Goal: Contribute content: Contribute content

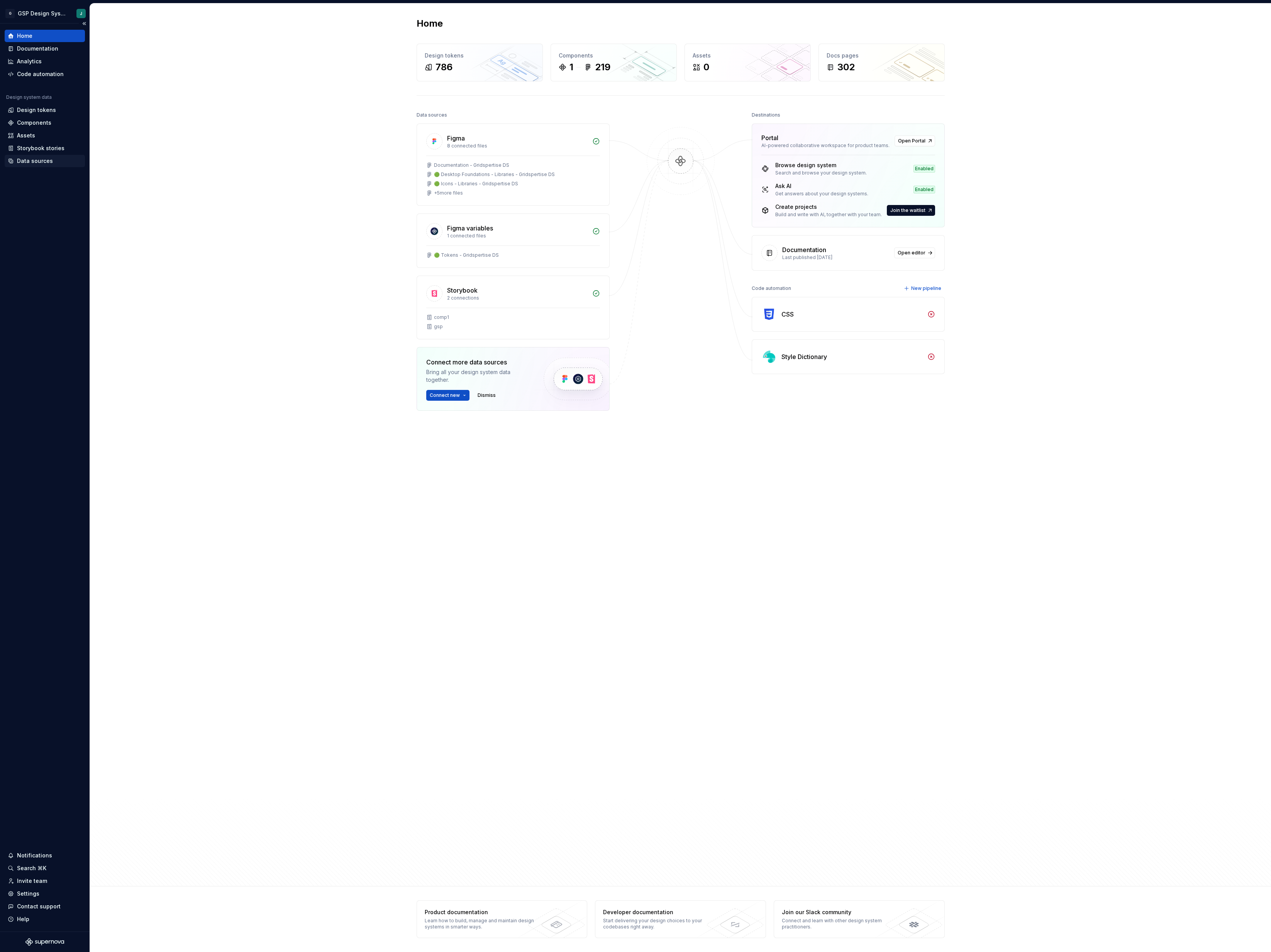
click at [42, 163] on div "Data sources" at bounding box center [35, 161] width 36 height 8
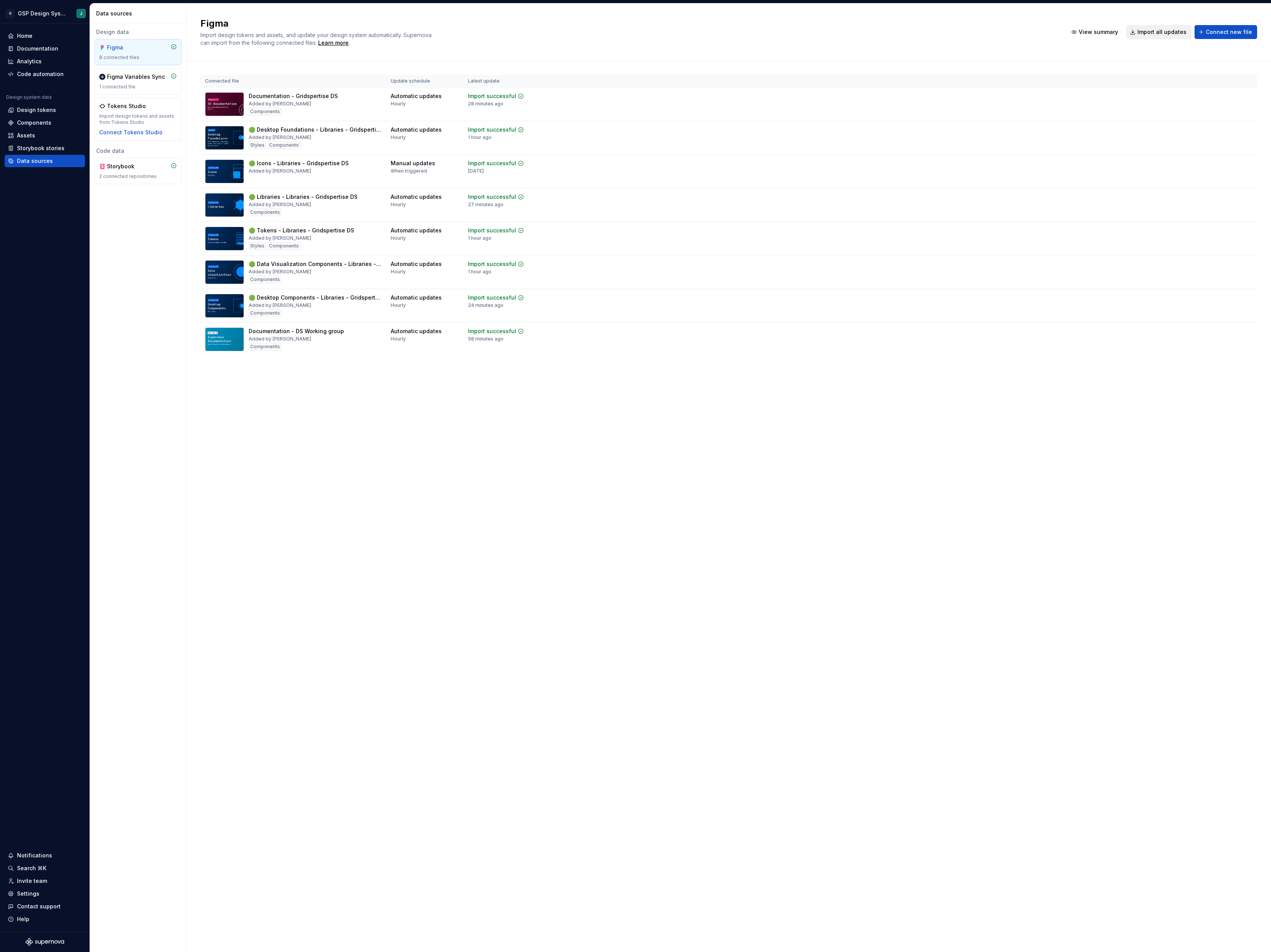
click at [1176, 31] on span "Import all updates" at bounding box center [1161, 32] width 49 height 8
click at [46, 49] on div "Documentation" at bounding box center [37, 49] width 41 height 8
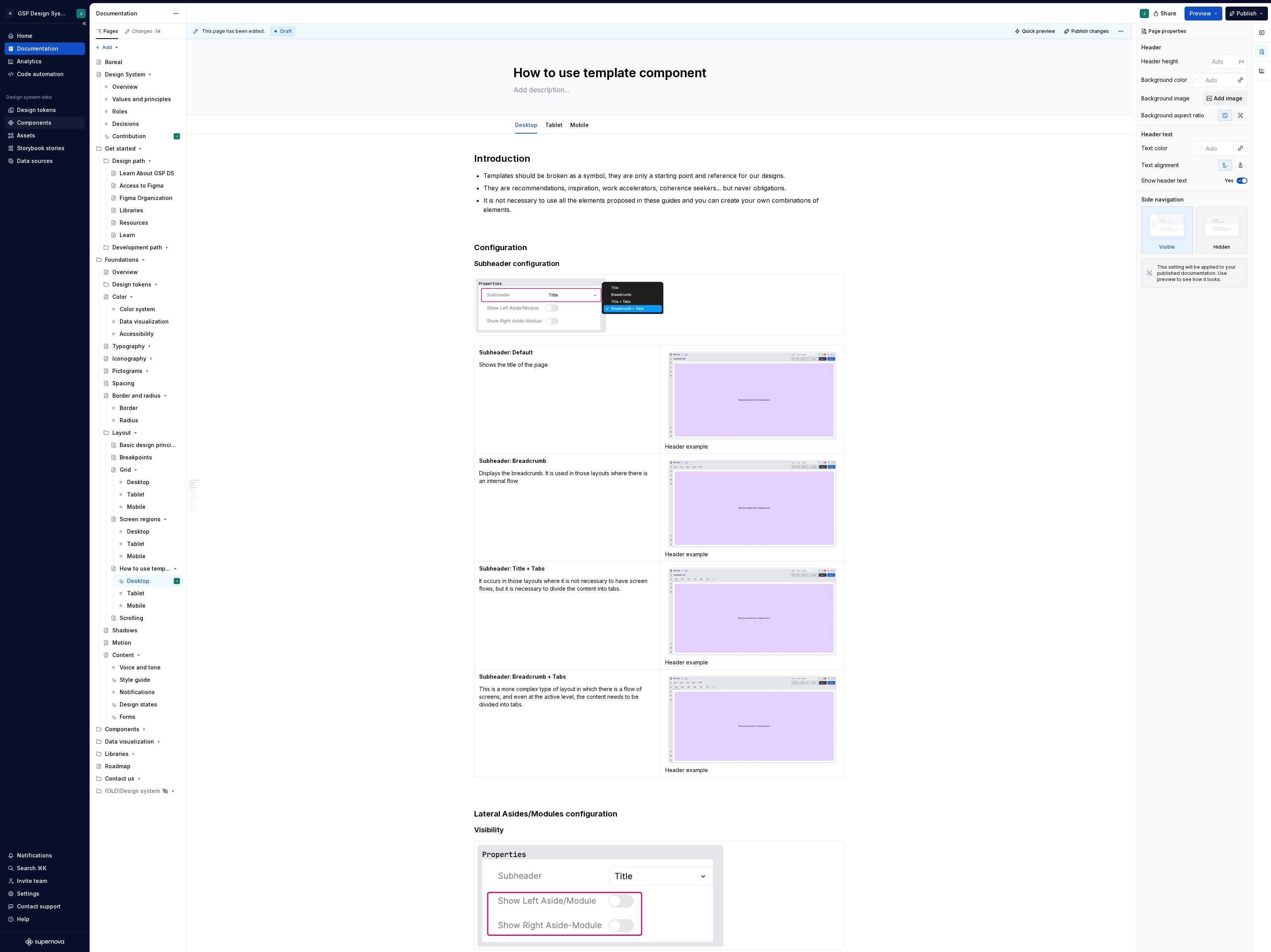
click at [44, 121] on div "Components" at bounding box center [34, 123] width 35 height 8
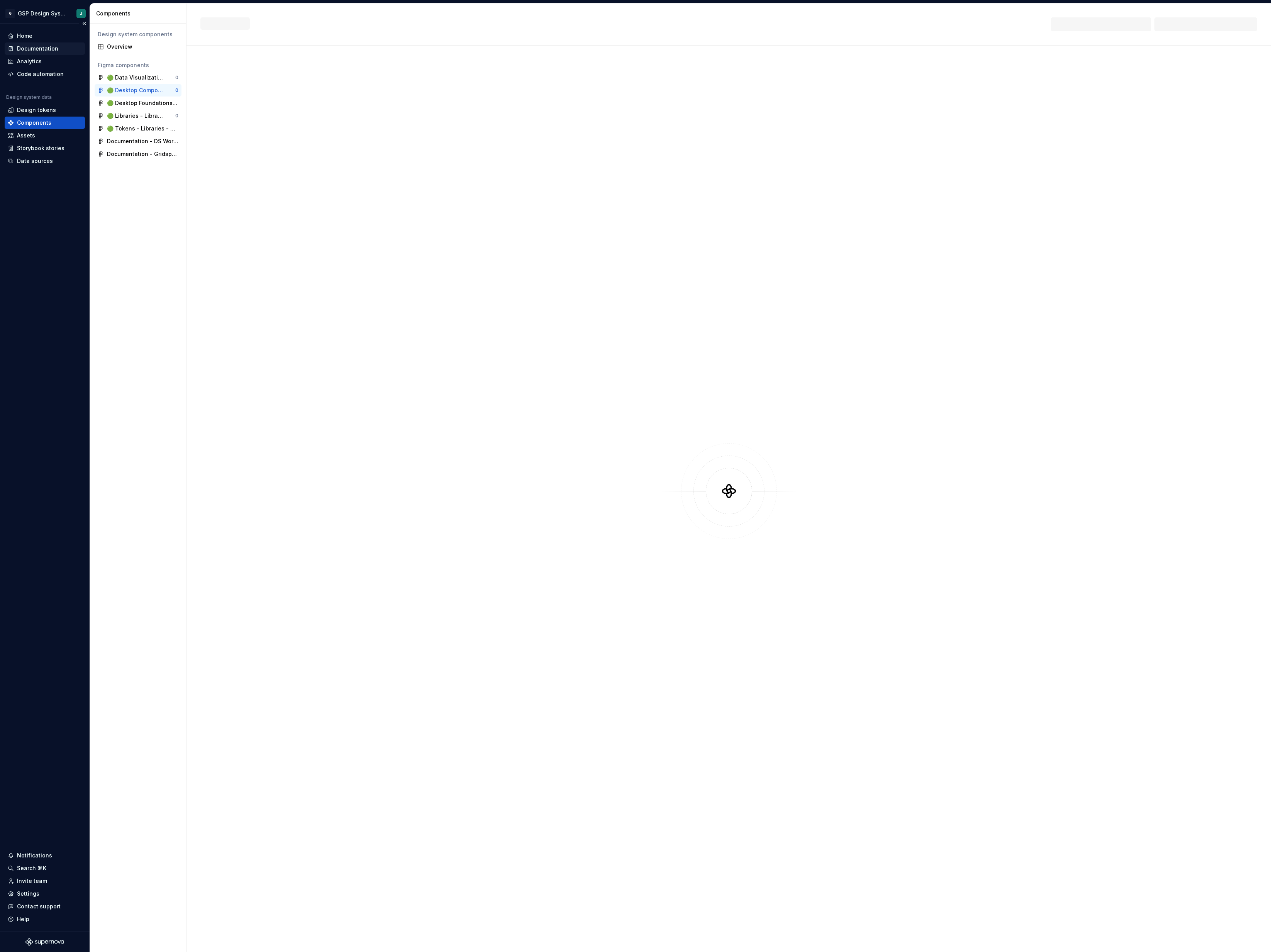
click at [38, 50] on div "Documentation" at bounding box center [37, 49] width 41 height 8
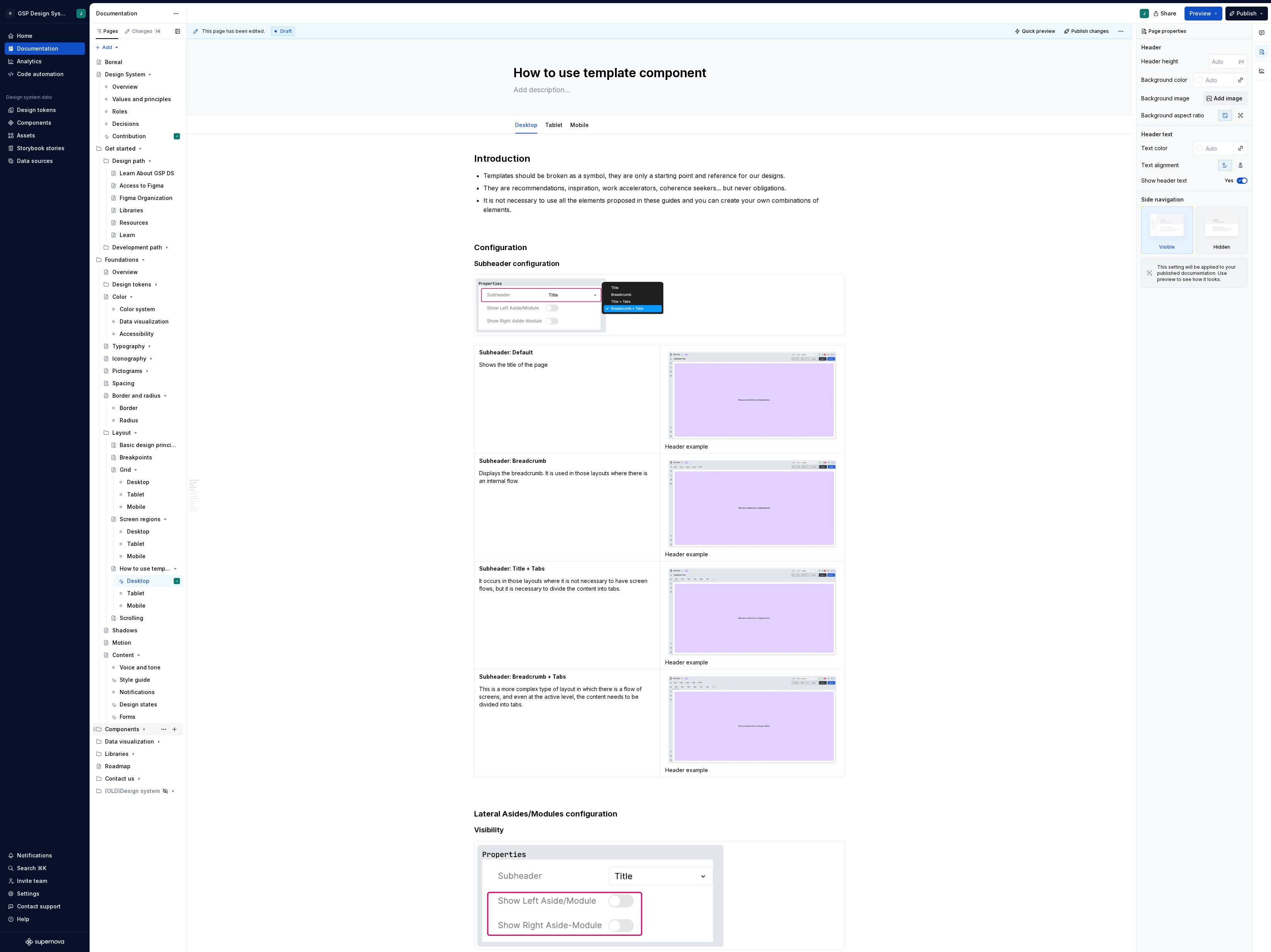
click at [130, 730] on div "Components" at bounding box center [122, 729] width 35 height 8
click at [139, 146] on icon "Page tree" at bounding box center [140, 148] width 6 height 6
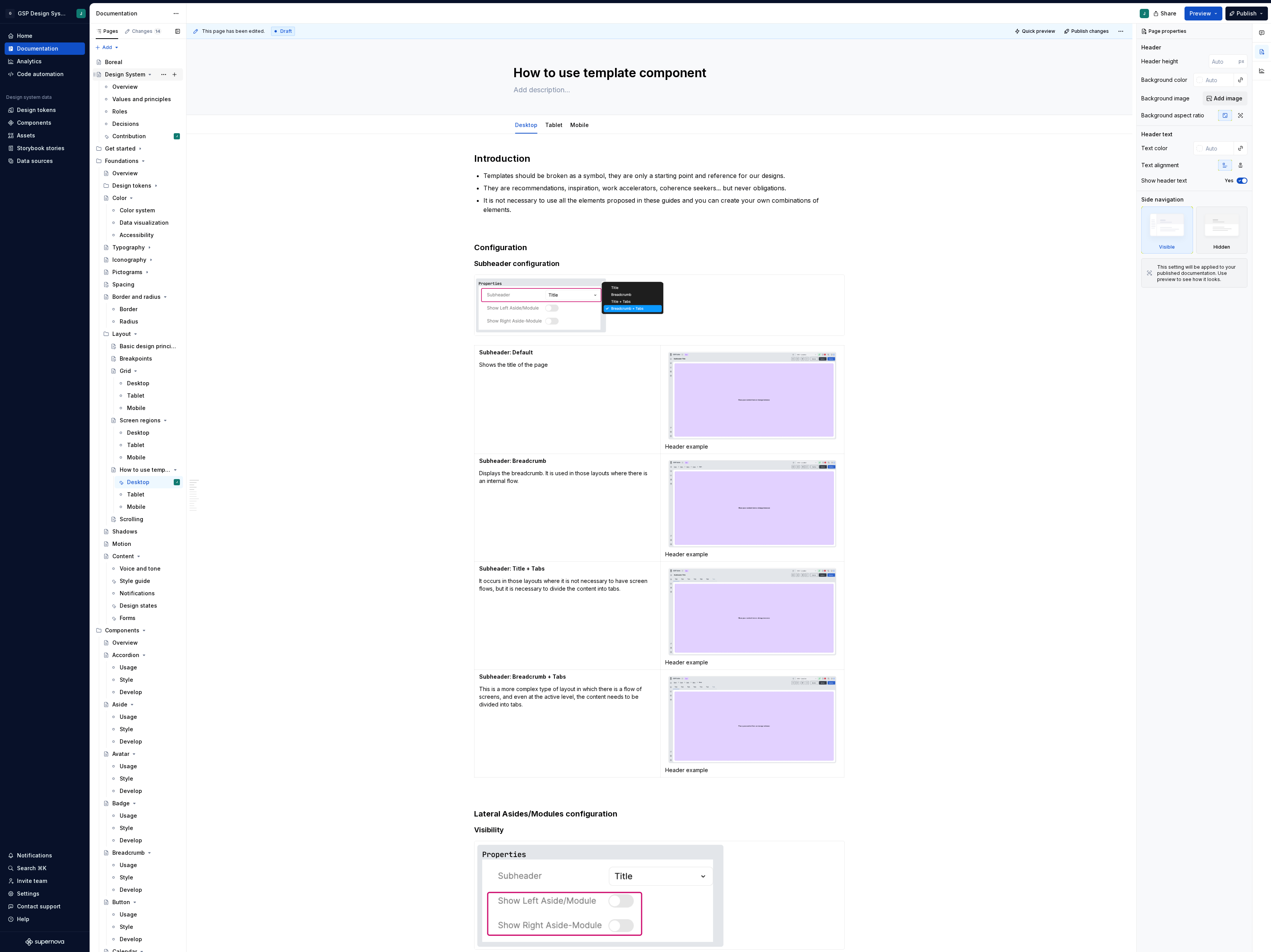
click at [147, 70] on div "Design System" at bounding box center [143, 74] width 75 height 11
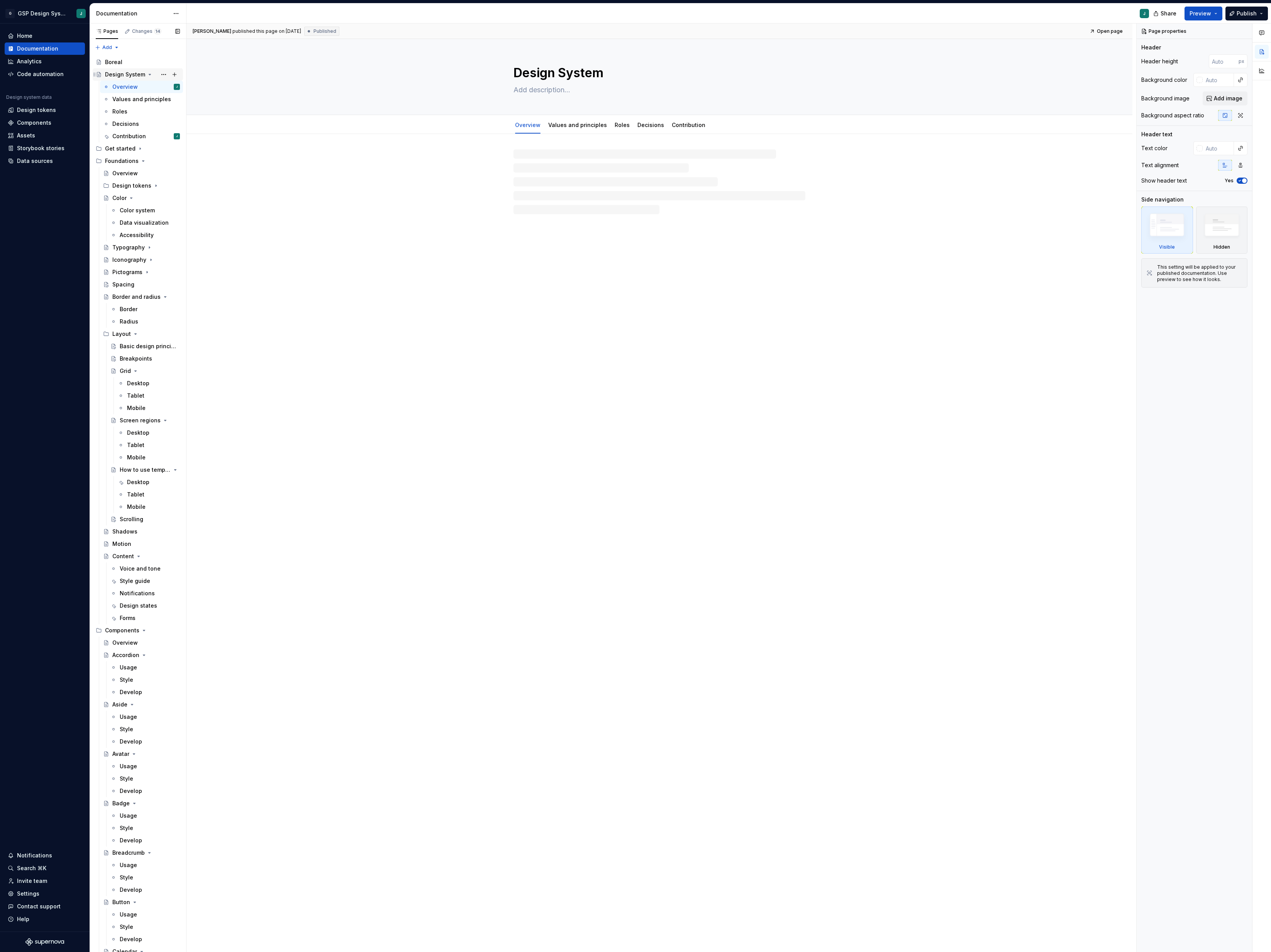
click at [149, 74] on icon "Page tree" at bounding box center [150, 74] width 2 height 1
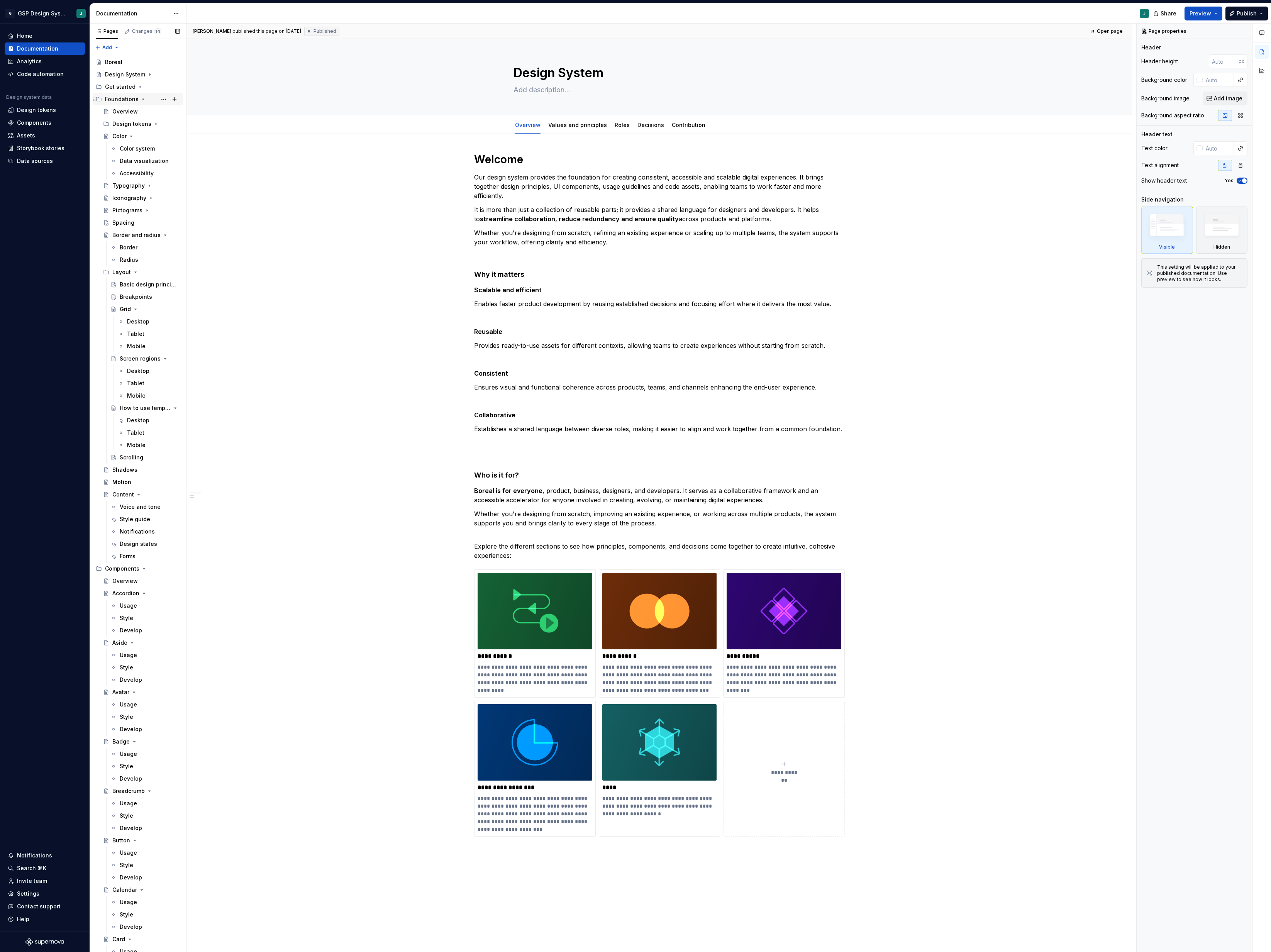
click at [140, 97] on icon "Page tree" at bounding box center [143, 99] width 6 height 6
click at [176, 114] on button "Page tree" at bounding box center [175, 111] width 11 height 11
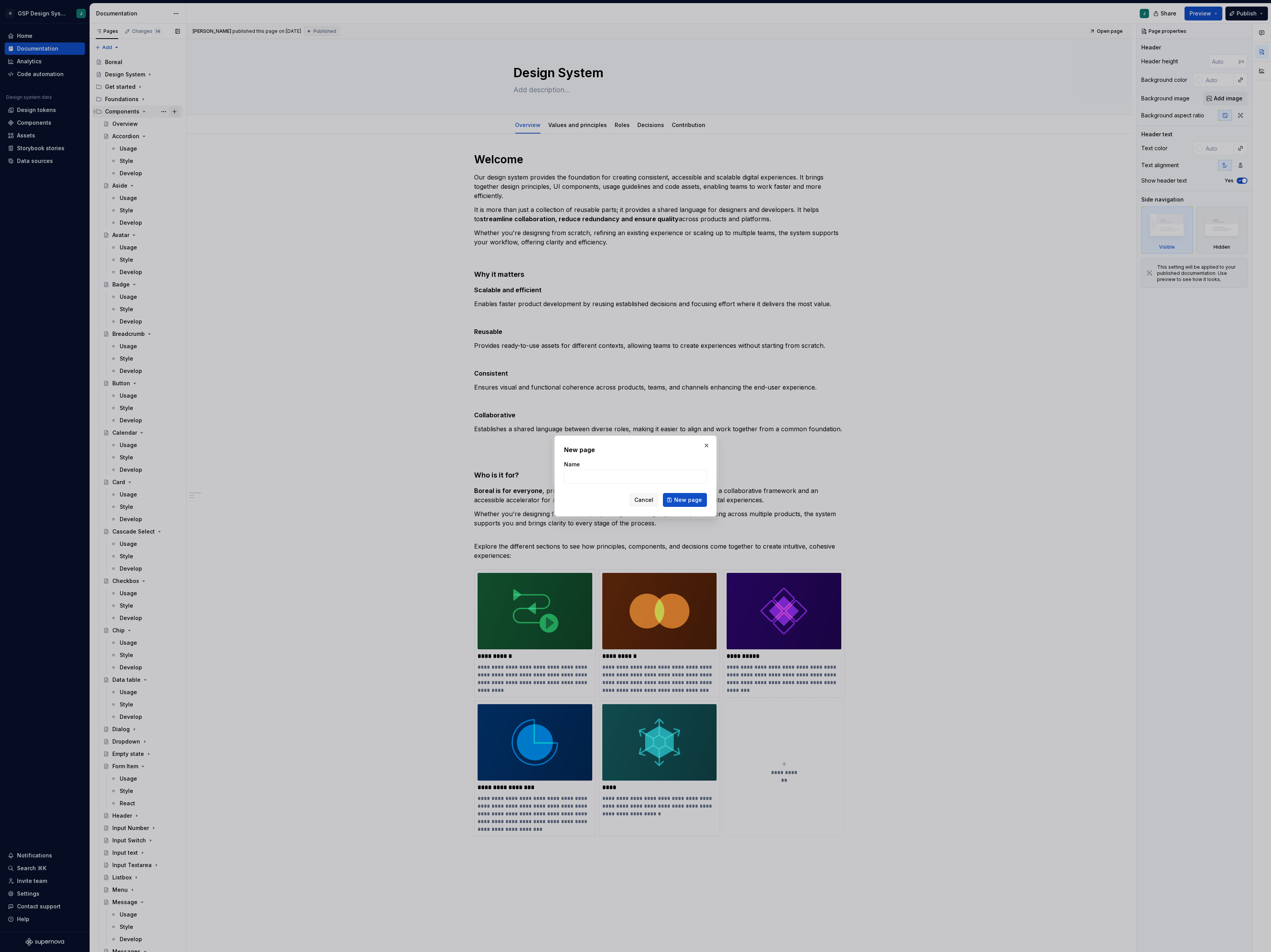
type textarea "*"
type input "Codeblock"
click button "New page" at bounding box center [685, 500] width 44 height 14
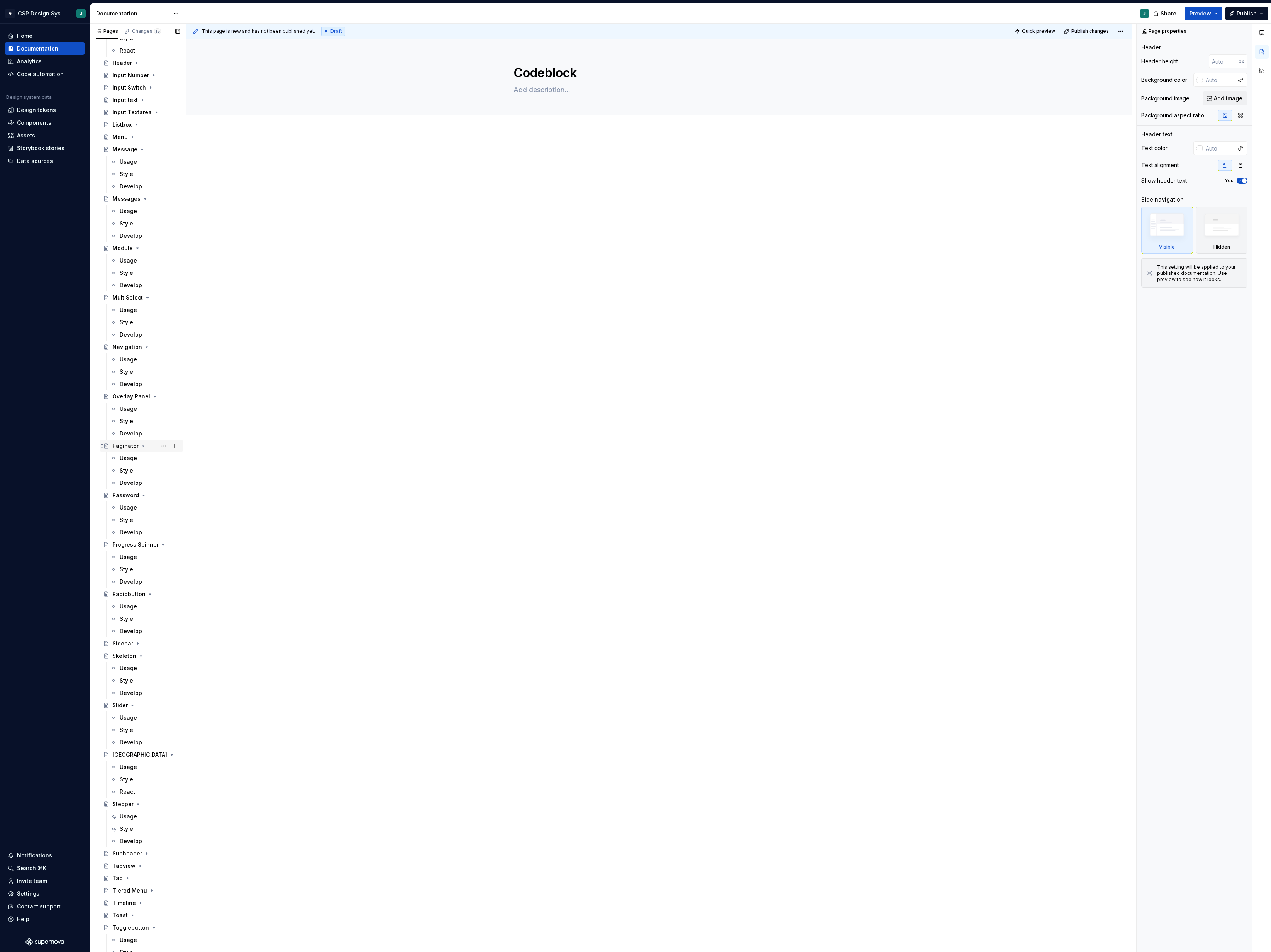
scroll to position [839, 0]
click at [150, 668] on icon "Page tree" at bounding box center [153, 668] width 6 height 6
click at [138, 681] on icon "Page tree" at bounding box center [139, 681] width 2 height 1
click at [132, 618] on icon "Page tree" at bounding box center [132, 619] width 6 height 6
click at [142, 568] on icon "Page tree" at bounding box center [141, 569] width 6 height 6
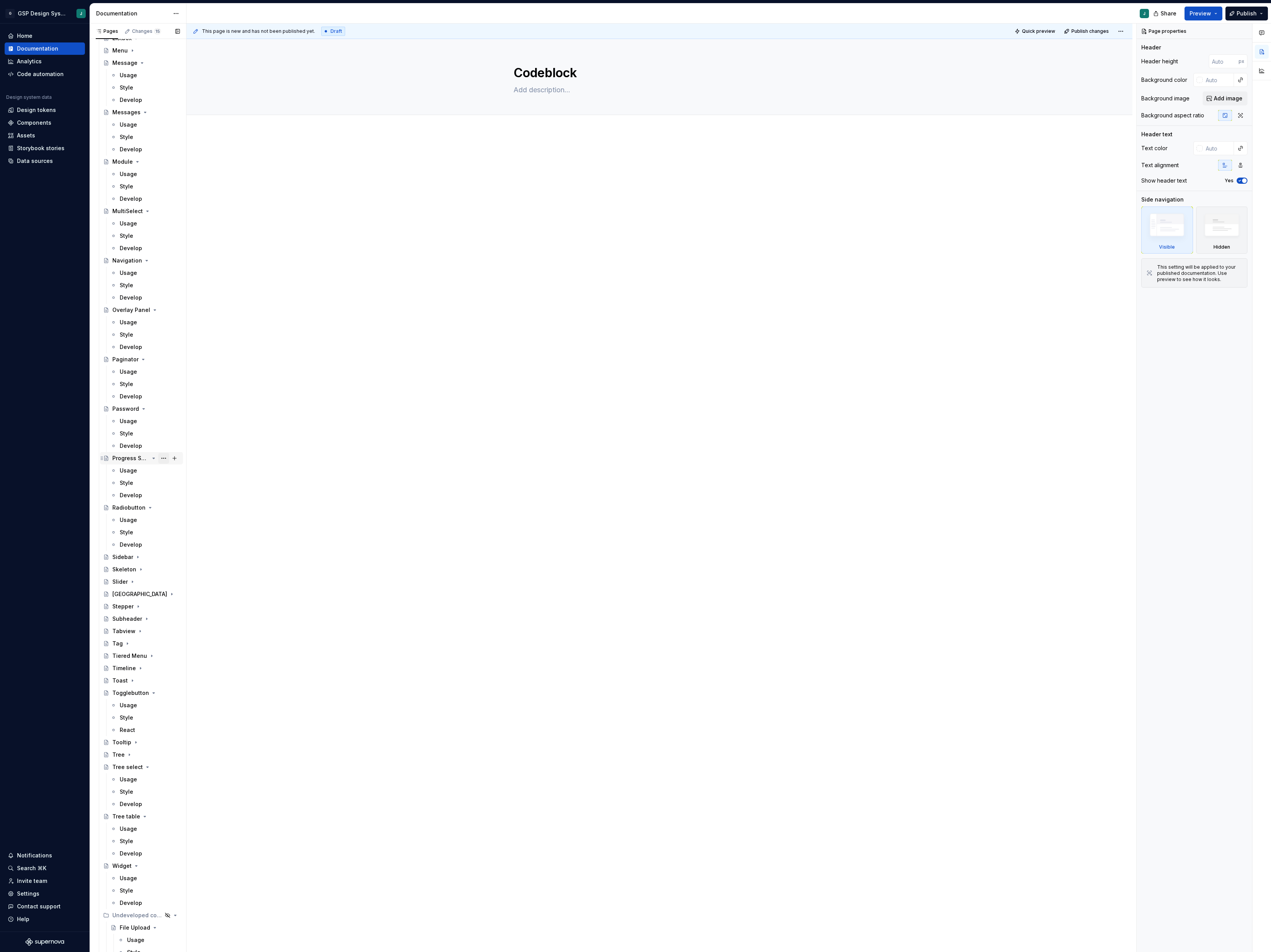
click at [162, 457] on button "Page tree" at bounding box center [164, 458] width 11 height 11
click at [157, 457] on div "Pages Changes 15 Add Accessibility guide for tree Page tree. Navigate the tree …" at bounding box center [138, 489] width 97 height 932
click at [155, 457] on icon "Page tree" at bounding box center [153, 458] width 6 height 6
click at [148, 468] on icon "Page tree" at bounding box center [150, 471] width 6 height 6
click at [141, 408] on icon "Page tree" at bounding box center [144, 408] width 6 height 6
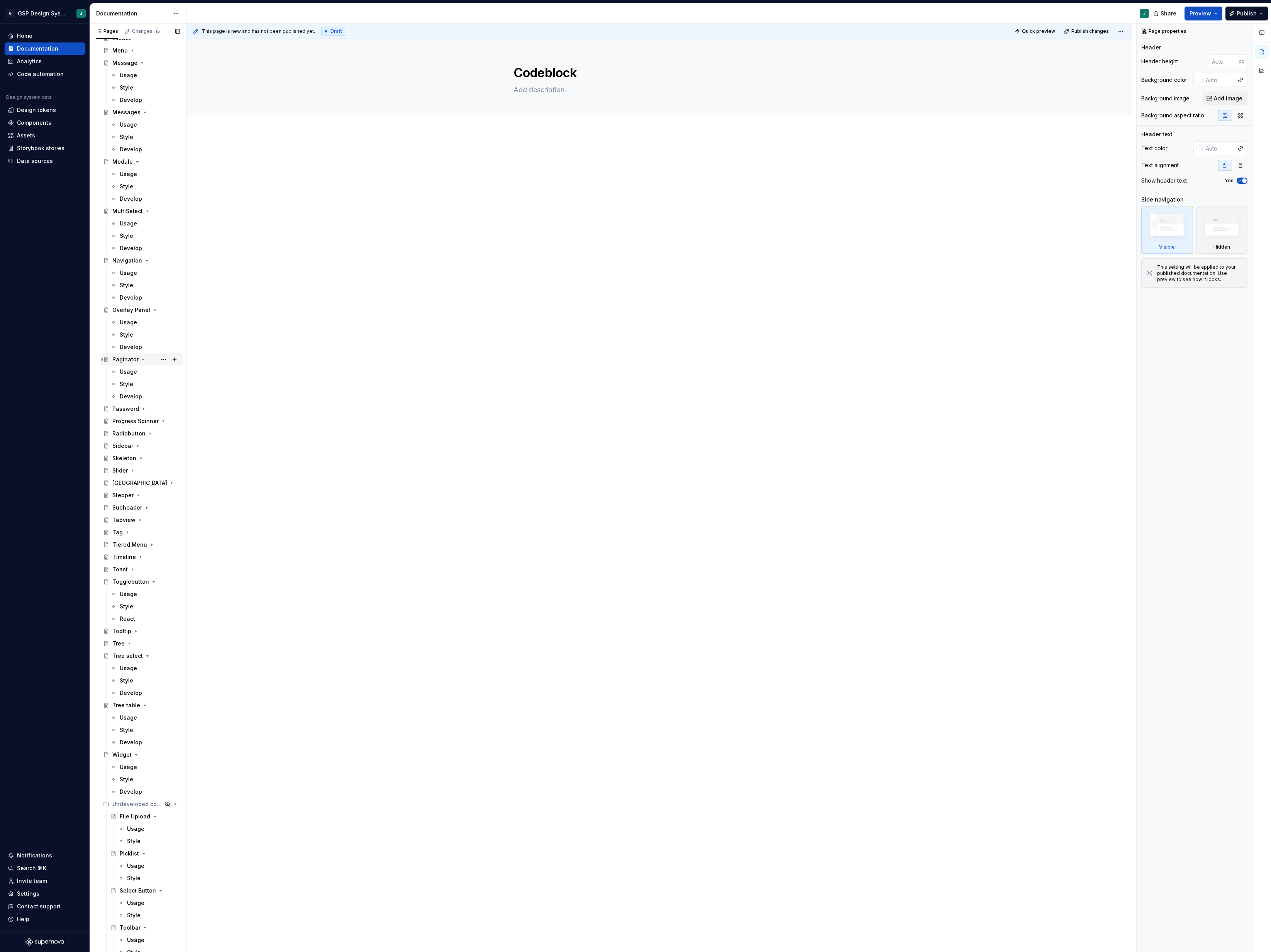
click at [143, 360] on icon "Page tree" at bounding box center [143, 359] width 6 height 6
click at [150, 309] on icon "Page tree" at bounding box center [153, 310] width 6 height 6
click at [147, 257] on icon "Page tree" at bounding box center [147, 260] width 6 height 6
click at [148, 245] on icon "Page tree" at bounding box center [148, 243] width 6 height 6
click at [137, 234] on icon "Page tree" at bounding box center [137, 231] width 6 height 6
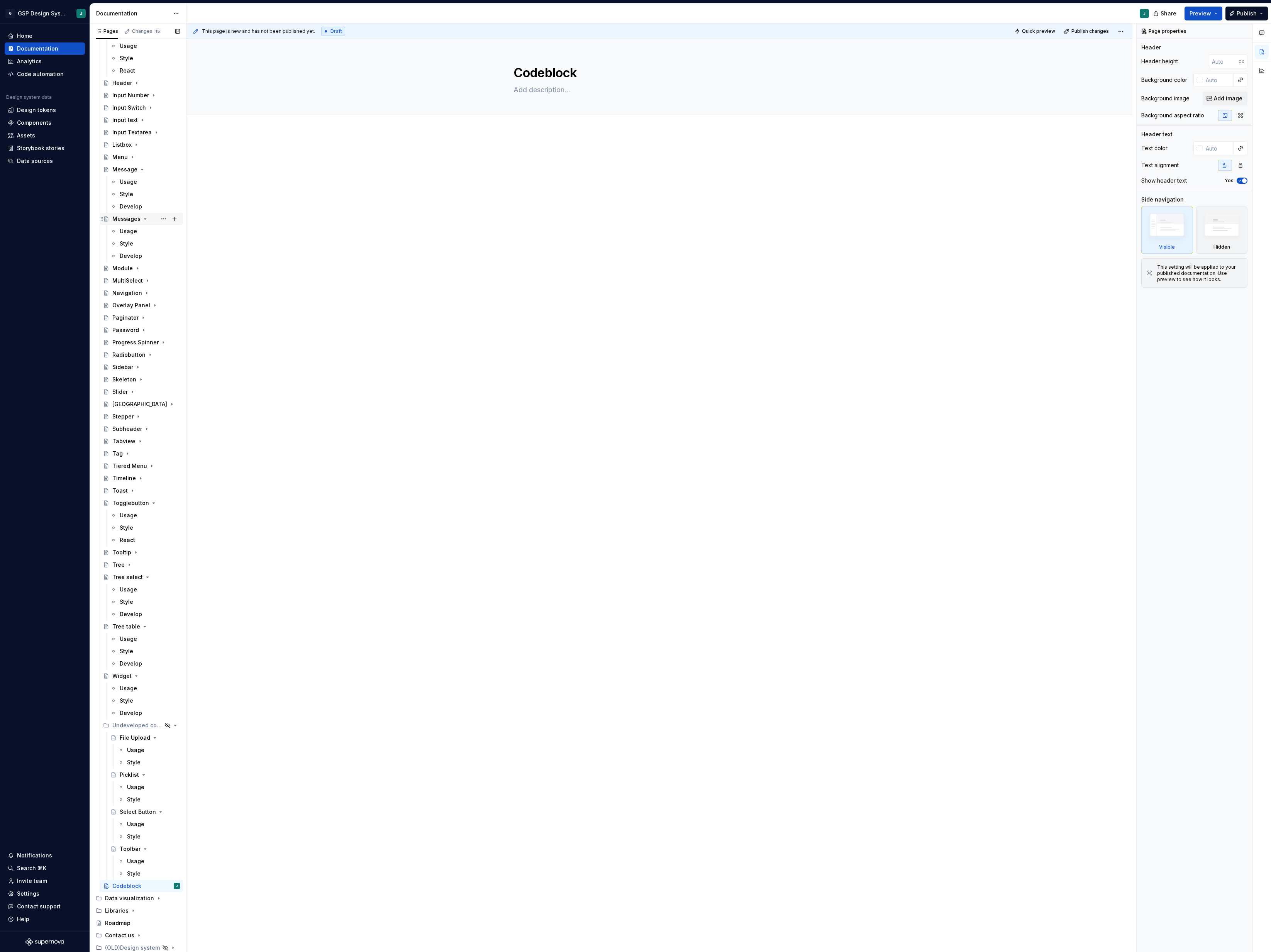
click at [142, 218] on icon "Page tree" at bounding box center [145, 219] width 6 height 6
click at [141, 206] on icon "Page tree" at bounding box center [142, 206] width 6 height 6
click at [145, 106] on icon "Page tree" at bounding box center [143, 108] width 6 height 6
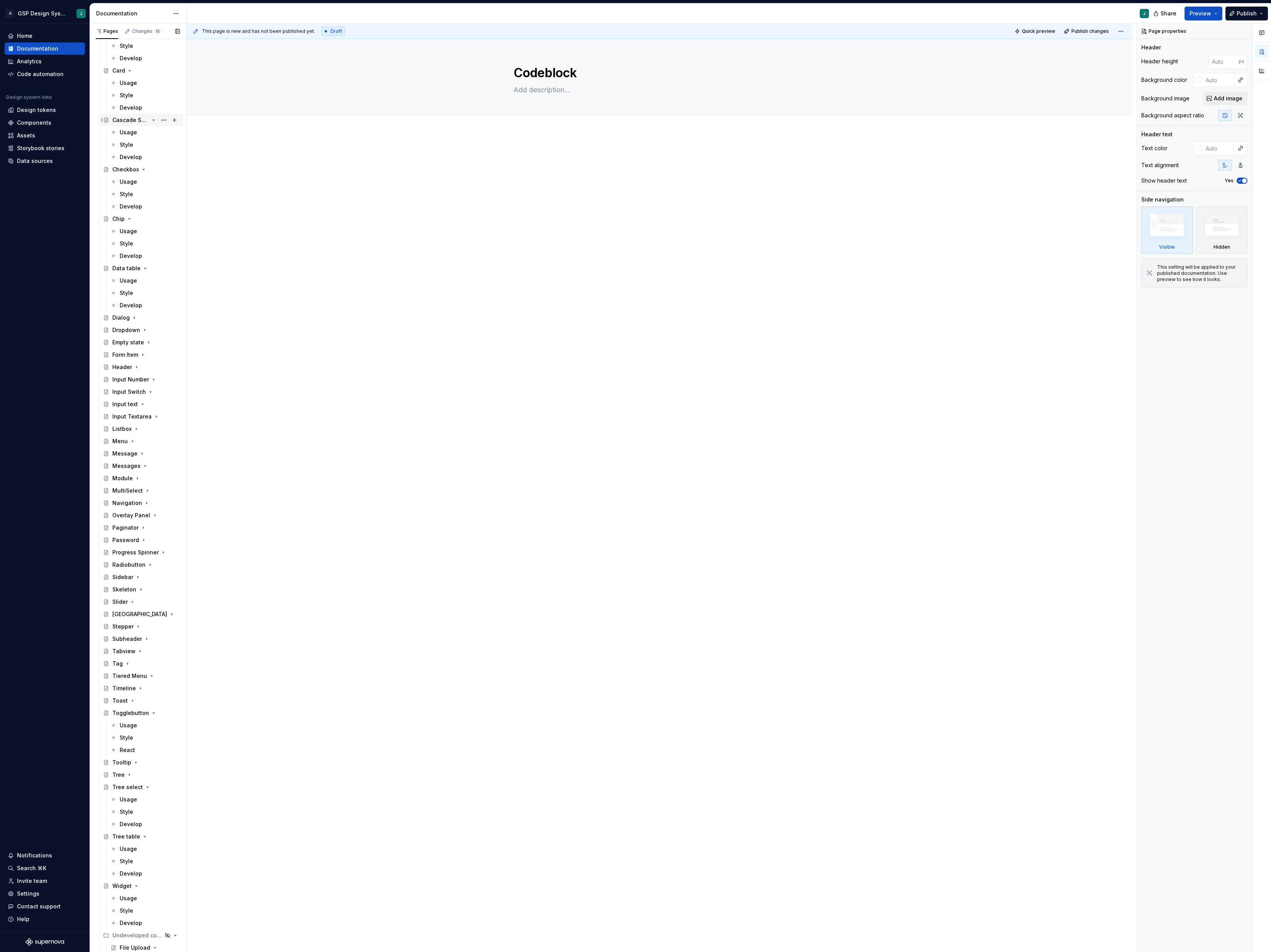
click at [152, 120] on icon "Page tree" at bounding box center [153, 120] width 6 height 6
click at [147, 131] on div "Checkbox" at bounding box center [146, 132] width 68 height 11
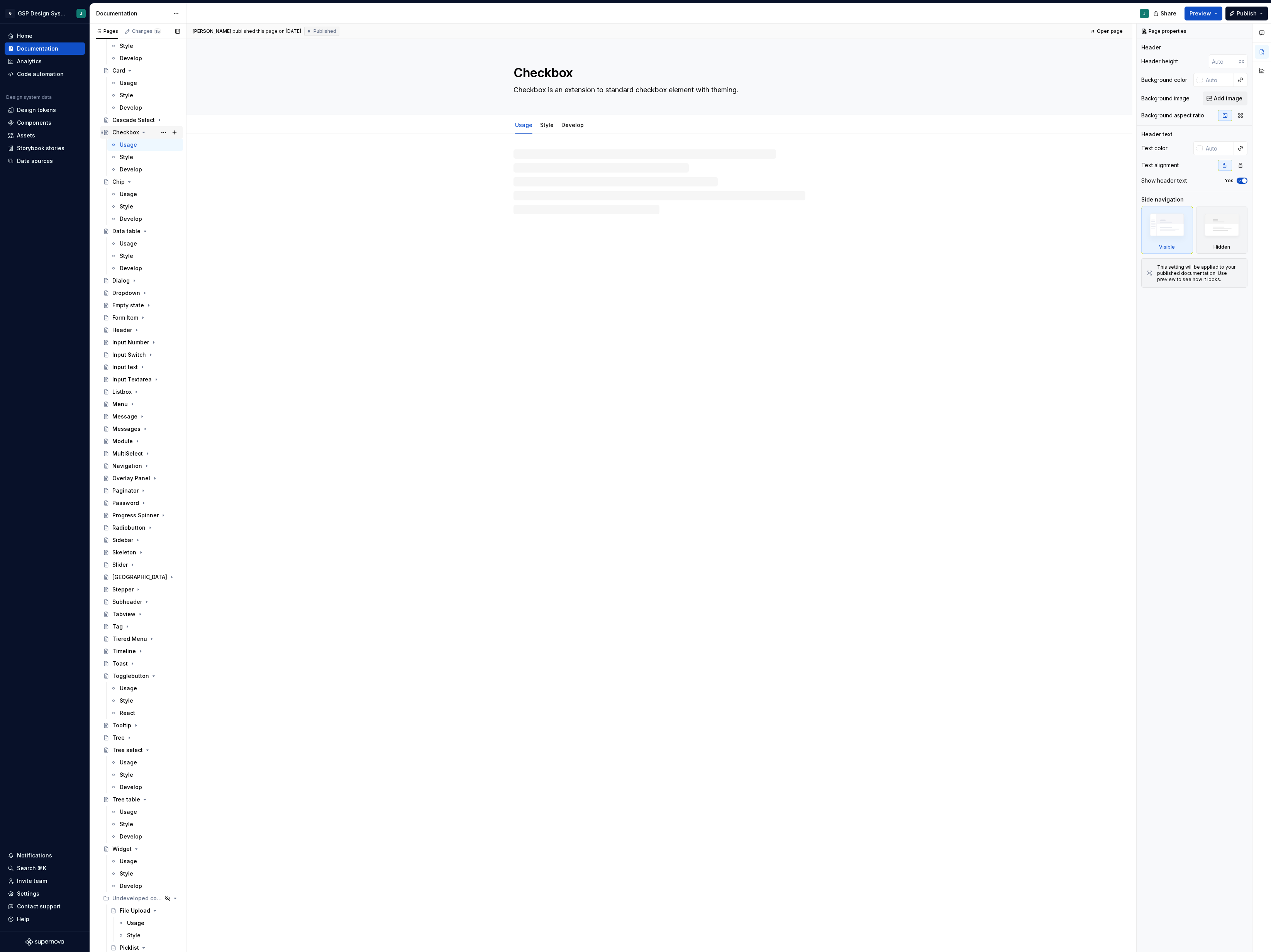
click at [144, 131] on icon "Page tree" at bounding box center [144, 132] width 6 height 6
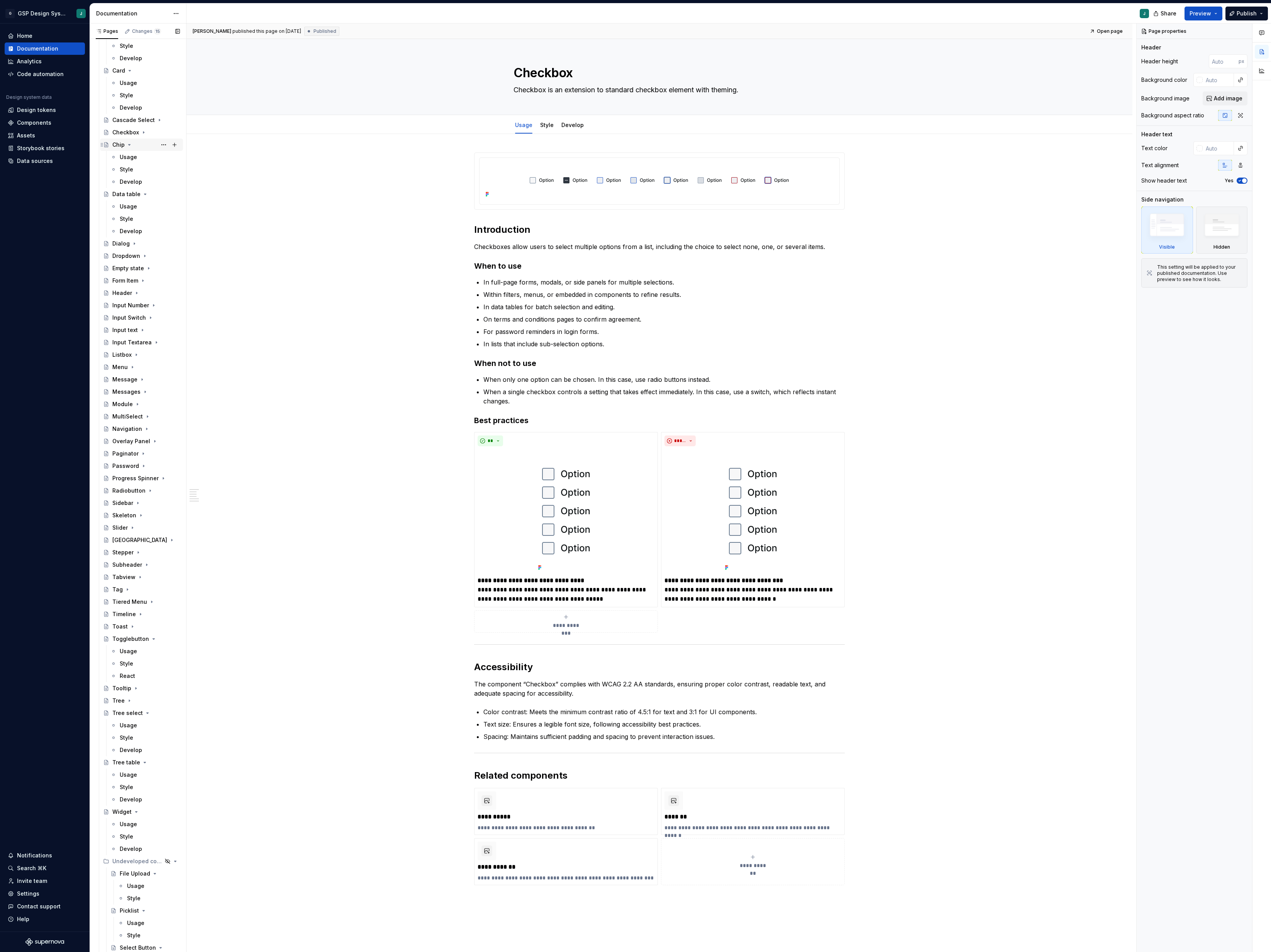
click at [131, 144] on icon "Page tree" at bounding box center [129, 145] width 6 height 6
click at [142, 159] on icon "Page tree" at bounding box center [145, 157] width 6 height 6
click at [130, 70] on icon "Page tree" at bounding box center [130, 71] width 6 height 6
click at [142, 138] on icon "Page tree" at bounding box center [144, 136] width 6 height 6
click at [135, 146] on div "Aside" at bounding box center [146, 148] width 68 height 11
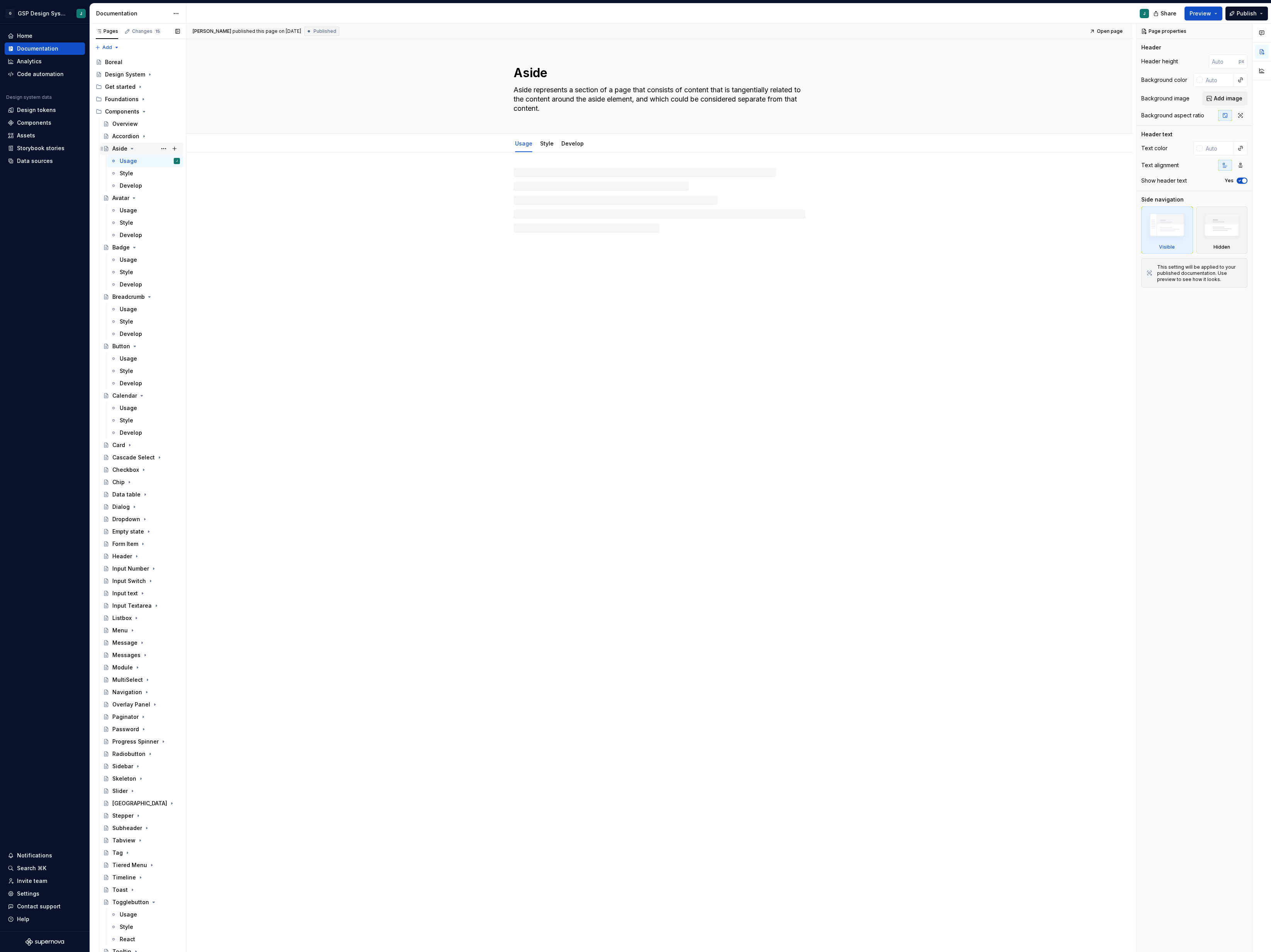
click at [130, 149] on icon "Page tree" at bounding box center [132, 148] width 6 height 6
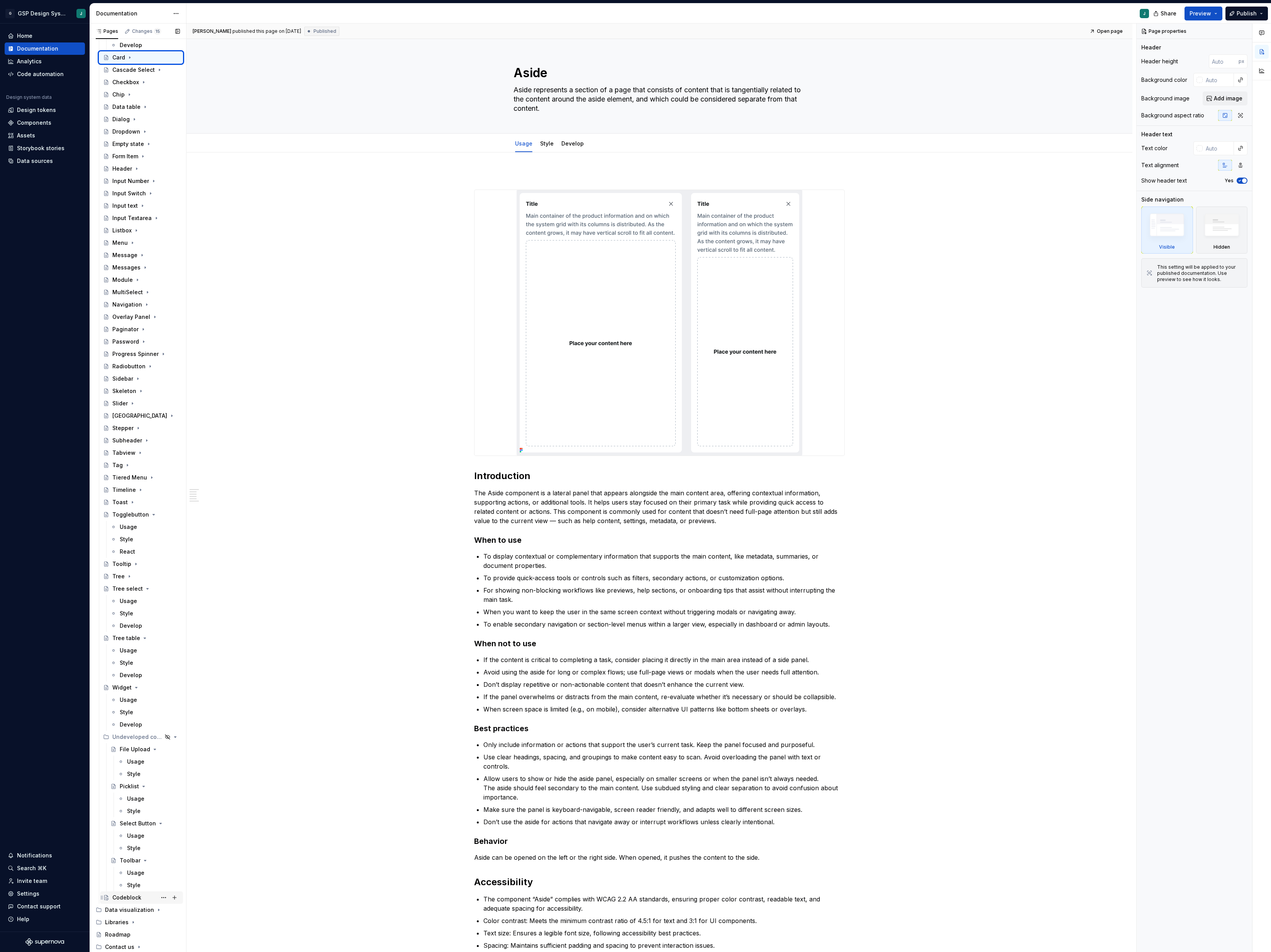
scroll to position [349, 0]
click at [131, 106] on div "Codeblock" at bounding box center [127, 109] width 29 height 8
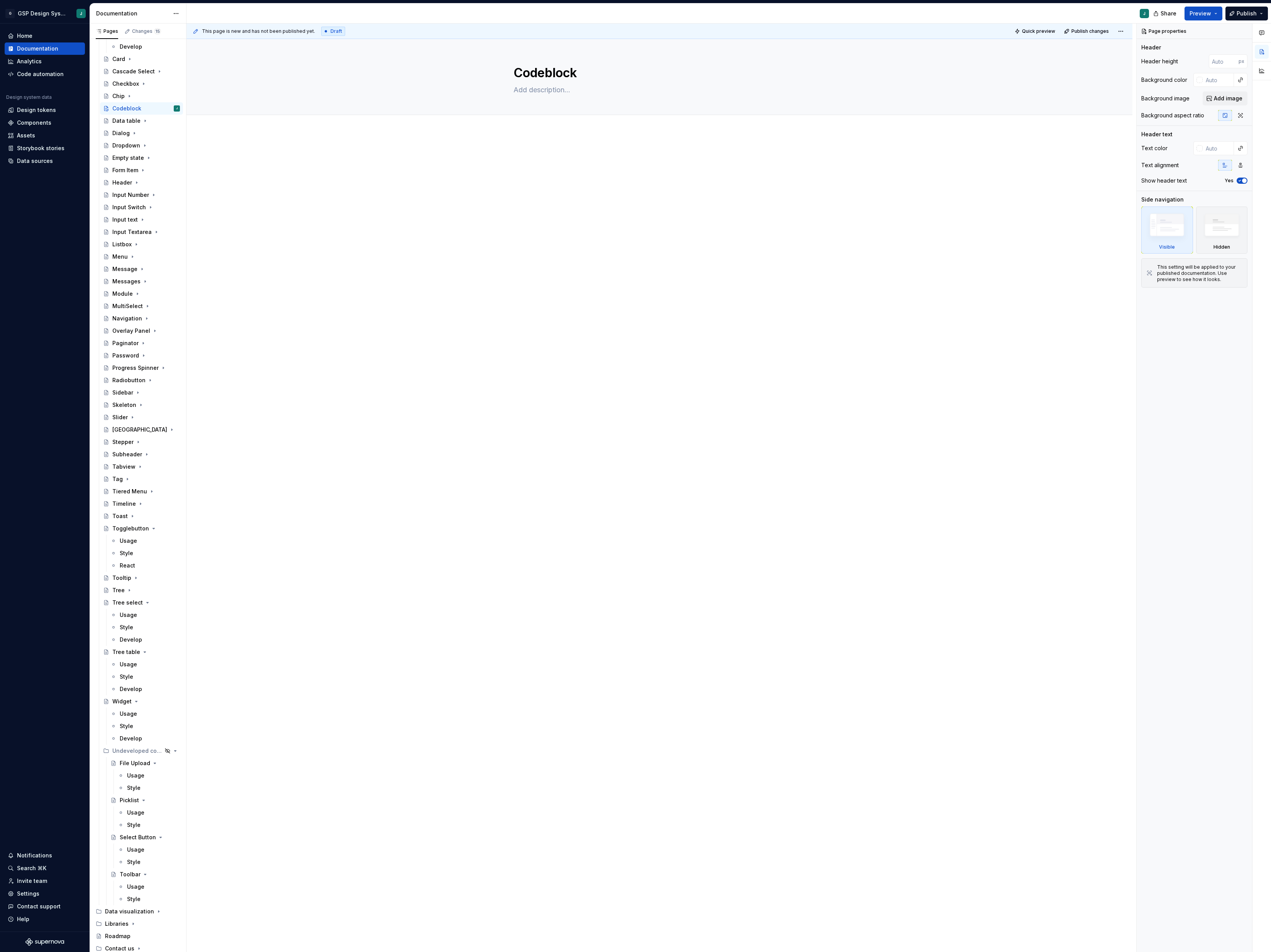
click at [509, 138] on div at bounding box center [659, 303] width 946 height 343
type textarea "*"
click at [538, 125] on span "Add tab" at bounding box center [532, 123] width 18 height 6
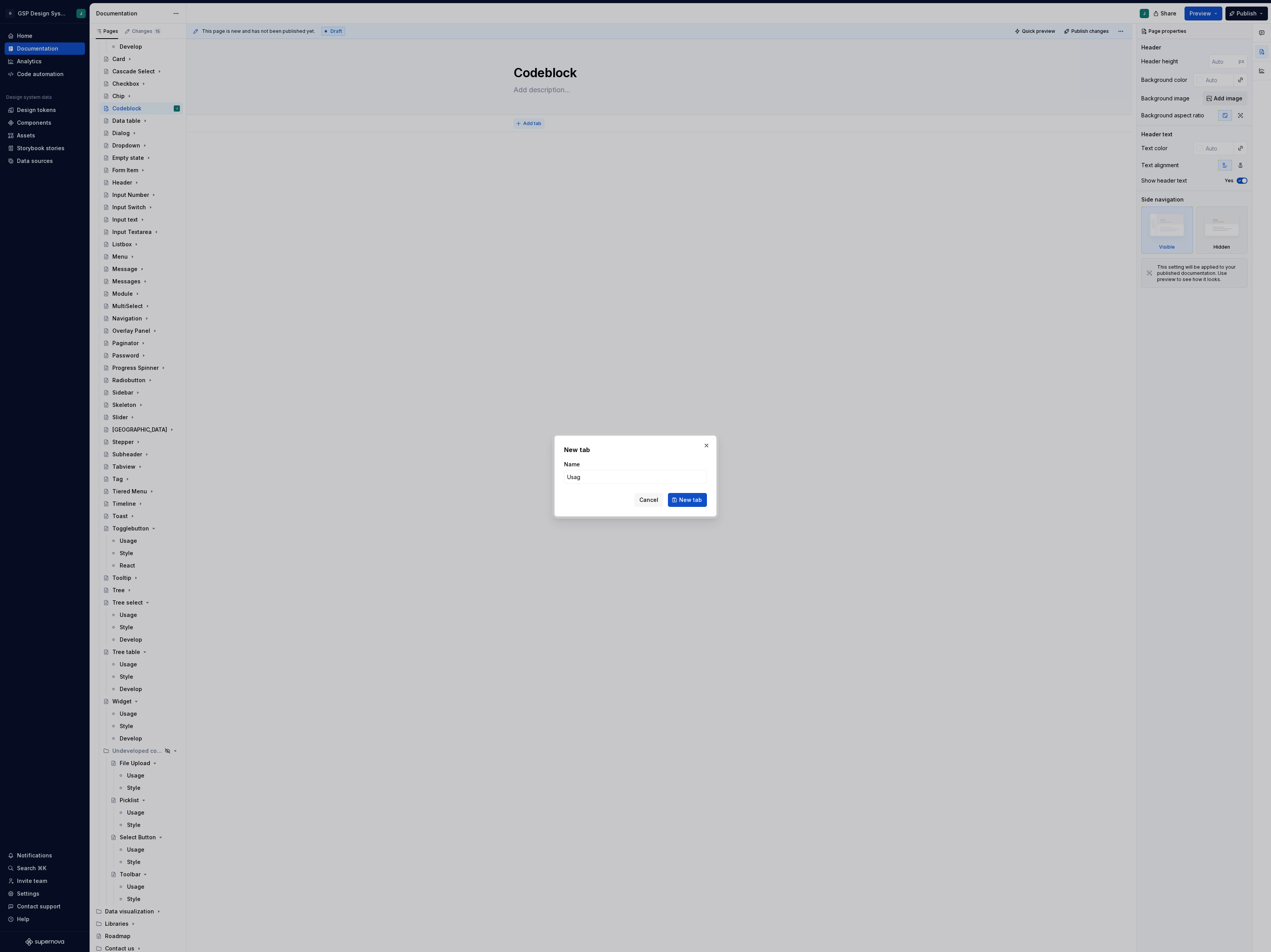
type input "Usage"
click button "New tab" at bounding box center [687, 500] width 39 height 14
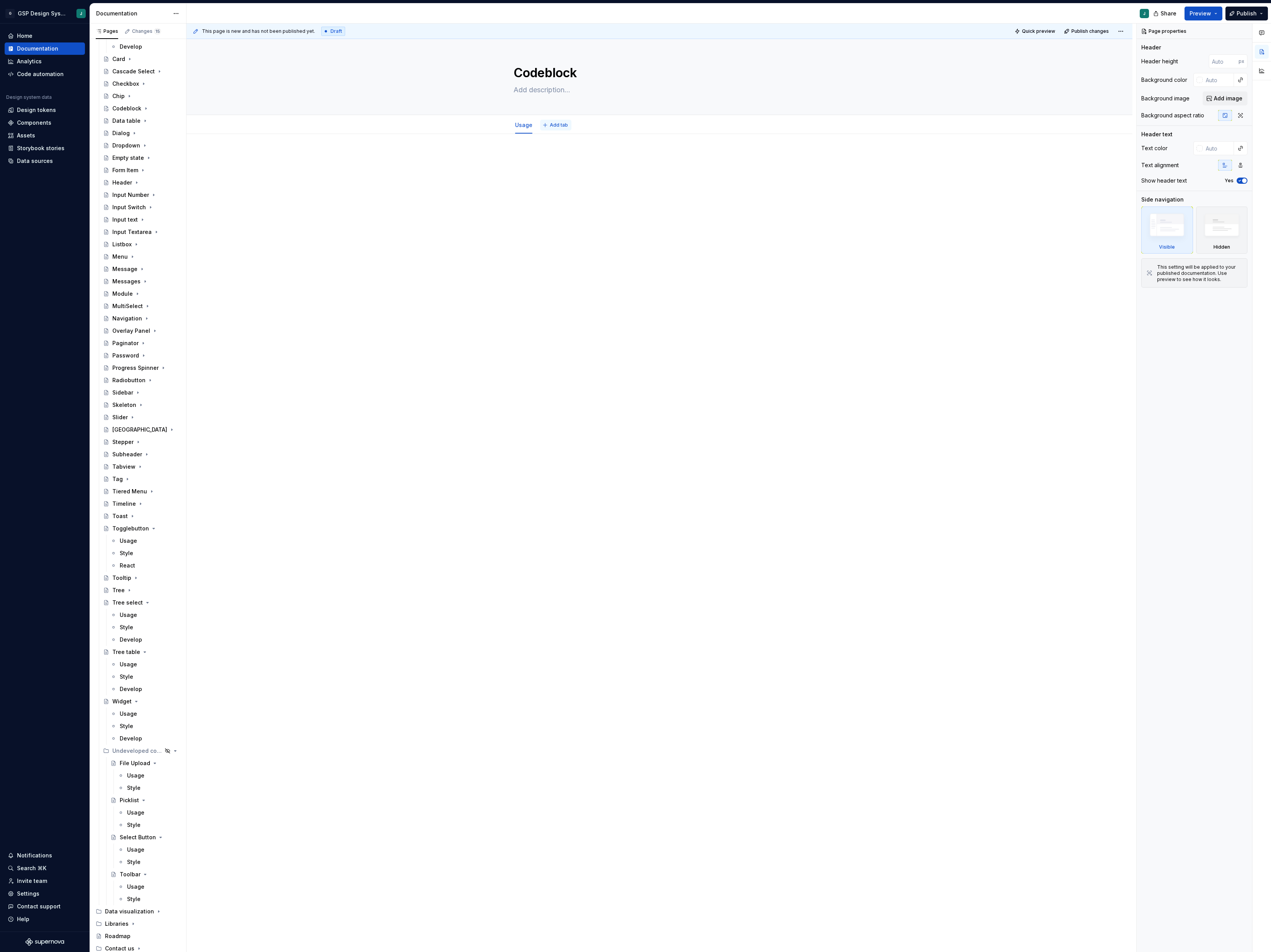
click at [560, 124] on span "Add tab" at bounding box center [559, 125] width 18 height 6
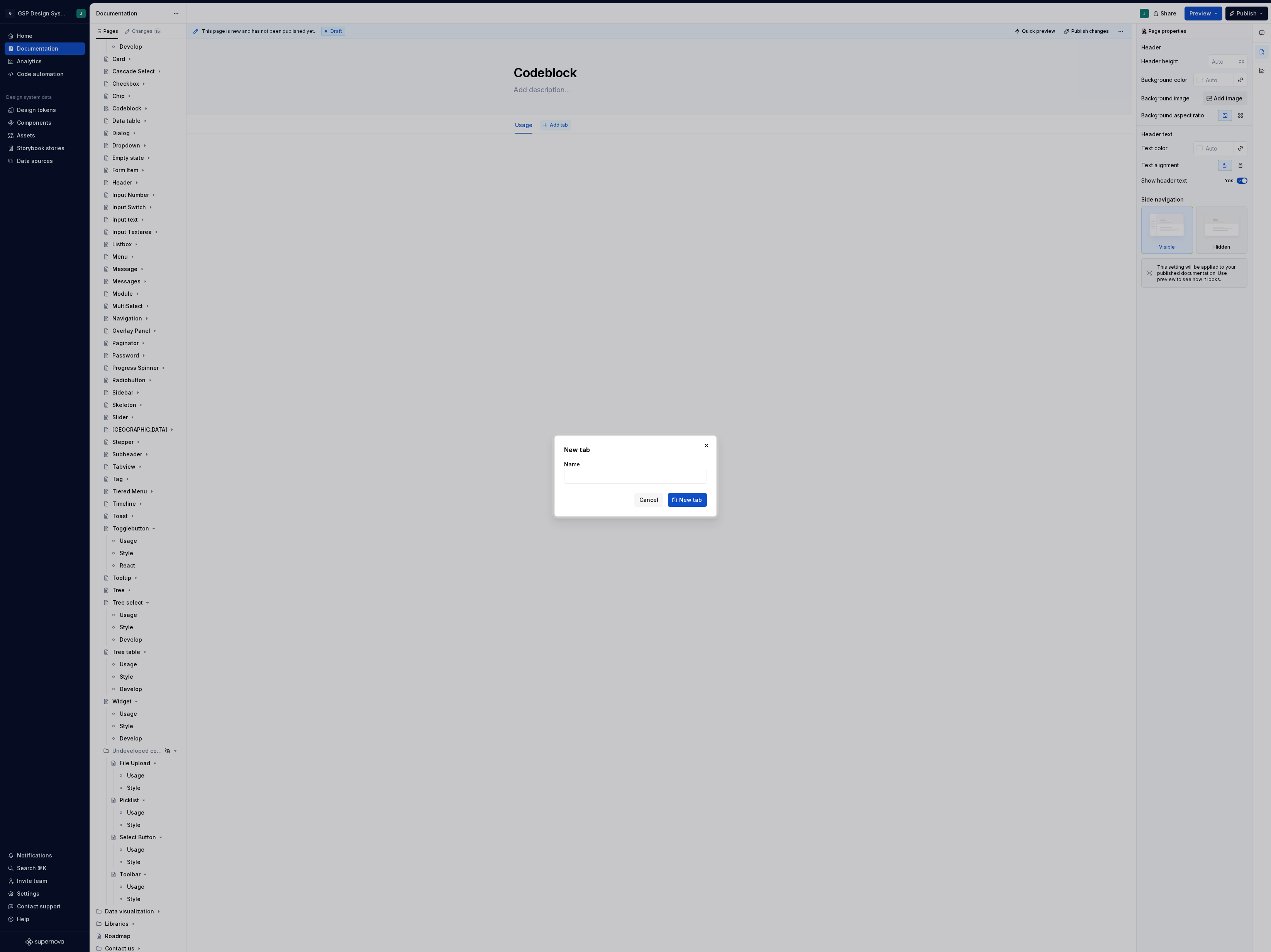
type textarea "*"
type input "Style"
click button "New tab" at bounding box center [687, 500] width 39 height 14
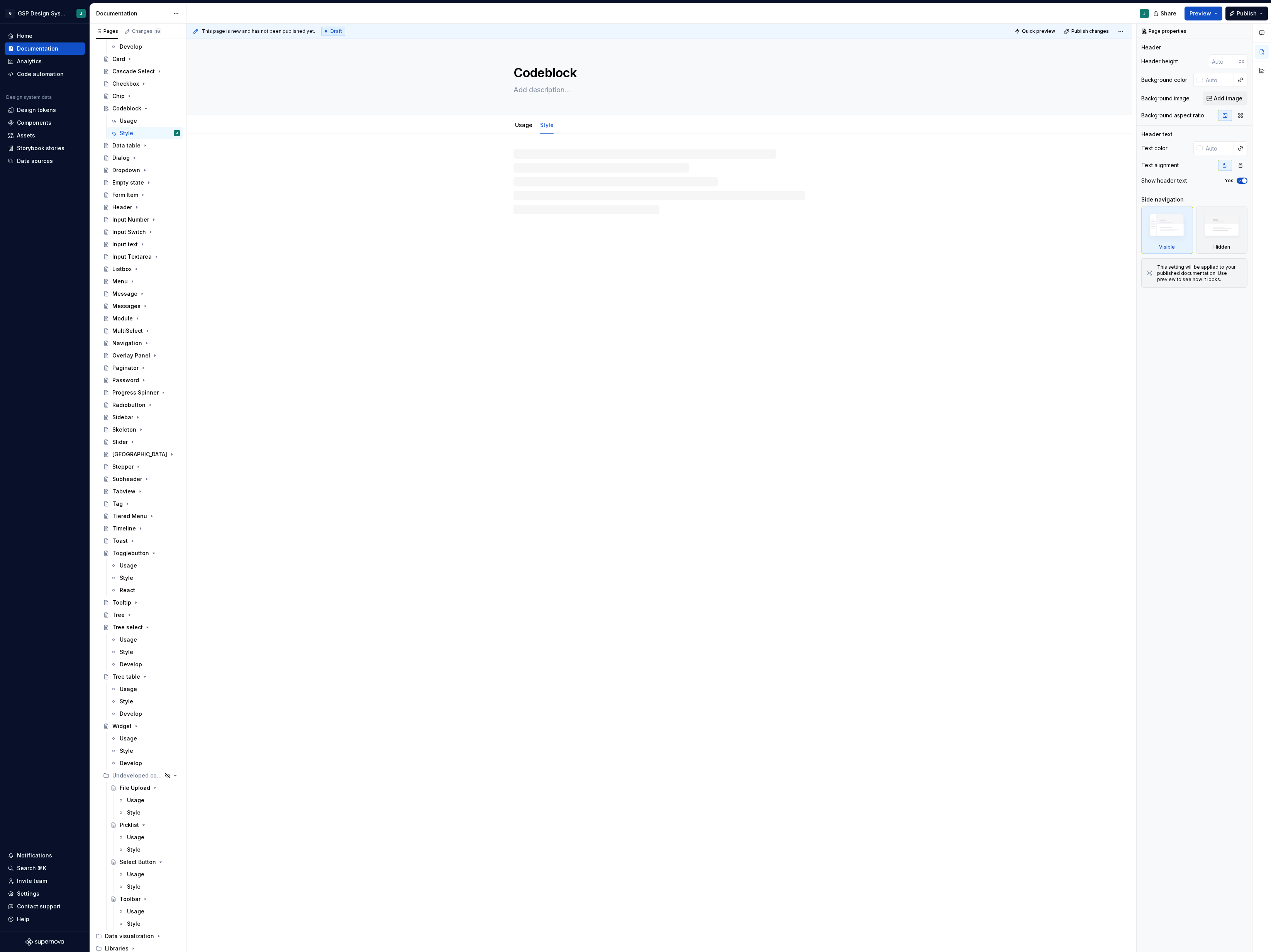
click at [562, 165] on div at bounding box center [660, 182] width 292 height 65
click at [521, 119] on div "Usage" at bounding box center [524, 125] width 24 height 12
click at [523, 126] on link "Usage" at bounding box center [523, 124] width 17 height 6
type textarea "*"
click at [529, 164] on div at bounding box center [659, 167] width 371 height 29
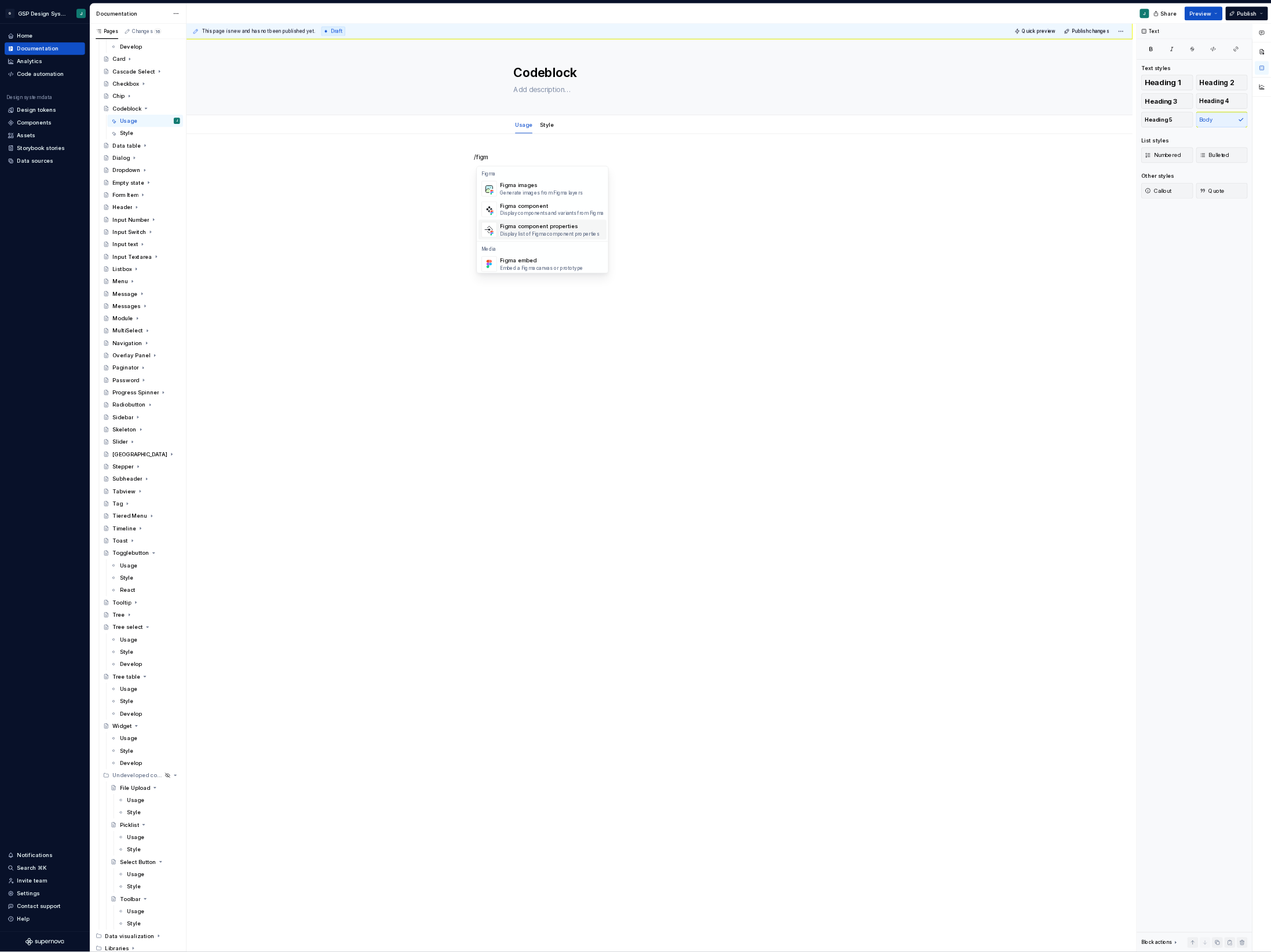
scroll to position [36, 0]
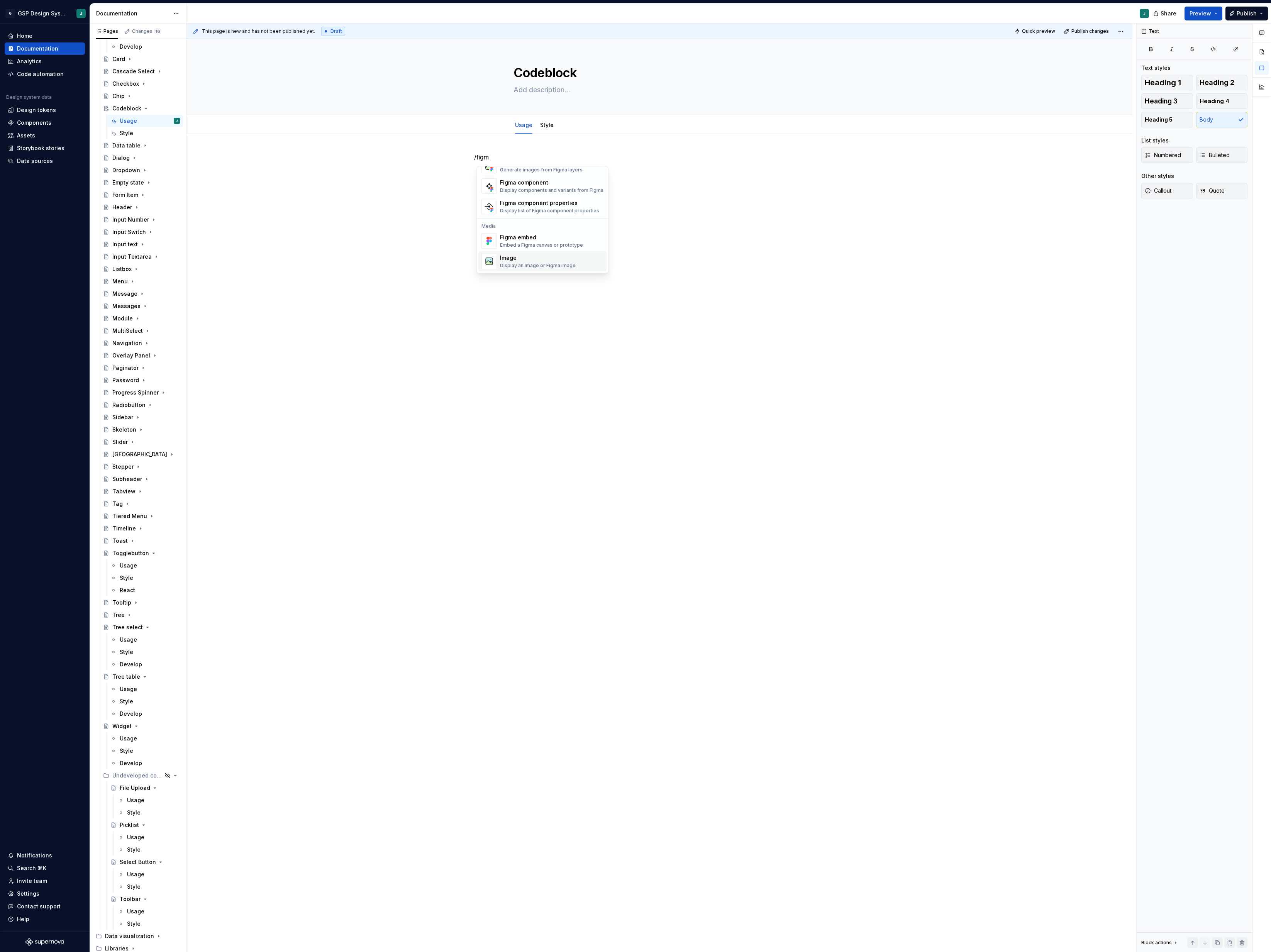
click at [535, 269] on div "Image Display an image or Figma image" at bounding box center [552, 261] width 104 height 15
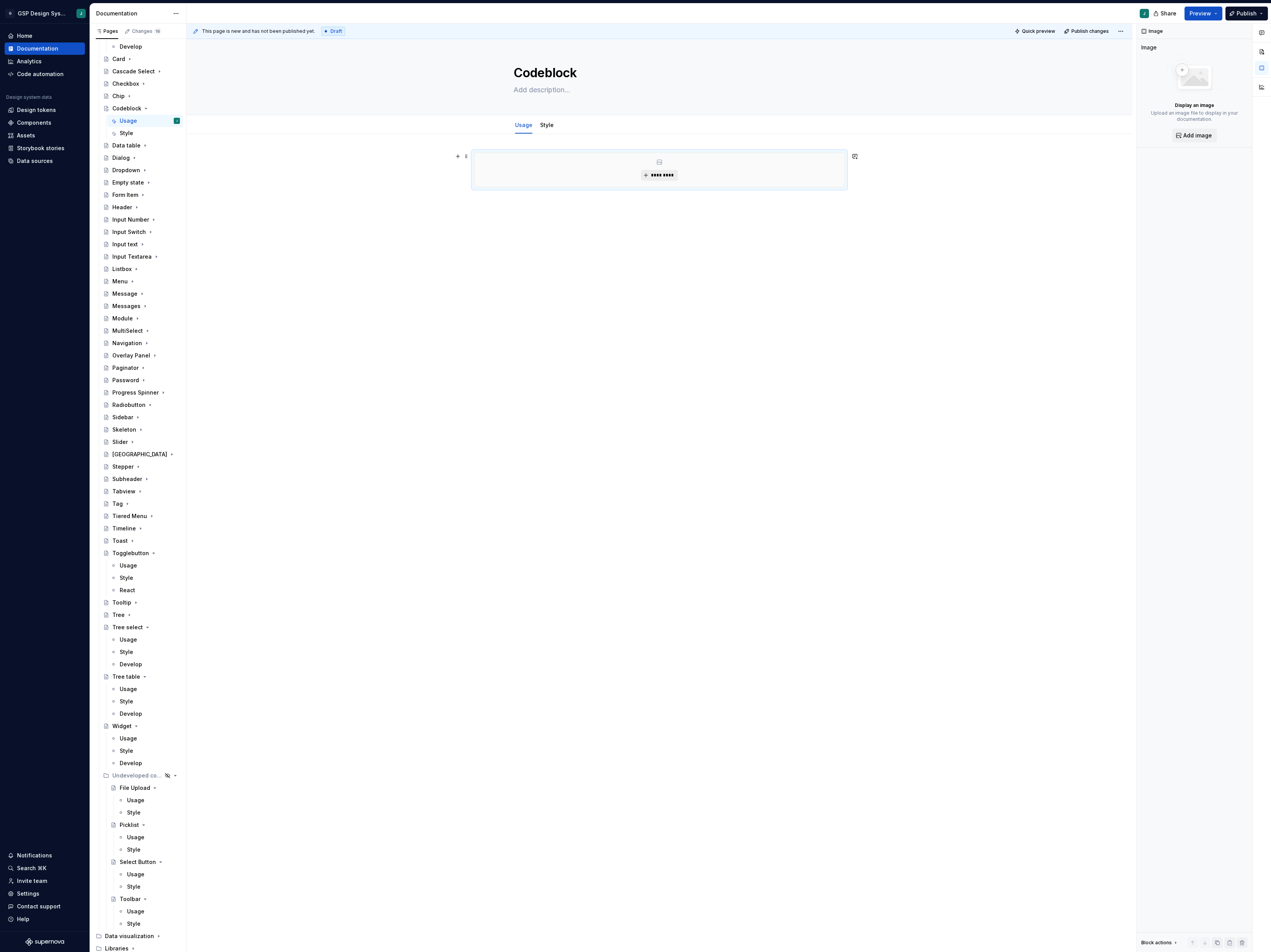
click at [670, 179] on span "*********" at bounding box center [663, 175] width 24 height 6
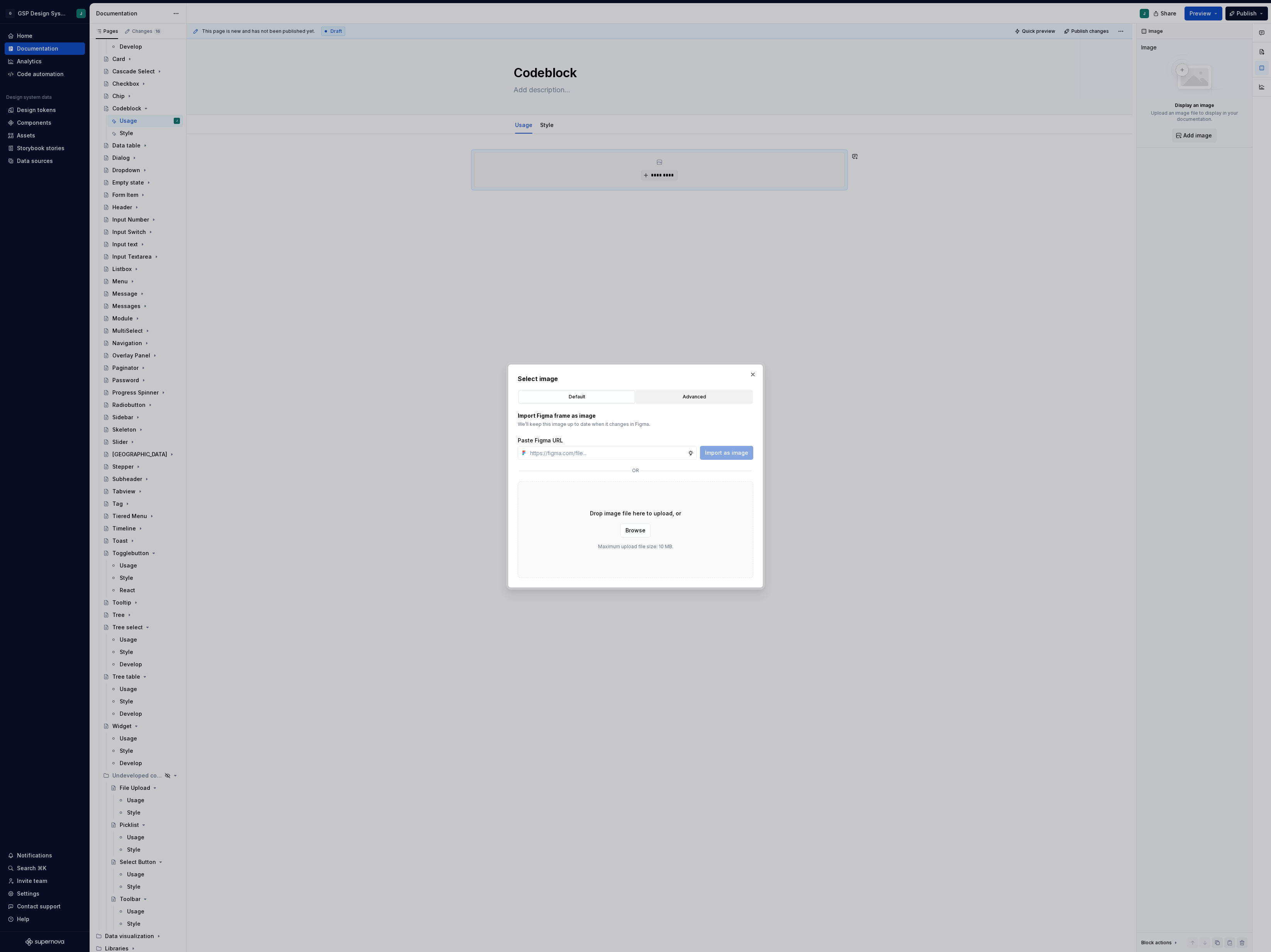
click at [701, 397] on div "Advanced" at bounding box center [694, 397] width 111 height 8
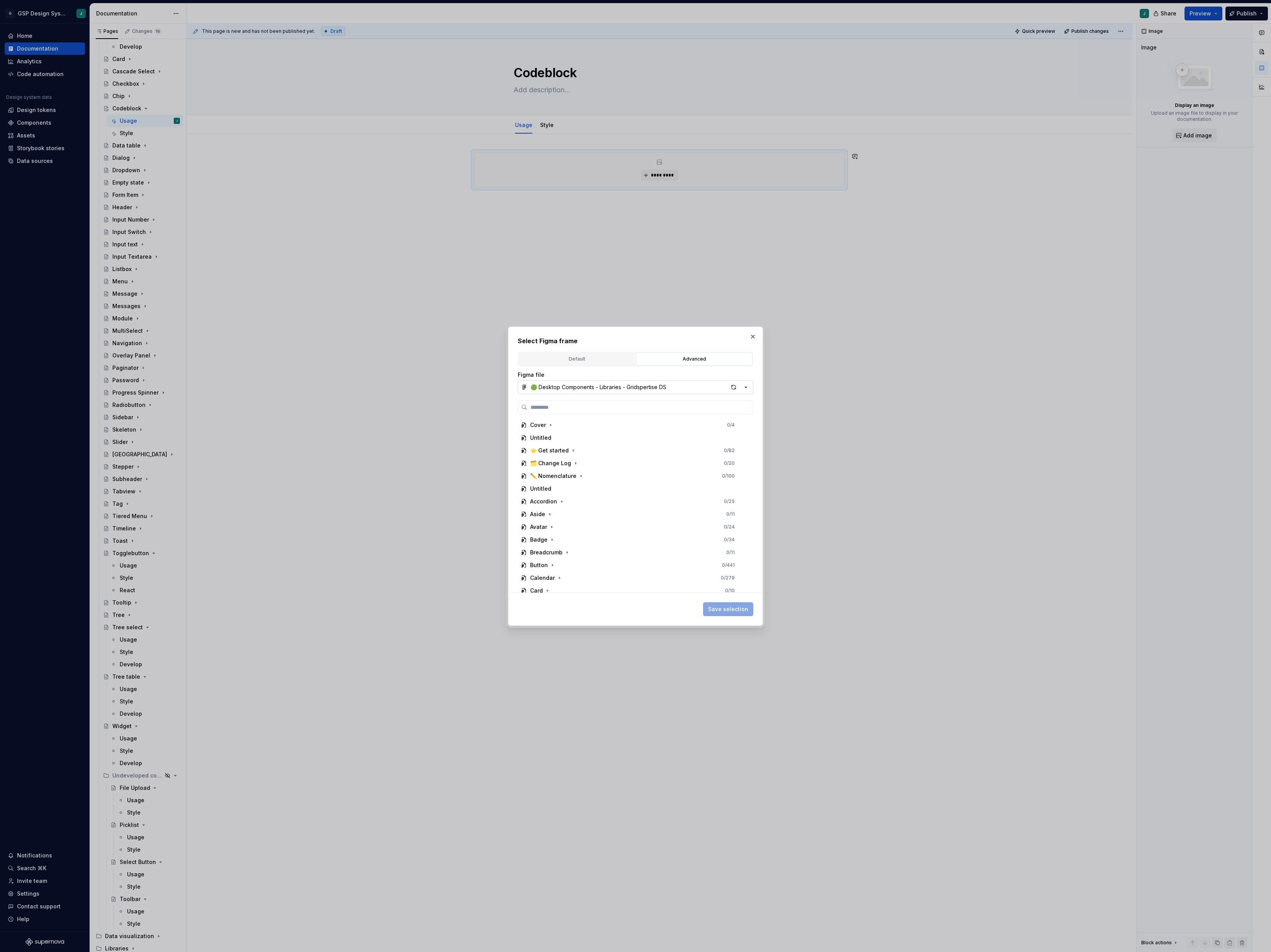
click at [578, 384] on div "🟢 Desktop Components - Libraries - Gridspertise DS" at bounding box center [598, 387] width 136 height 8
click at [608, 403] on div "Documentation - Gridspertise DS" at bounding box center [585, 404] width 89 height 8
type input "*********"
click at [556, 403] on input "*********" at bounding box center [640, 407] width 225 height 8
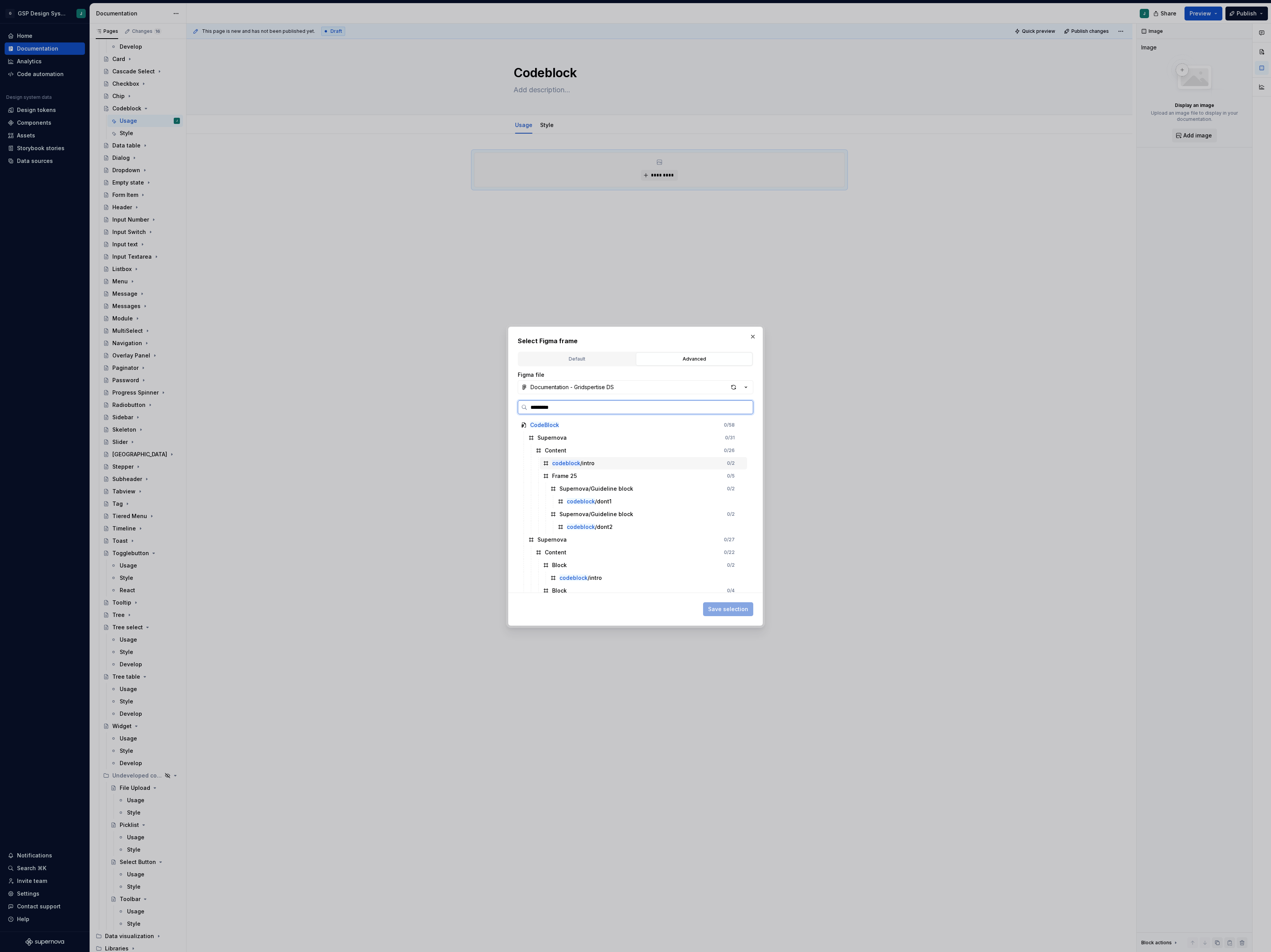
click at [596, 461] on div "codeblock /intro 0 / 2" at bounding box center [643, 463] width 207 height 12
click at [733, 608] on span "Save selection" at bounding box center [728, 609] width 40 height 8
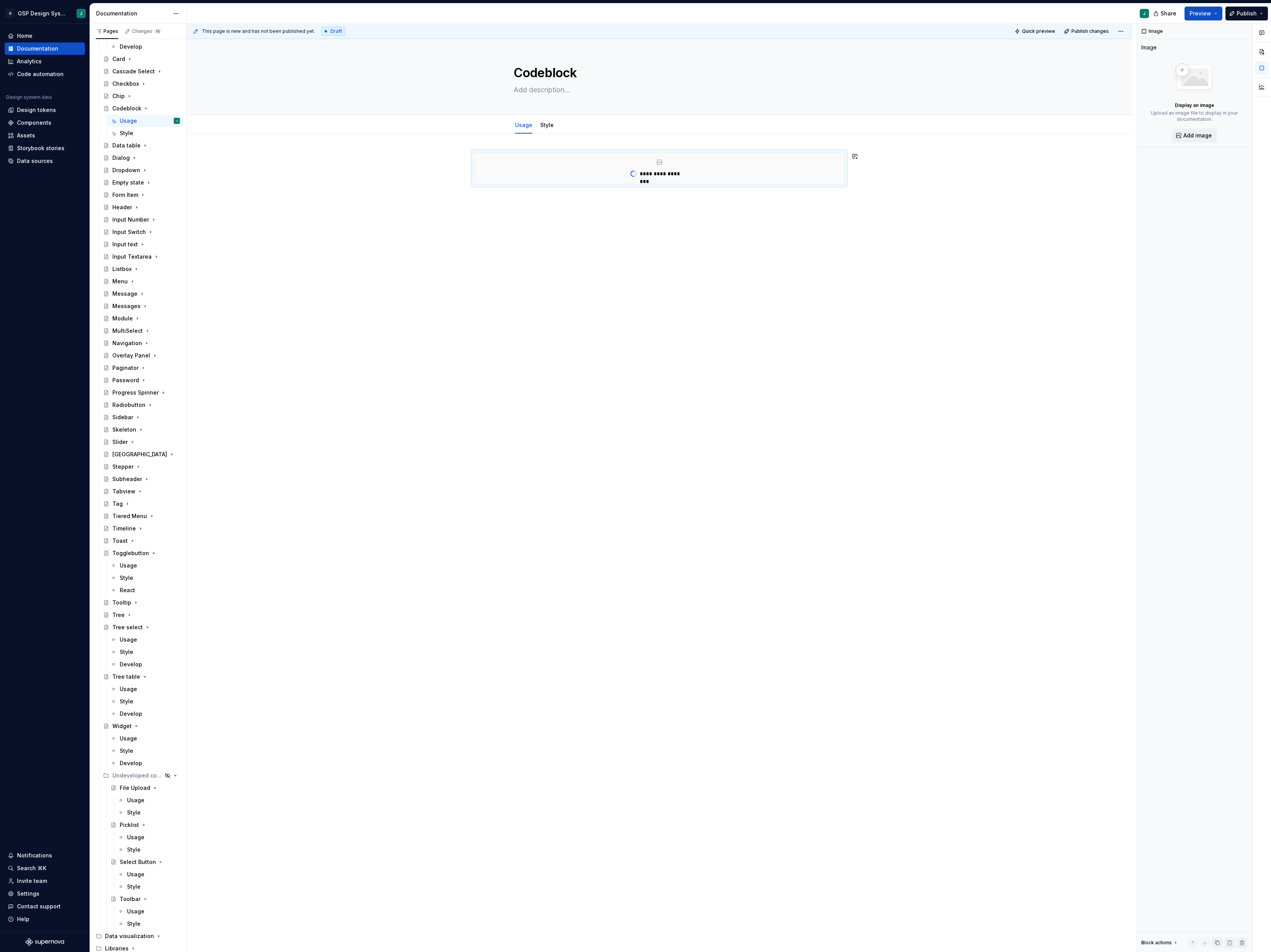
click at [501, 199] on div "**********" at bounding box center [659, 307] width 946 height 345
click at [497, 207] on div "**********" at bounding box center [659, 307] width 946 height 345
click at [122, 147] on div "Data table" at bounding box center [126, 146] width 28 height 8
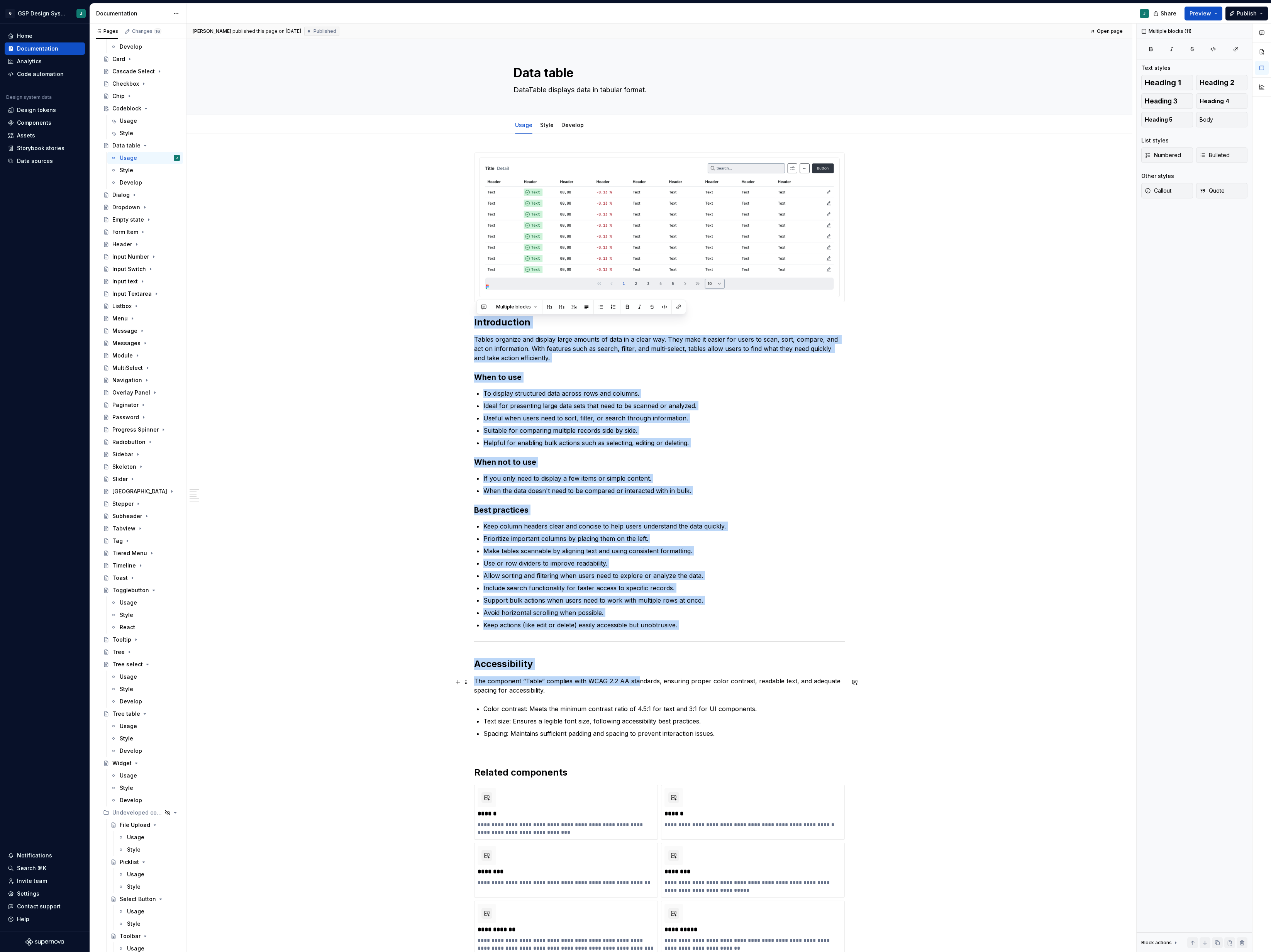
drag, startPoint x: 475, startPoint y: 321, endPoint x: 641, endPoint y: 681, distance: 396.4
click at [641, 681] on div "Introduction Tables organize and display large amounts of data in a clear way. …" at bounding box center [659, 646] width 371 height 988
copy div "Introduction Tables organize and display large amounts of data in a clear way. …"
click at [130, 123] on div "Usage" at bounding box center [128, 121] width 17 height 8
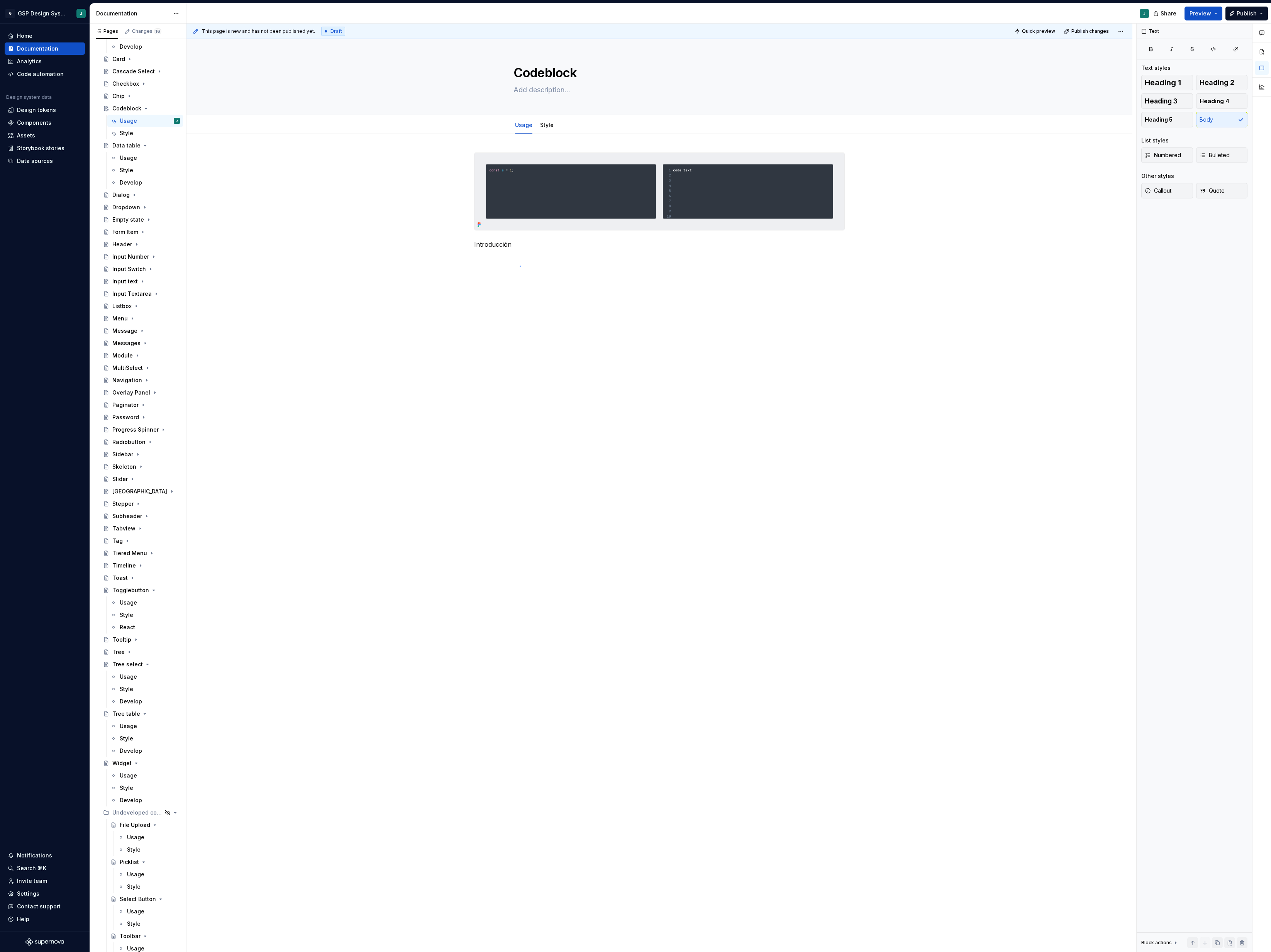
click at [520, 265] on div "This page is new and has not been published yet. Draft Quick preview Publish ch…" at bounding box center [661, 488] width 950 height 929
click at [510, 249] on p "Introducción" at bounding box center [659, 244] width 371 height 9
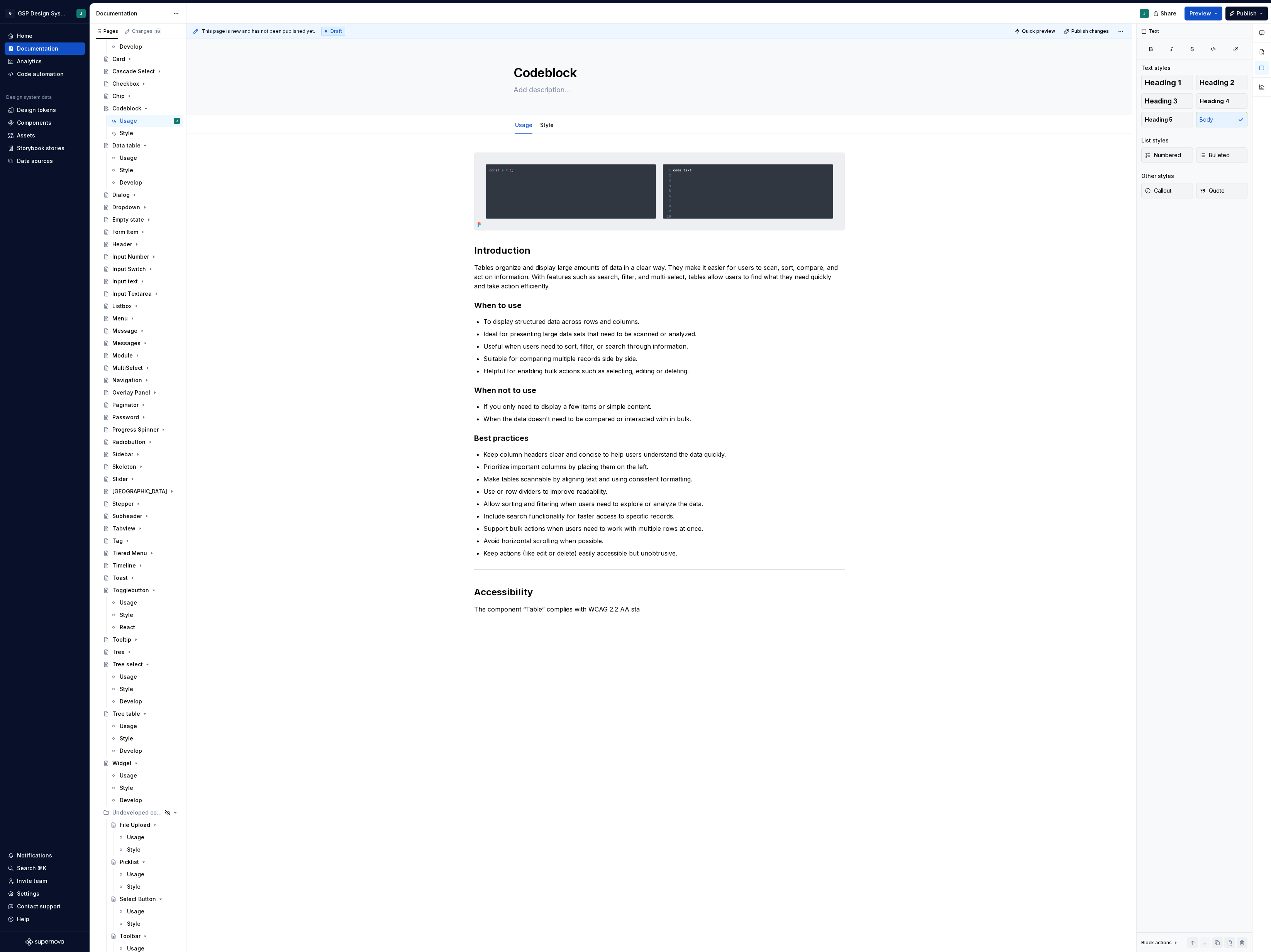
click at [560, 274] on p "Tables organize and display large amounts of data in a clear way. They make it …" at bounding box center [659, 277] width 371 height 28
click at [504, 356] on p "Suitable for comparing multiple records side by side." at bounding box center [664, 359] width 361 height 9
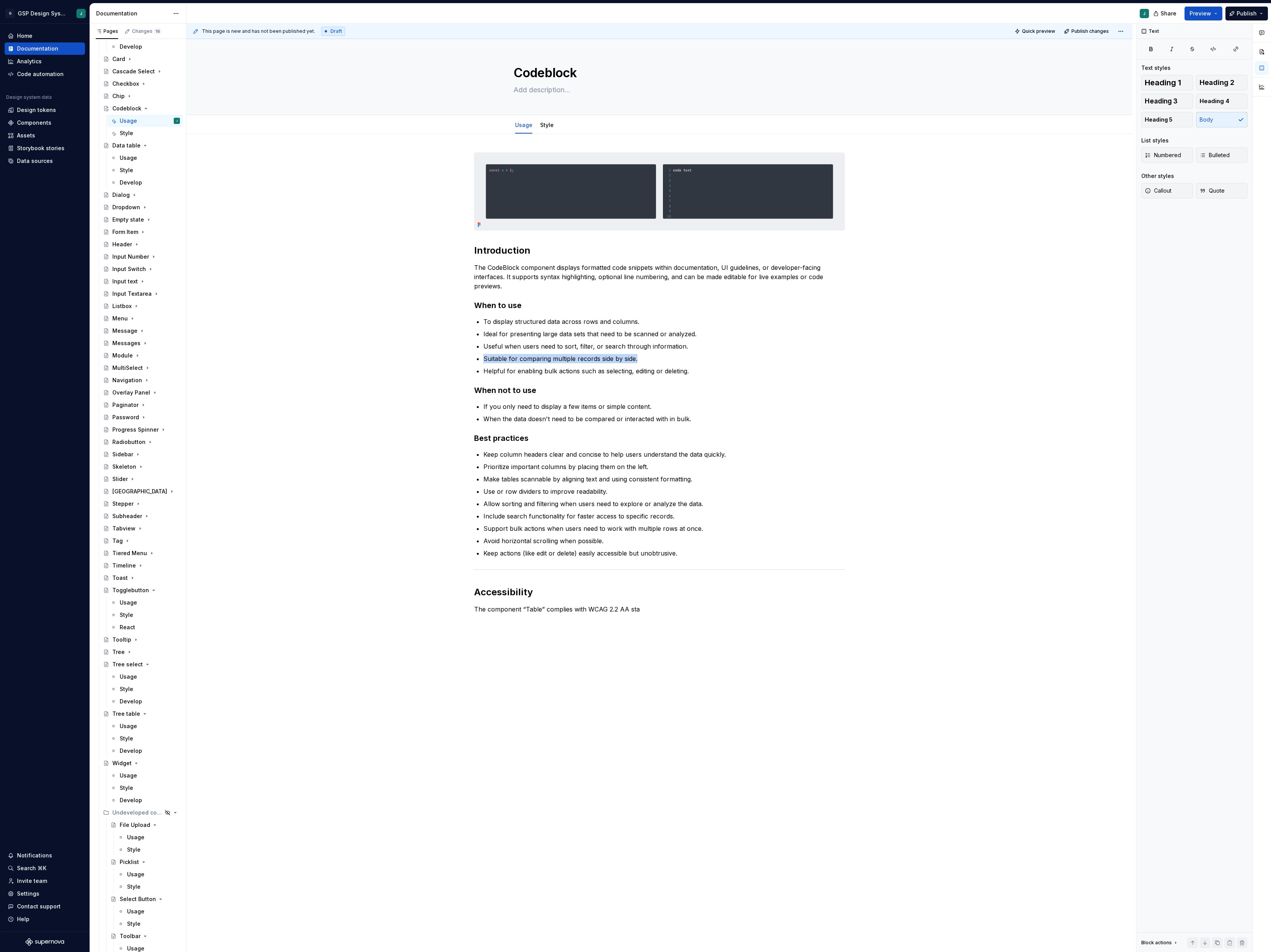
click at [504, 356] on p "Suitable for comparing multiple records side by side." at bounding box center [664, 359] width 361 height 9
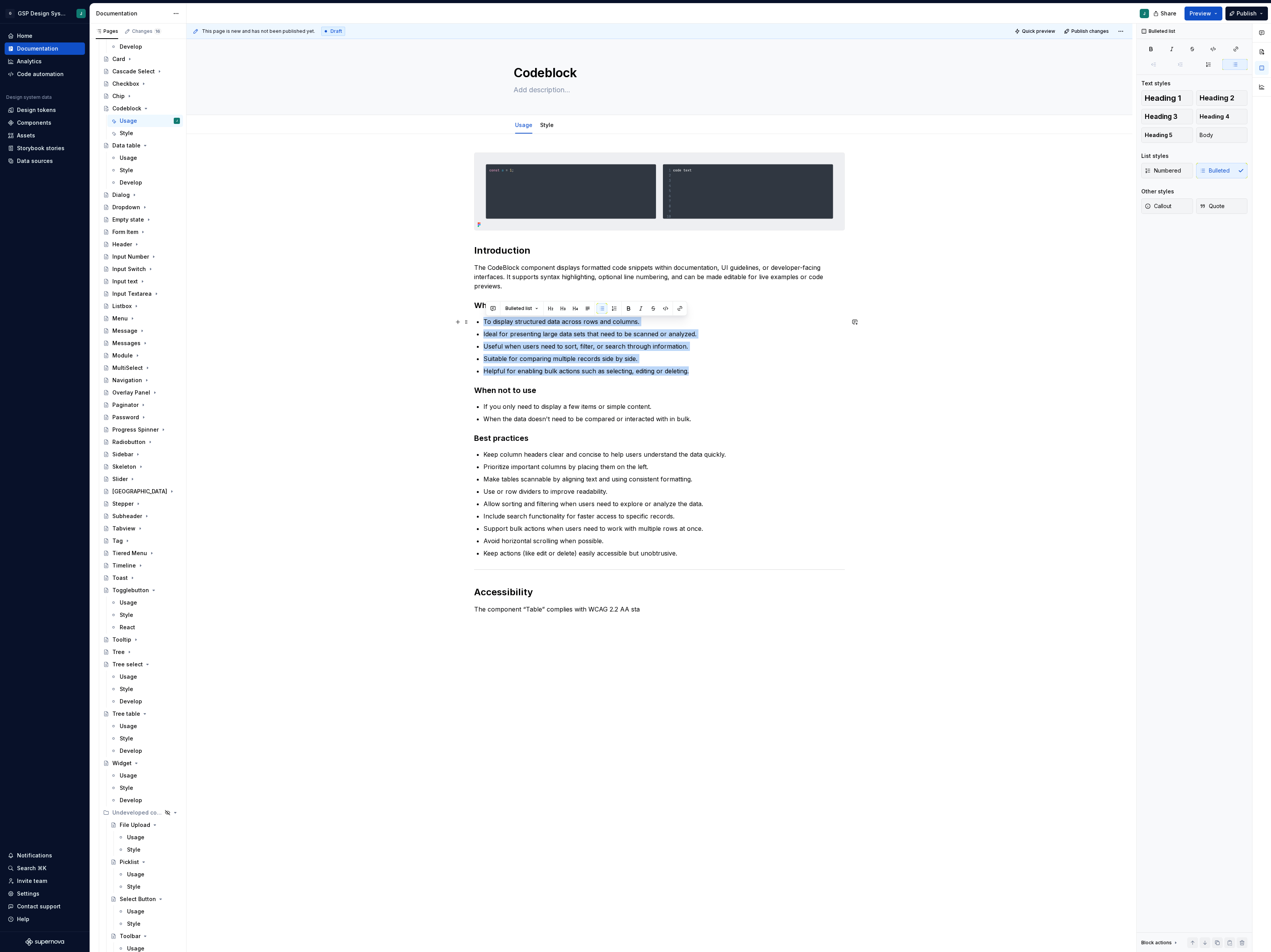
drag, startPoint x: 693, startPoint y: 372, endPoint x: 473, endPoint y: 321, distance: 225.8
click at [473, 321] on div "Introduction The CodeBlock component displays formatted code snippets within do…" at bounding box center [659, 521] width 946 height 774
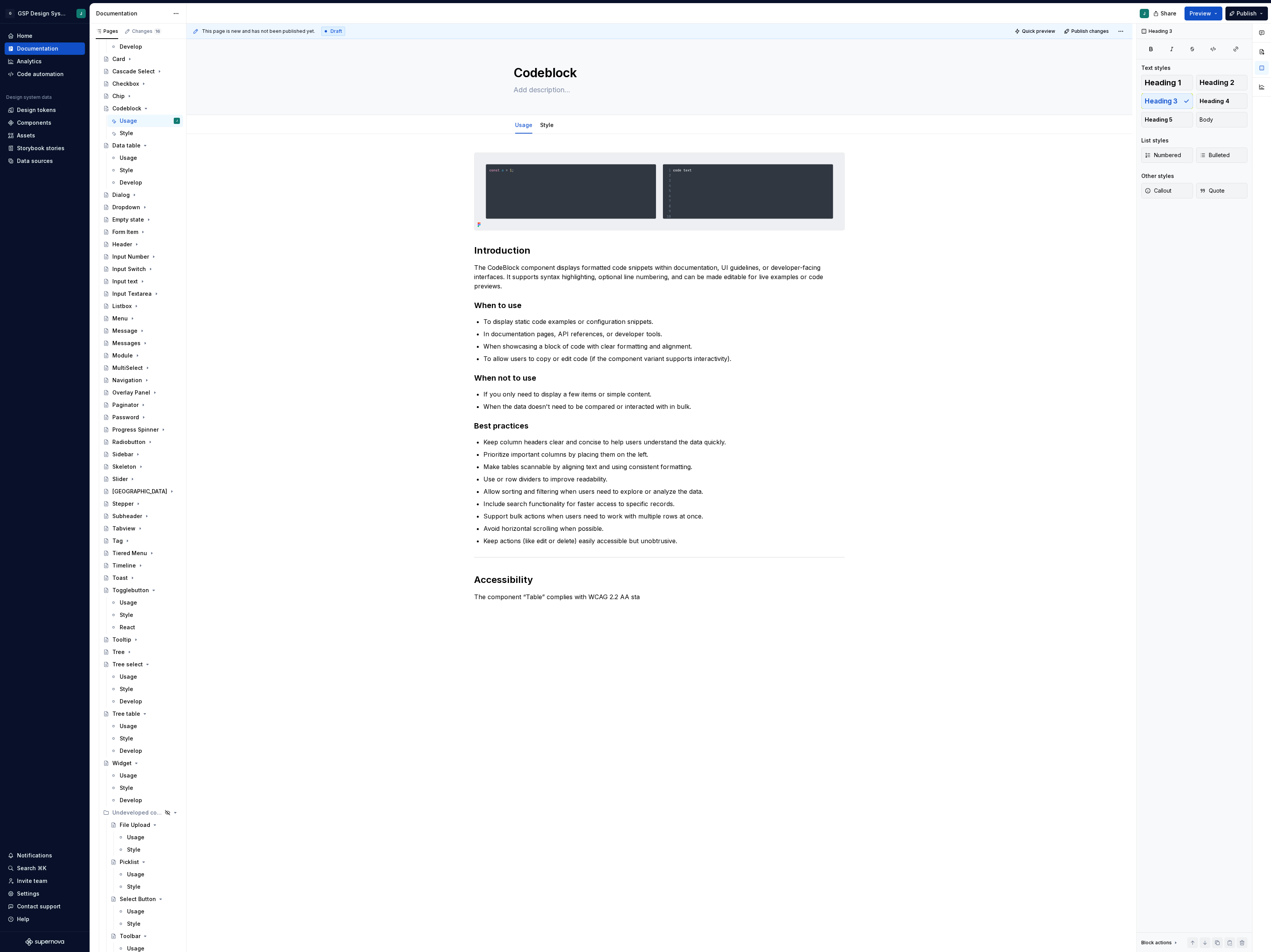
click at [505, 399] on p "If you only need to display a few items or simple content." at bounding box center [664, 394] width 361 height 9
click at [486, 400] on div at bounding box center [486, 400] width 0 height 0
drag, startPoint x: 717, startPoint y: 409, endPoint x: 470, endPoint y: 397, distance: 247.3
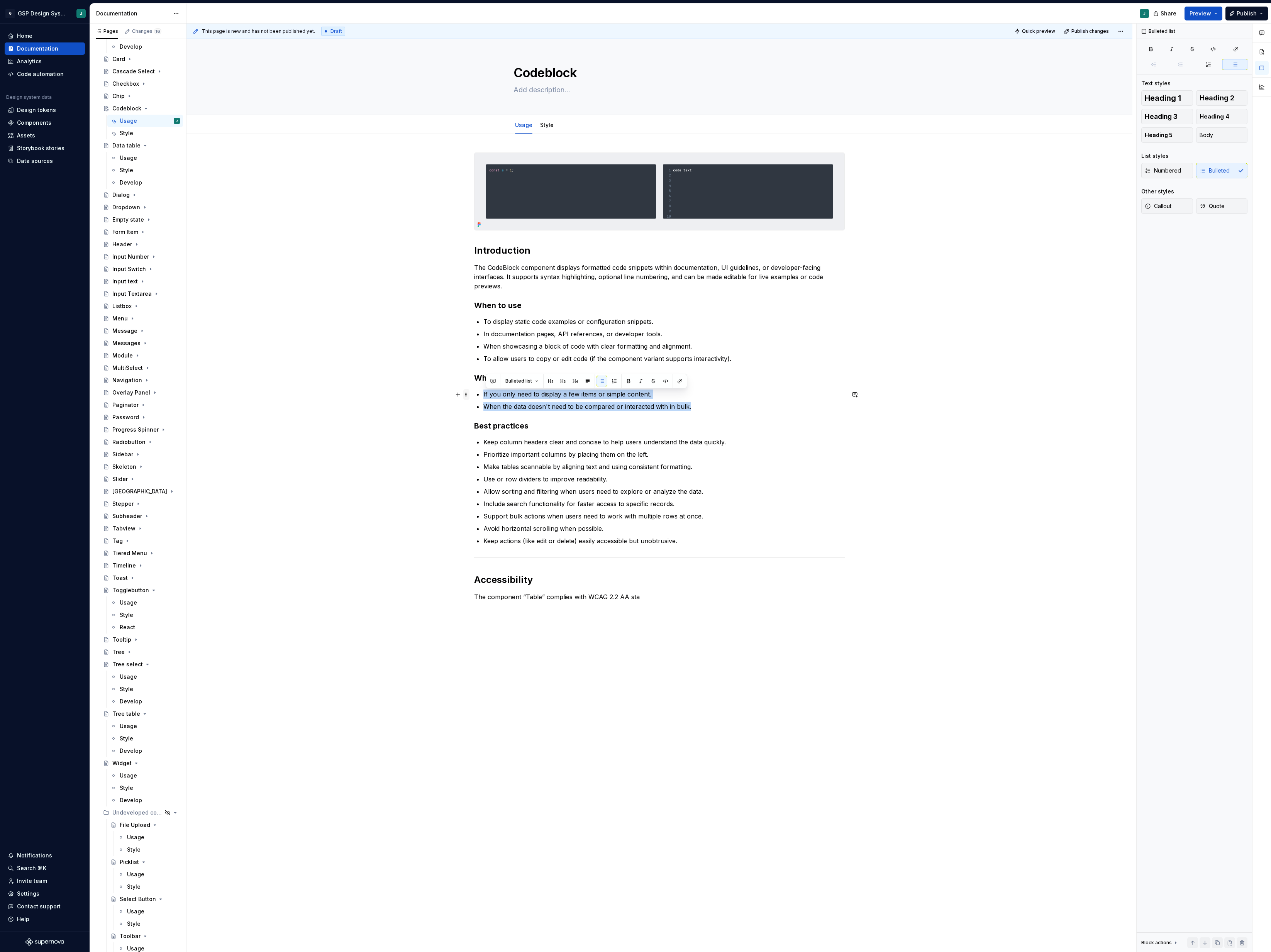
click at [474, 397] on div "Introduction The CodeBlock component displays formatted code snippets within do…" at bounding box center [659, 381] width 371 height 458
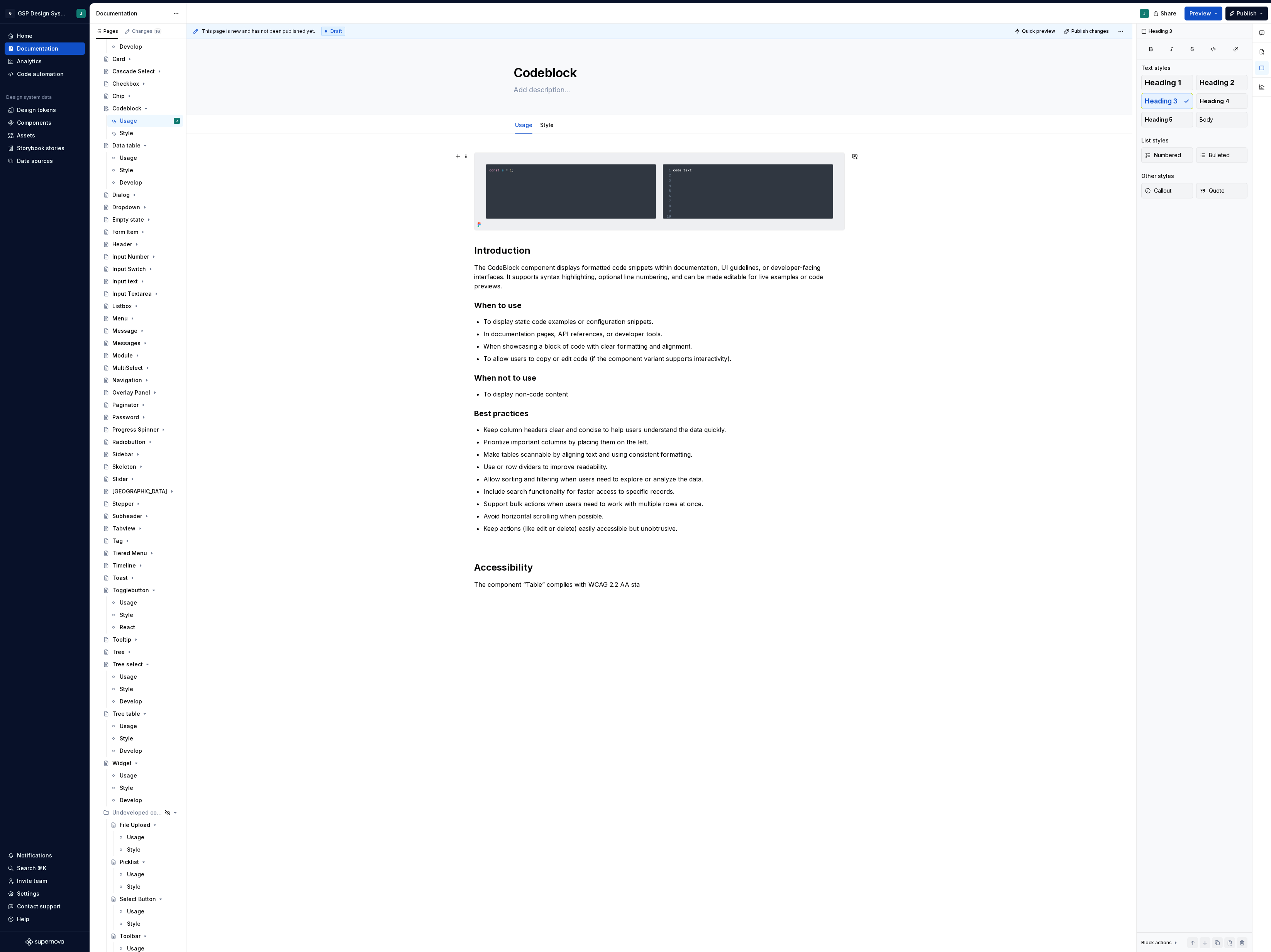
click at [658, 173] on img at bounding box center [660, 191] width 370 height 77
click at [765, 201] on img at bounding box center [660, 191] width 370 height 77
click at [1236, 101] on icon "button" at bounding box center [1237, 101] width 6 height 6
click at [1210, 102] on button "button" at bounding box center [1206, 101] width 14 height 11
type textarea "*"
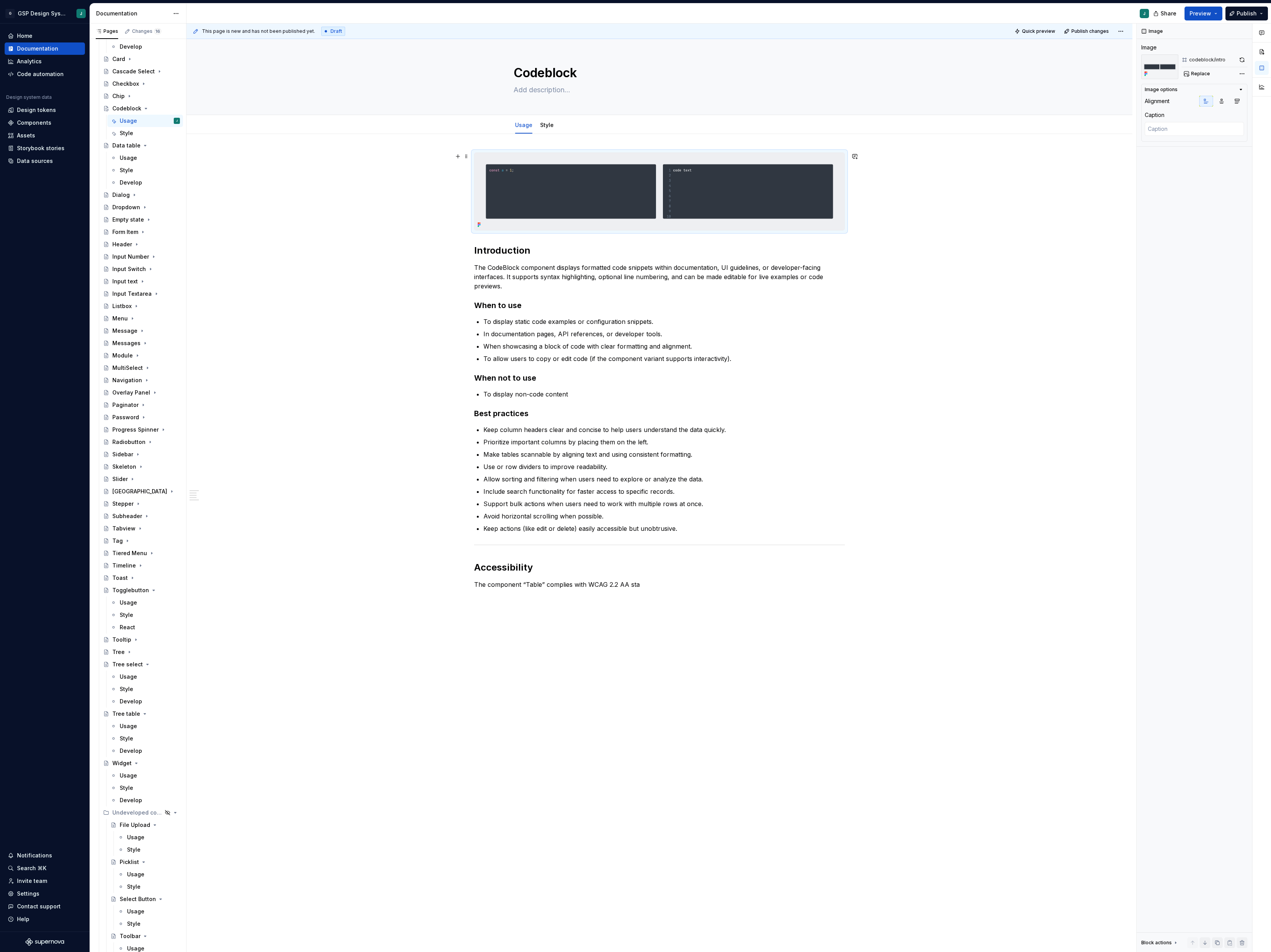
click at [733, 227] on img at bounding box center [660, 191] width 370 height 77
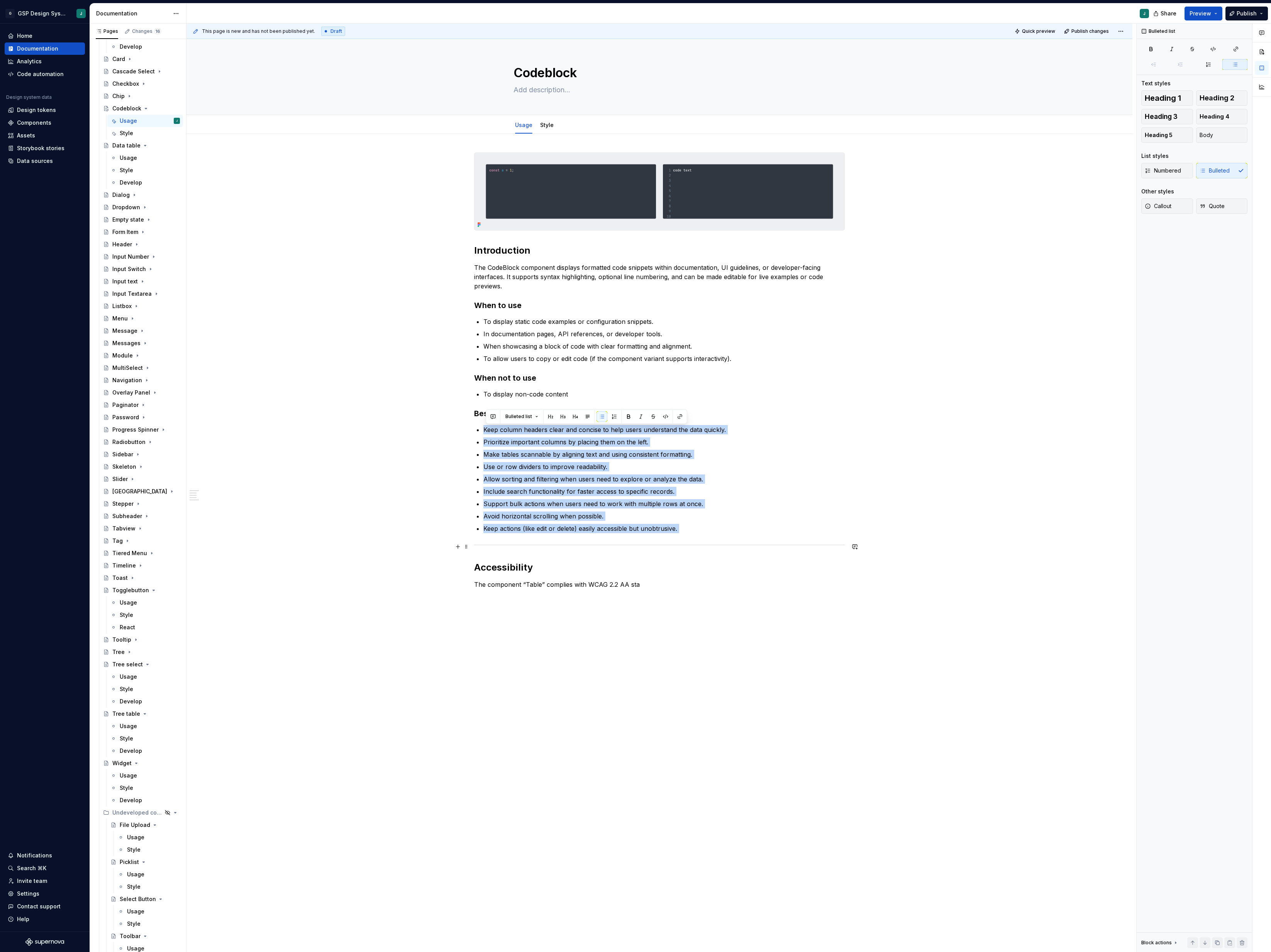
drag, startPoint x: 480, startPoint y: 430, endPoint x: 710, endPoint y: 542, distance: 255.8
click at [710, 542] on div "Introduction The CodeBlock component displays formatted code snippets within do…" at bounding box center [659, 370] width 371 height 437
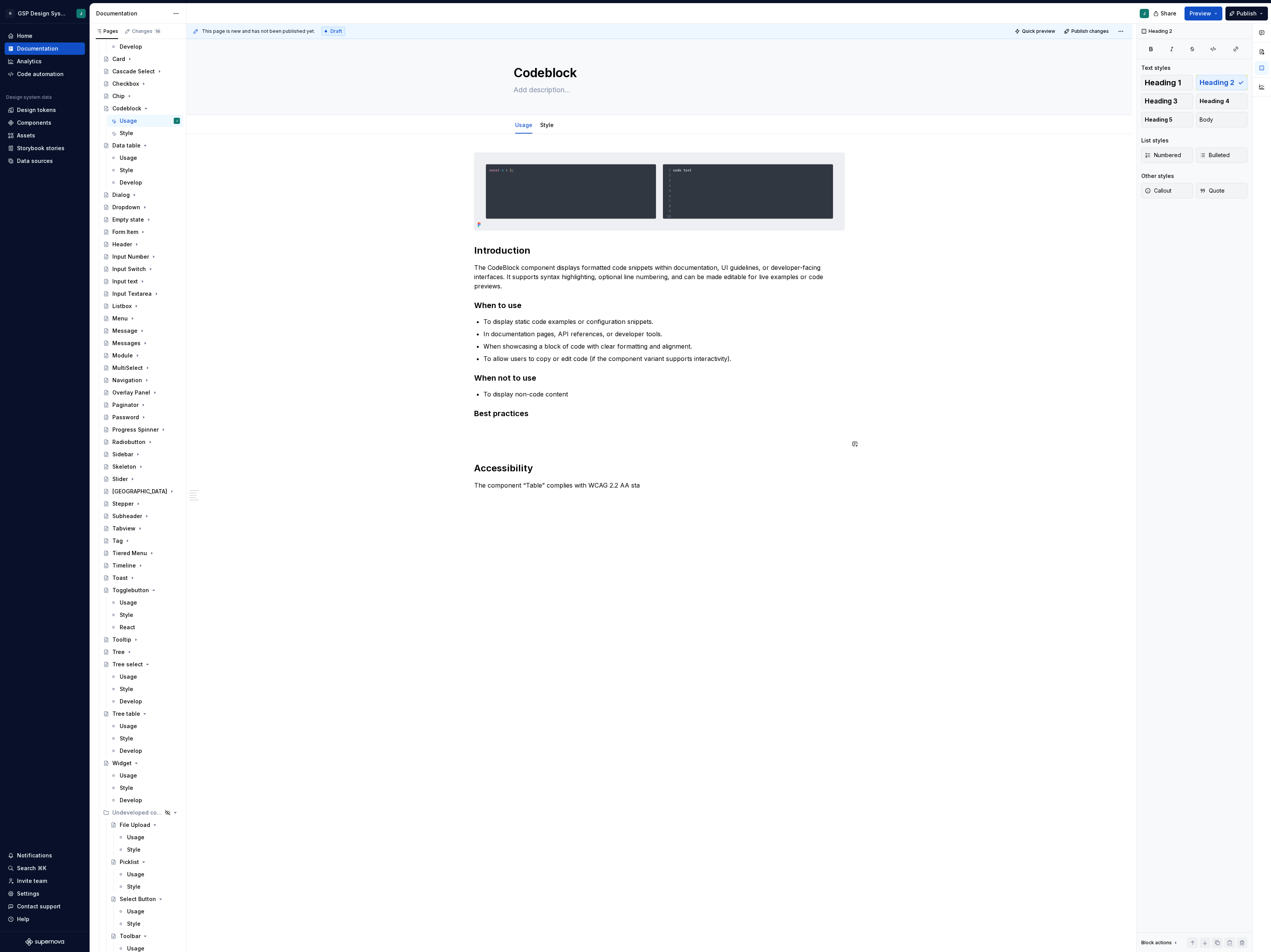
click at [482, 444] on p at bounding box center [659, 443] width 371 height 9
click at [458, 444] on button "button" at bounding box center [458, 444] width 11 height 11
click at [556, 465] on div "Document your Do's and Don'ts." at bounding box center [537, 466] width 74 height 6
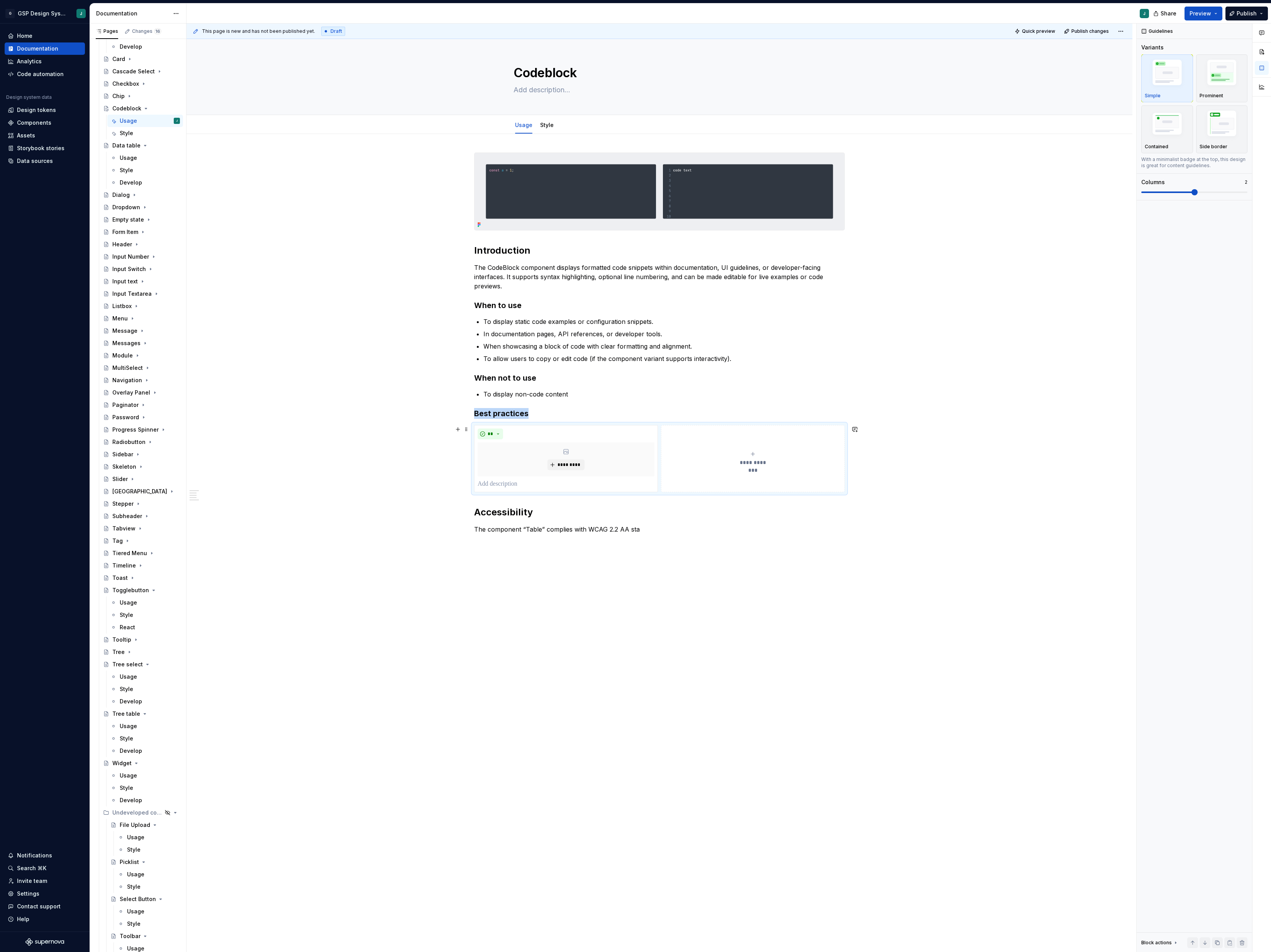
click at [743, 458] on div "**********" at bounding box center [753, 458] width 177 height 15
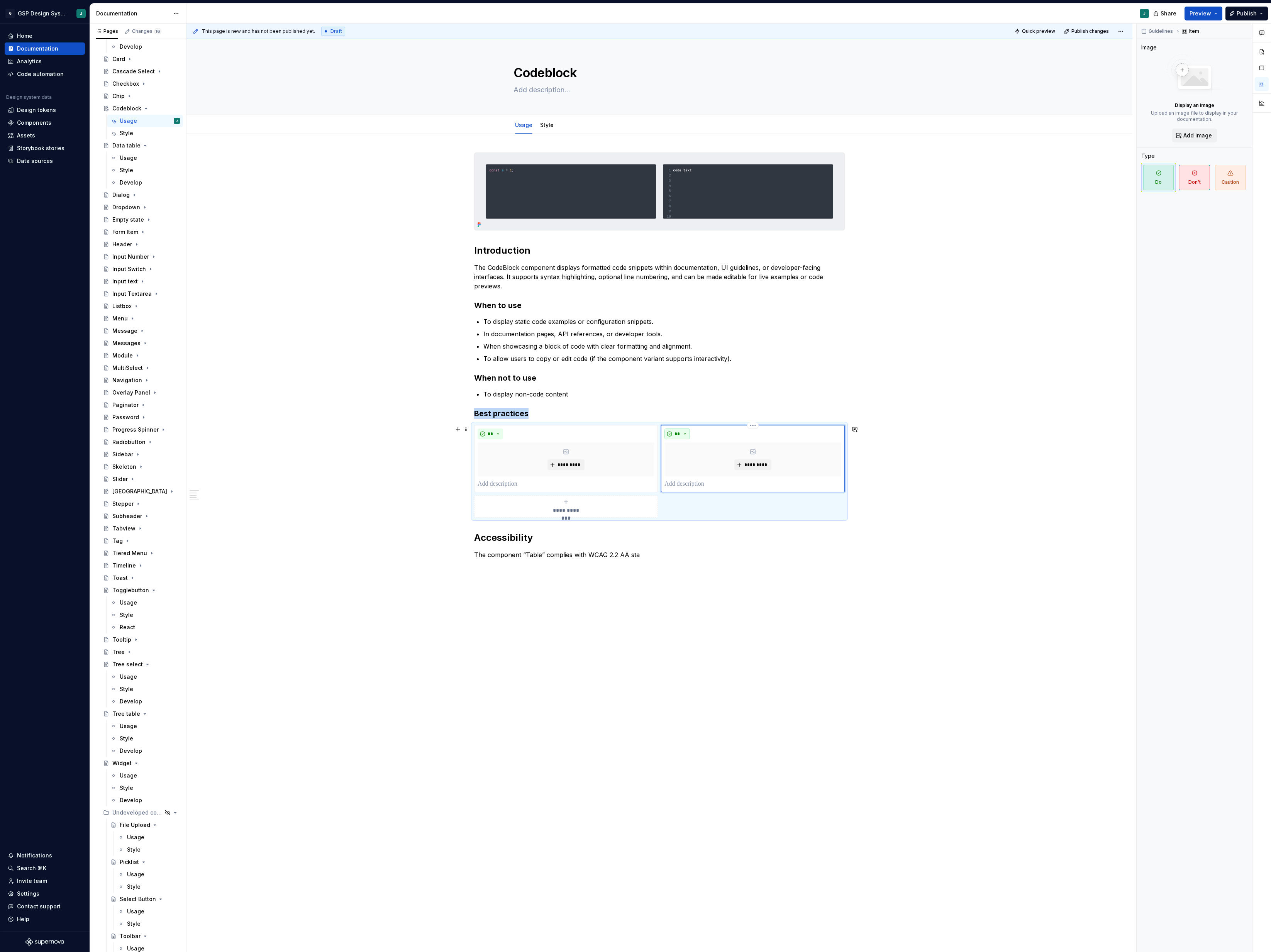
click at [687, 434] on button "**" at bounding box center [677, 434] width 26 height 11
click at [696, 465] on div "Don't" at bounding box center [698, 464] width 14 height 8
click at [499, 433] on button "**" at bounding box center [490, 434] width 26 height 11
click at [525, 460] on div "Don't" at bounding box center [524, 464] width 41 height 8
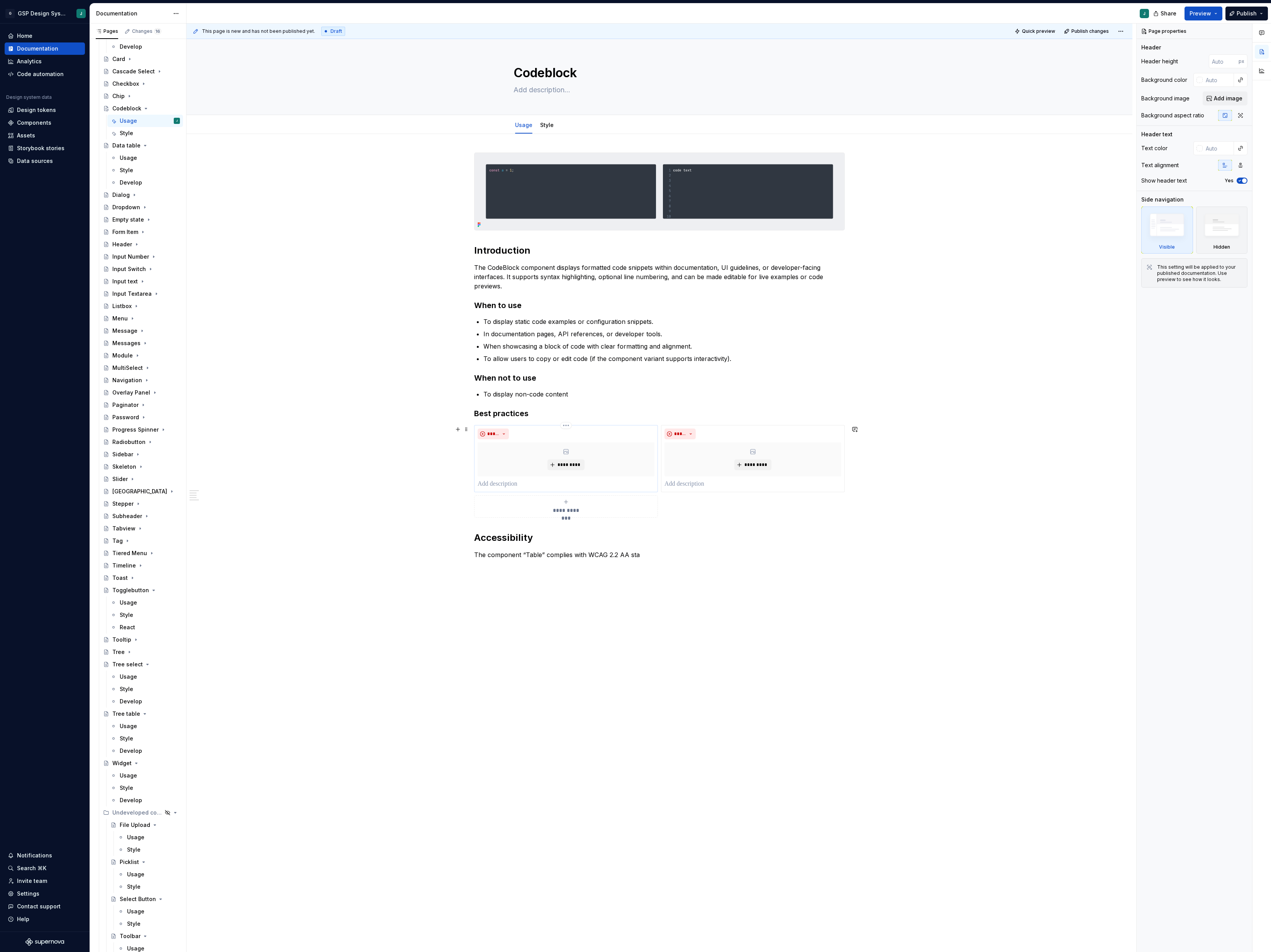
click at [508, 483] on p at bounding box center [566, 484] width 177 height 9
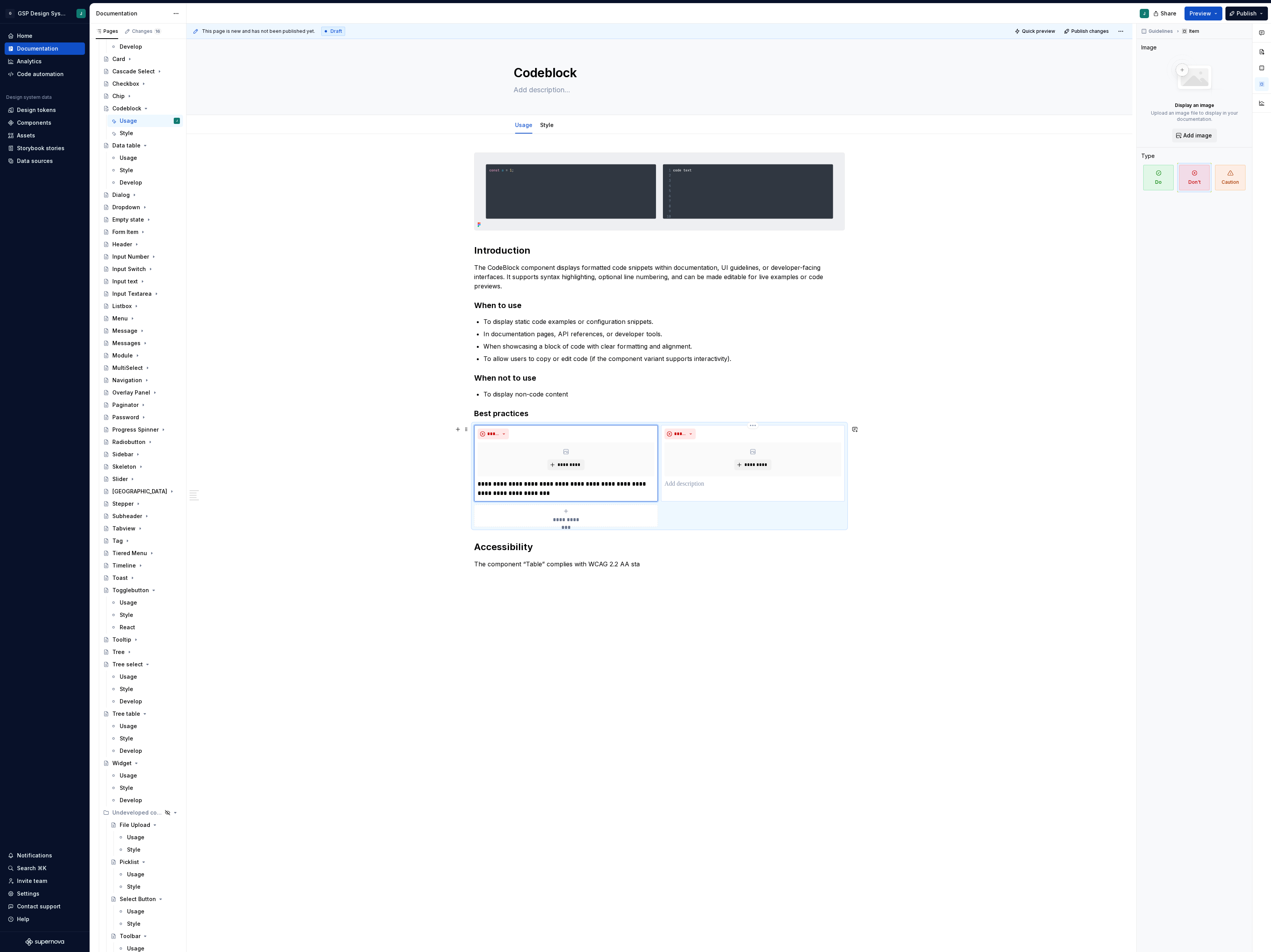
click at [697, 487] on p at bounding box center [753, 484] width 177 height 9
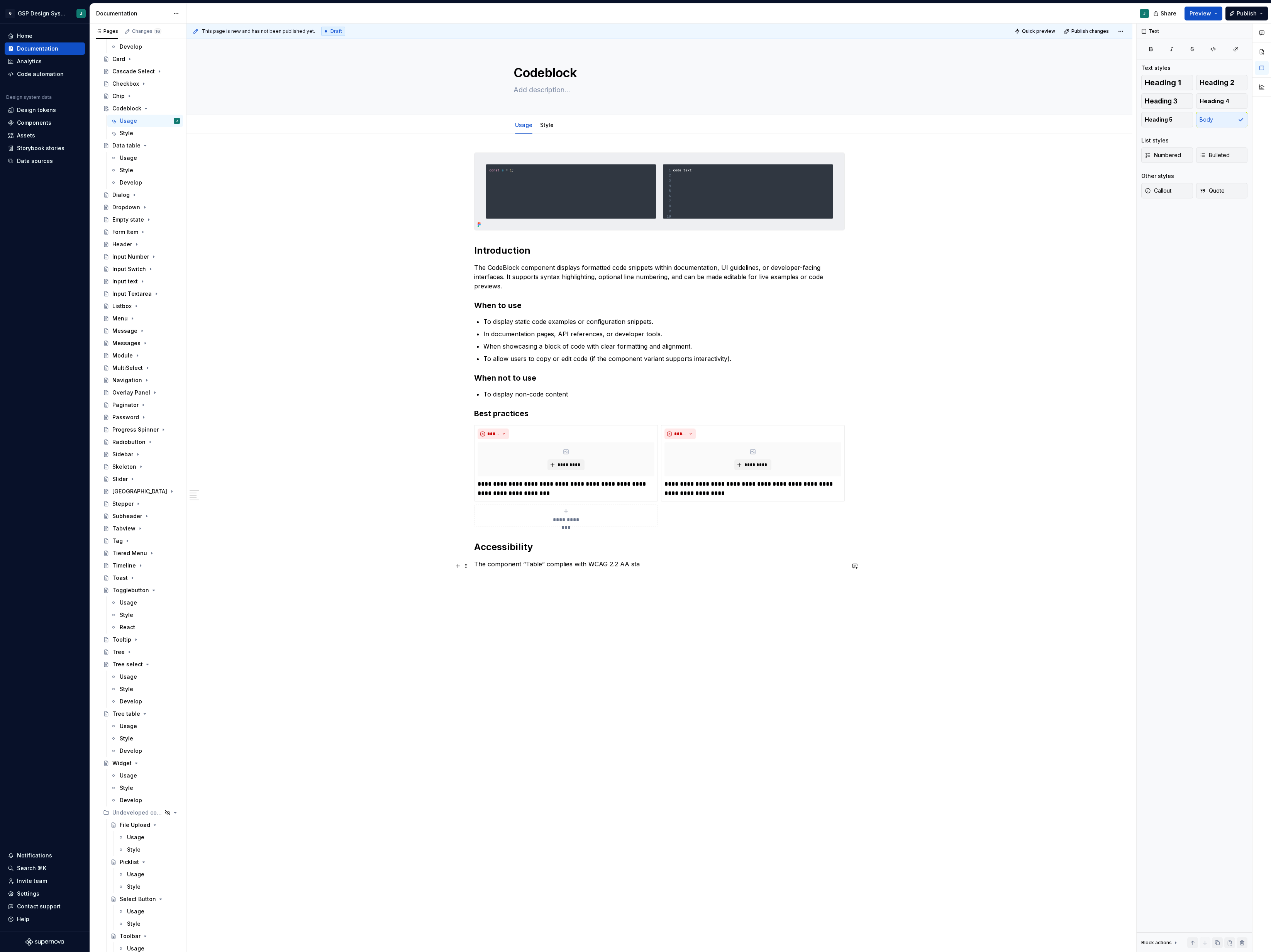
click at [518, 569] on p "The component “Table” complies with WCAG 2.2 AA sta" at bounding box center [659, 564] width 371 height 9
click at [569, 468] on span "*********" at bounding box center [569, 465] width 24 height 6
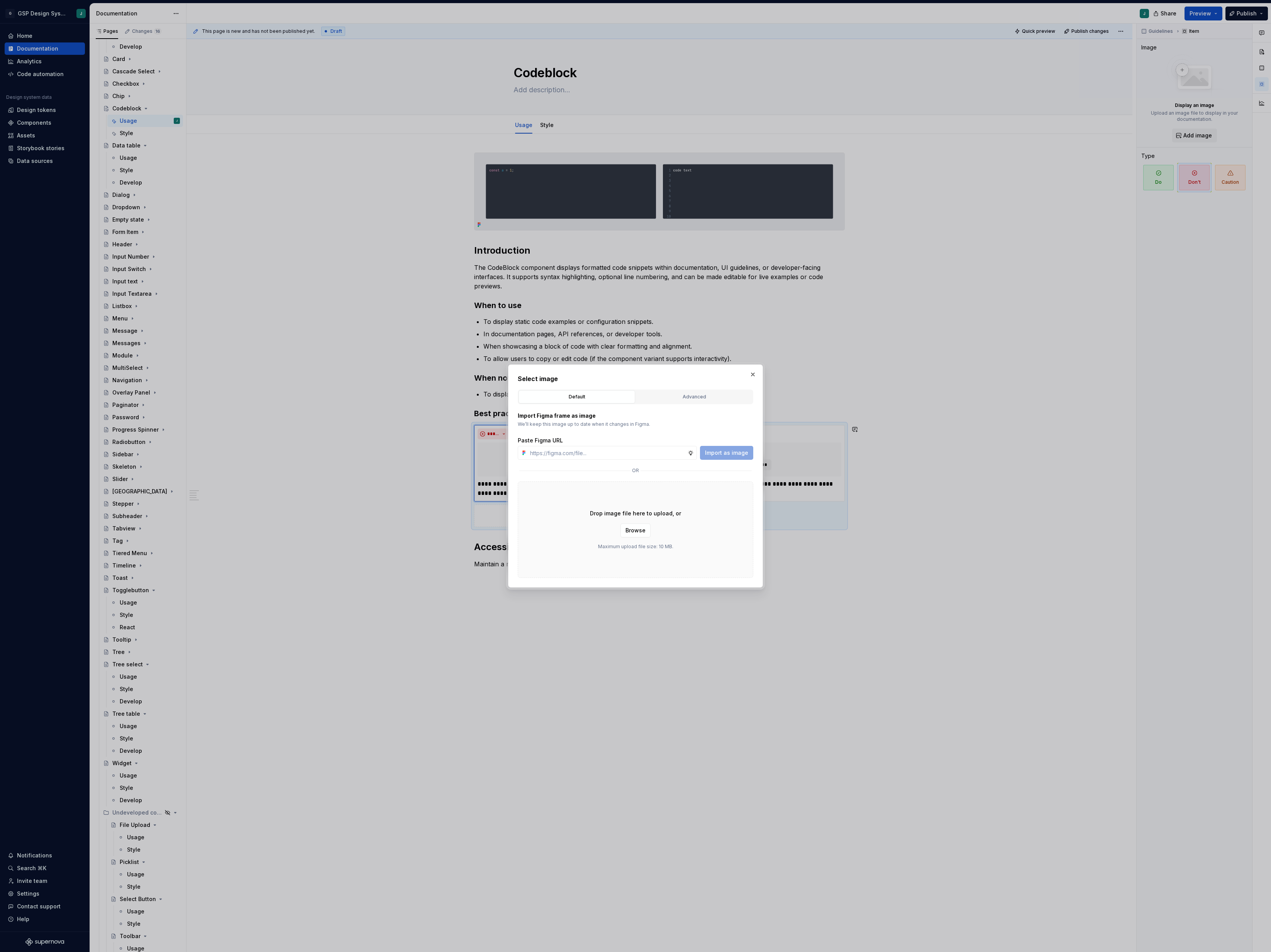
type textarea "*"
click at [673, 398] on div "Advanced" at bounding box center [694, 397] width 111 height 8
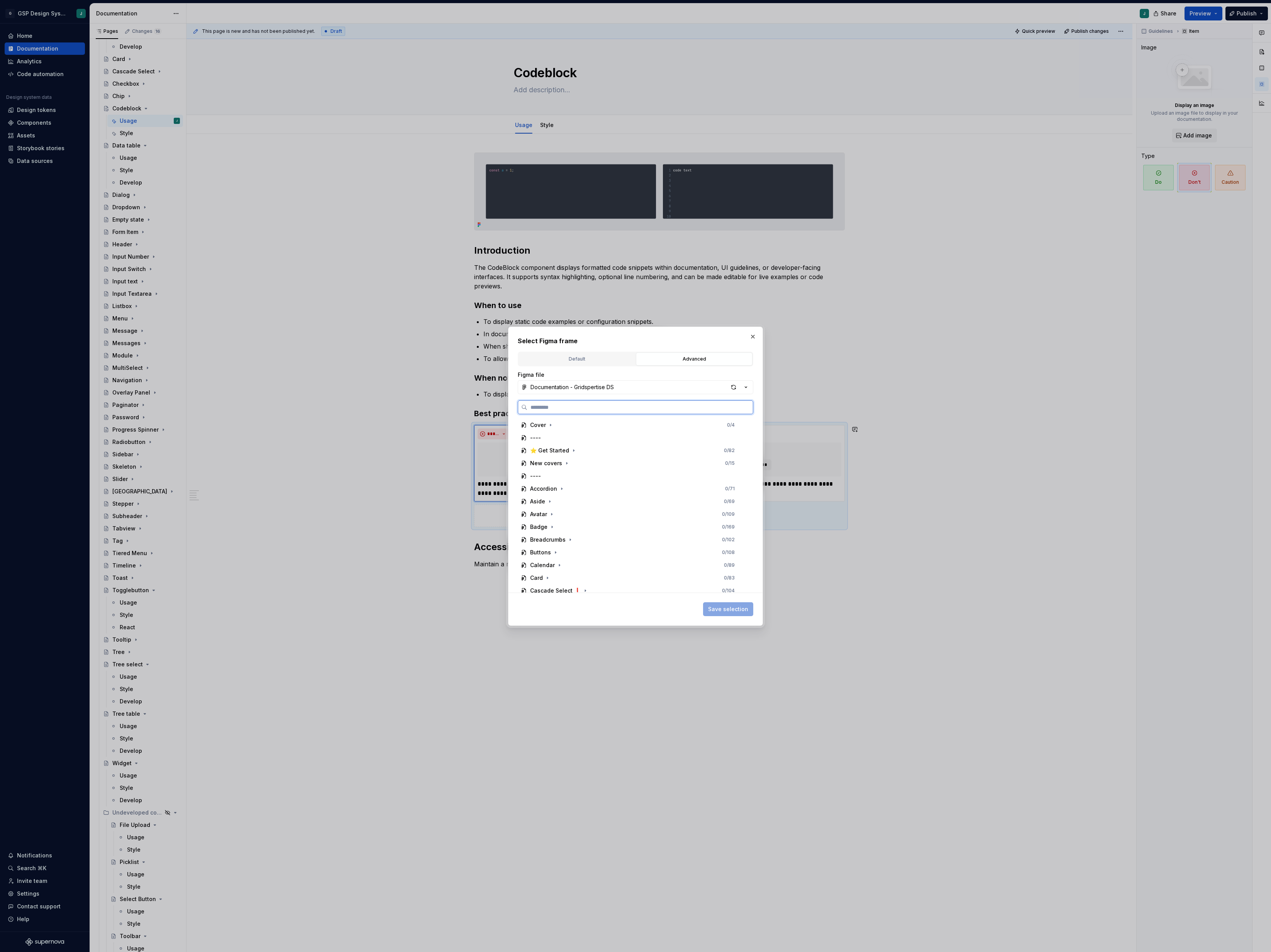
click at [585, 409] on input "search" at bounding box center [640, 407] width 225 height 8
paste input "**********"
type input "**********"
type input "*********"
click at [585, 409] on input "*********" at bounding box center [640, 407] width 225 height 8
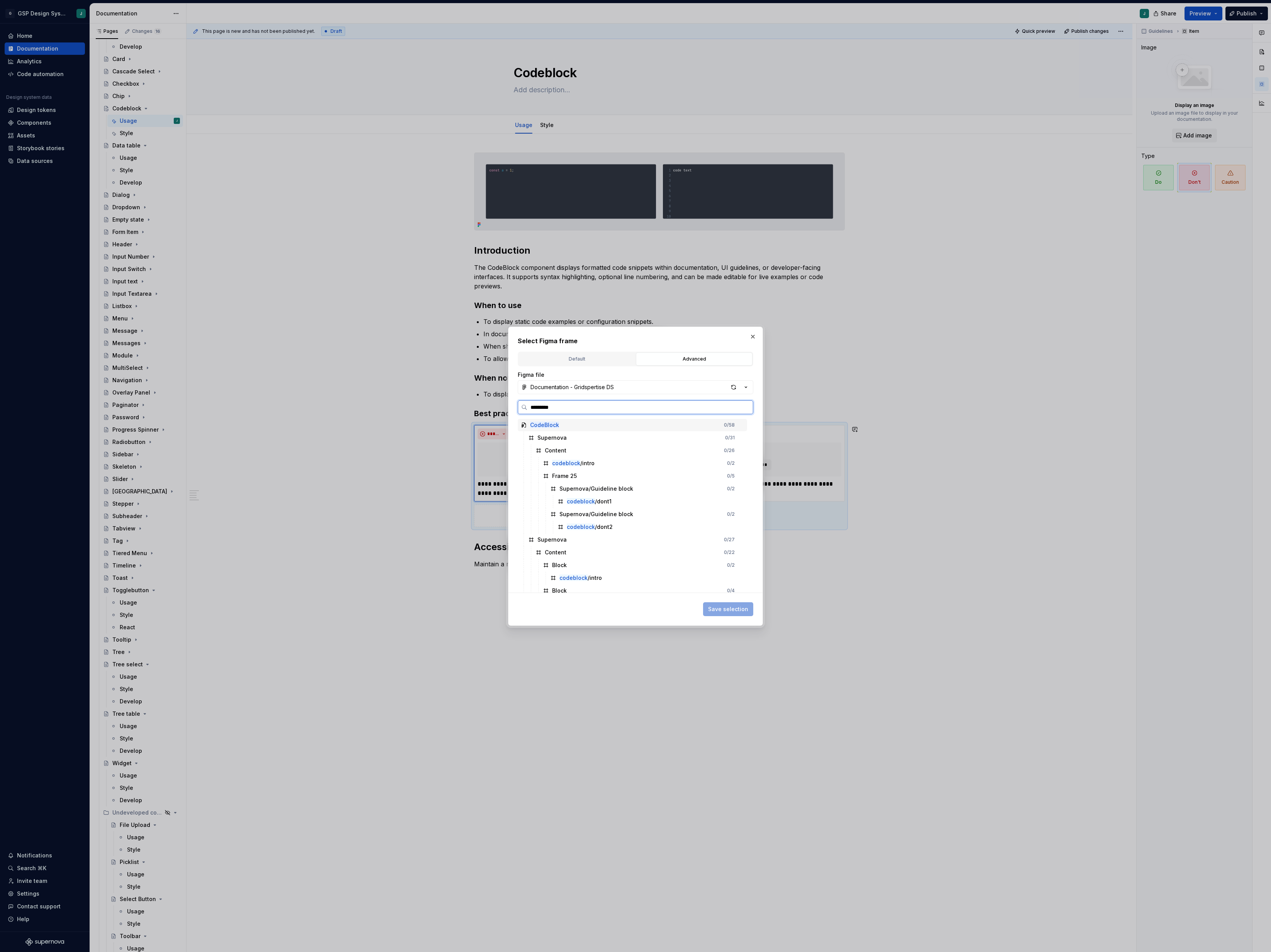
click at [585, 409] on input "*********" at bounding box center [640, 407] width 225 height 8
click at [623, 501] on div "codeblock /dont1" at bounding box center [651, 501] width 192 height 12
click at [739, 606] on span "Save selection" at bounding box center [728, 609] width 40 height 8
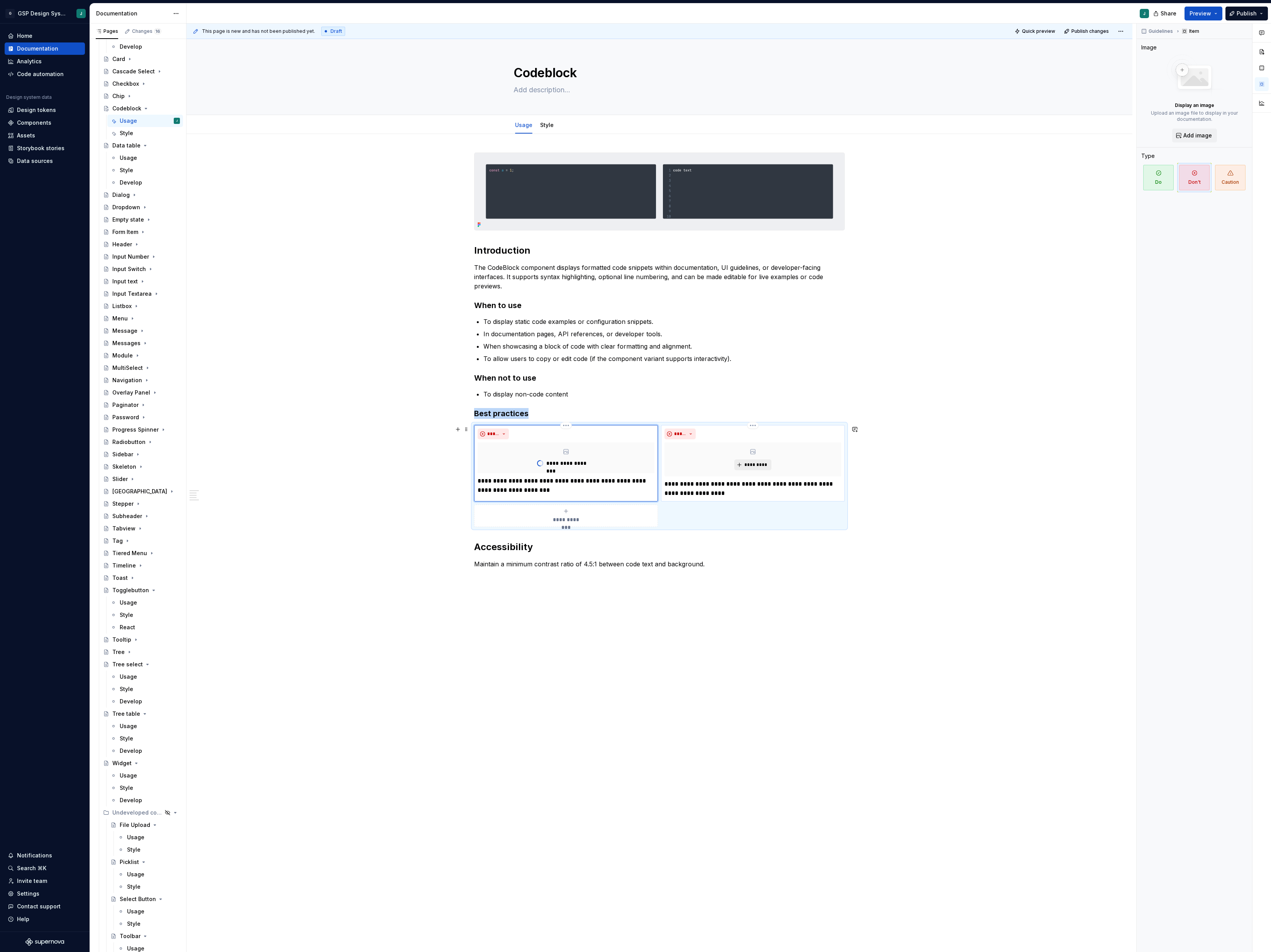
click at [757, 466] on span "*********" at bounding box center [756, 465] width 24 height 6
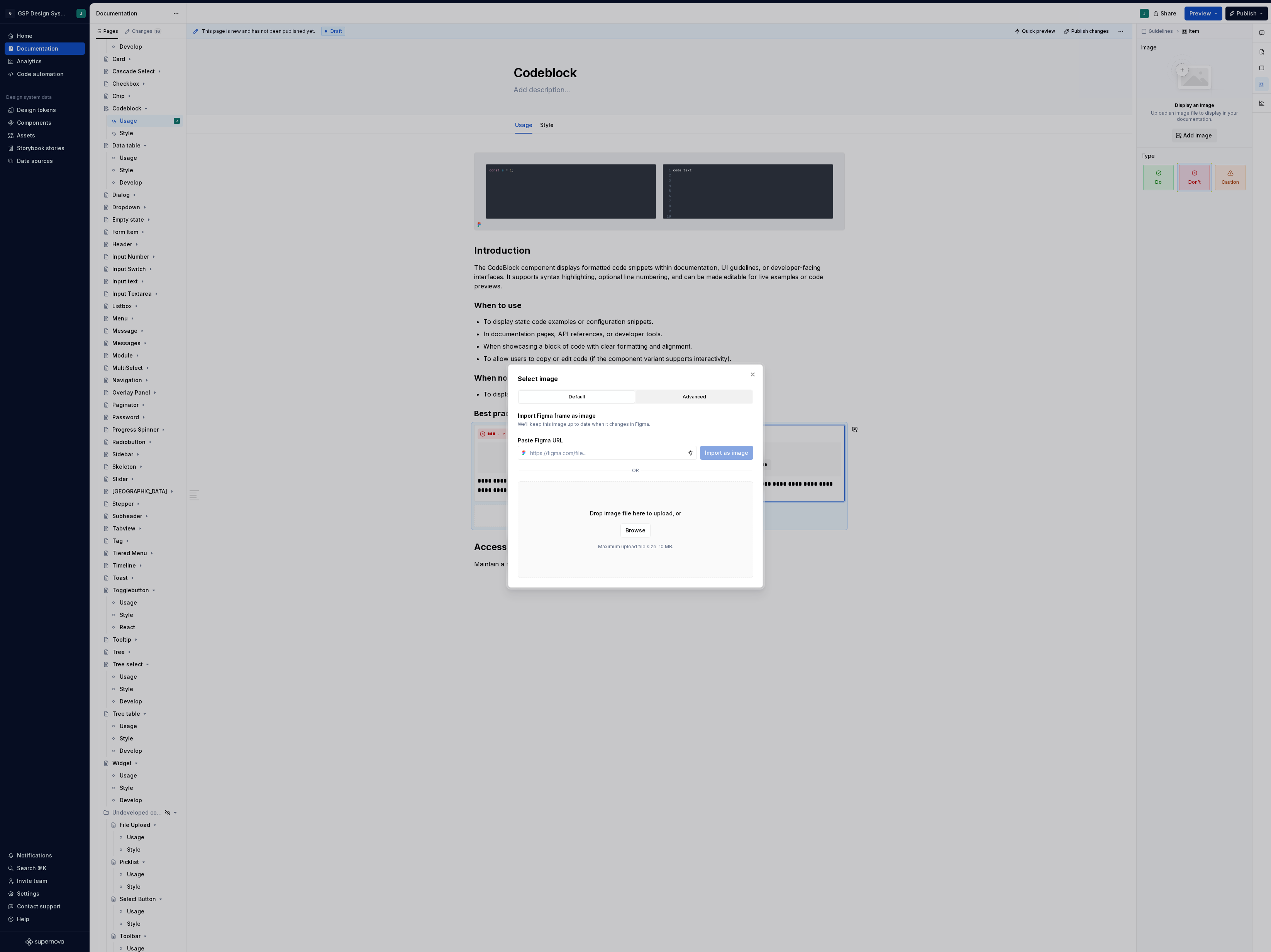
click at [695, 395] on div "Advanced" at bounding box center [694, 397] width 111 height 8
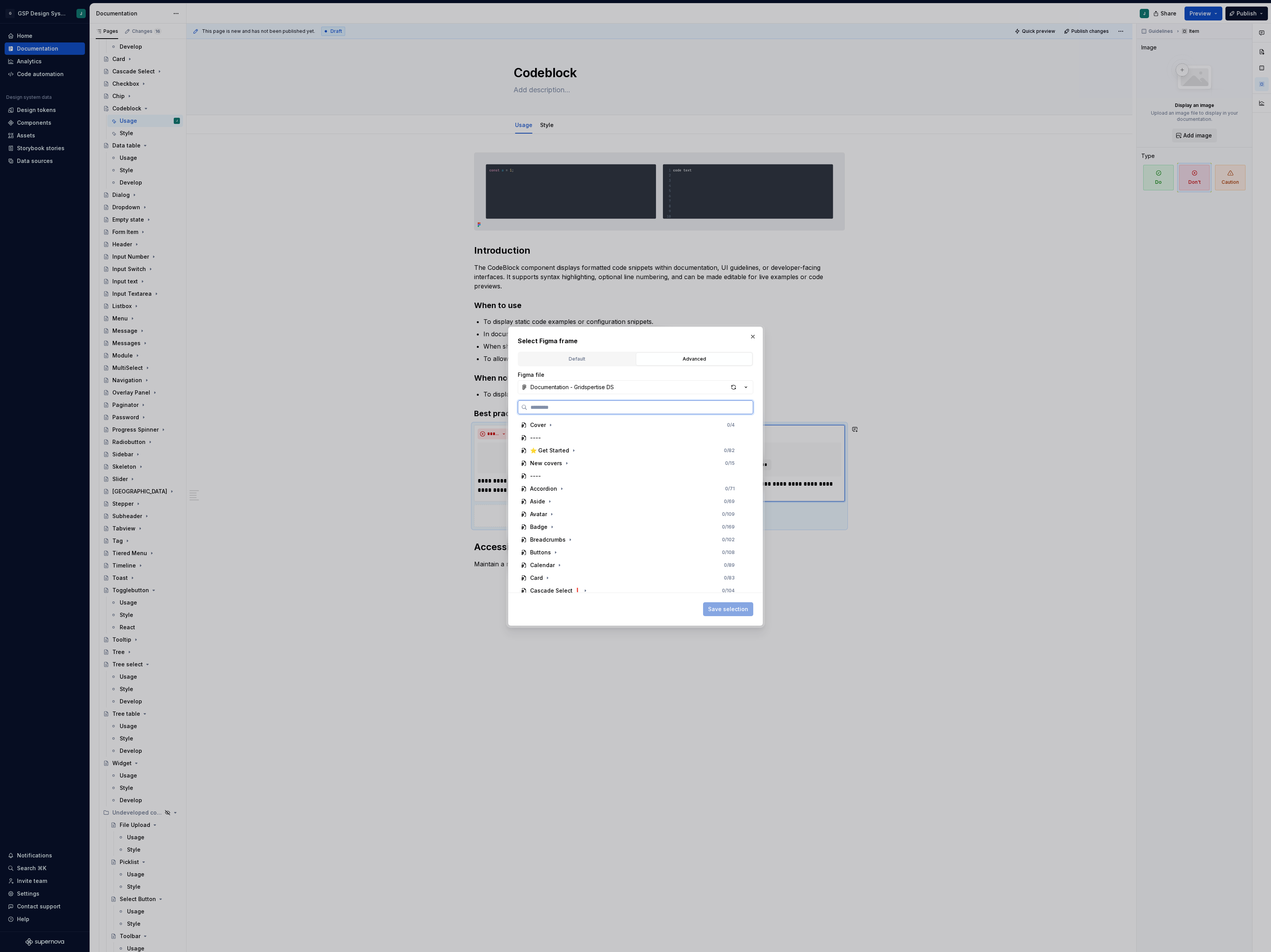
click at [623, 411] on input "search" at bounding box center [640, 407] width 225 height 8
paste input "*********"
type input "*********"
click at [629, 521] on div "codeblock /dont2" at bounding box center [651, 527] width 192 height 12
click at [740, 624] on div "Select Figma frame Default Advanced Import Figma frame as image We’ll keep this…" at bounding box center [636, 476] width 255 height 299
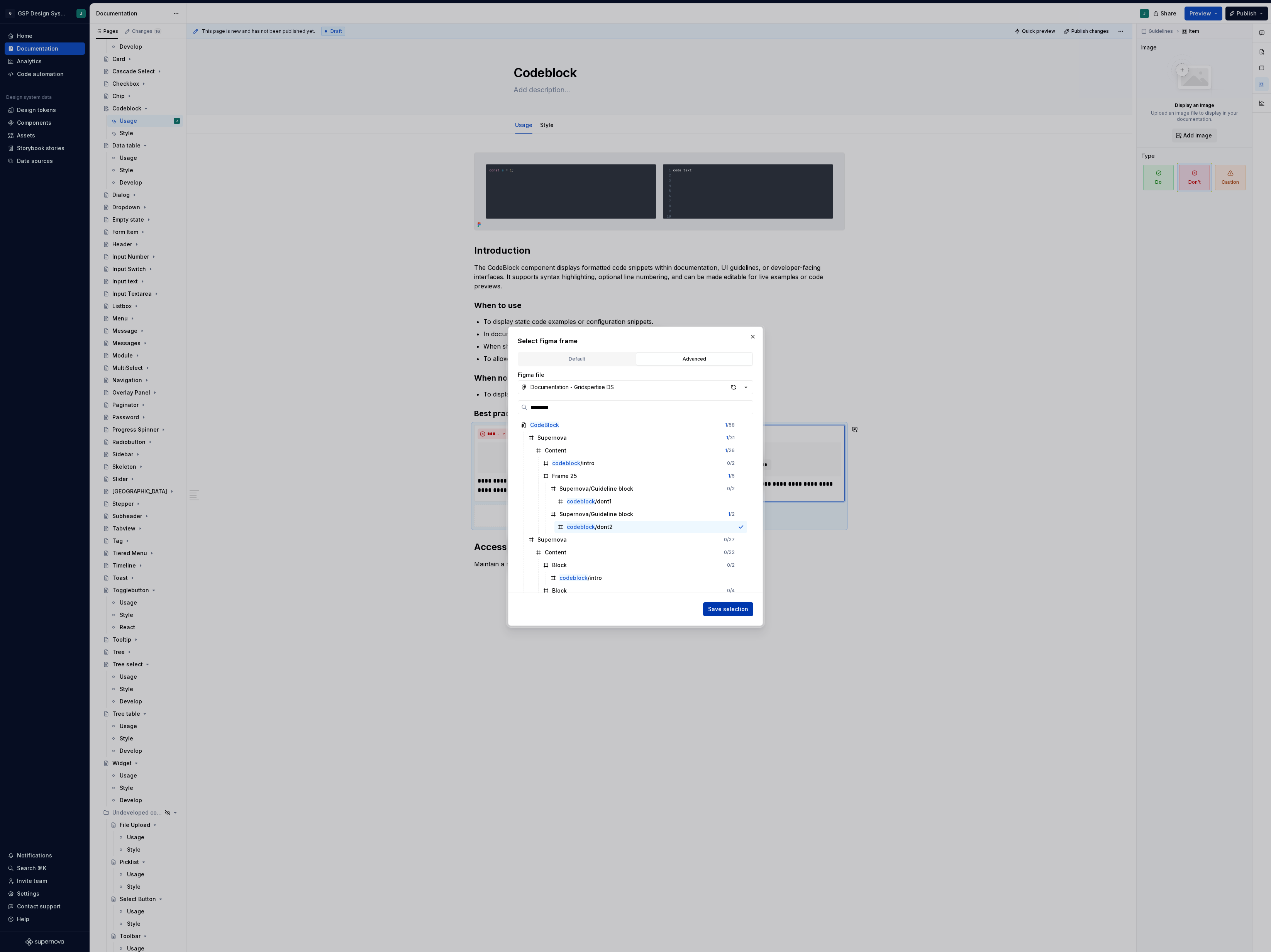
click at [729, 608] on span "Save selection" at bounding box center [728, 609] width 40 height 8
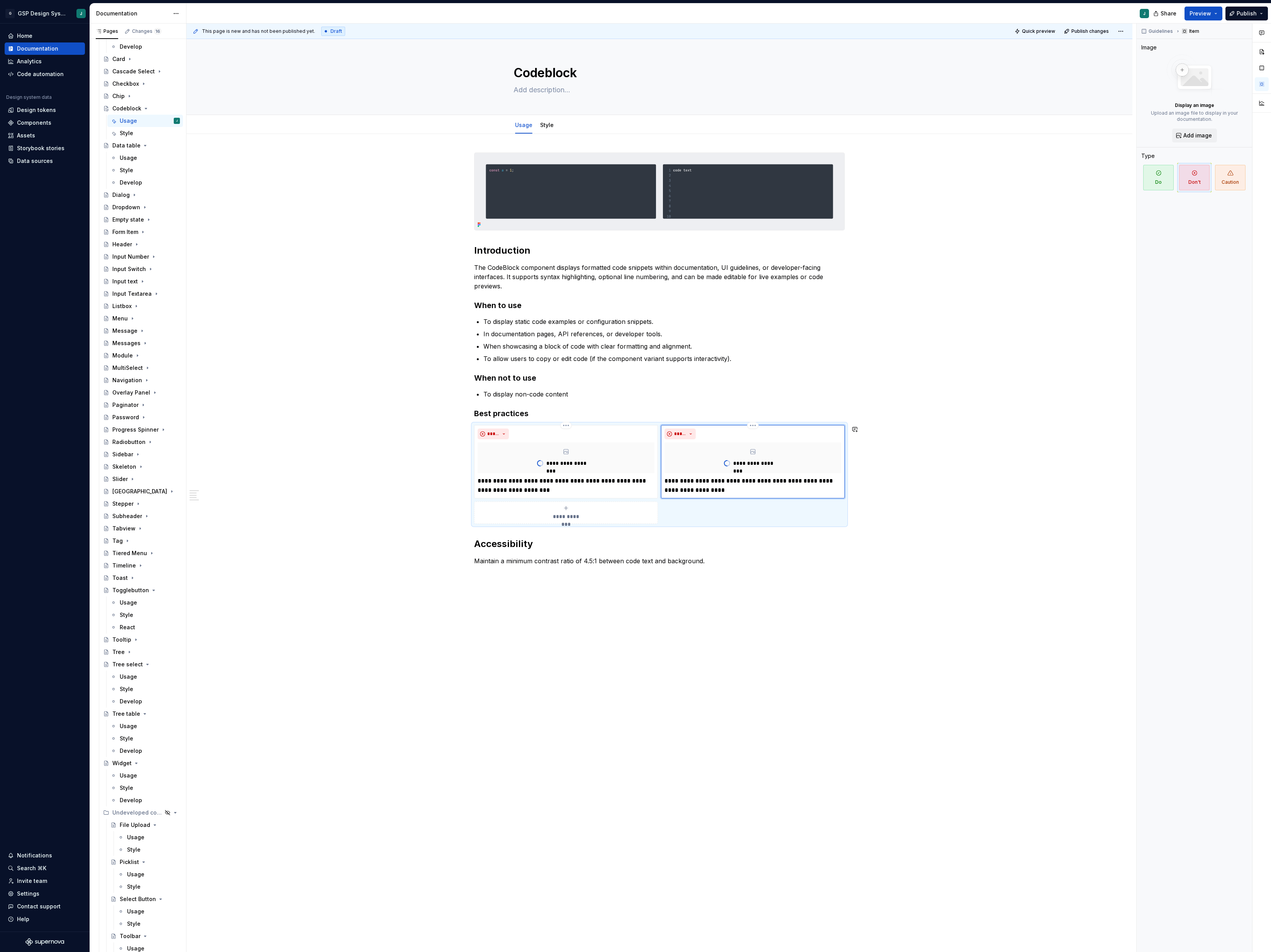
click at [526, 609] on div "**********" at bounding box center [661, 488] width 950 height 929
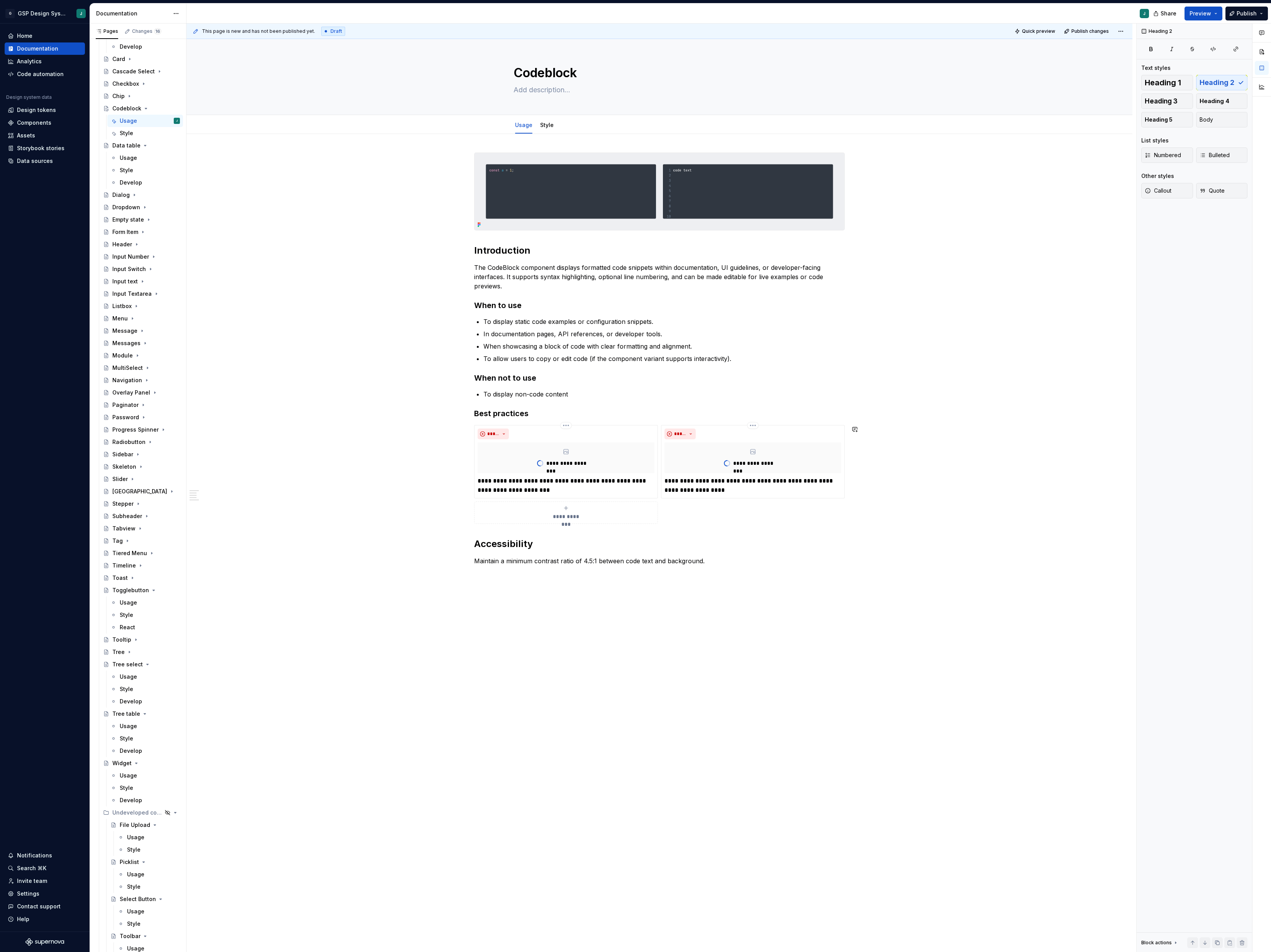
click at [493, 594] on div "**********" at bounding box center [659, 497] width 946 height 727
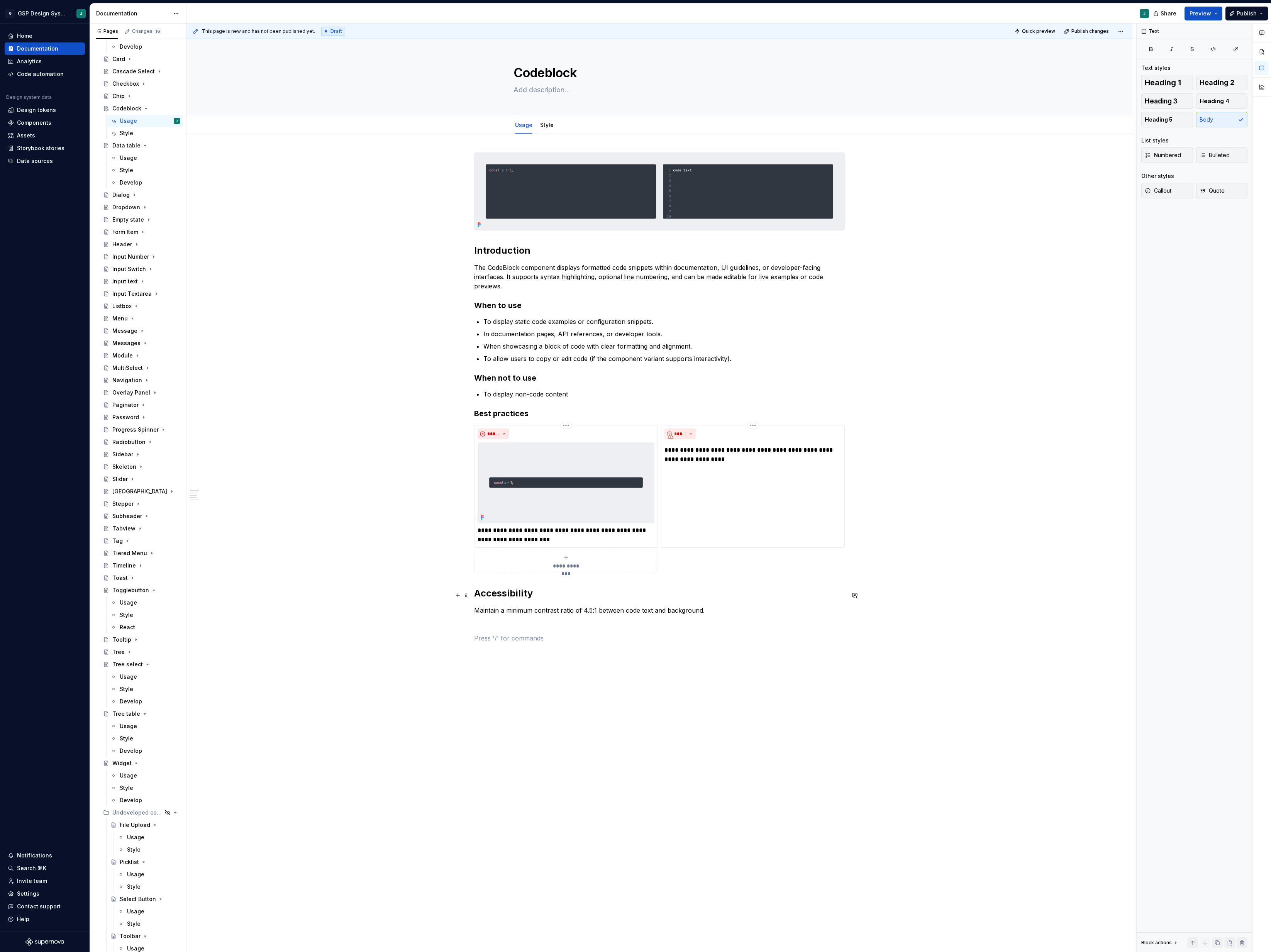
click at [500, 590] on h2 "Accessibility" at bounding box center [659, 593] width 371 height 12
copy h2 "Accessibility"
click at [500, 629] on p at bounding box center [659, 624] width 371 height 9
click at [488, 629] on p at bounding box center [659, 624] width 371 height 9
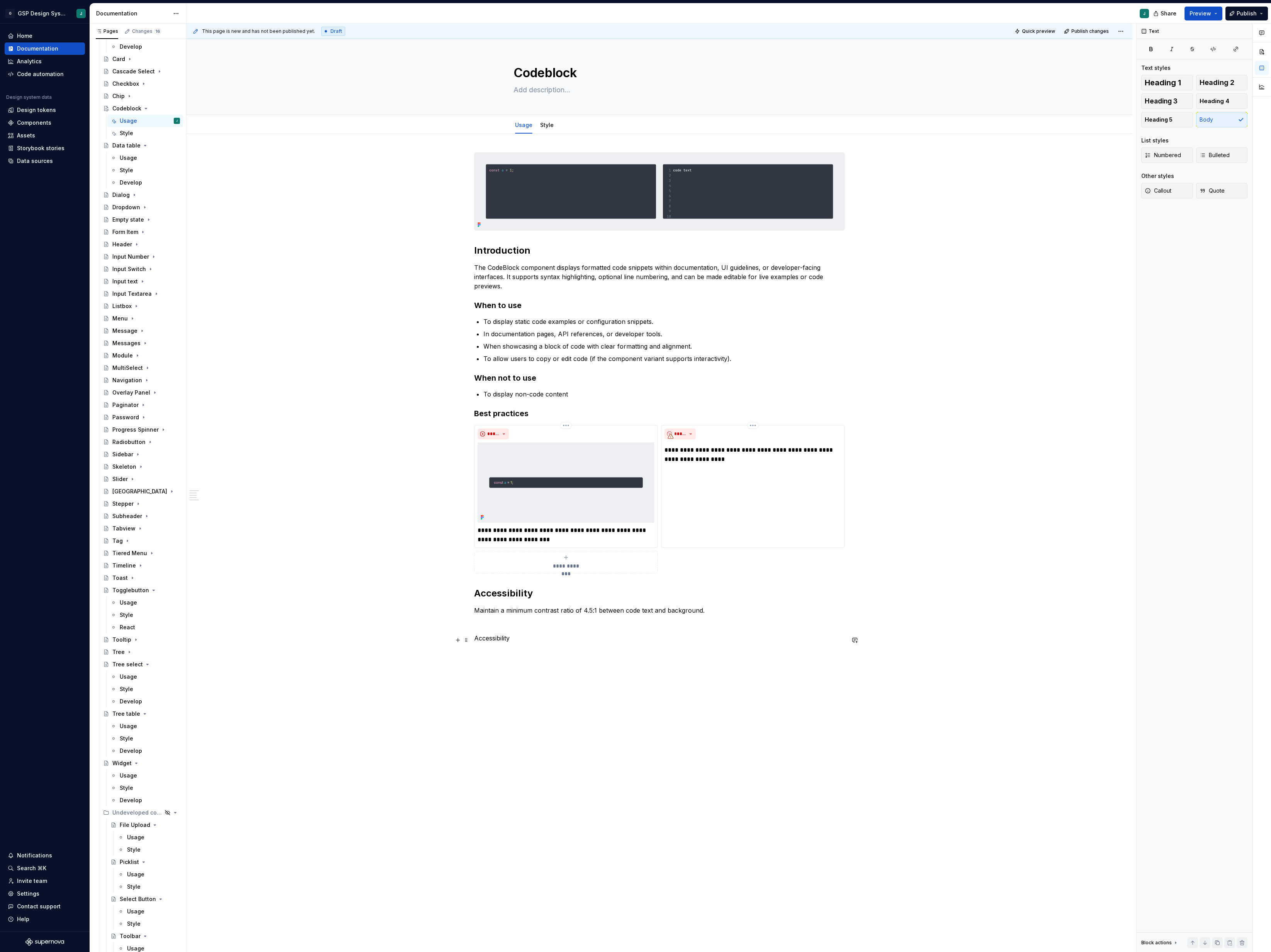
click at [488, 639] on p "Accessibility" at bounding box center [659, 638] width 371 height 9
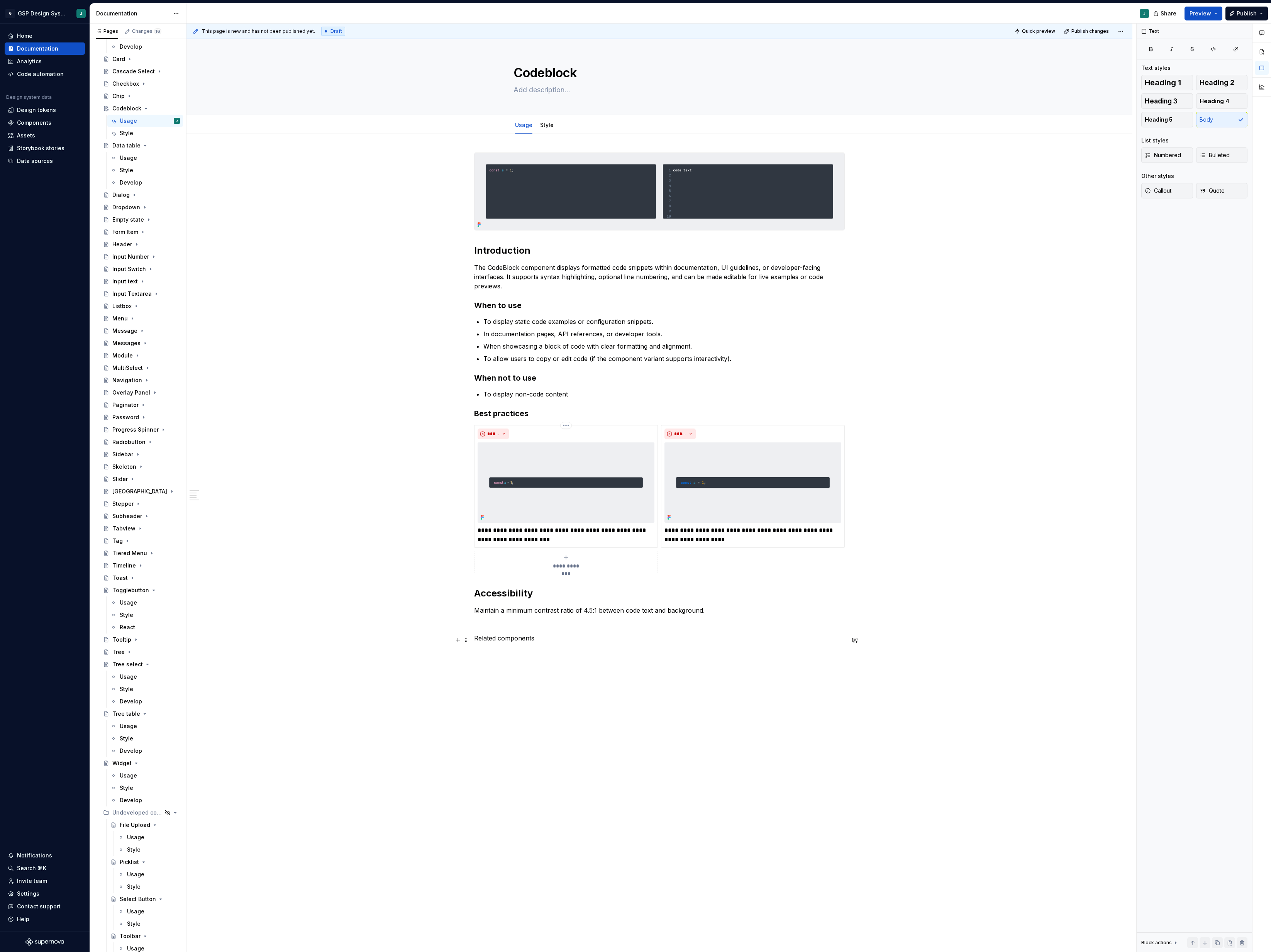
click at [520, 640] on p "Related components" at bounding box center [659, 638] width 371 height 9
click at [934, 421] on div "**********" at bounding box center [659, 543] width 946 height 817
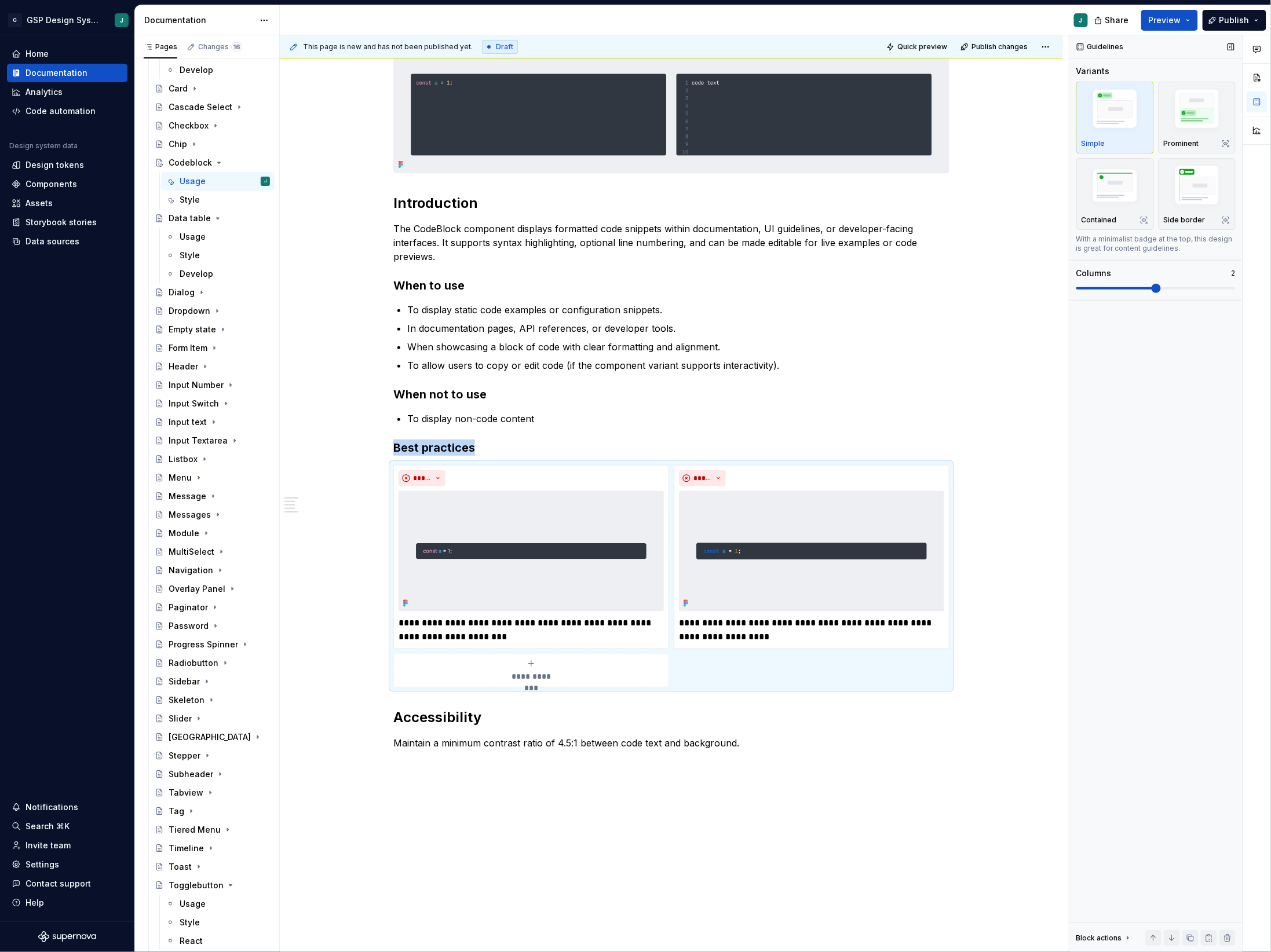
scroll to position [326, 0]
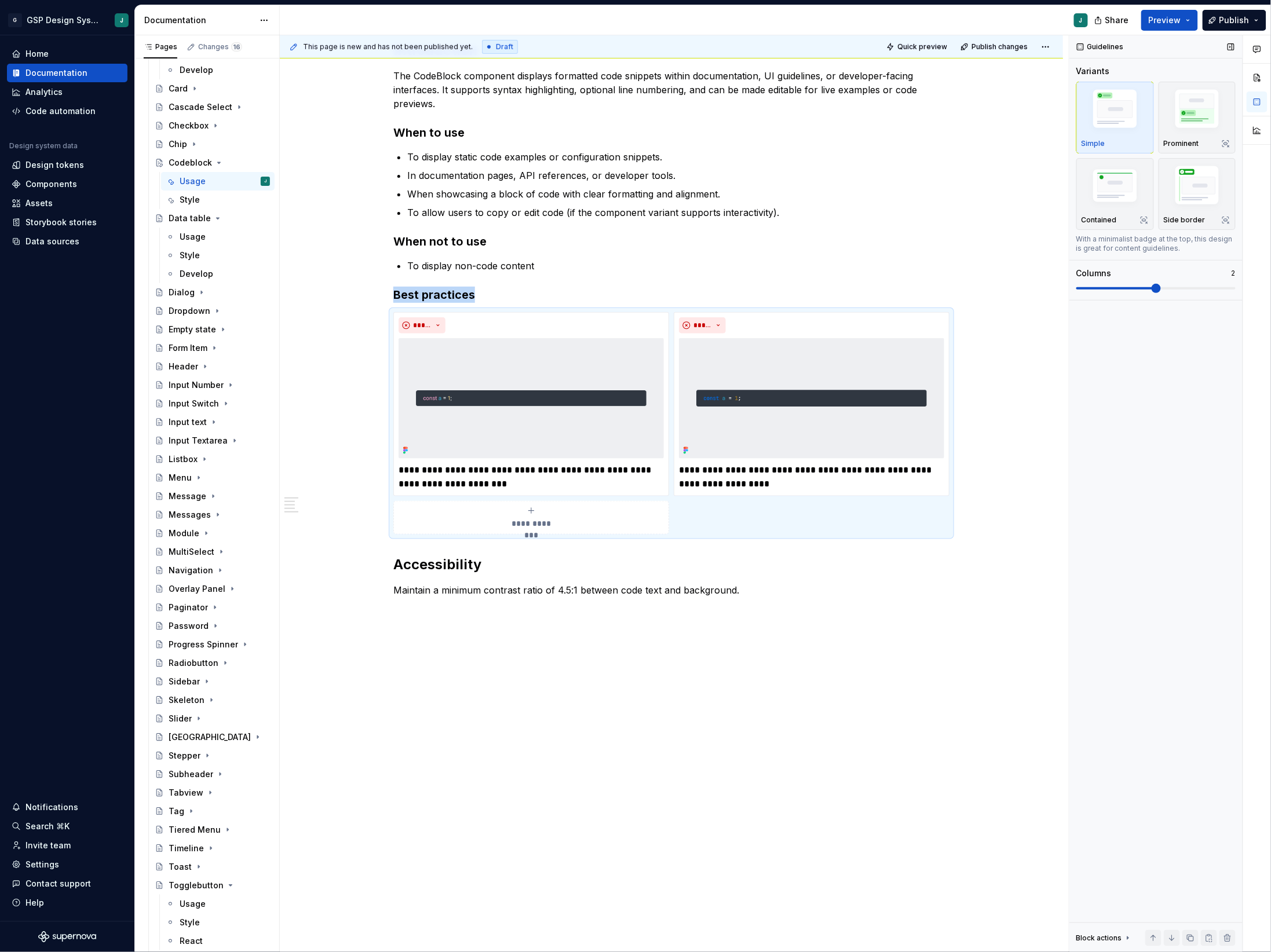
click at [1113, 287] on span at bounding box center [1156, 288] width 159 height 10
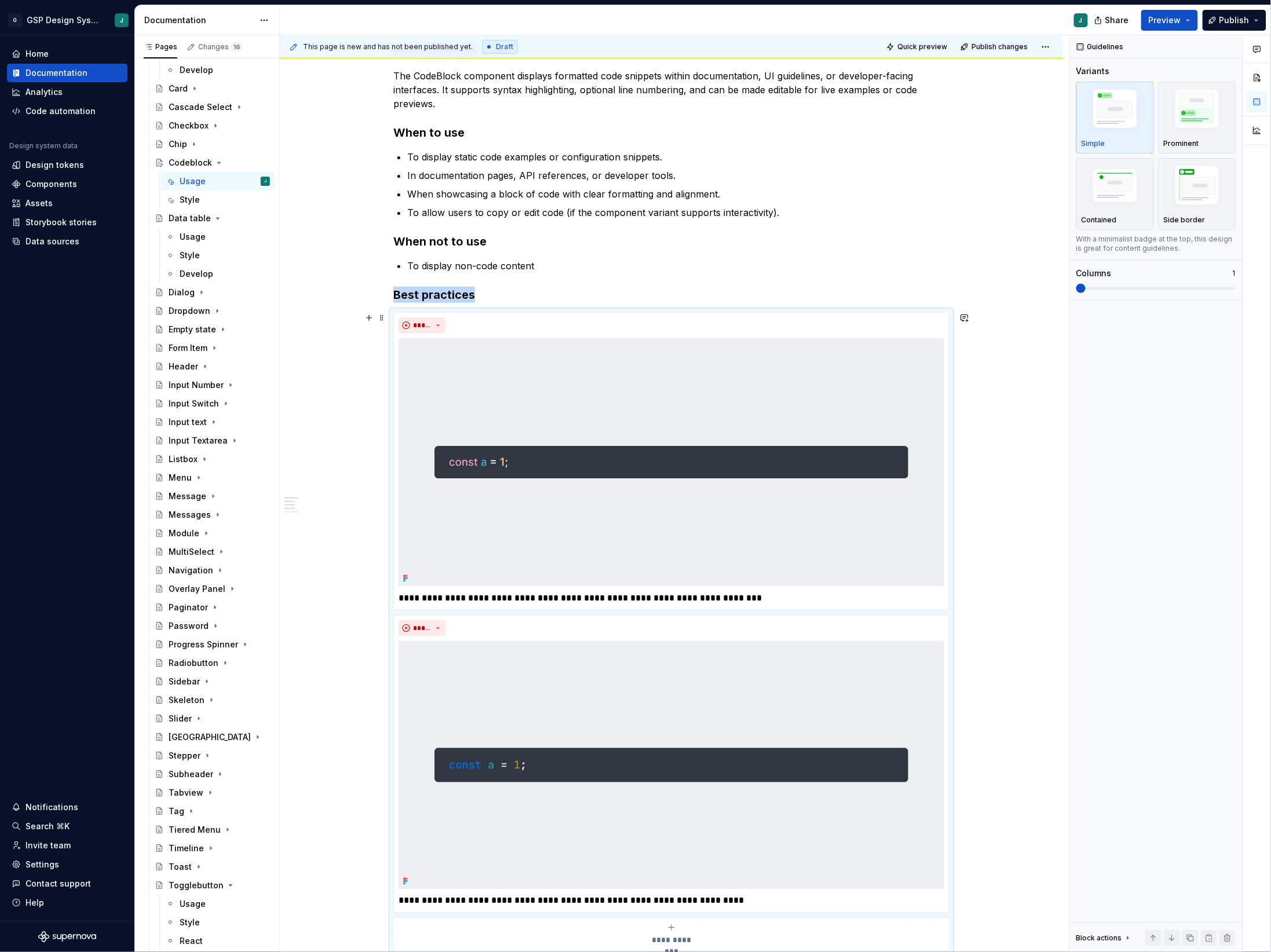
click at [1017, 478] on div "**********" at bounding box center [671, 626] width 783 height 1501
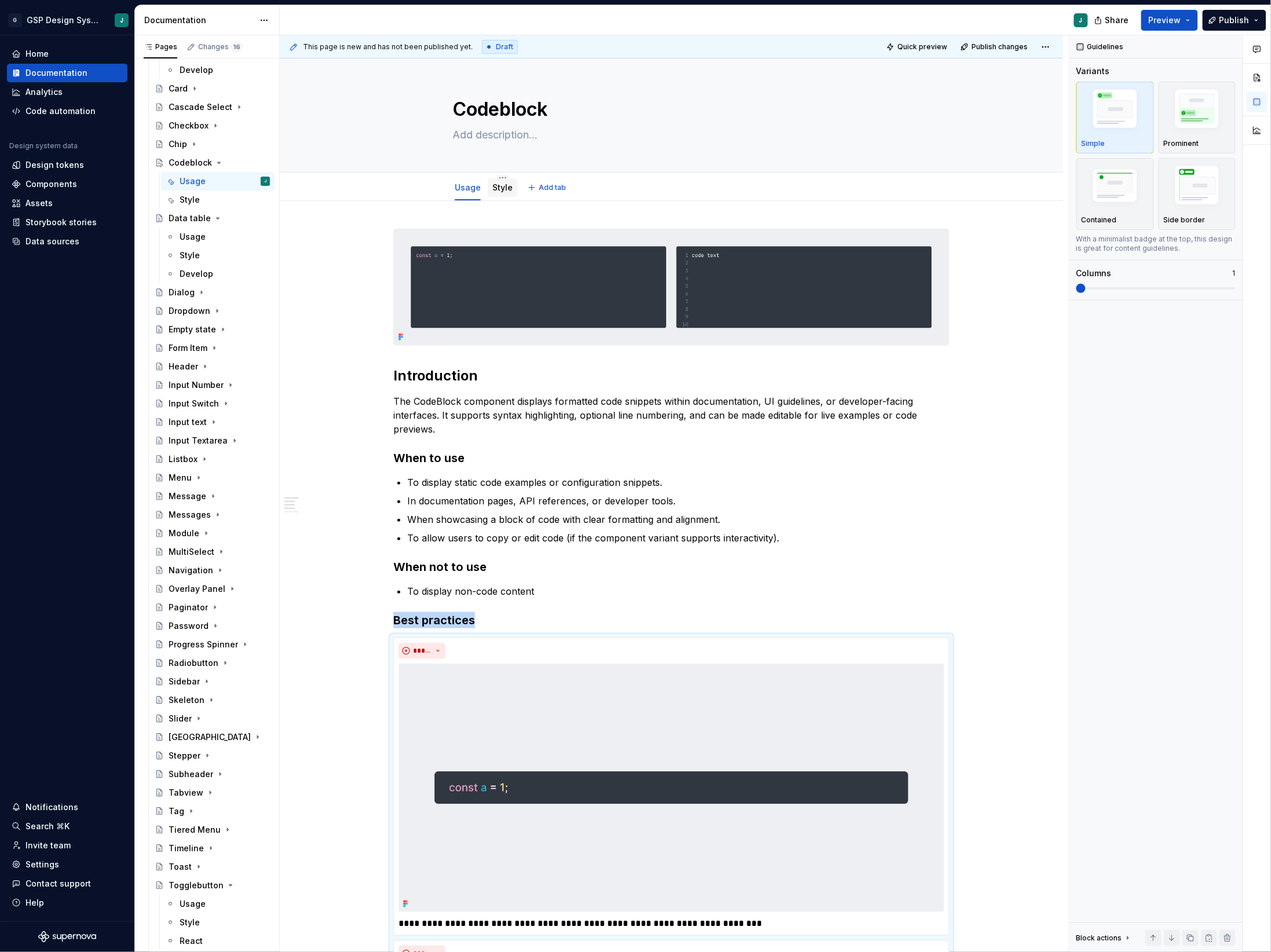
click at [506, 190] on link "Style" at bounding box center [502, 187] width 20 height 10
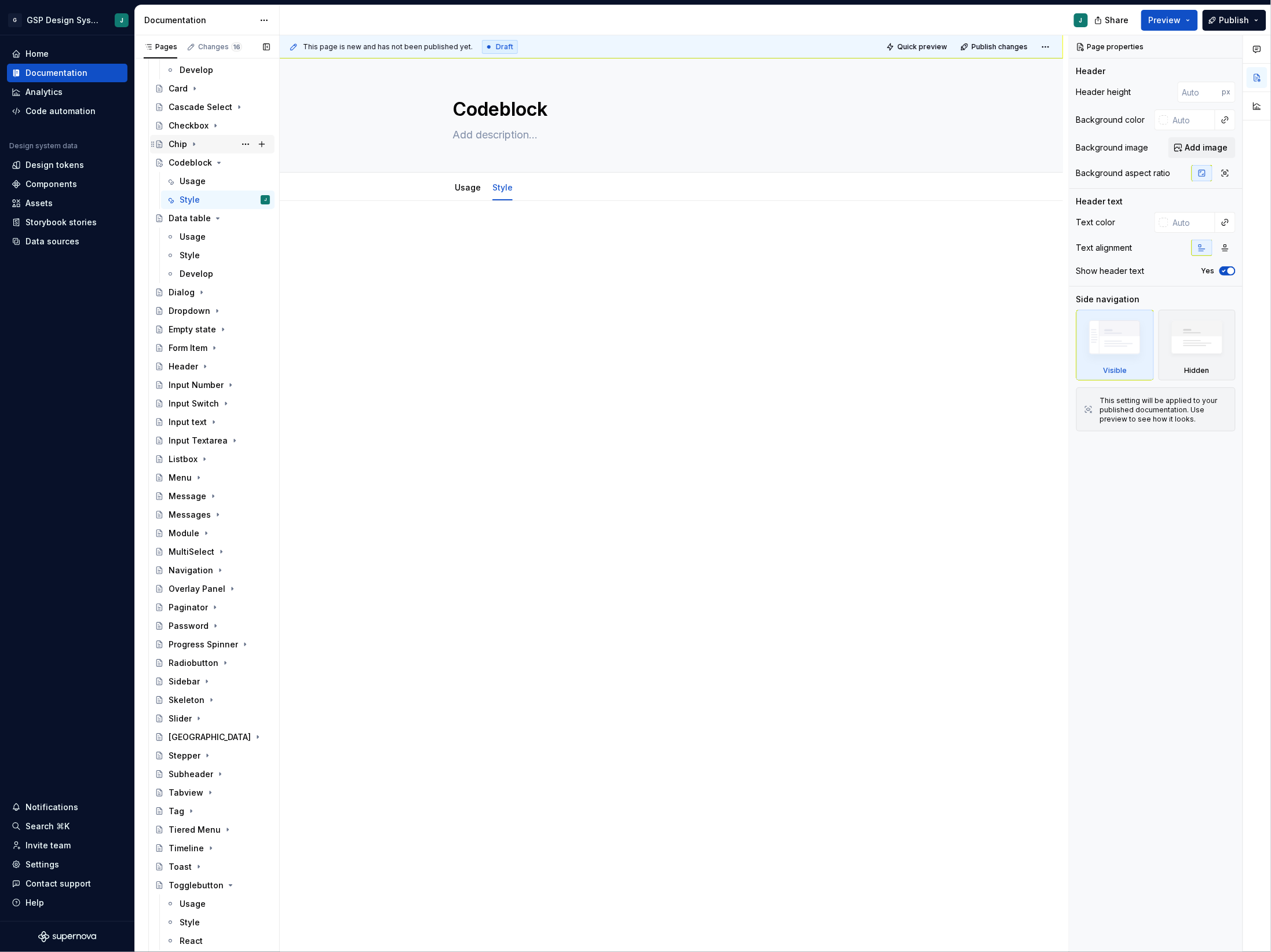
click at [195, 141] on icon "Page tree" at bounding box center [194, 144] width 10 height 10
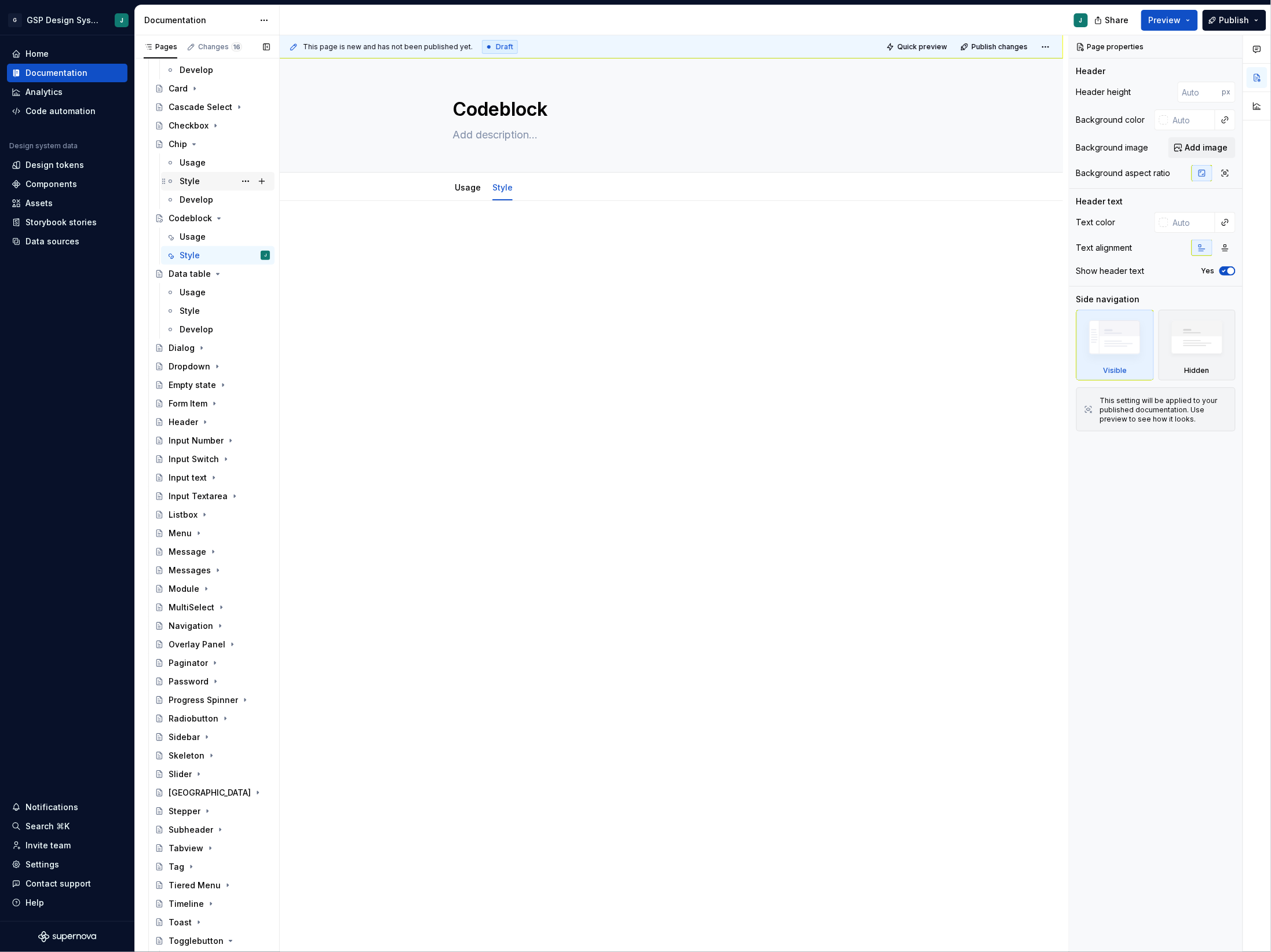
click at [212, 181] on div "Style" at bounding box center [225, 181] width 90 height 16
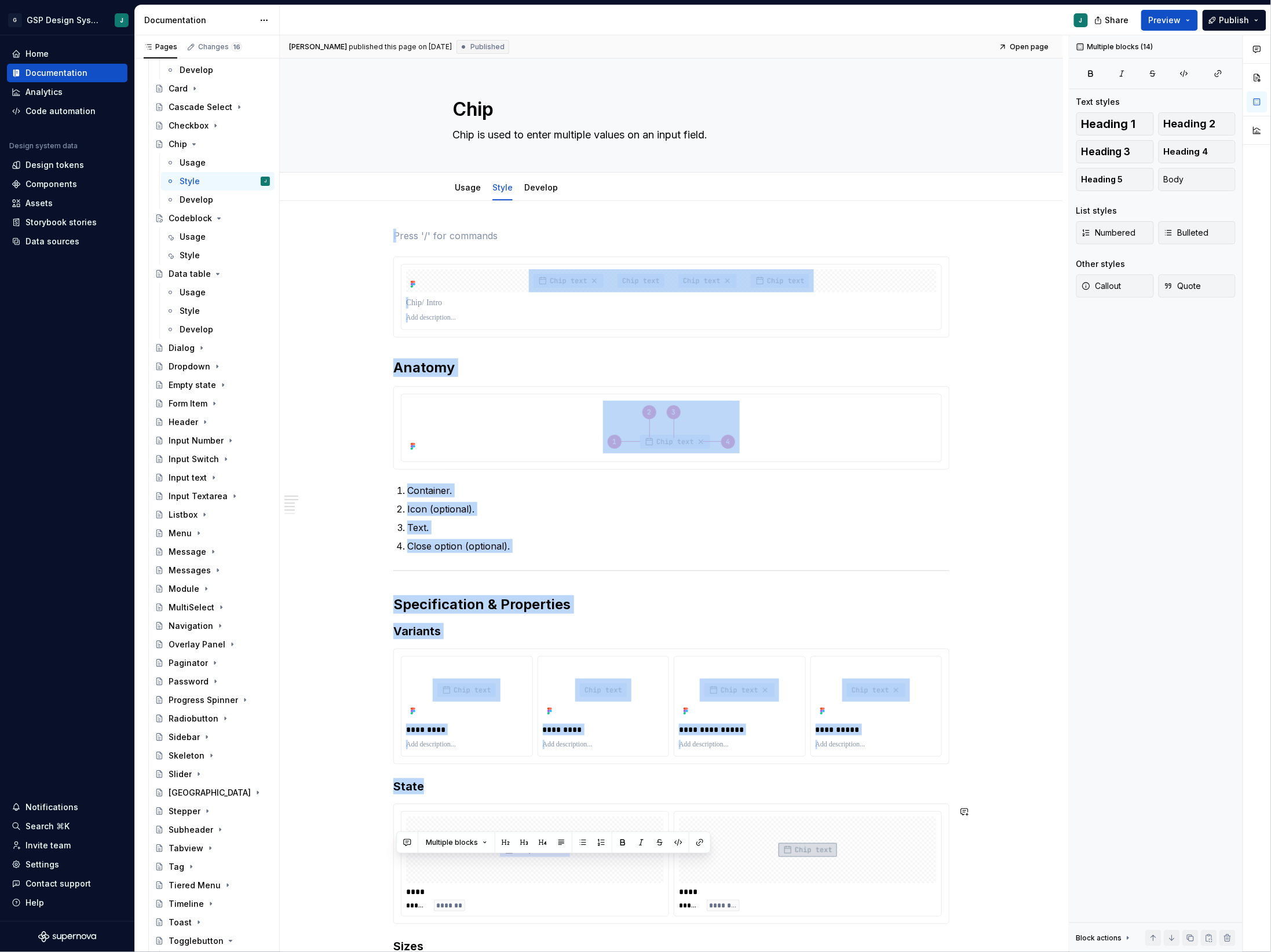
scroll to position [503, 0]
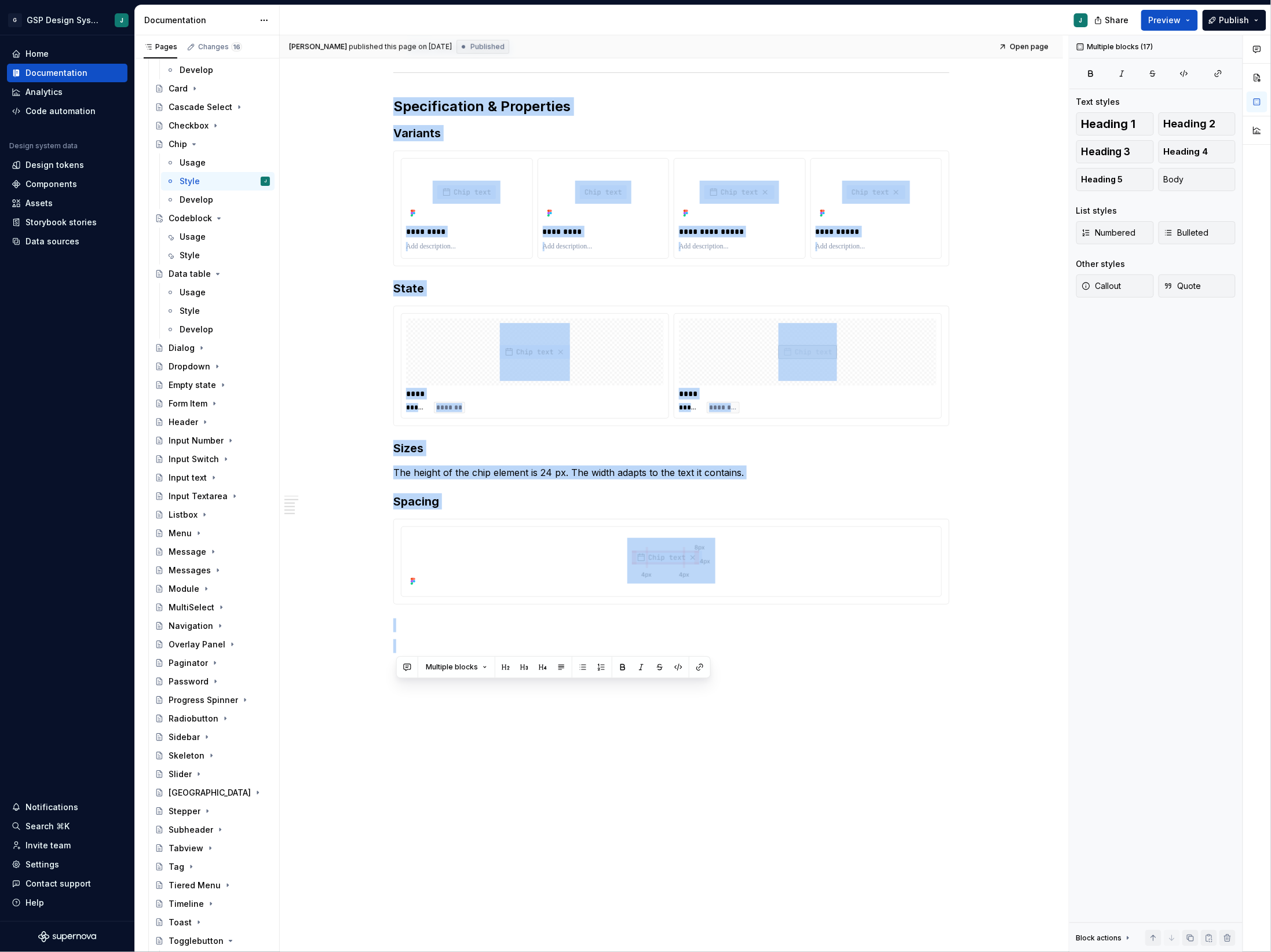
drag, startPoint x: 397, startPoint y: 232, endPoint x: 514, endPoint y: 688, distance: 470.8
click at [514, 688] on div "**********" at bounding box center [671, 328] width 783 height 1250
copy div "**********"
click at [199, 253] on div "Style" at bounding box center [225, 255] width 90 height 16
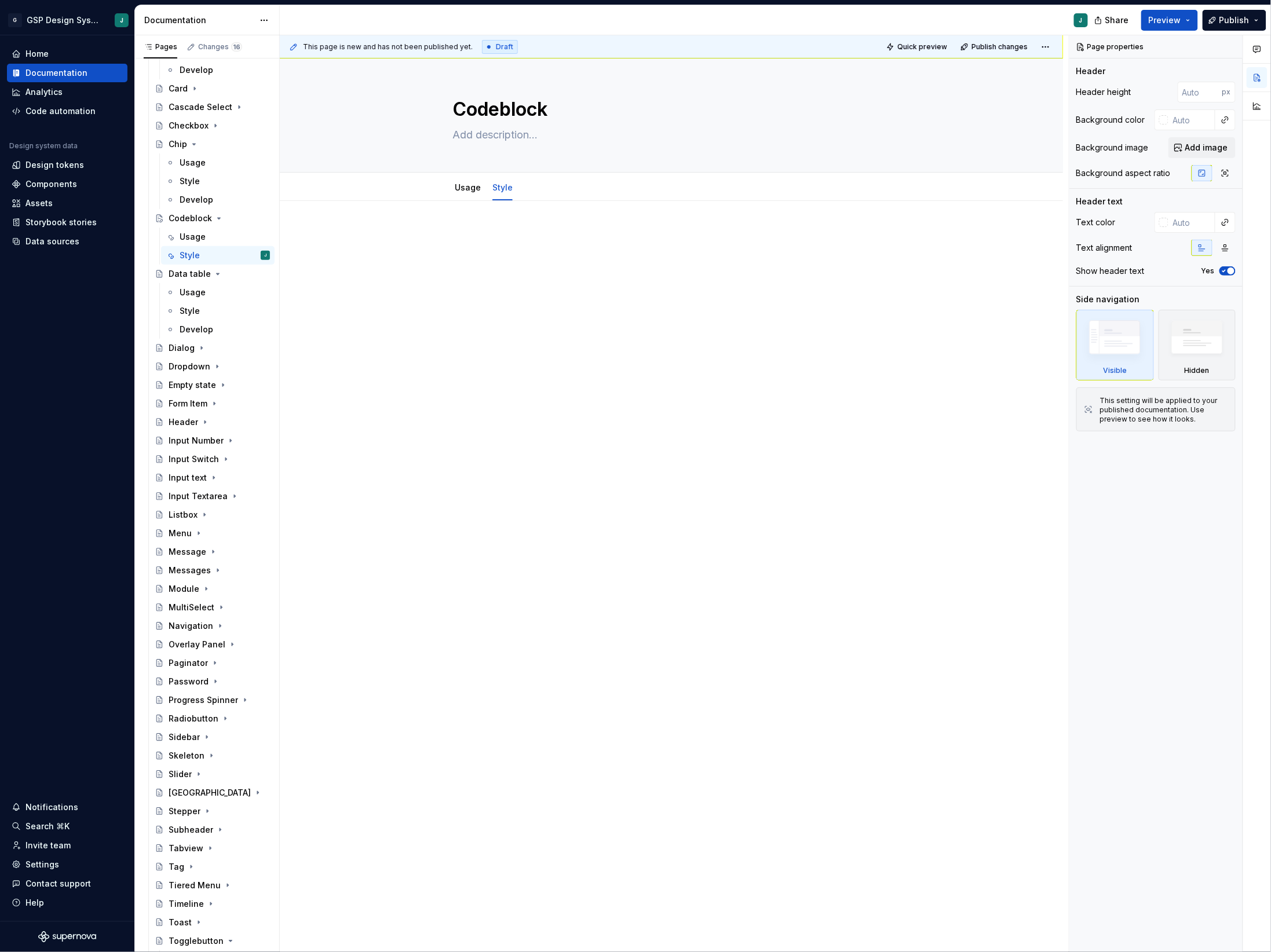
drag, startPoint x: 500, startPoint y: 247, endPoint x: 494, endPoint y: 261, distance: 15.2
click at [494, 261] on div at bounding box center [671, 250] width 556 height 44
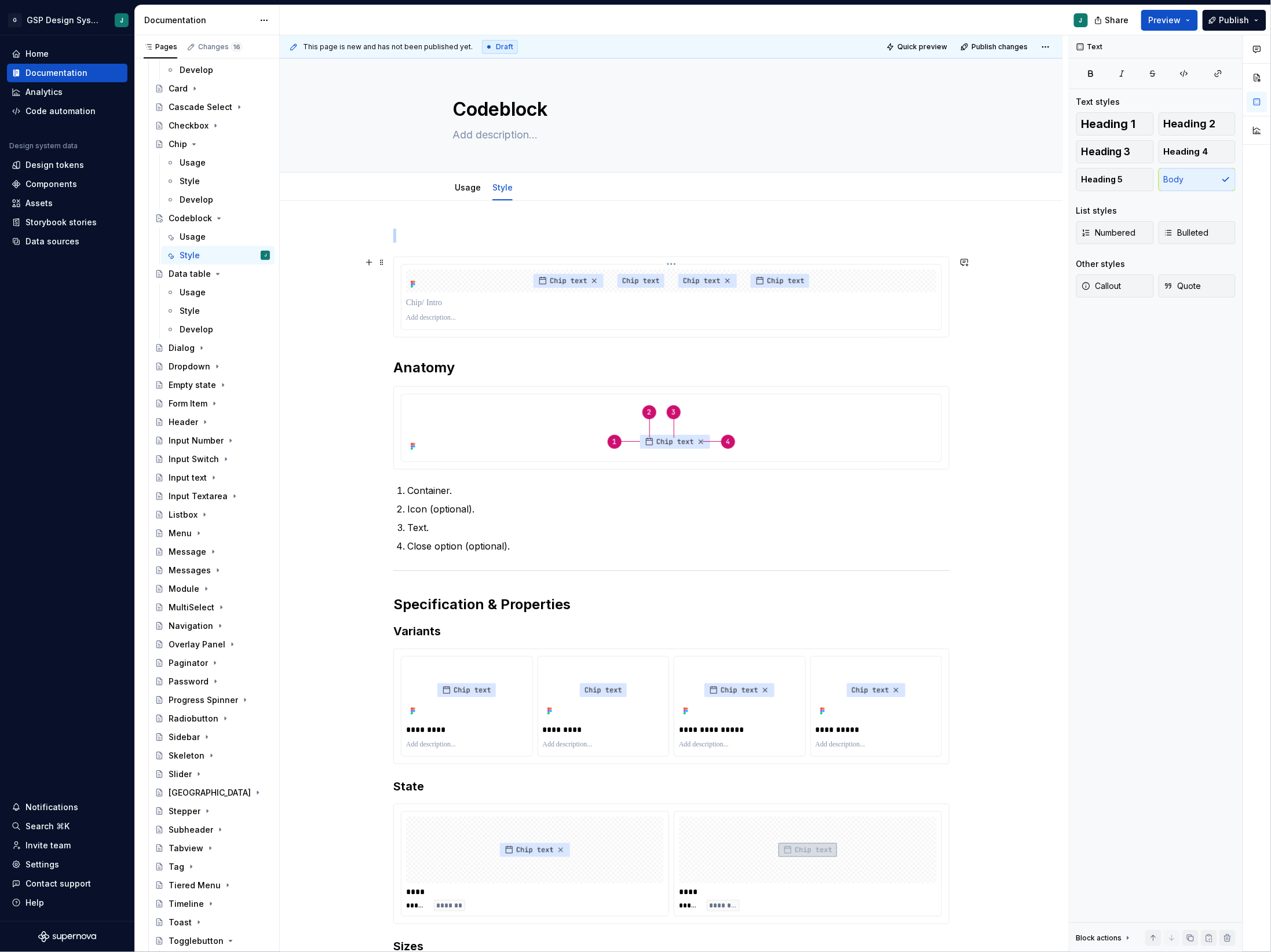
click at [581, 286] on img at bounding box center [671, 281] width 285 height 23
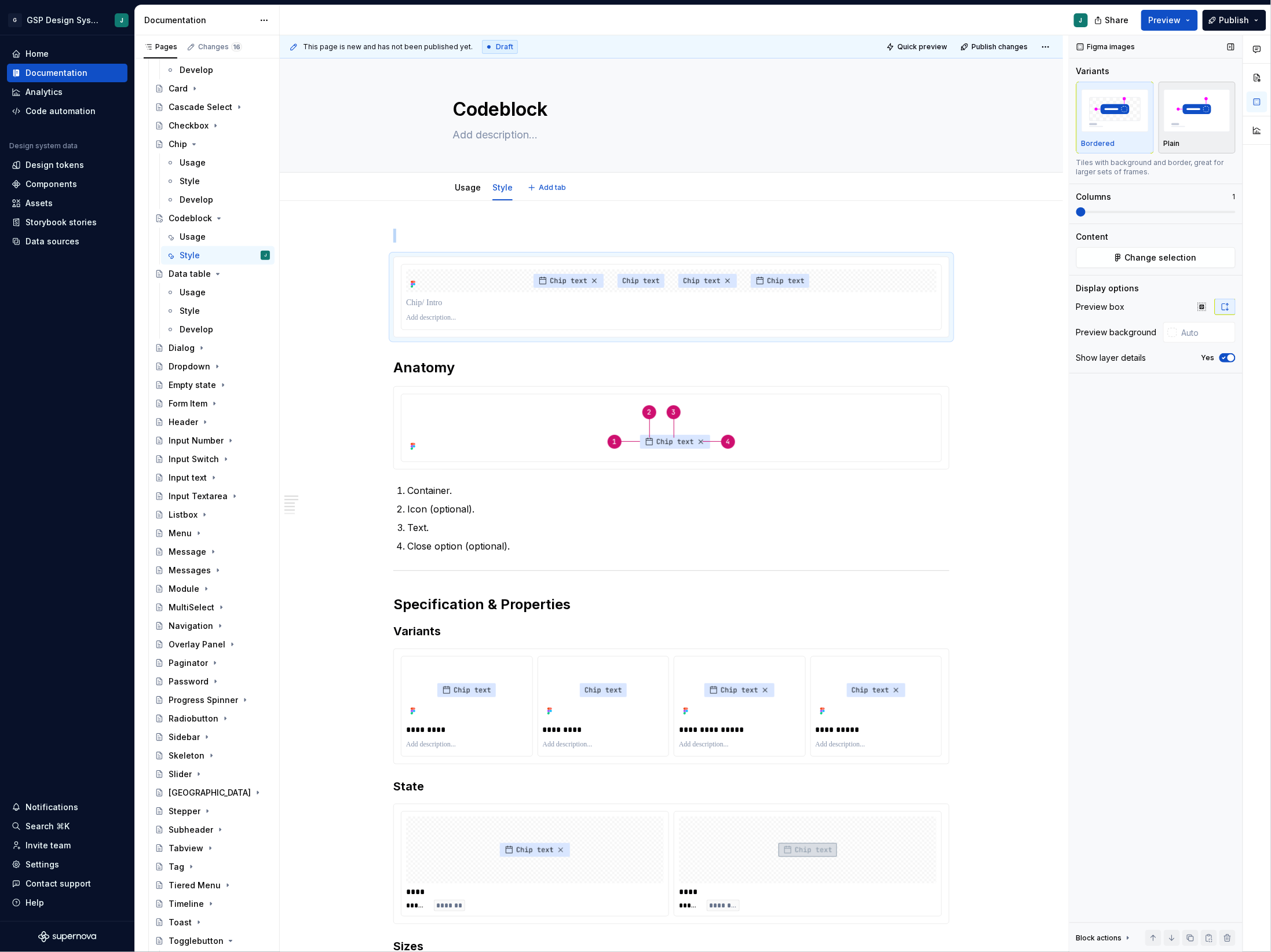
type textarea "*"
click at [1147, 264] on span "Change selection" at bounding box center [1161, 258] width 72 height 12
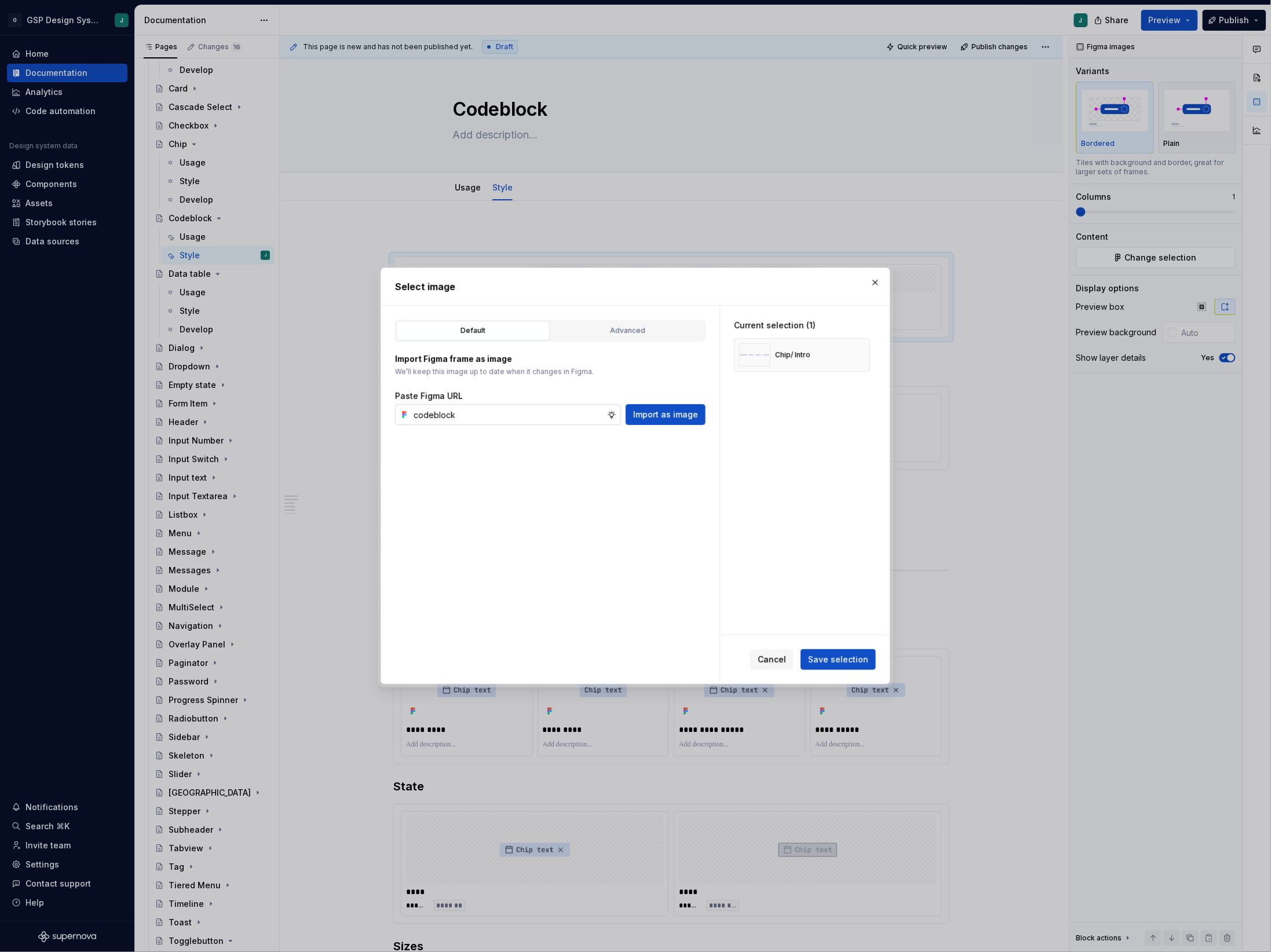
click at [436, 421] on input "codeblock" at bounding box center [508, 415] width 198 height 21
type input "codeblock"
click at [611, 327] on div "Advanced" at bounding box center [628, 331] width 145 height 12
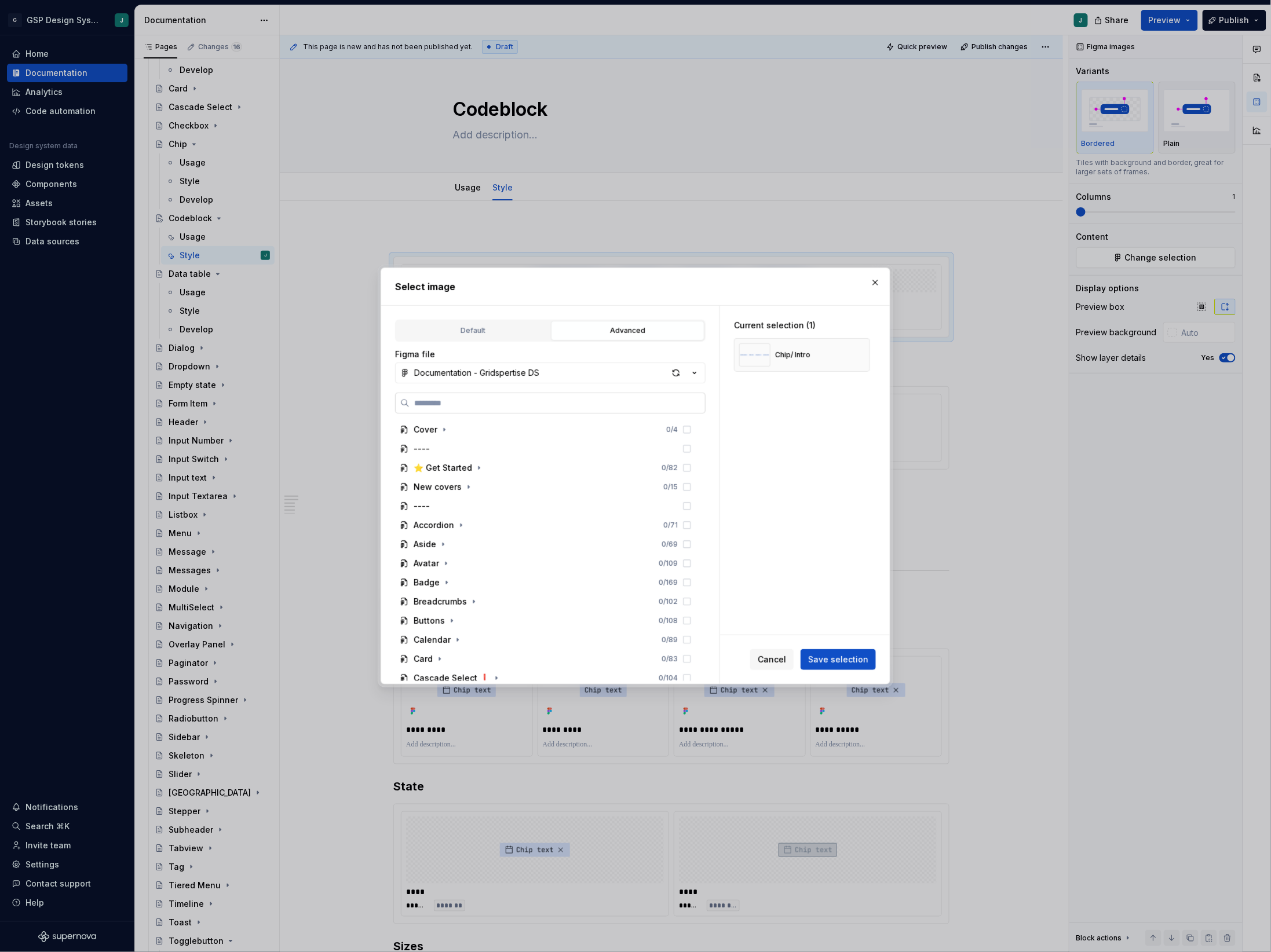
click at [483, 396] on label at bounding box center [550, 403] width 310 height 21
click at [483, 398] on input "search" at bounding box center [557, 403] width 295 height 12
paste input "*********"
type input "*********"
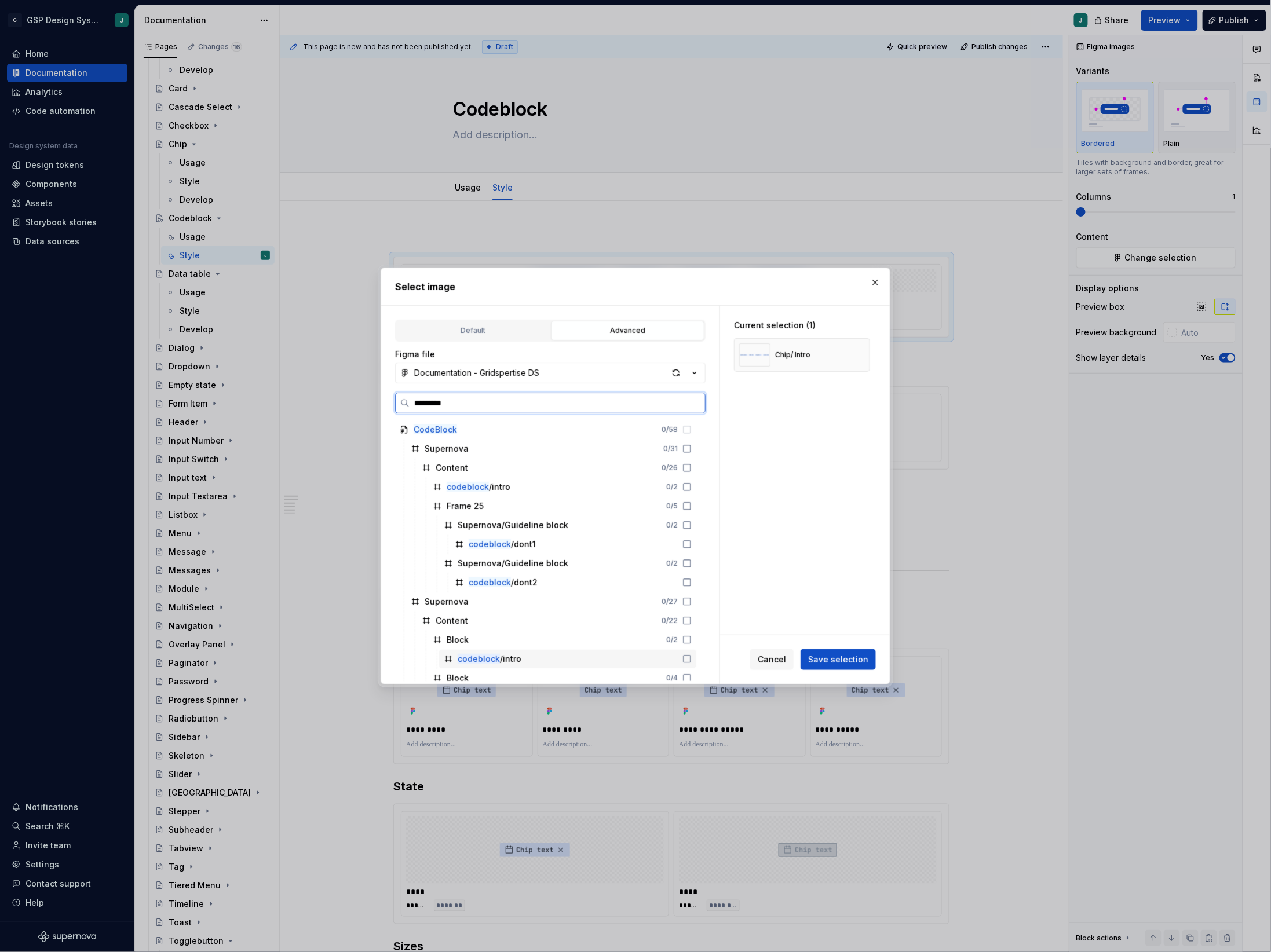
click at [503, 659] on div "codeblock /intro" at bounding box center [489, 660] width 64 height 12
click at [814, 659] on span "Save selection" at bounding box center [838, 660] width 60 height 12
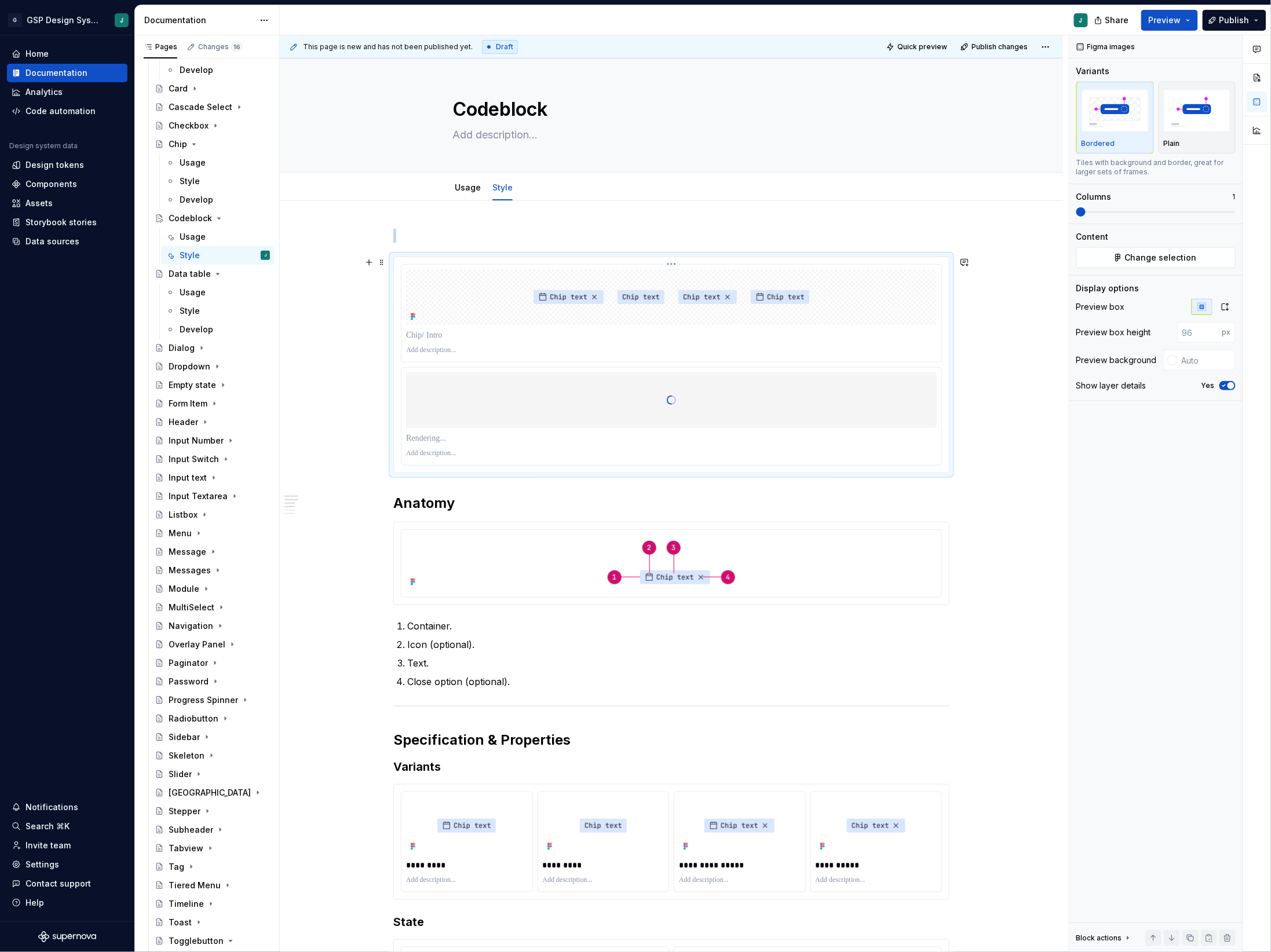
click at [922, 284] on div at bounding box center [671, 297] width 531 height 56
click at [675, 267] on html "G GSP Design System J Home Documentation Analytics Code automation Design syste…" at bounding box center [635, 476] width 1271 height 952
click at [718, 345] on div "Delete item" at bounding box center [731, 350] width 84 height 12
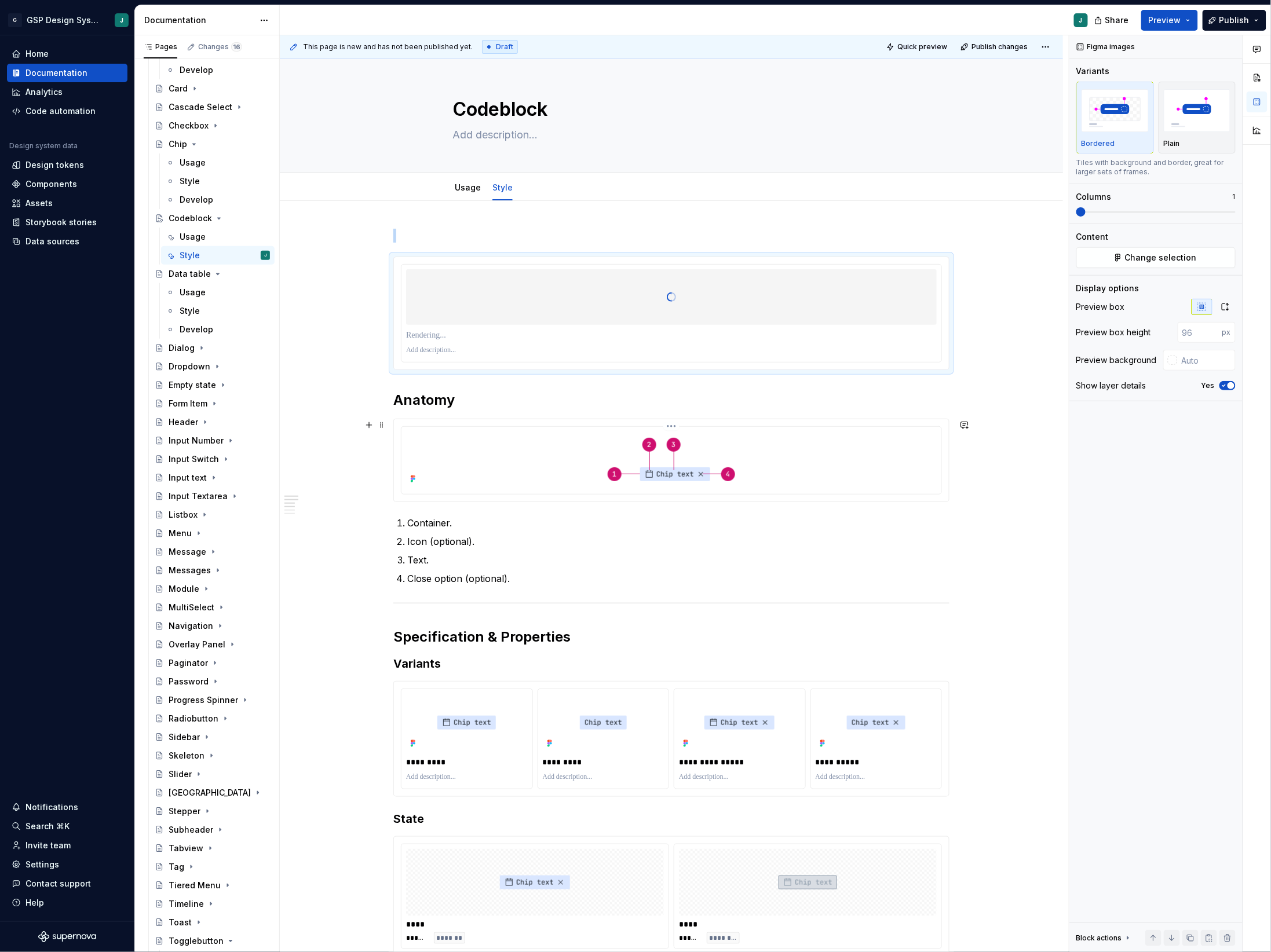
click at [678, 427] on html "G GSP Design System J Home Documentation Analytics Code automation Design syste…" at bounding box center [635, 476] width 1271 height 952
type input "#FFFFFFFF"
click at [1163, 254] on div "Comments Open comments No comments yet Select ‘Comment’ from the block context …" at bounding box center [1170, 494] width 201 height 917
click at [1141, 255] on span "Change selection" at bounding box center [1161, 258] width 72 height 12
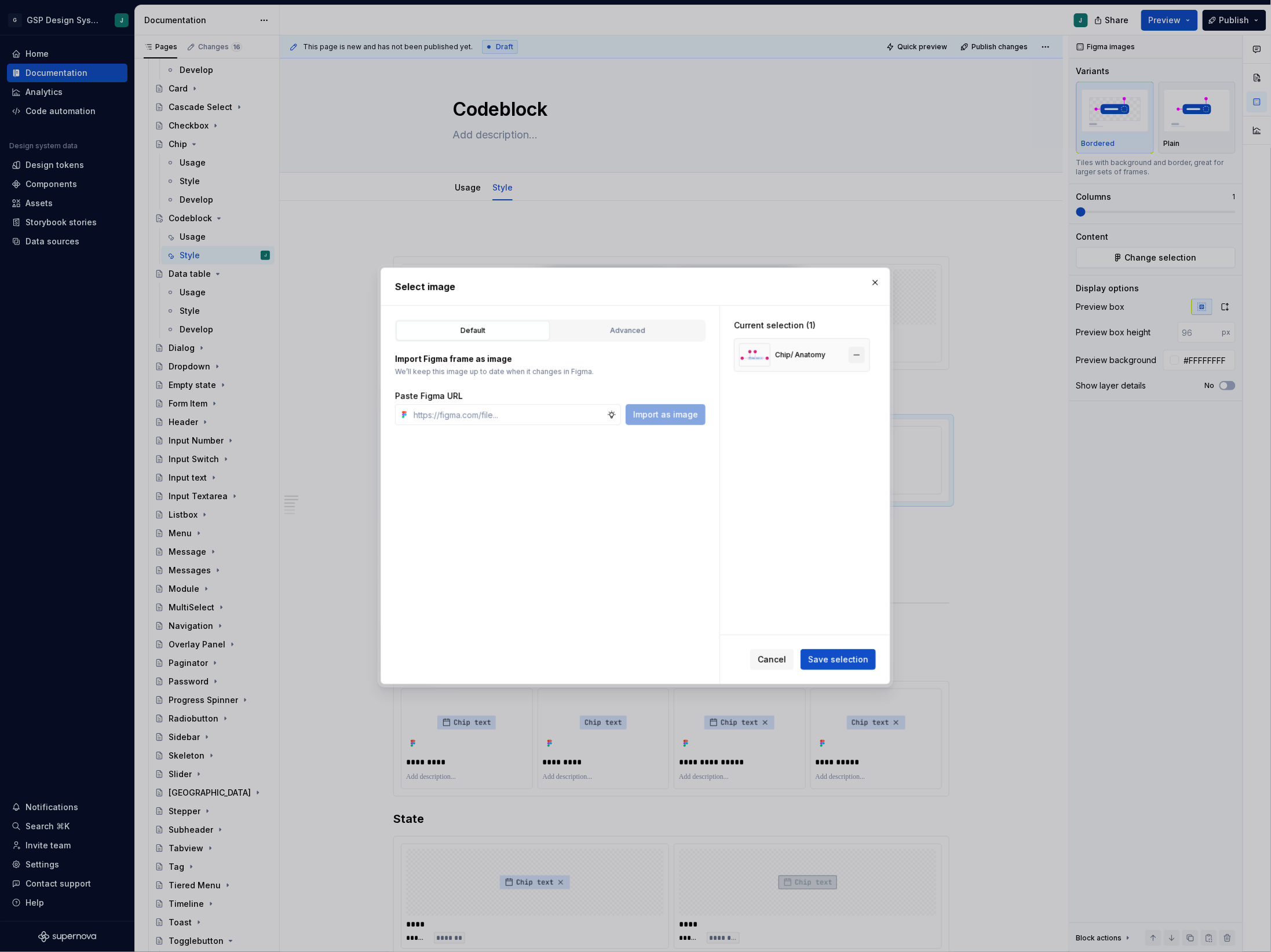
click at [864, 354] on button "button" at bounding box center [856, 355] width 16 height 16
click at [665, 324] on button "Advanced" at bounding box center [627, 331] width 153 height 20
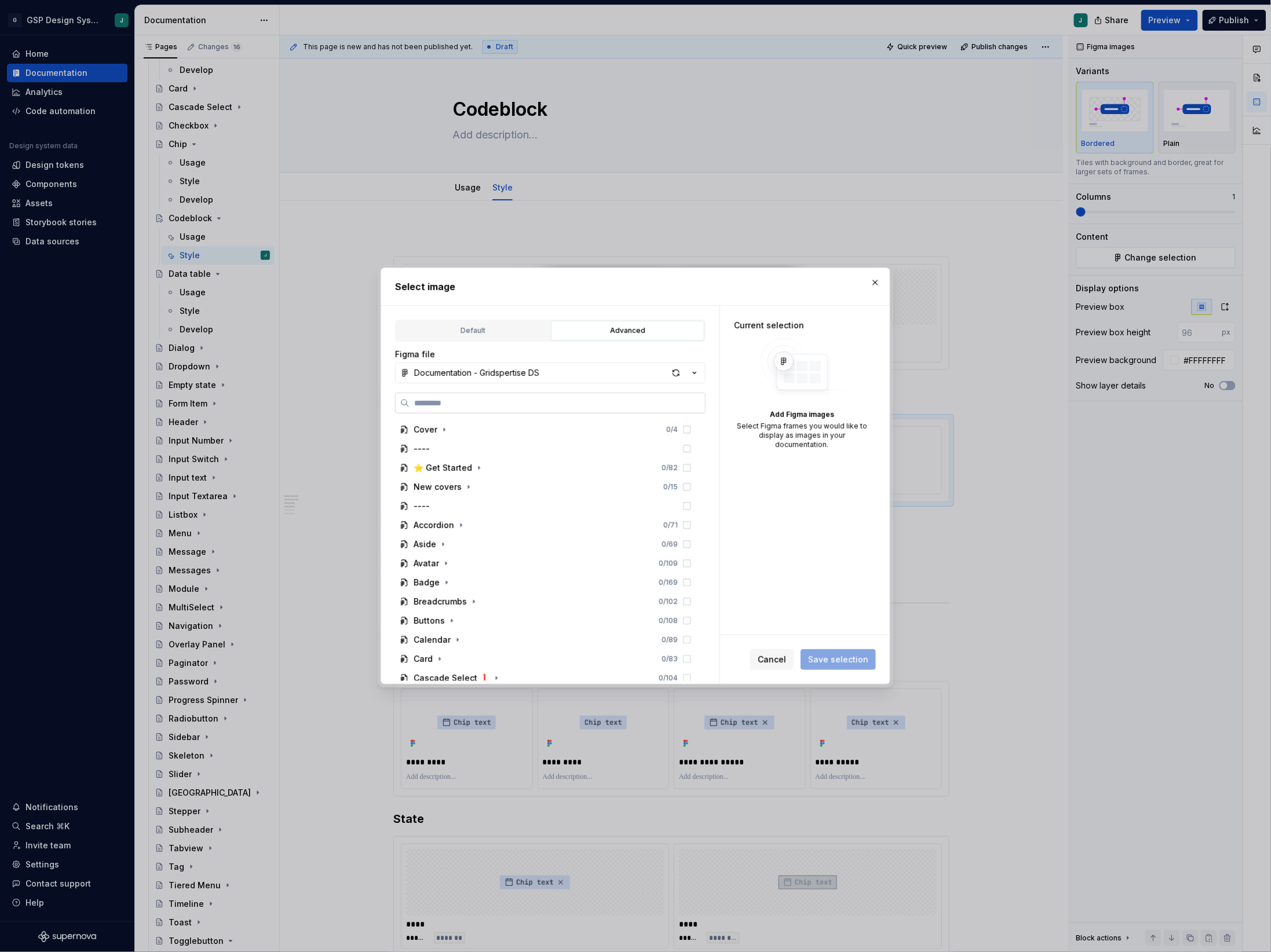
click at [481, 393] on label at bounding box center [550, 403] width 310 height 21
click at [481, 398] on input "search" at bounding box center [557, 403] width 295 height 12
paste input "*********"
type input "*********"
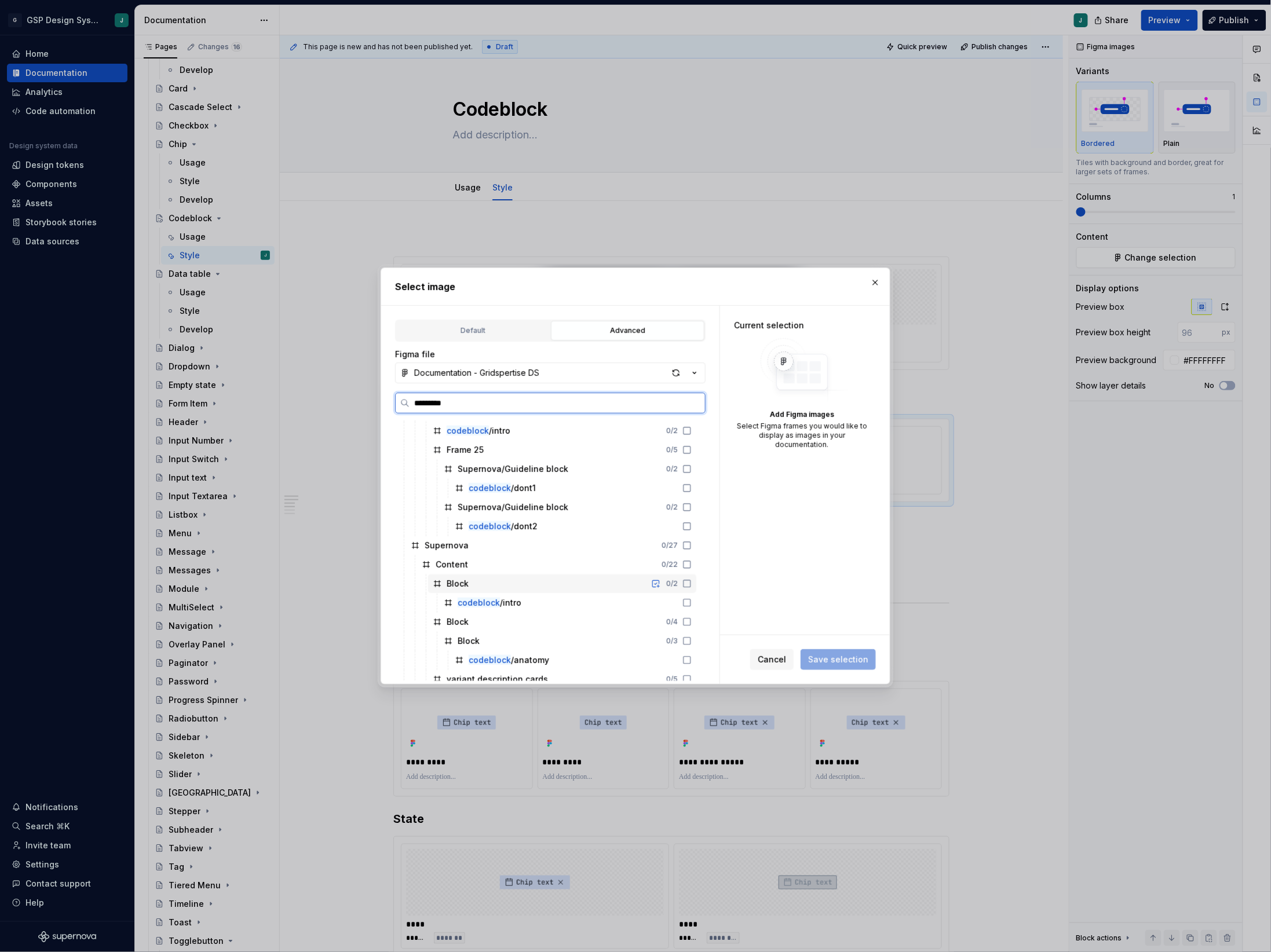
scroll to position [60, 0]
click at [528, 652] on div "codeblock /anatomy" at bounding box center [509, 657] width 81 height 12
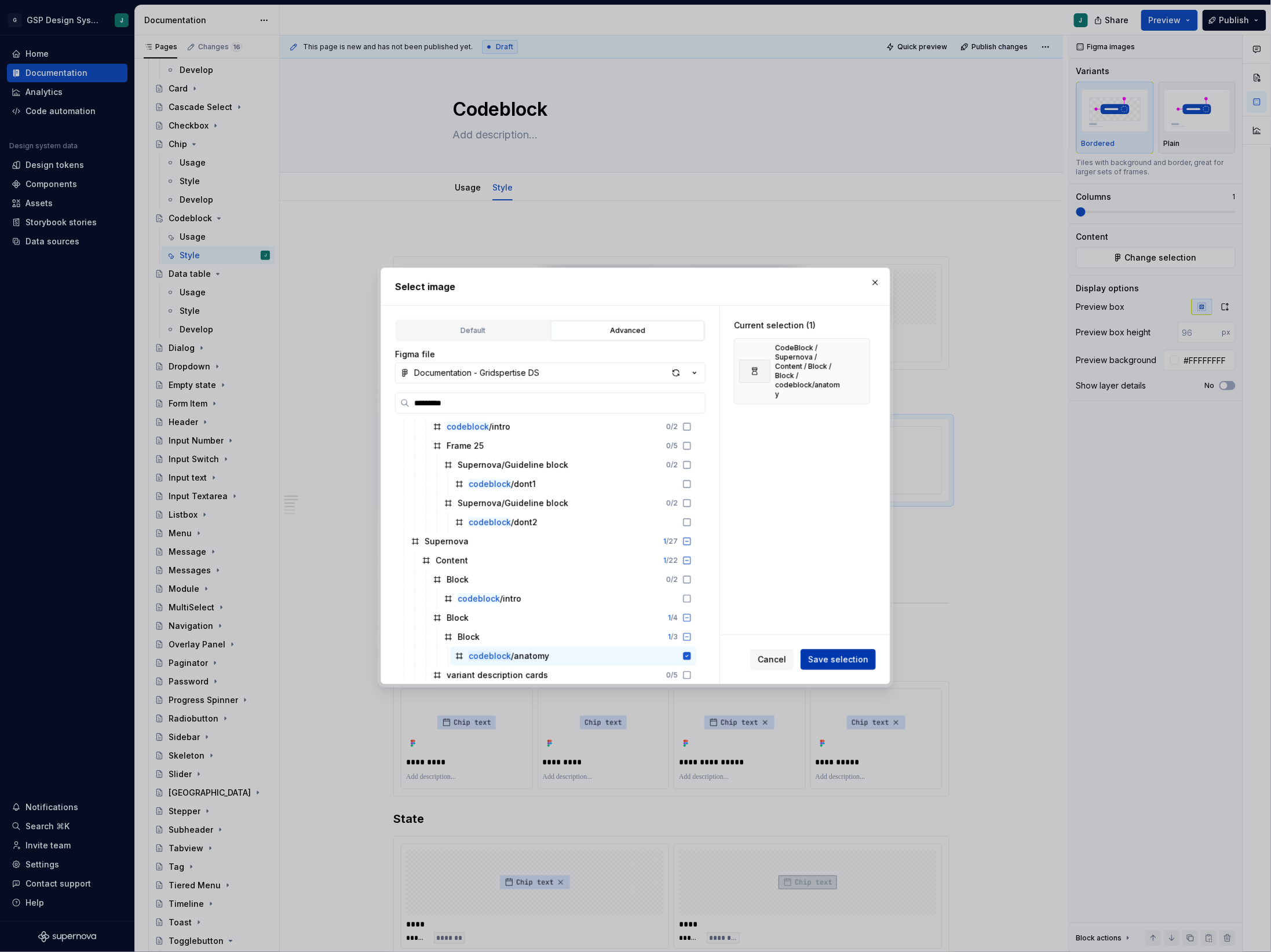
click at [848, 665] on span "Save selection" at bounding box center [838, 660] width 60 height 12
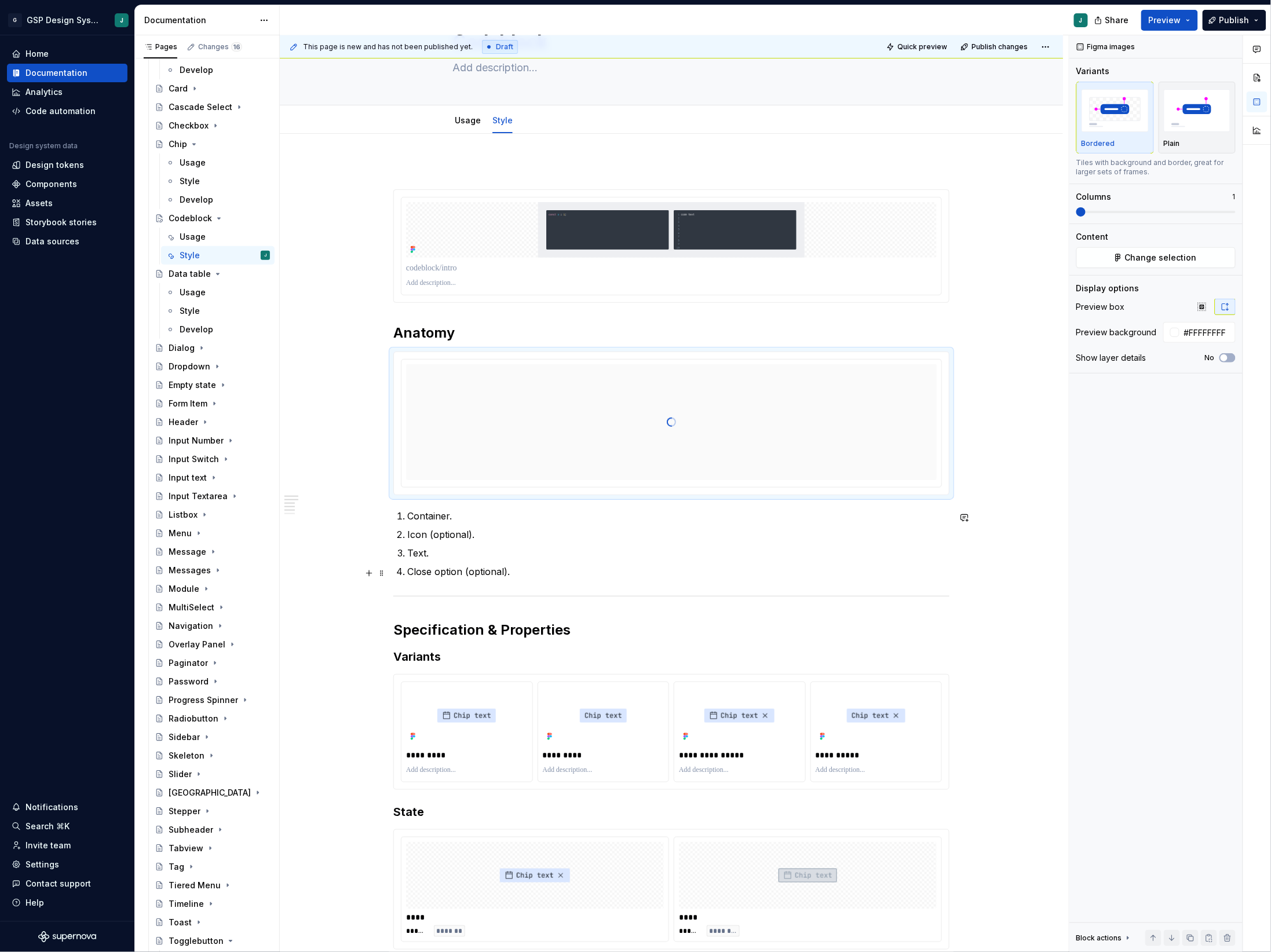
scroll to position [90, 0]
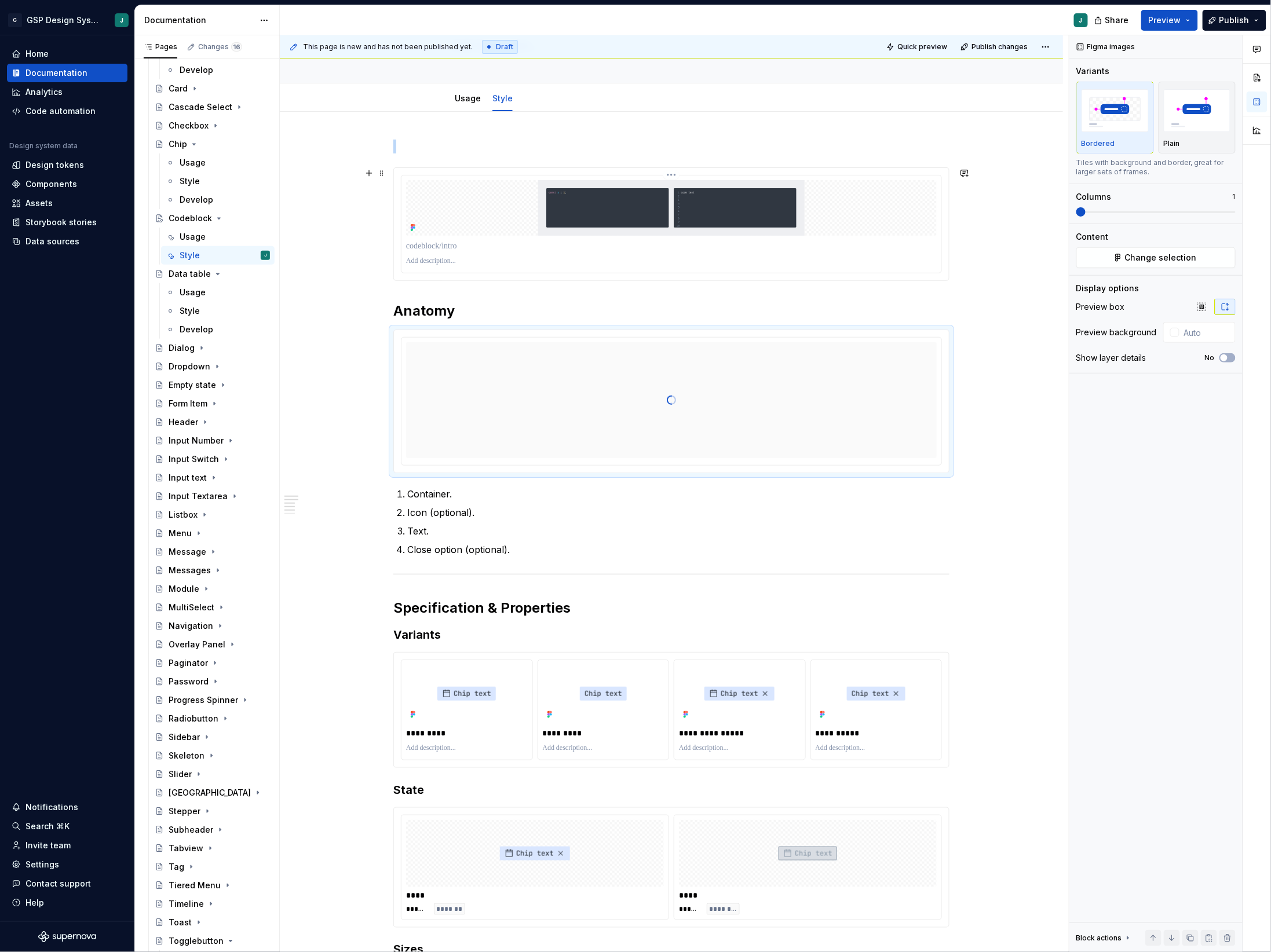
click at [834, 193] on img at bounding box center [671, 207] width 531 height 56
click at [1224, 306] on icon "button" at bounding box center [1225, 306] width 10 height 10
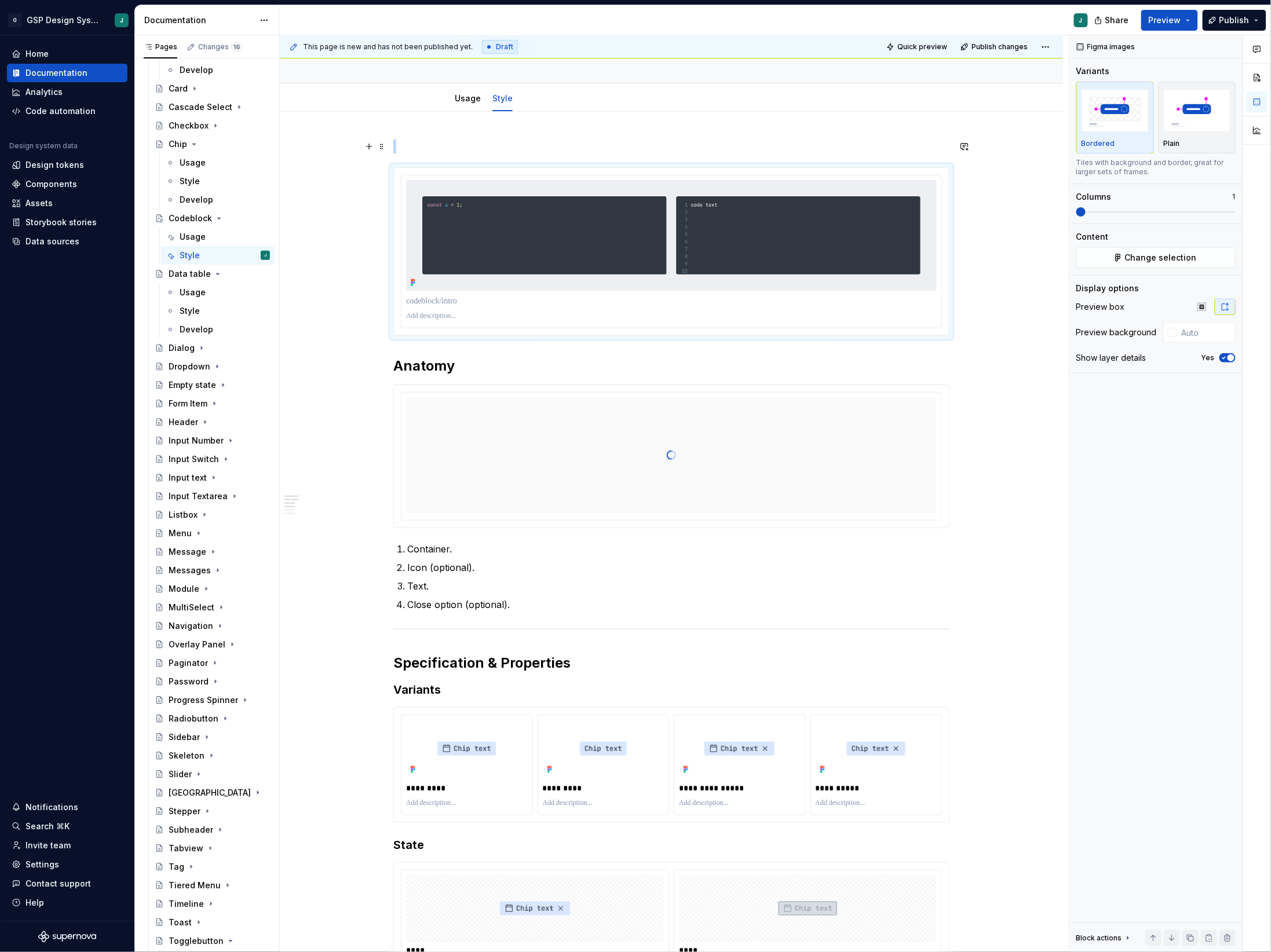
click at [406, 147] on p at bounding box center [671, 147] width 556 height 14
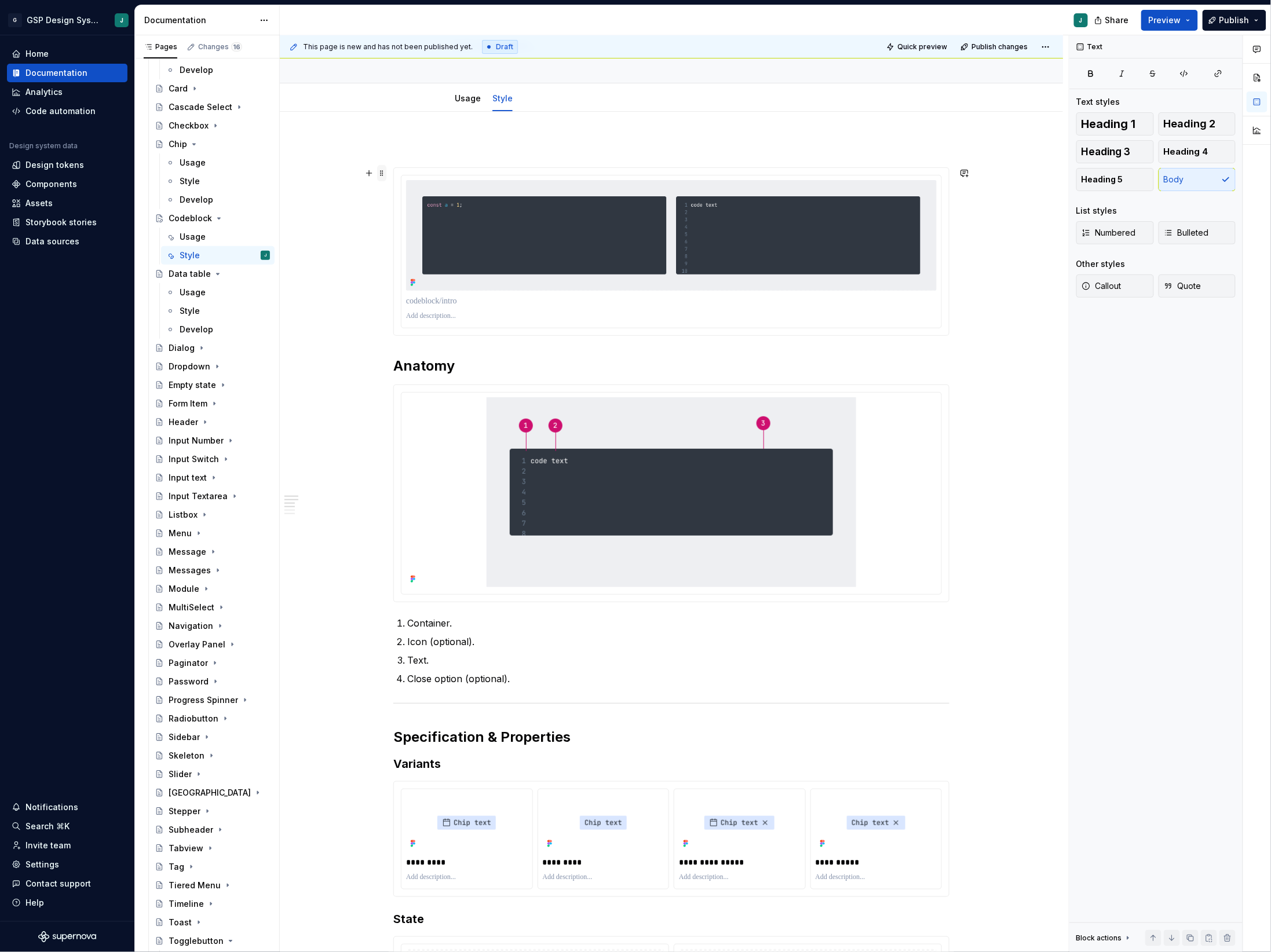
click at [384, 174] on span at bounding box center [381, 173] width 10 height 16
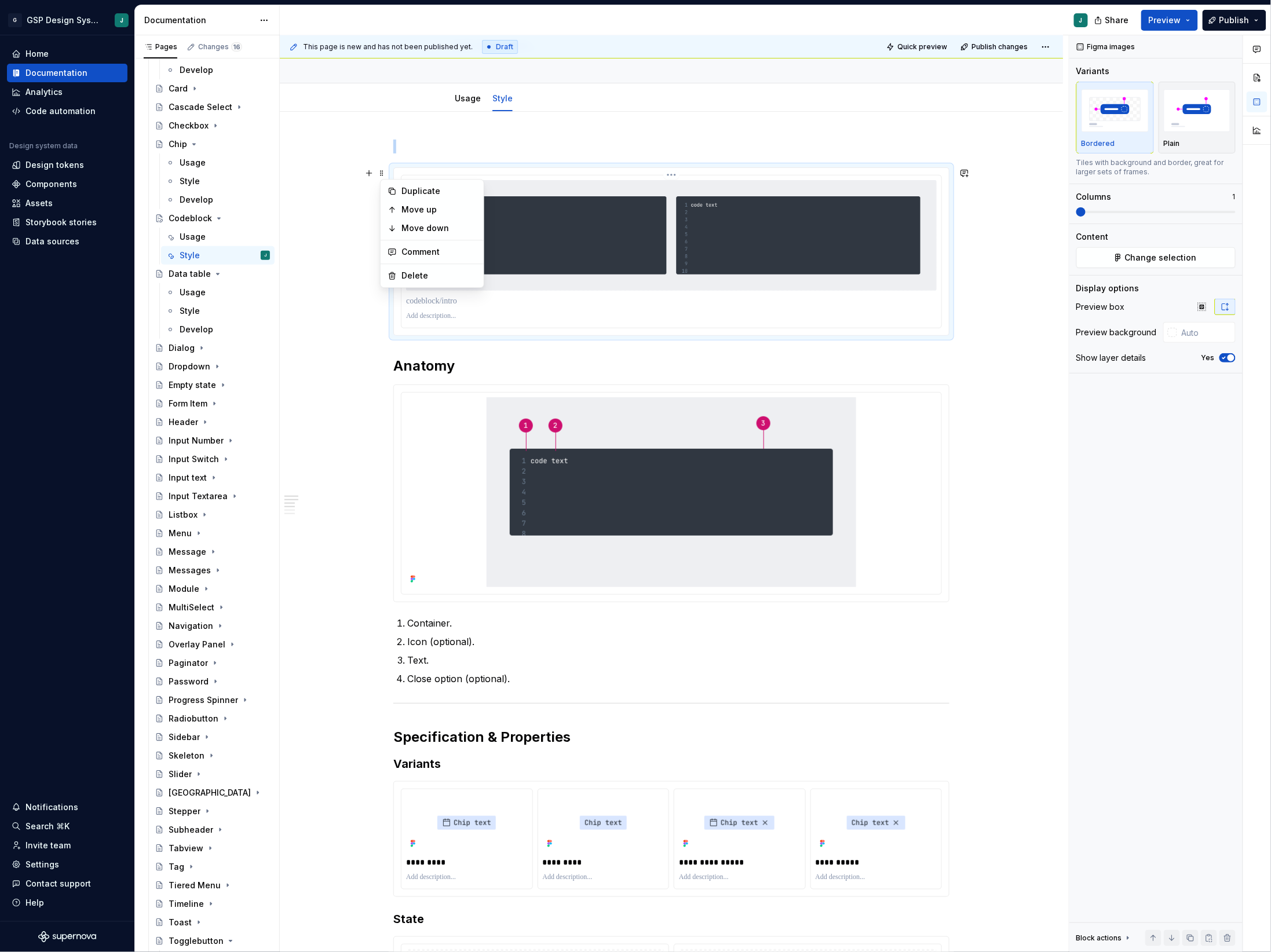
click at [851, 282] on img at bounding box center [671, 235] width 531 height 110
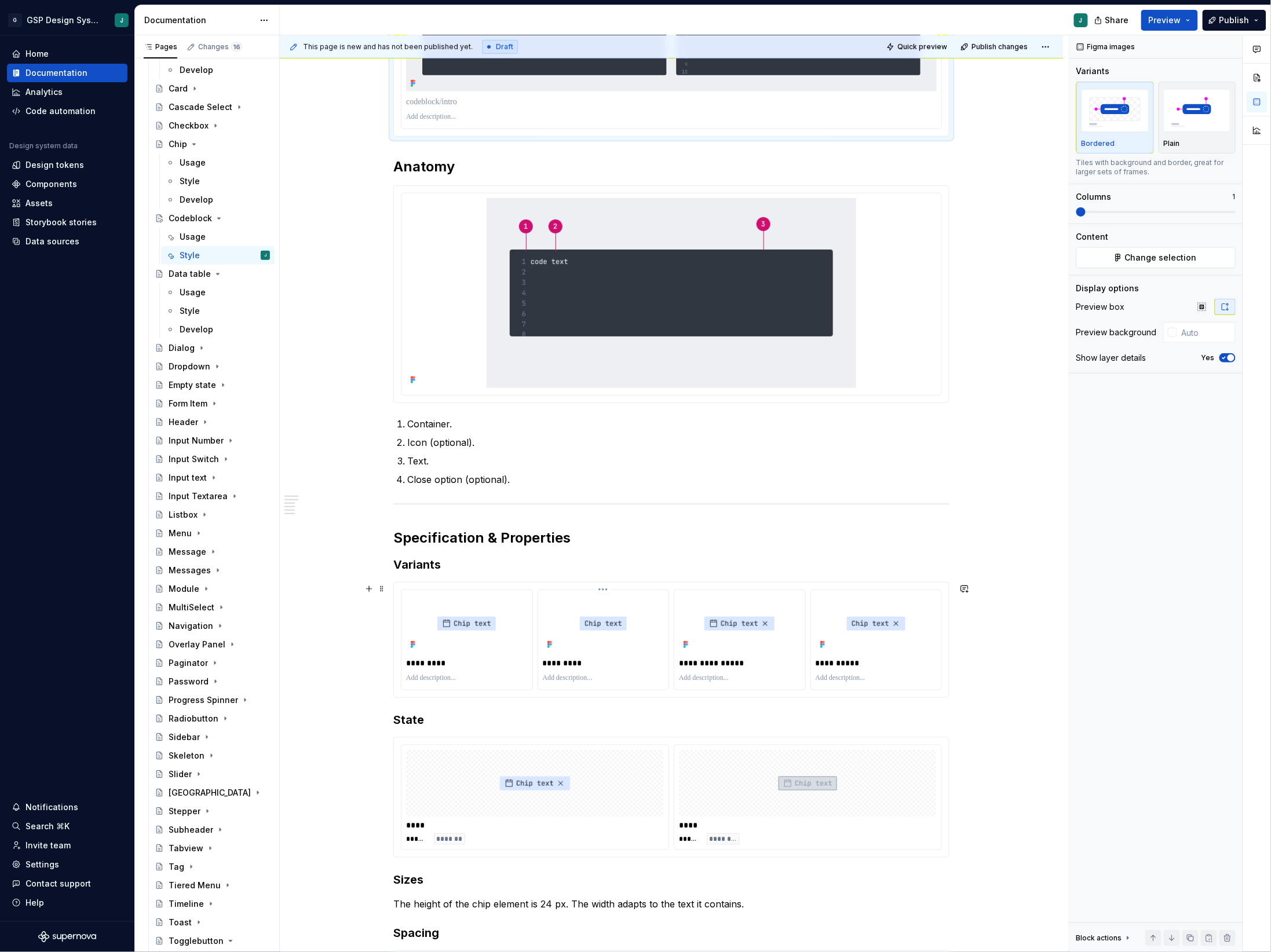
scroll to position [310, 0]
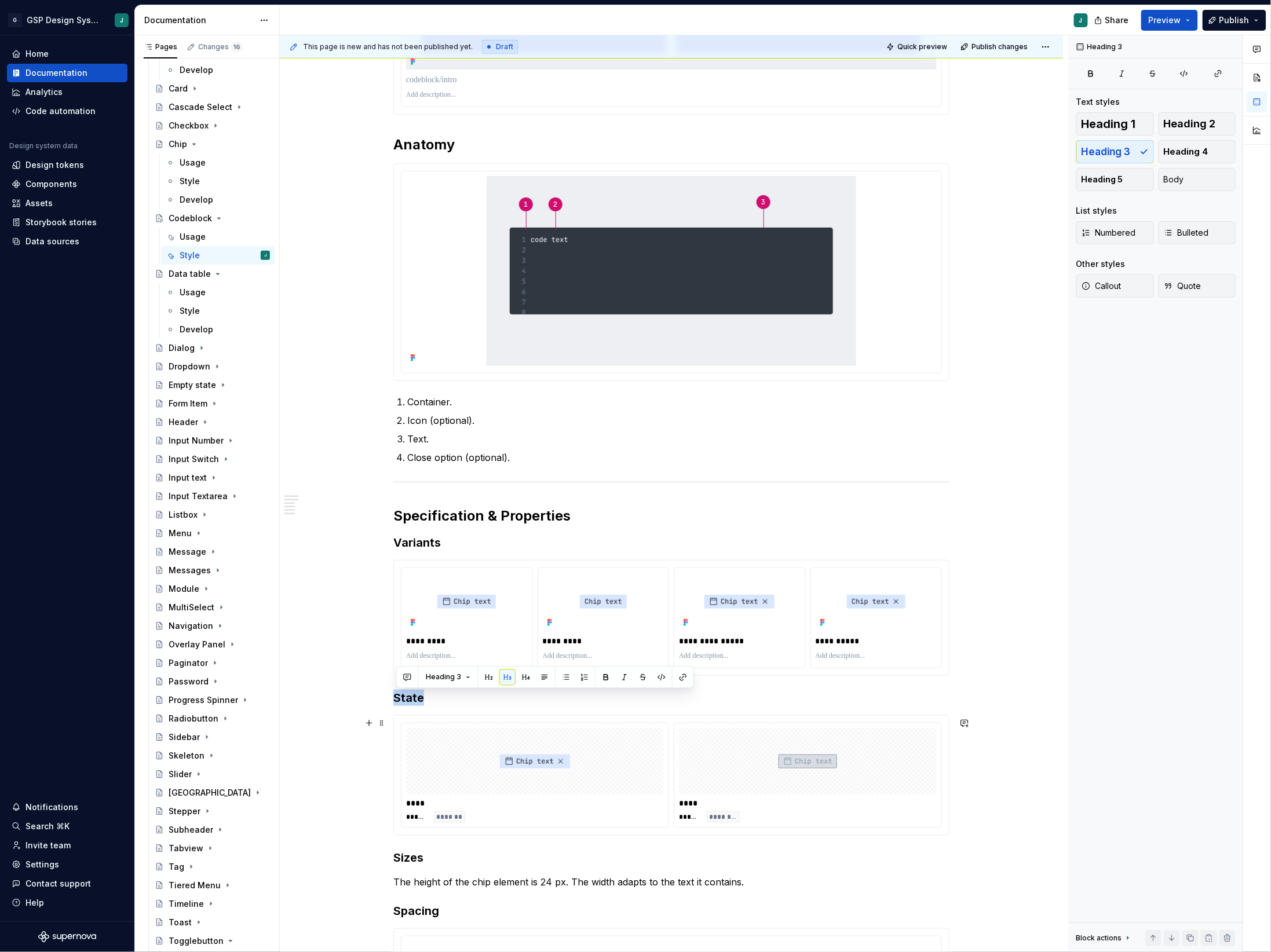
drag, startPoint x: 397, startPoint y: 702, endPoint x: 648, endPoint y: 819, distance: 276.9
click at [648, 819] on div "**********" at bounding box center [671, 491] width 556 height 1144
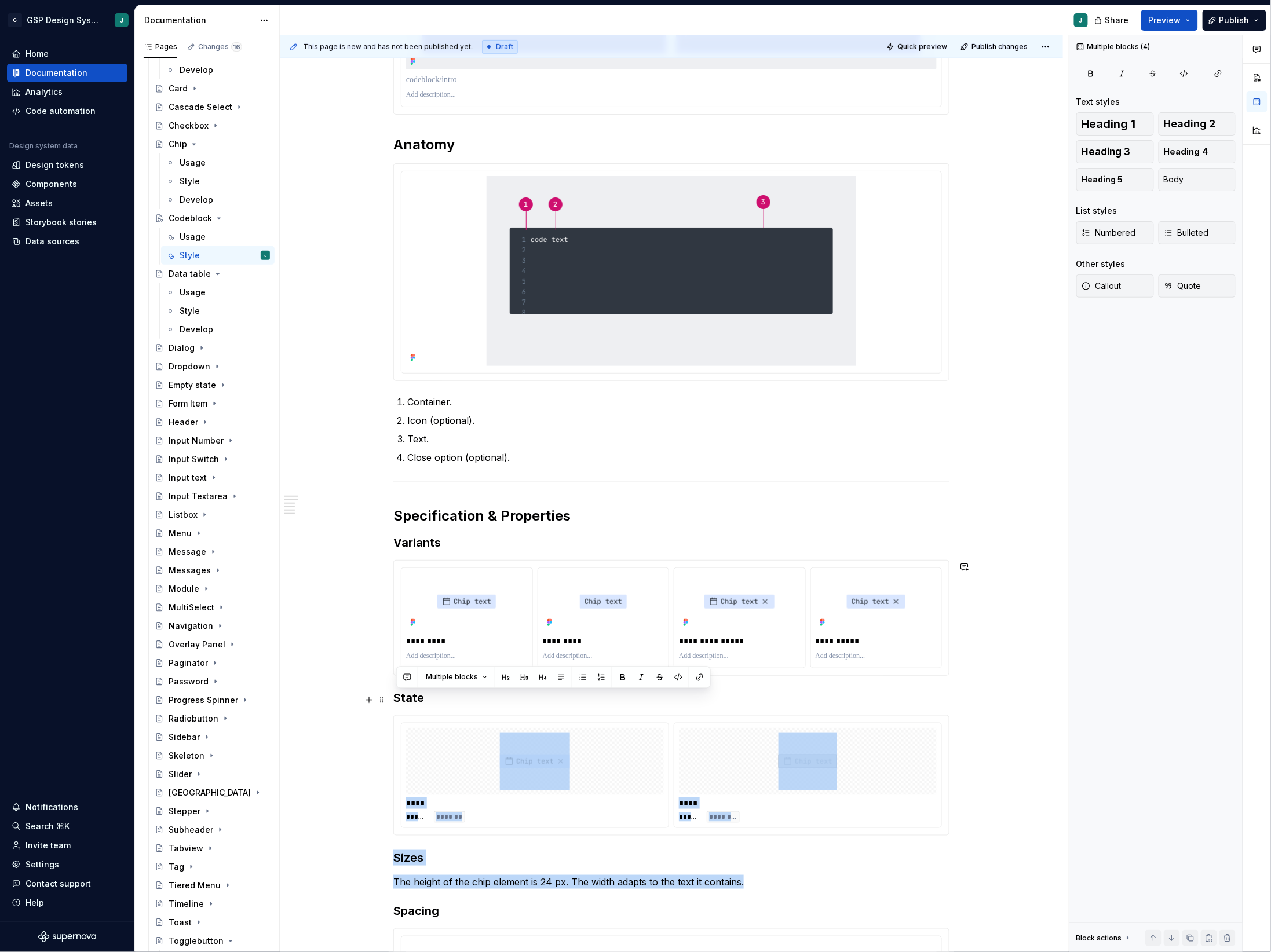
drag, startPoint x: 754, startPoint y: 885, endPoint x: 400, endPoint y: 715, distance: 392.7
click at [400, 715] on div "**********" at bounding box center [671, 491] width 556 height 1144
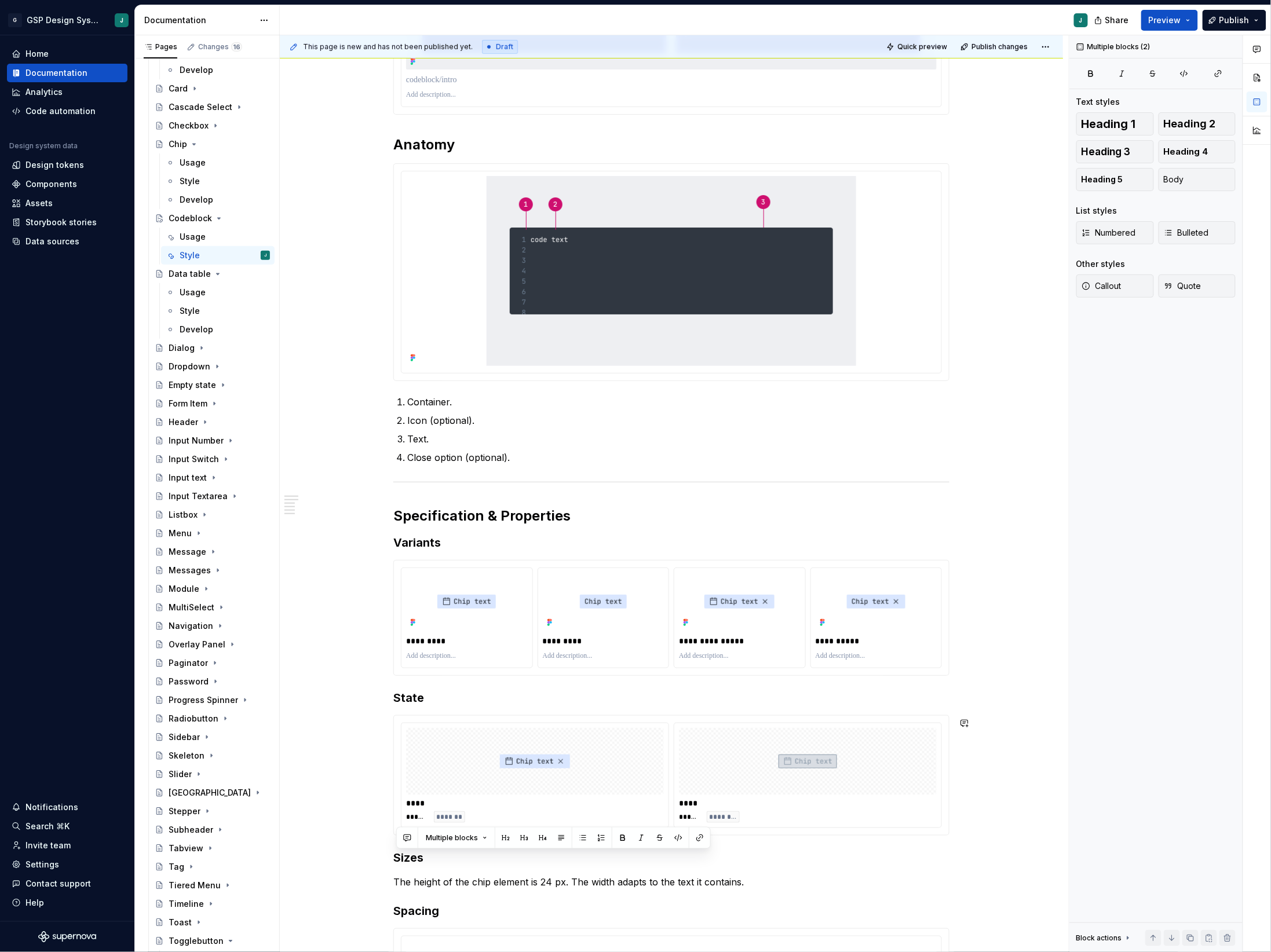
click at [715, 852] on div "**********" at bounding box center [671, 491] width 556 height 1144
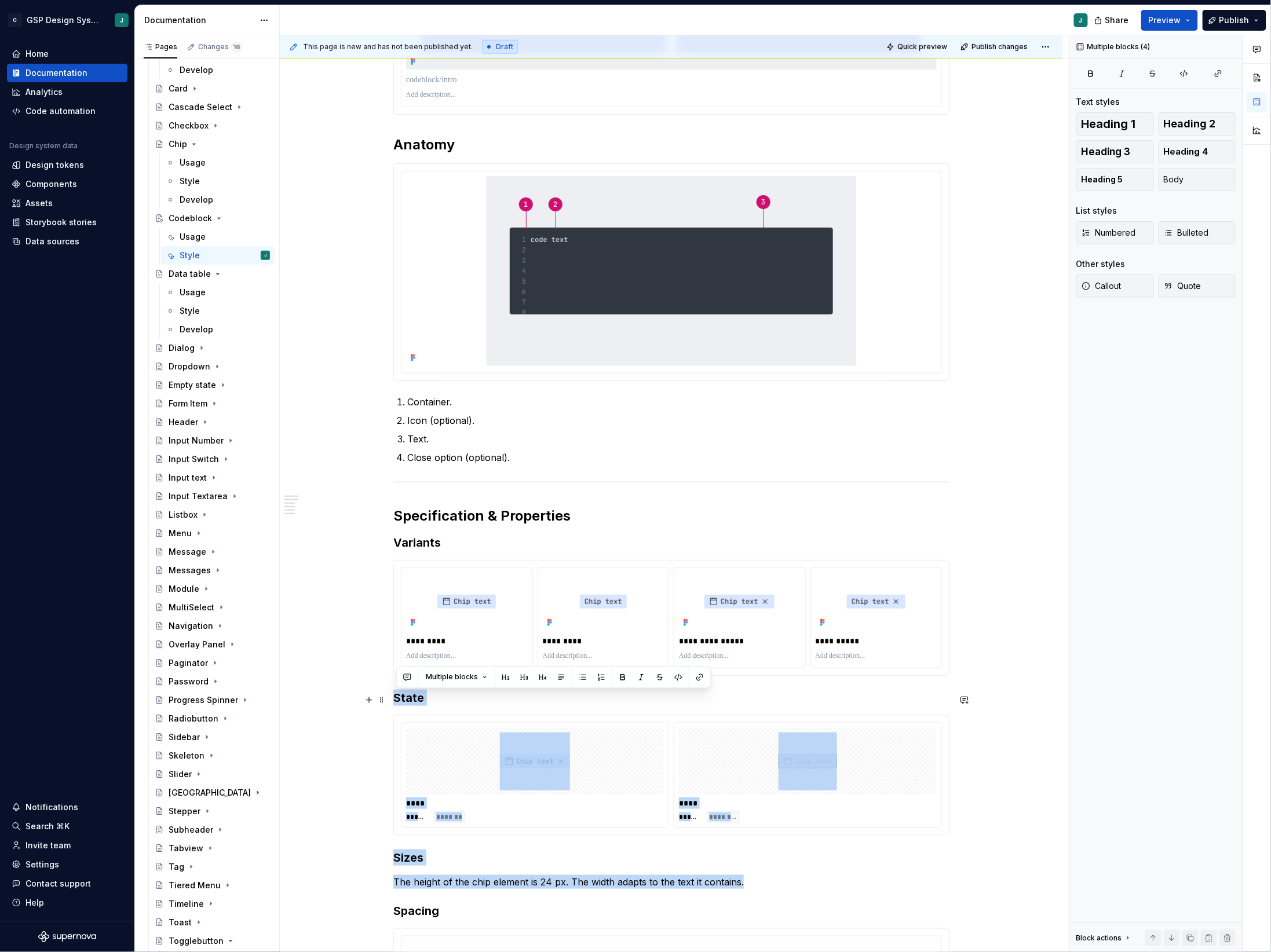
drag, startPoint x: 750, startPoint y: 885, endPoint x: 392, endPoint y: 699, distance: 403.4
click at [392, 699] on div "**********" at bounding box center [671, 626] width 783 height 1472
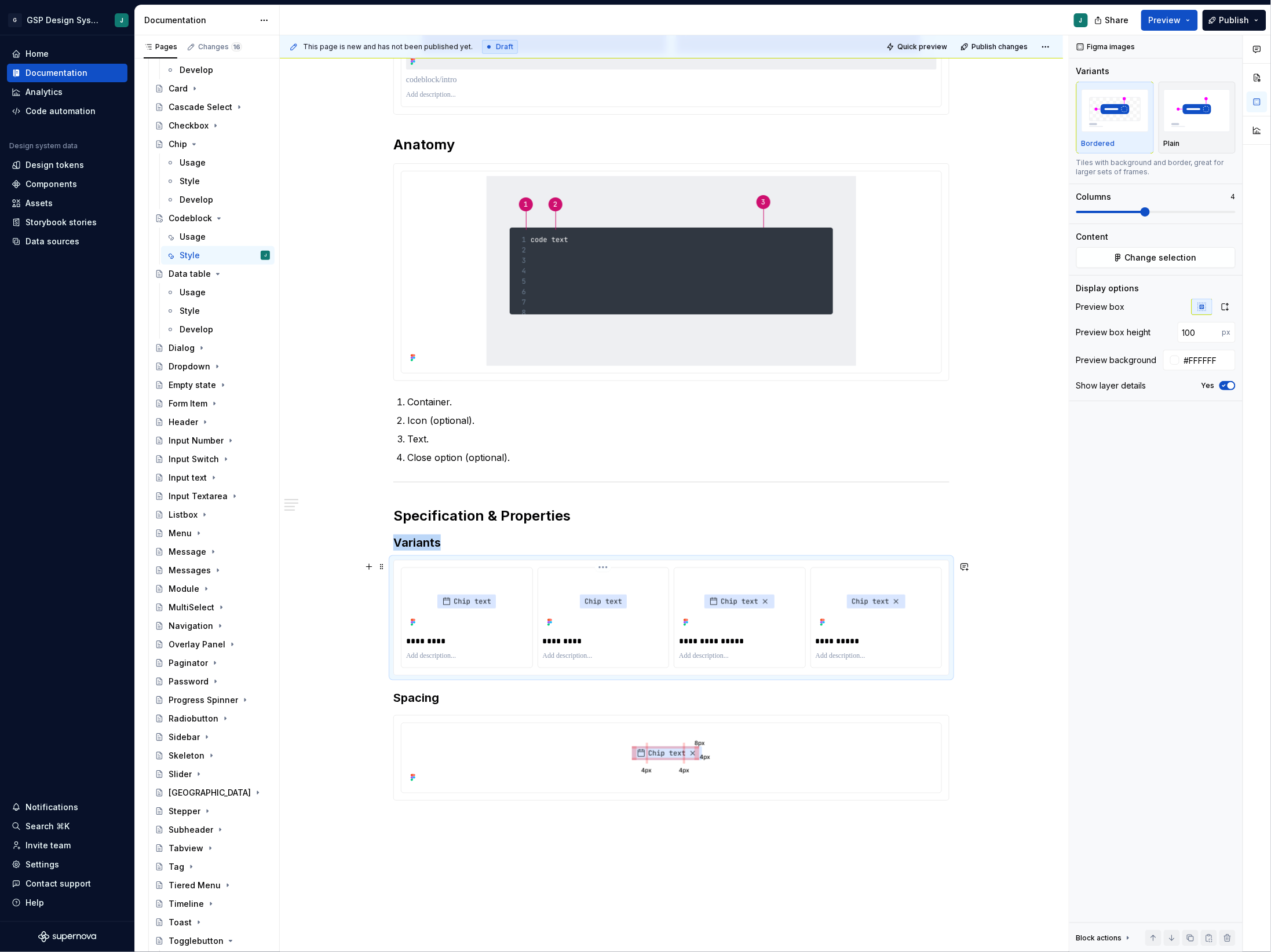
click at [570, 615] on div at bounding box center [603, 602] width 121 height 58
click at [1164, 249] on button "Change selection" at bounding box center [1156, 258] width 159 height 21
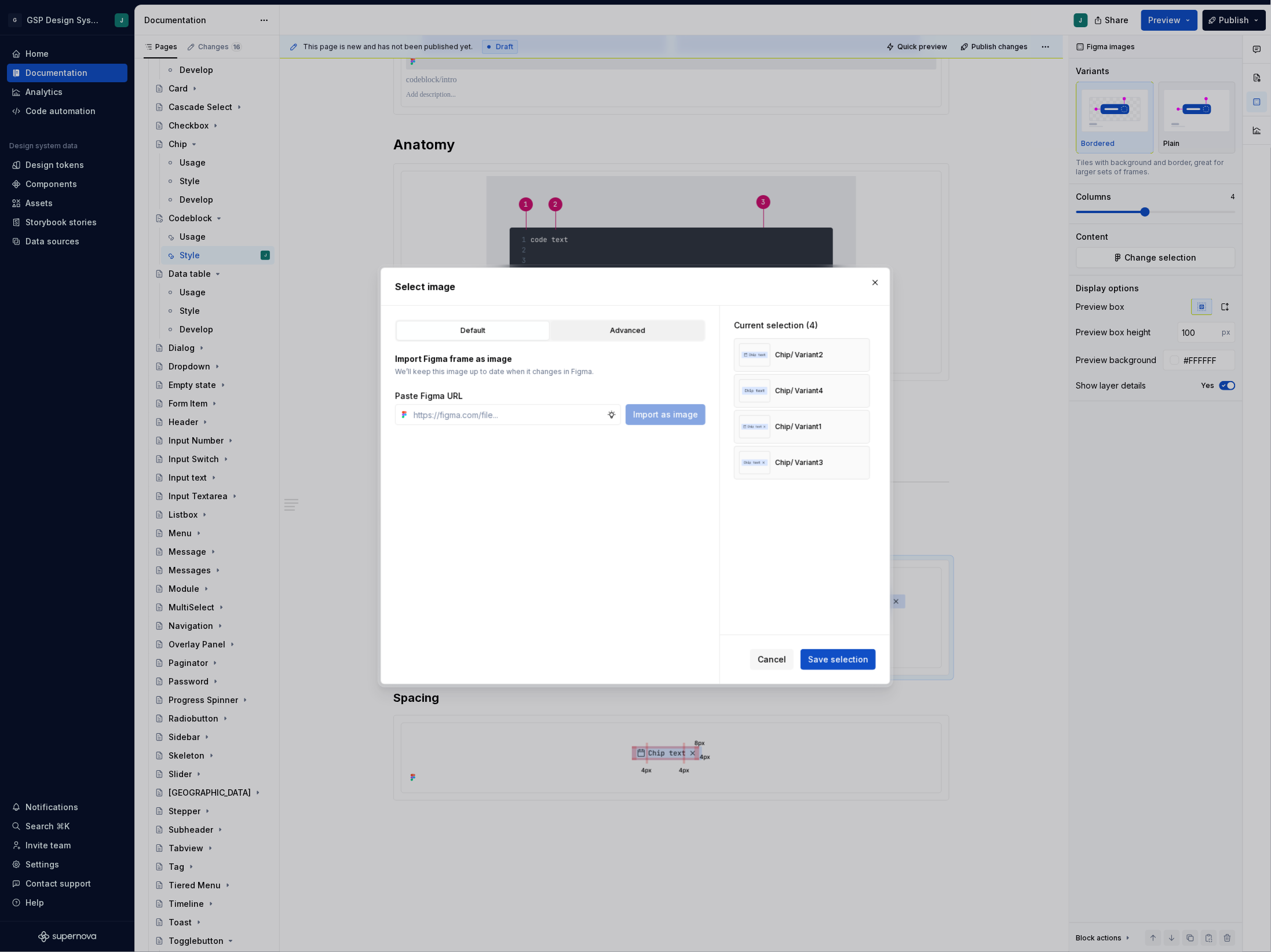
click at [623, 335] on div "Advanced" at bounding box center [628, 331] width 145 height 12
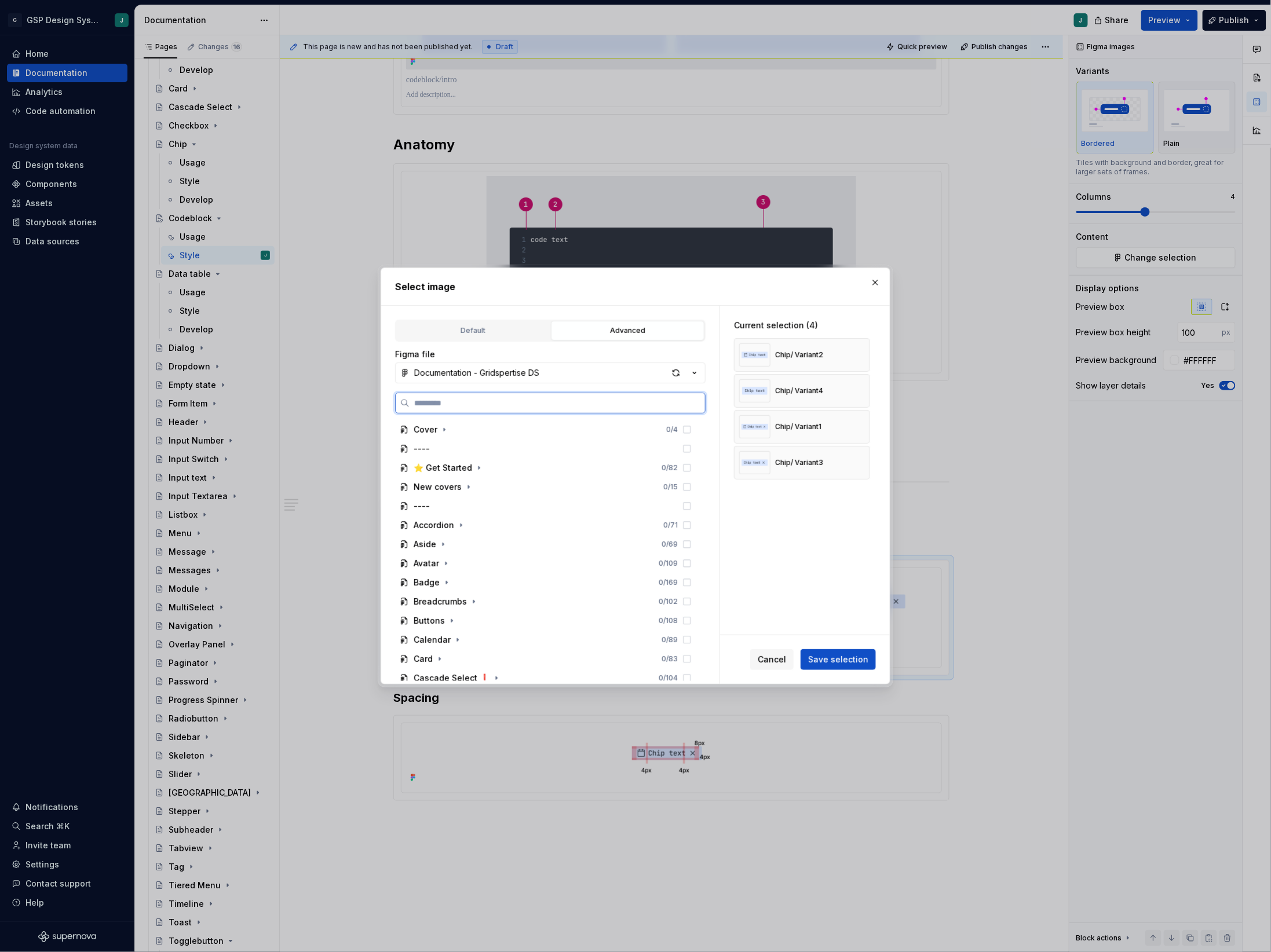
click at [527, 402] on input "search" at bounding box center [557, 403] width 295 height 12
type input "*********"
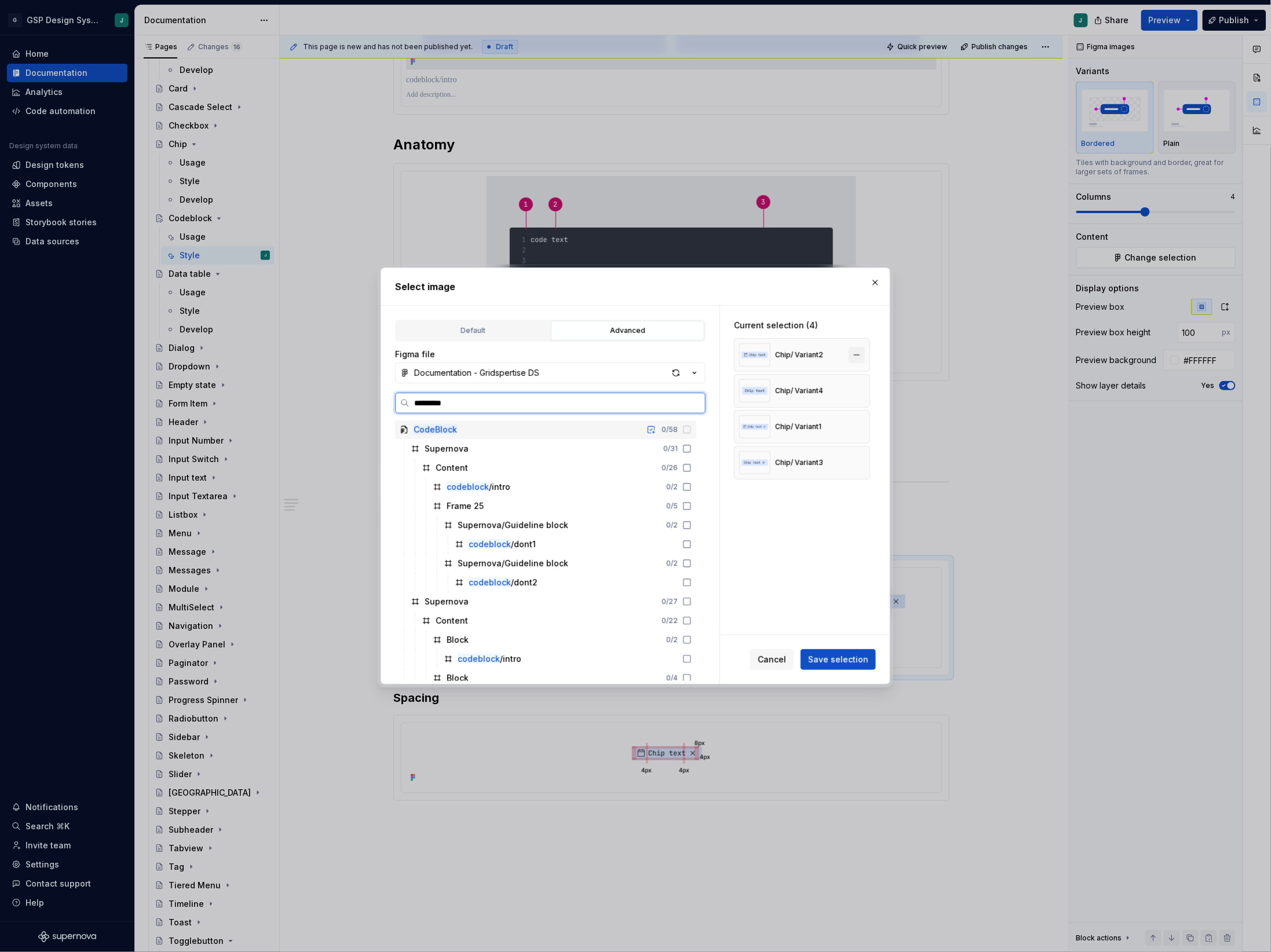
type textarea "*"
click at [859, 352] on button "button" at bounding box center [856, 355] width 16 height 16
click at [863, 354] on button "button" at bounding box center [856, 355] width 16 height 16
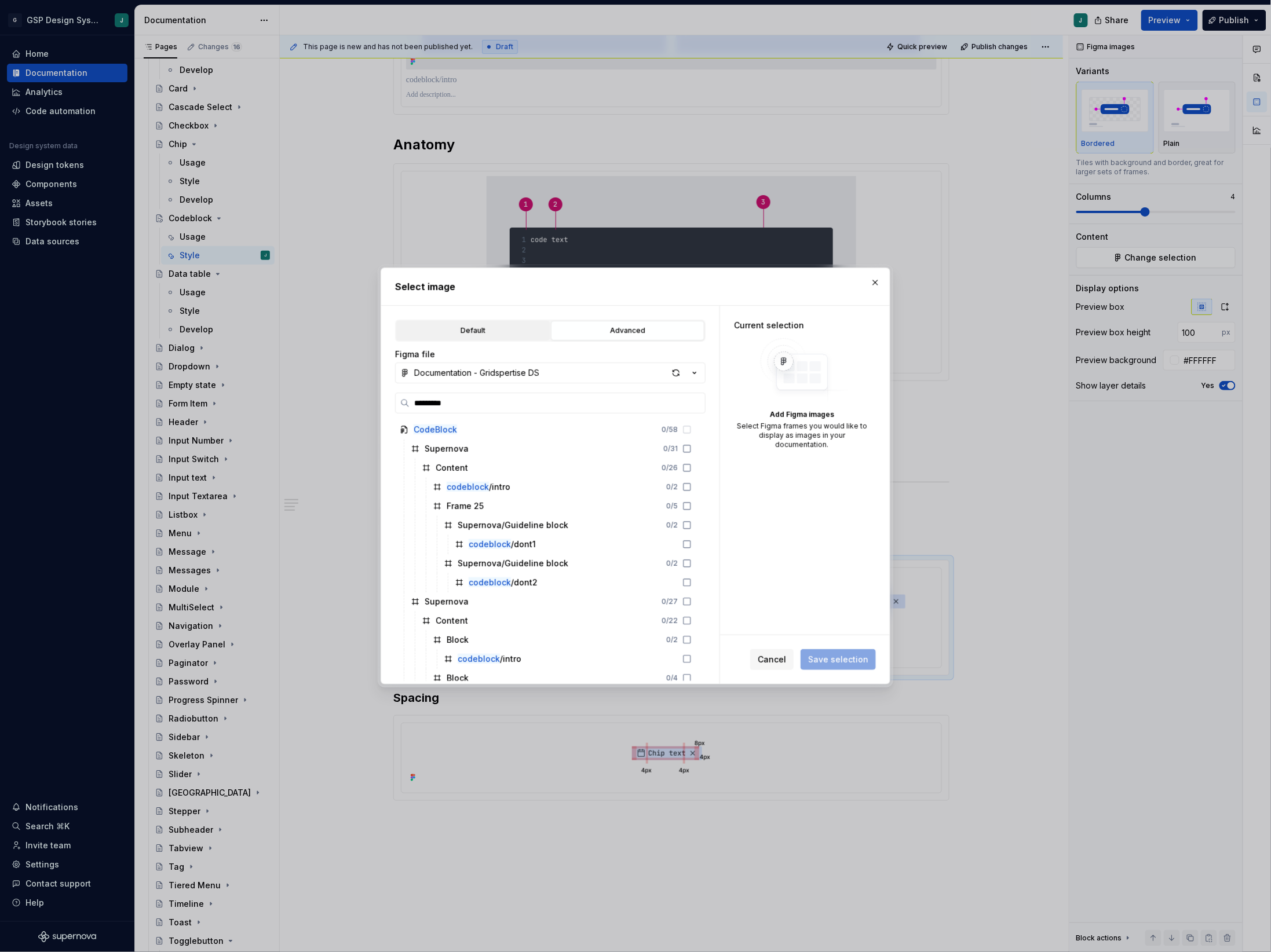
click at [500, 332] on div "Default" at bounding box center [473, 331] width 145 height 12
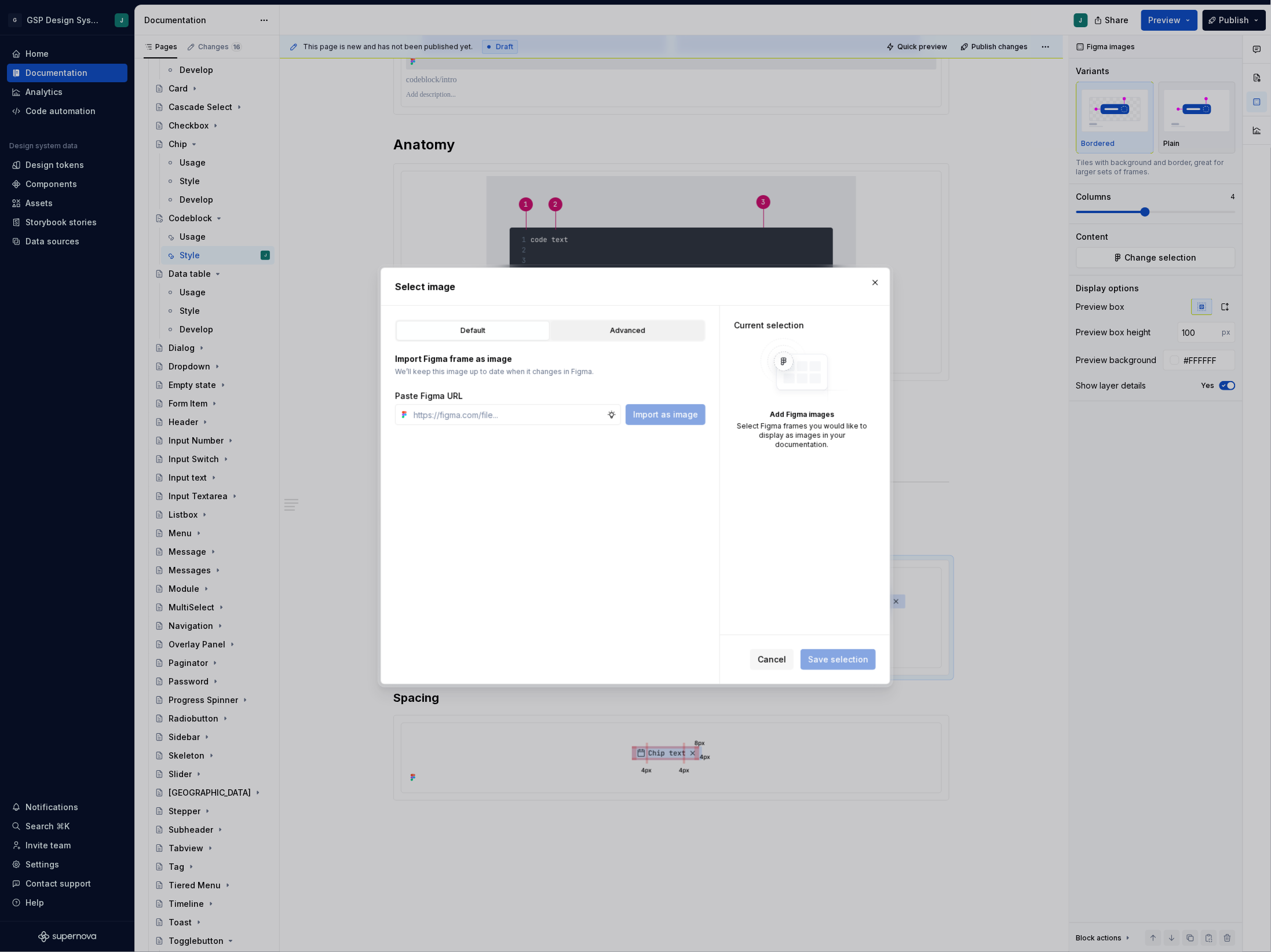
click at [587, 330] on div "Advanced" at bounding box center [628, 331] width 145 height 12
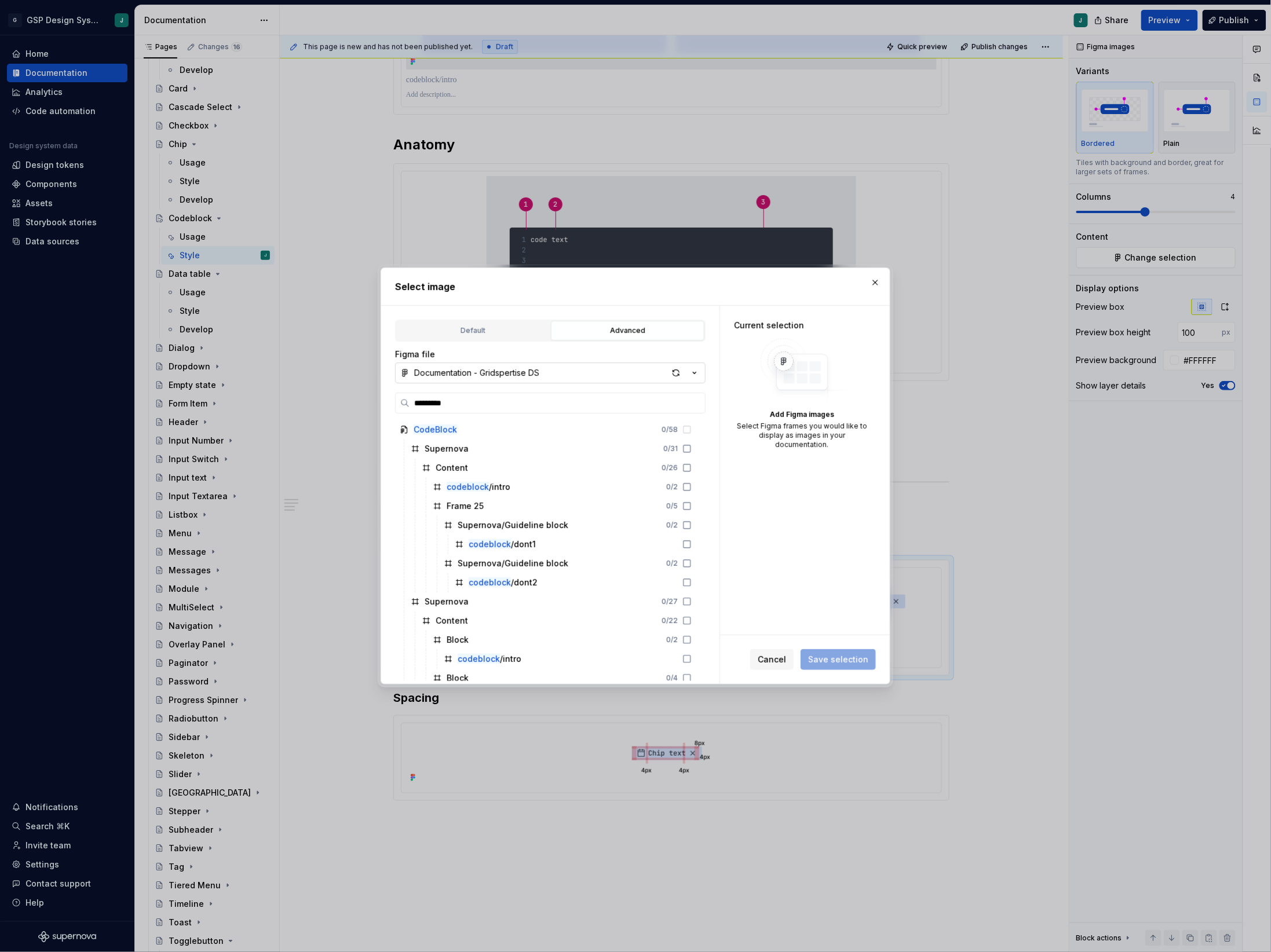
click at [548, 365] on button "Documentation - Gridspertise DS" at bounding box center [550, 373] width 310 height 21
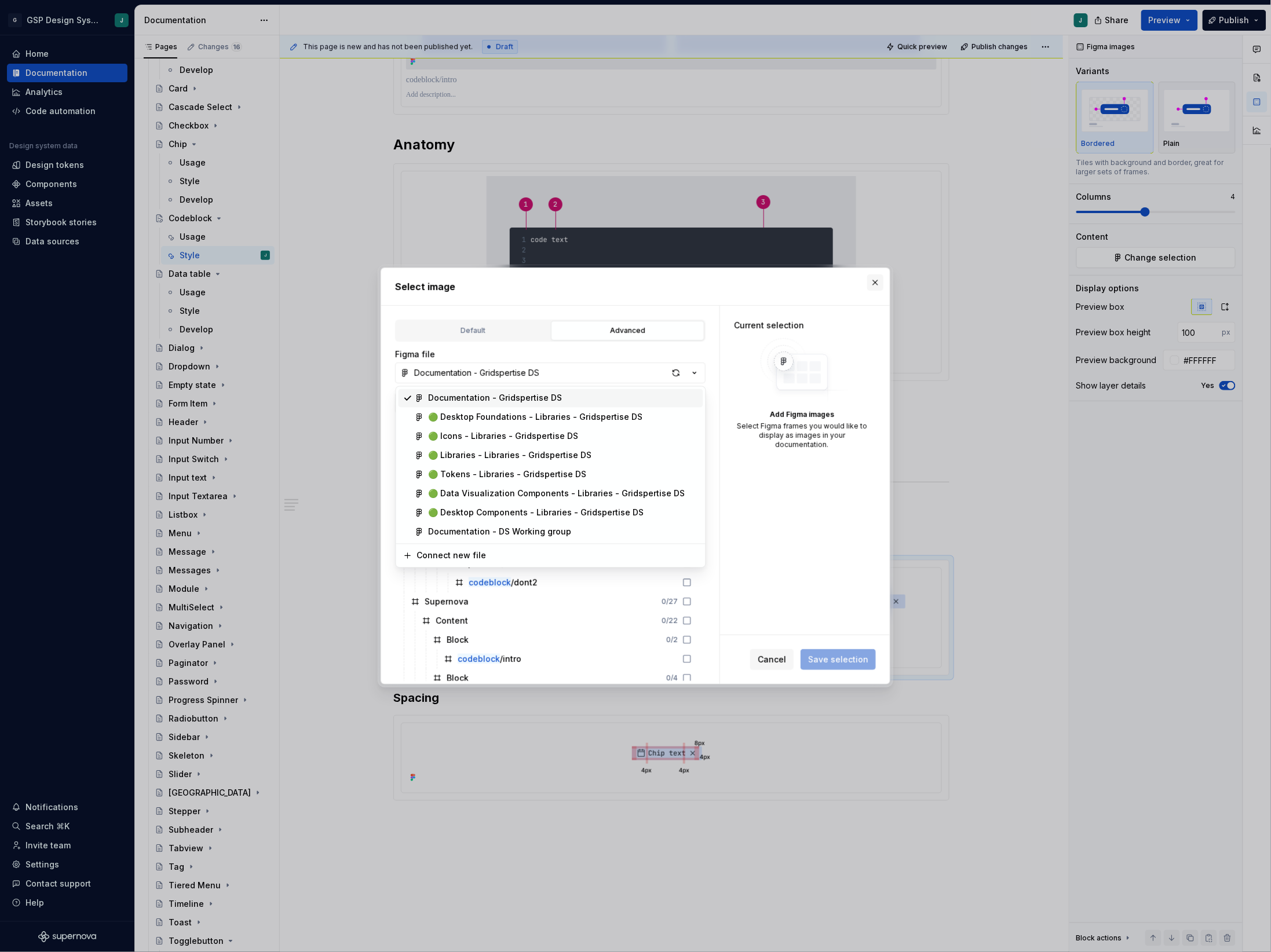
click at [877, 283] on div "Select image Default Advanced Import Figma frame as image We’ll keep this image…" at bounding box center [635, 476] width 1271 height 952
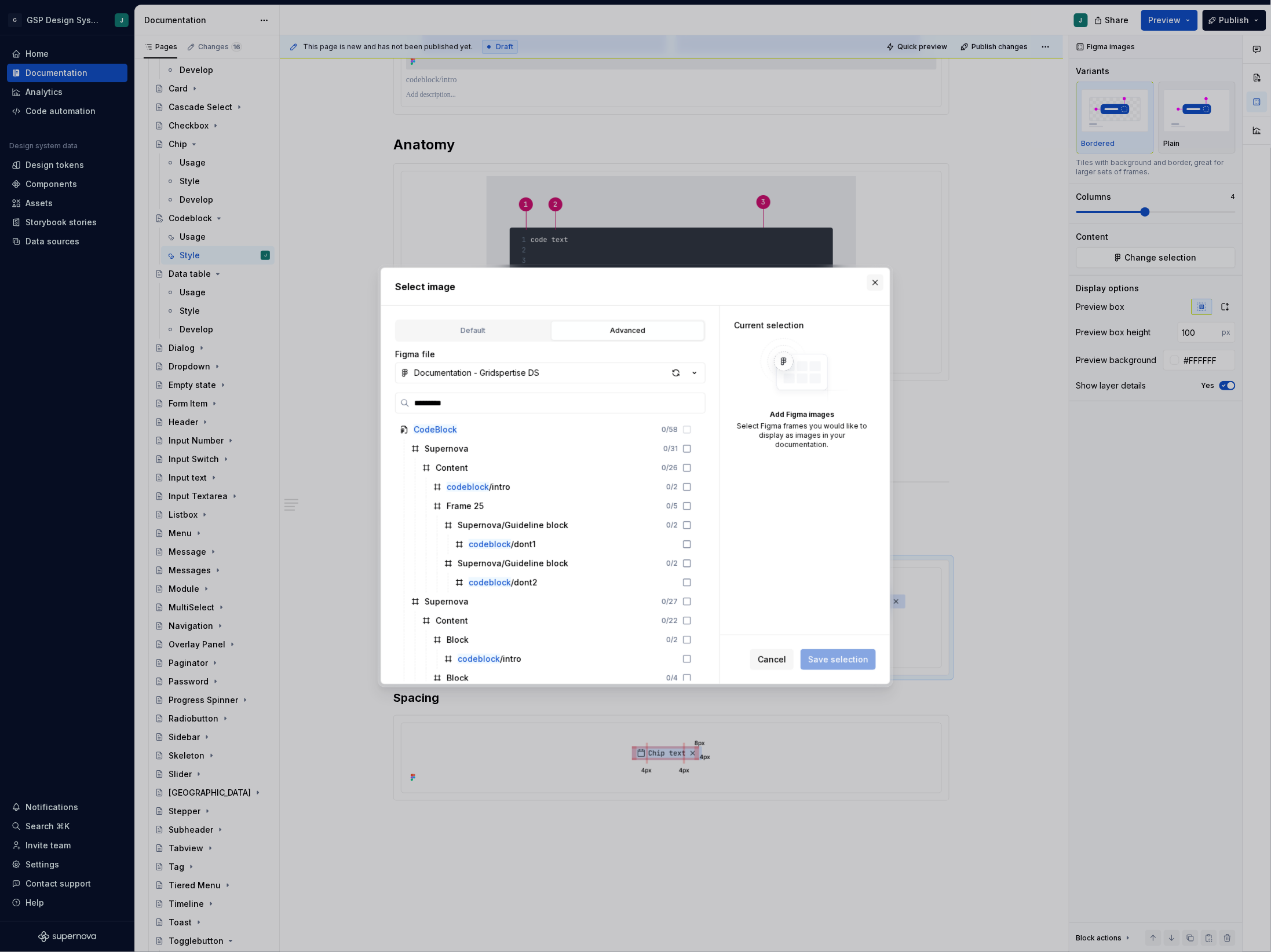
click at [871, 286] on button "button" at bounding box center [875, 283] width 16 height 16
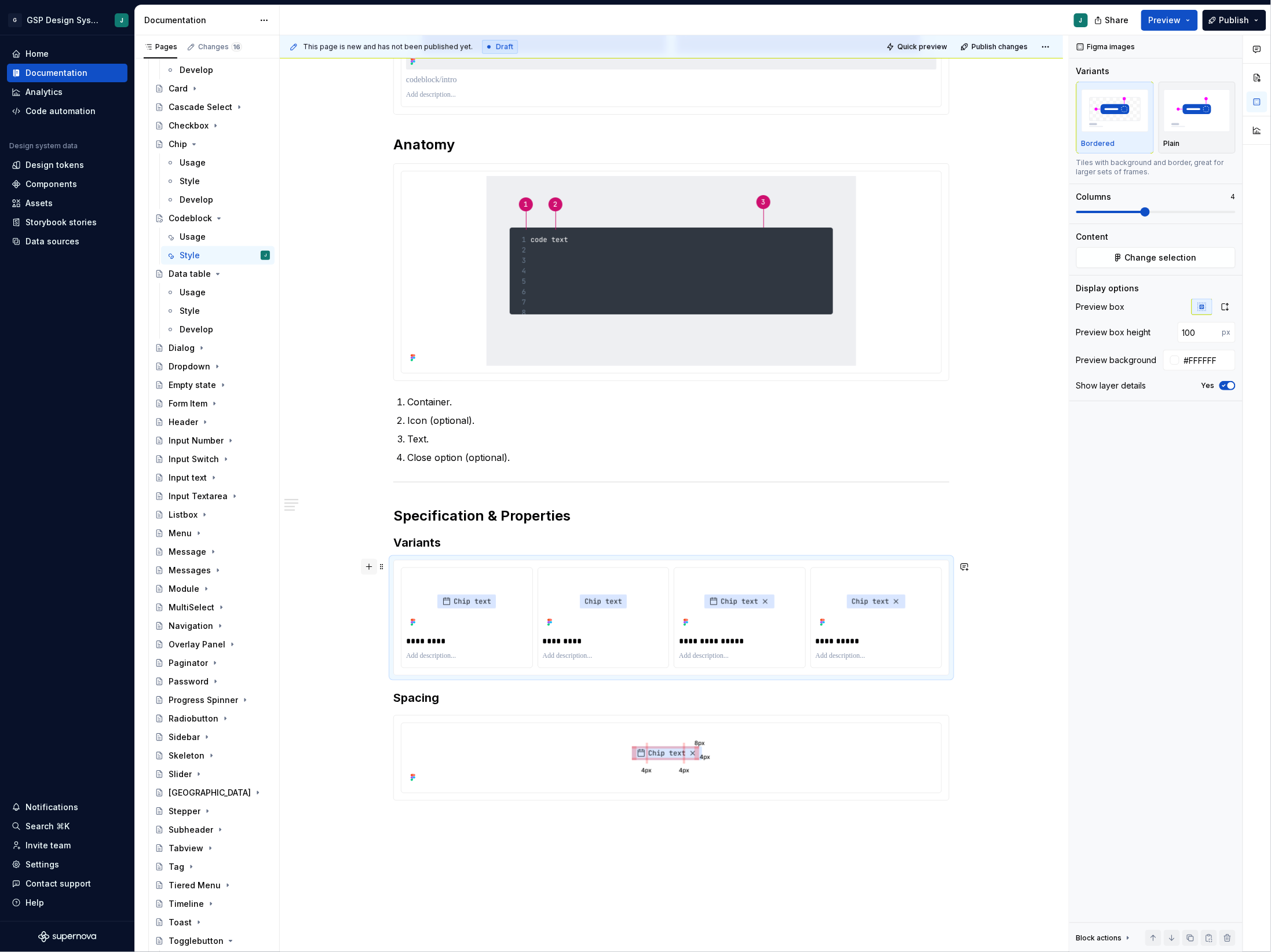
click at [377, 568] on button "button" at bounding box center [369, 567] width 16 height 16
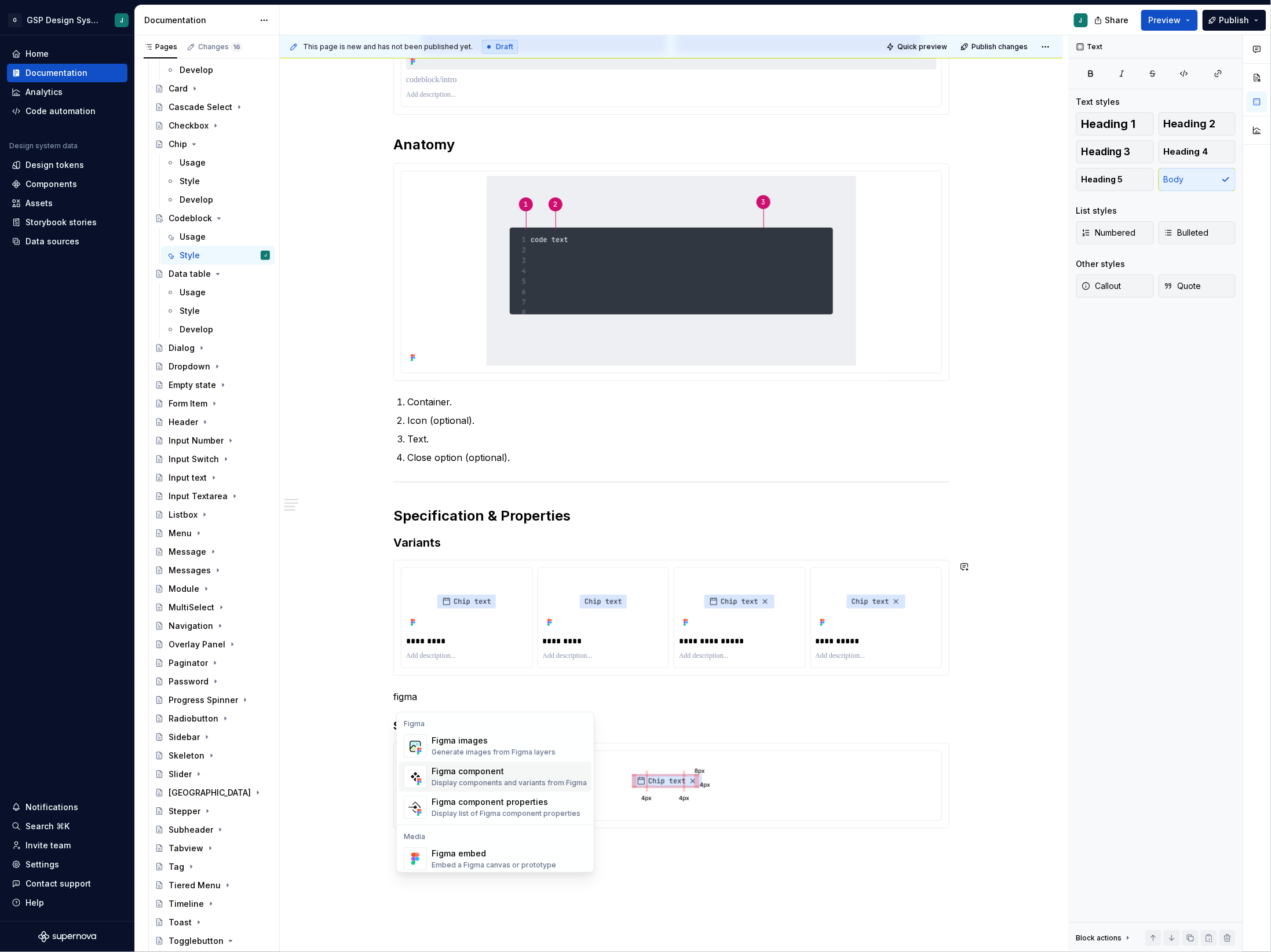
click at [500, 780] on div "Display components and variants from Figma" at bounding box center [509, 783] width 155 height 10
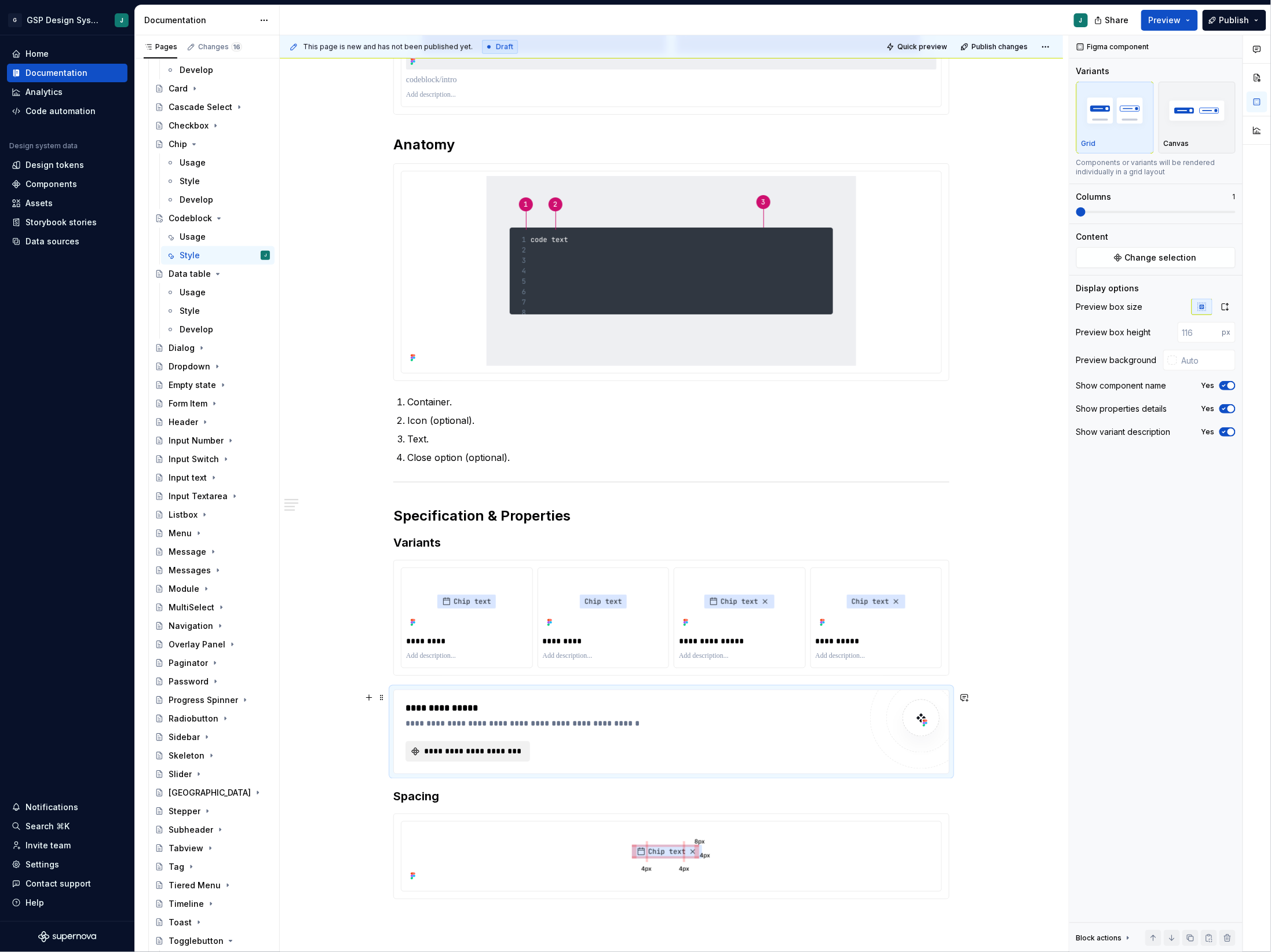
click at [492, 756] on span "**********" at bounding box center [472, 752] width 100 height 12
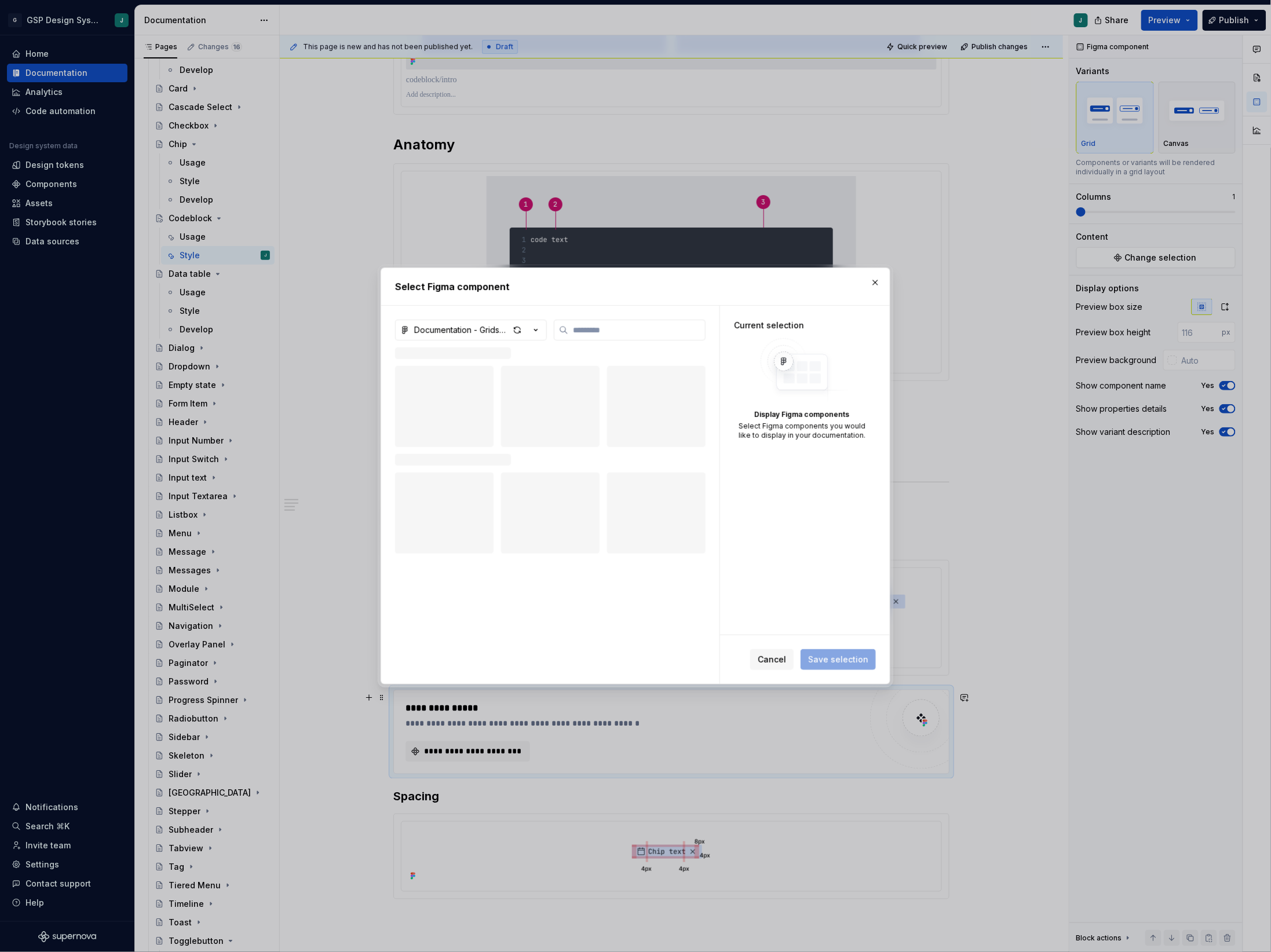
type textarea "*"
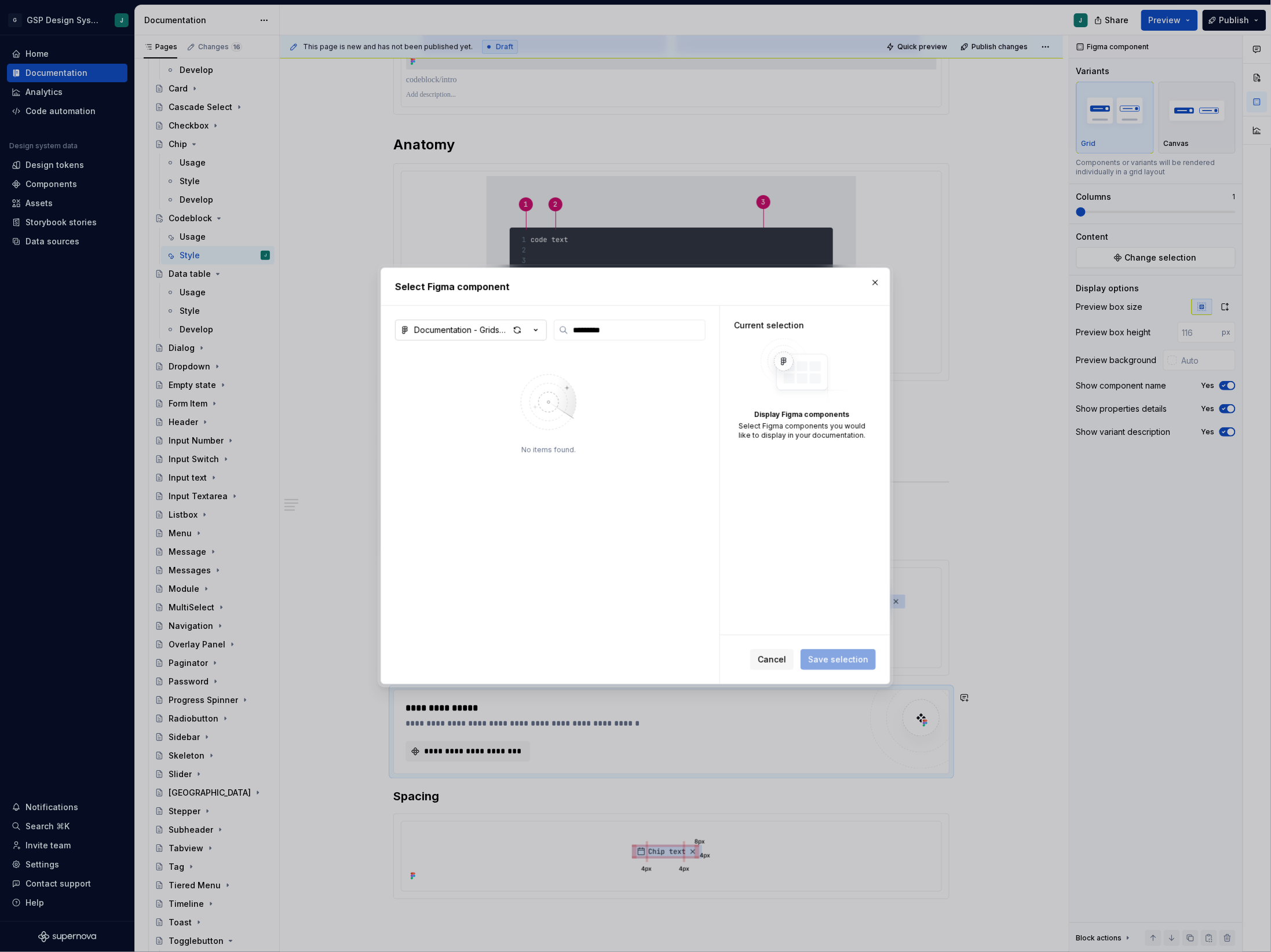
type input "*********"
click at [497, 325] on div "Documentation - Gridspertise DS" at bounding box center [461, 330] width 95 height 12
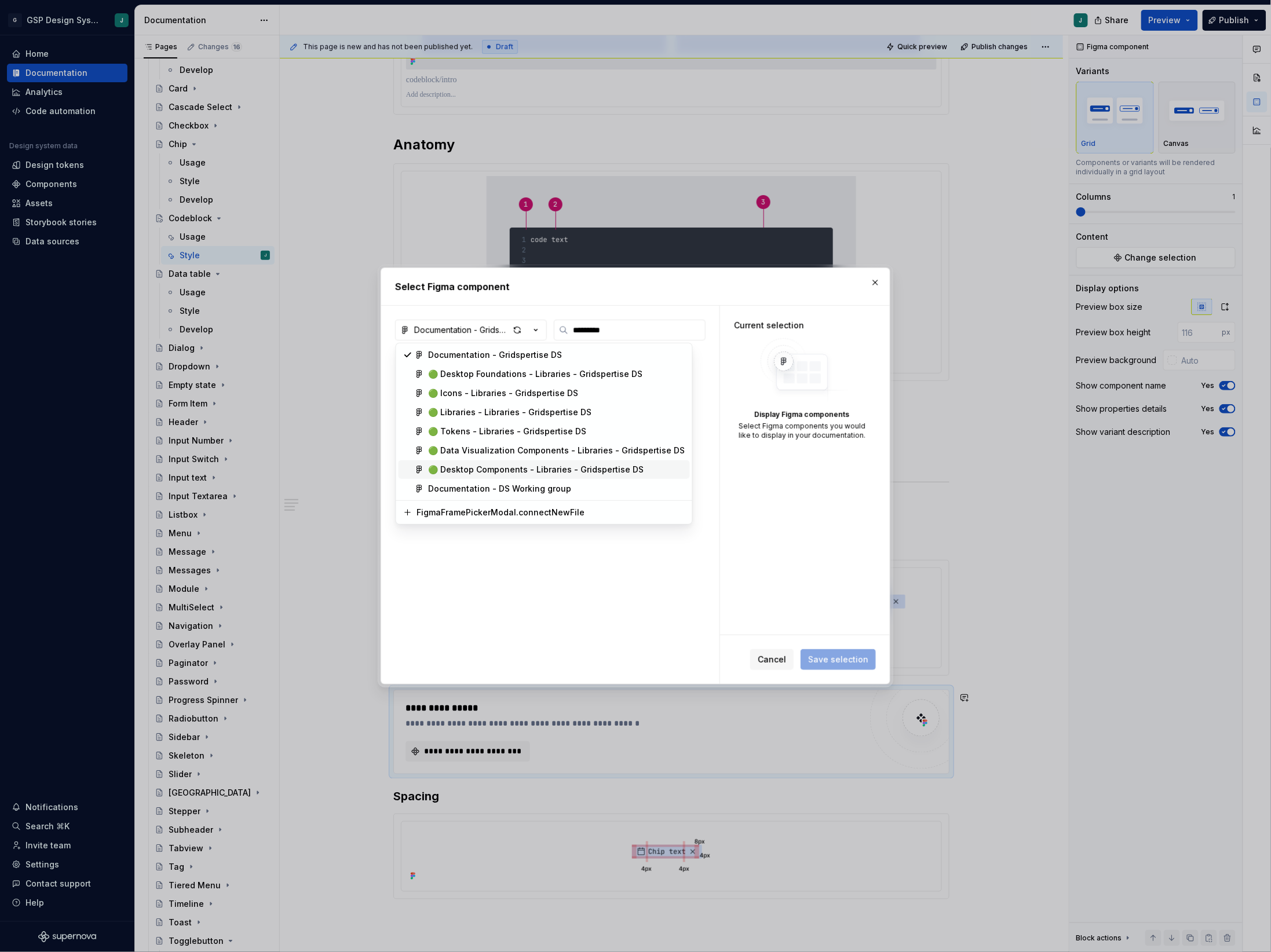
click at [499, 465] on div "🟢 Desktop Components - Libraries - Gridspertise DS" at bounding box center [536, 470] width 215 height 12
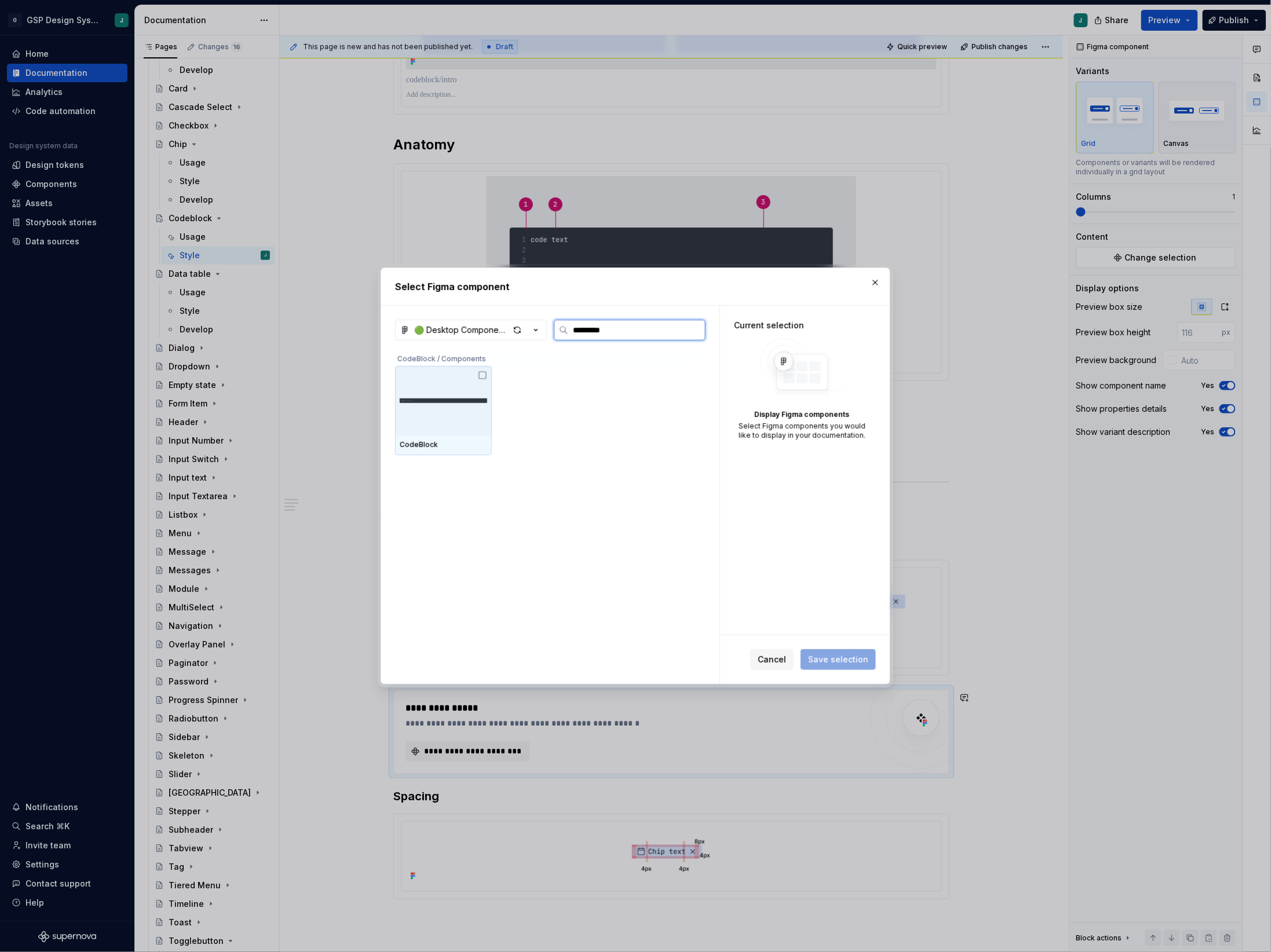
click at [424, 408] on img at bounding box center [443, 400] width 87 height 24
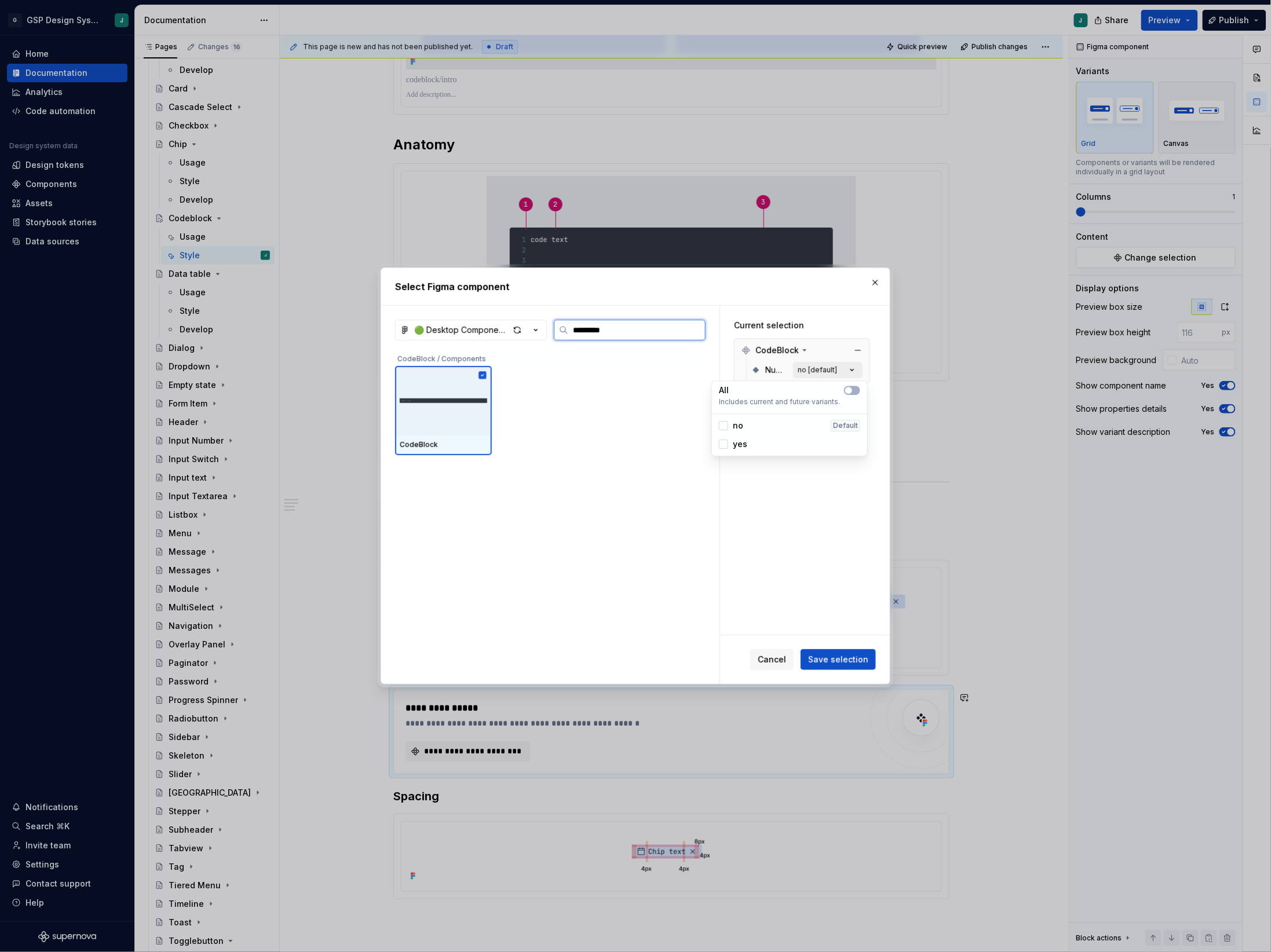
click at [844, 372] on button "no [default]" at bounding box center [828, 370] width 70 height 16
type textarea "*"
click at [853, 389] on icon "button" at bounding box center [848, 390] width 10 height 7
click at [825, 655] on span "Save selection" at bounding box center [838, 660] width 60 height 12
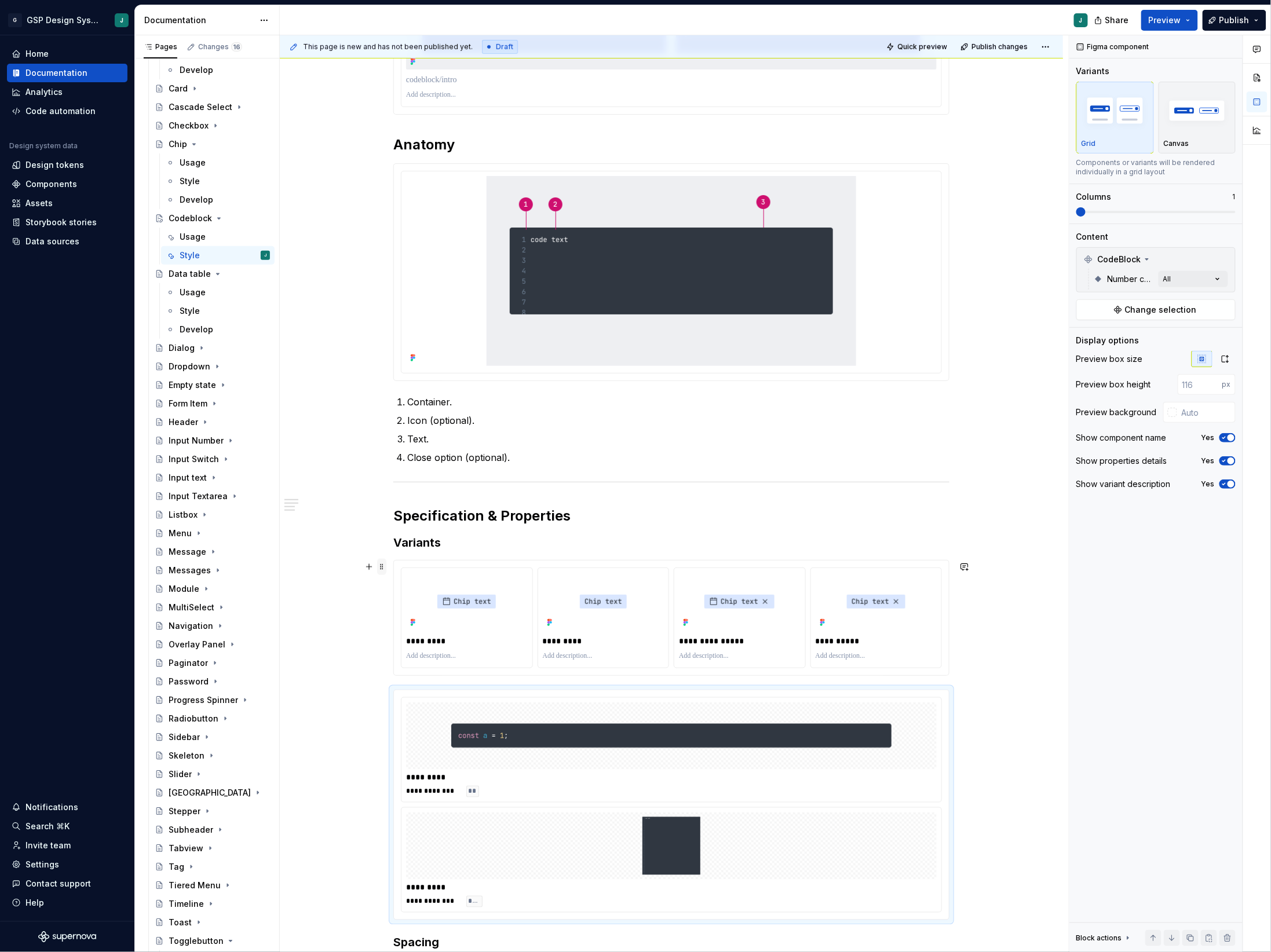
click at [383, 568] on span at bounding box center [381, 567] width 10 height 16
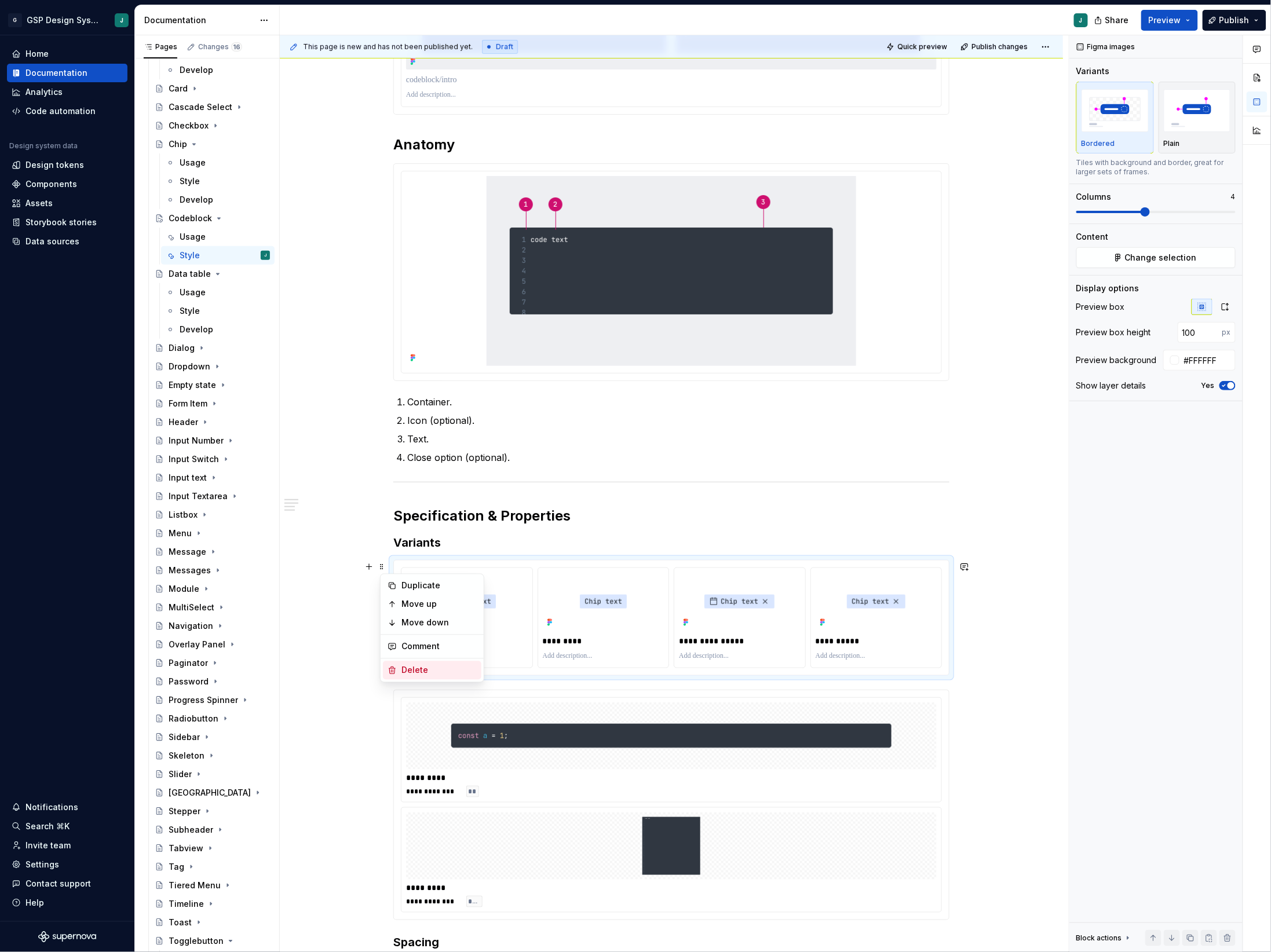
click at [415, 670] on div "Delete" at bounding box center [439, 671] width 76 height 12
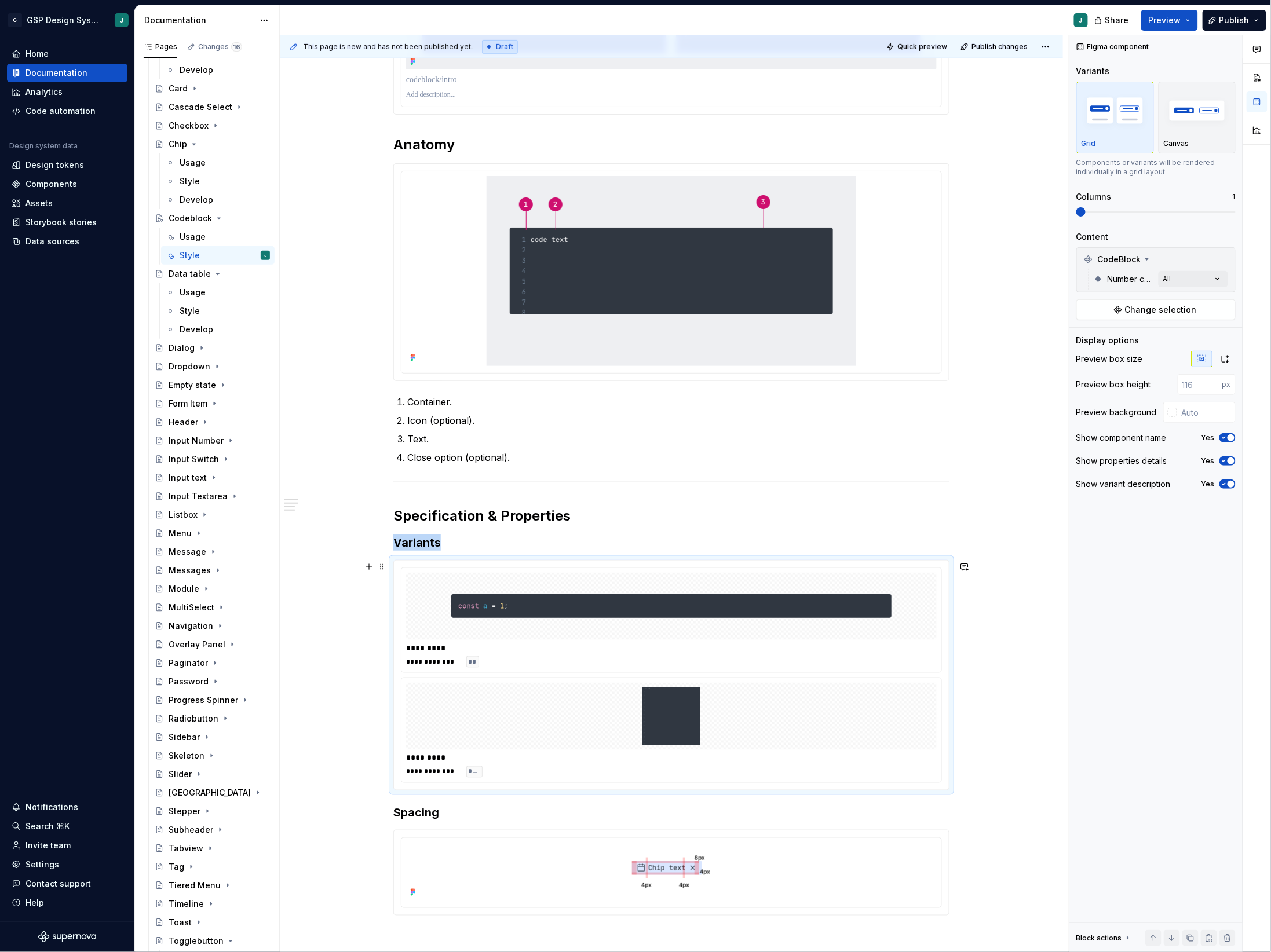
click at [678, 720] on img at bounding box center [671, 717] width 440 height 58
click at [758, 599] on img at bounding box center [671, 606] width 440 height 58
click at [720, 721] on img at bounding box center [671, 717] width 440 height 58
click at [669, 718] on img at bounding box center [671, 717] width 440 height 58
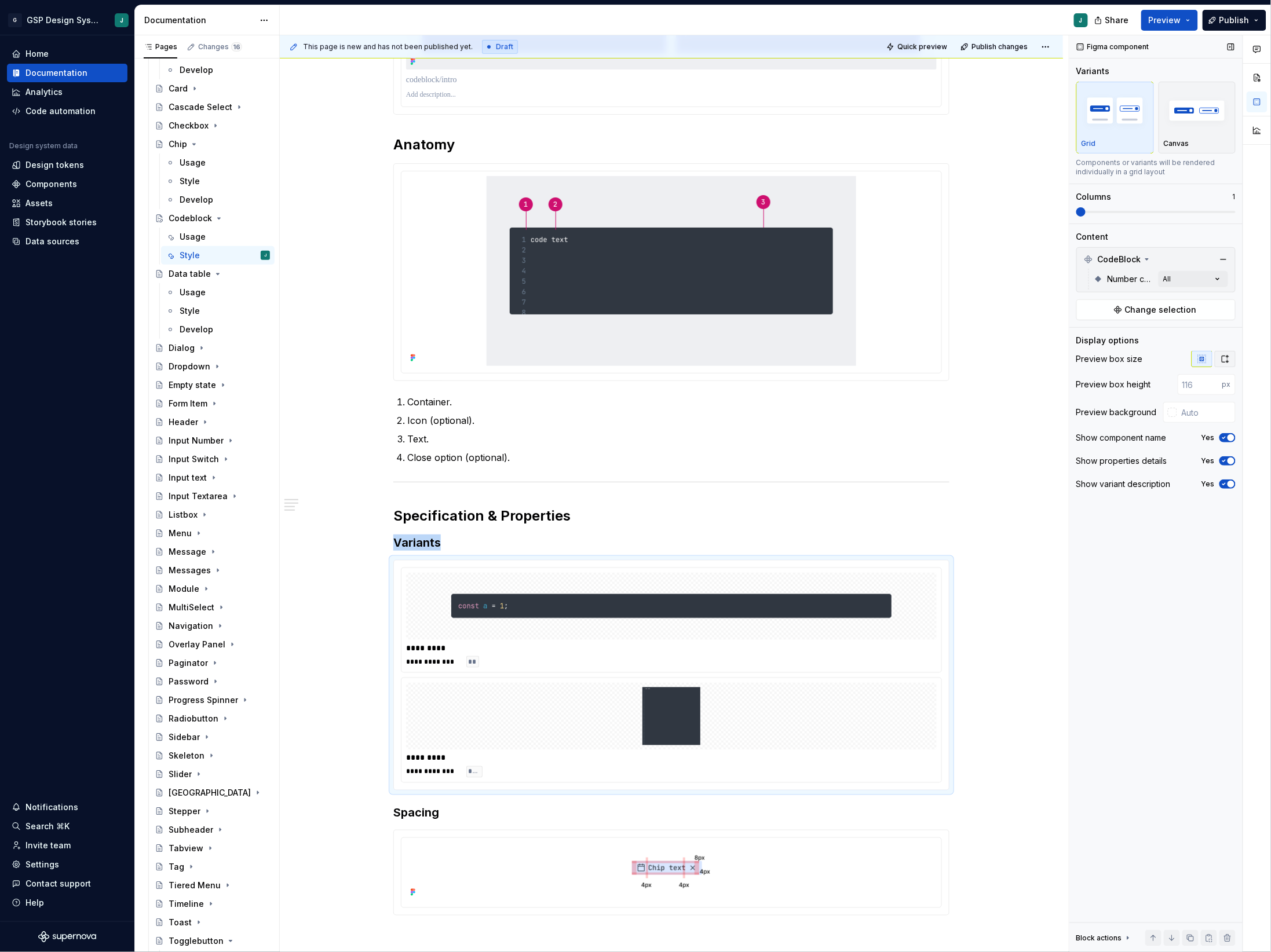
click at [1217, 360] on button "button" at bounding box center [1225, 359] width 21 height 16
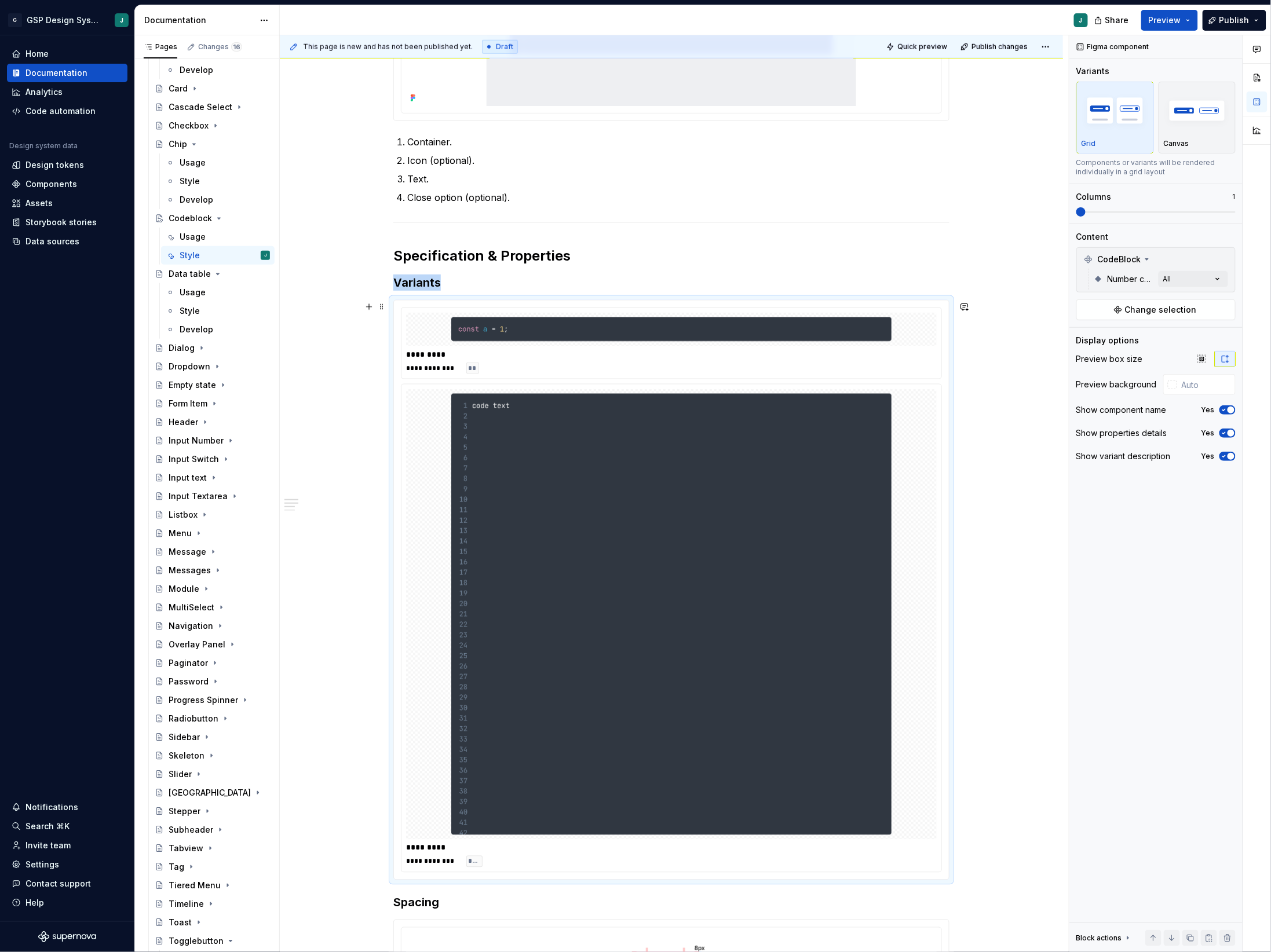
scroll to position [691, 0]
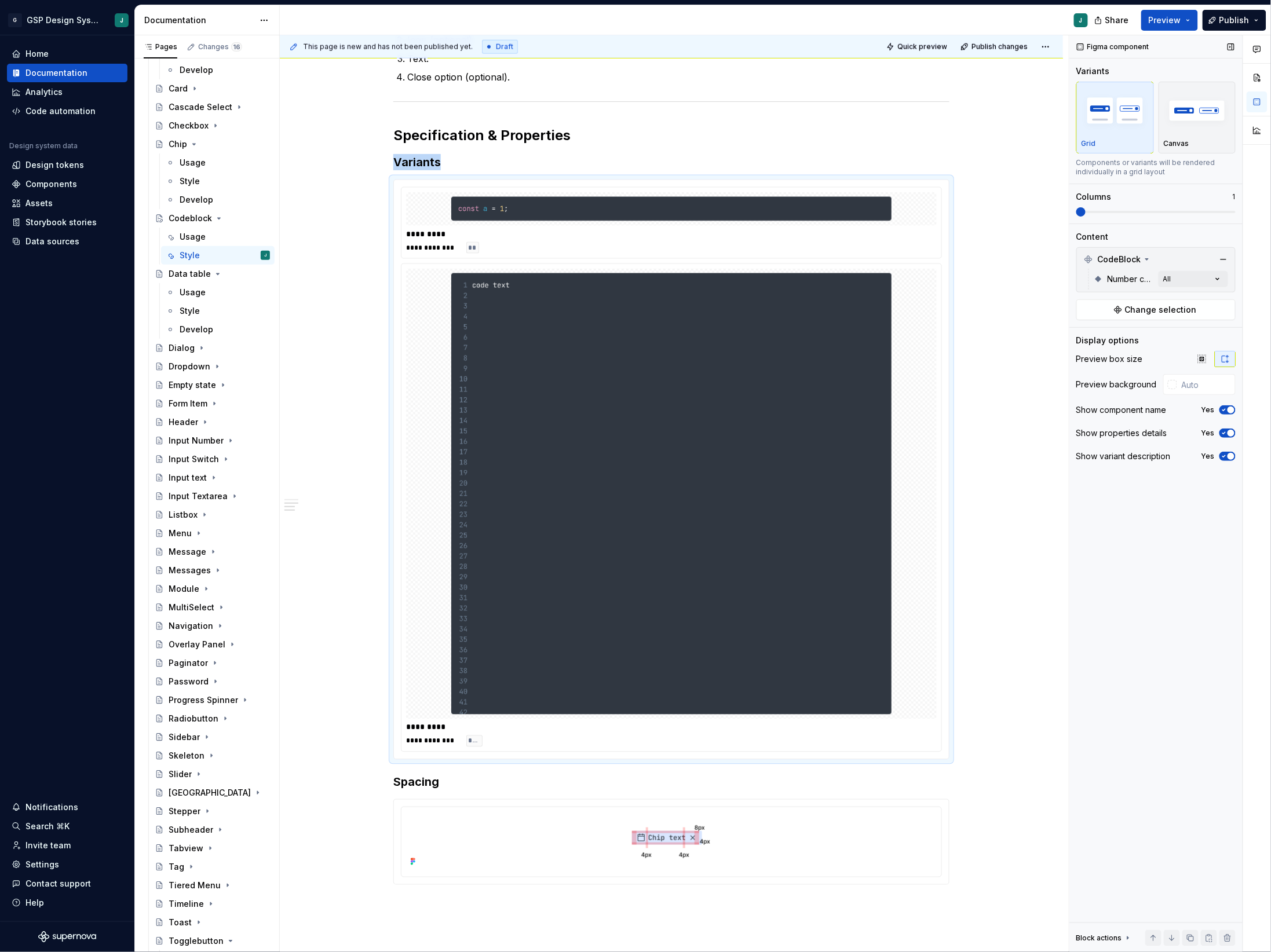
click at [1120, 213] on span at bounding box center [1156, 212] width 159 height 2
click at [1076, 211] on span at bounding box center [1076, 212] width 0 height 2
click at [494, 845] on div at bounding box center [671, 841] width 531 height 58
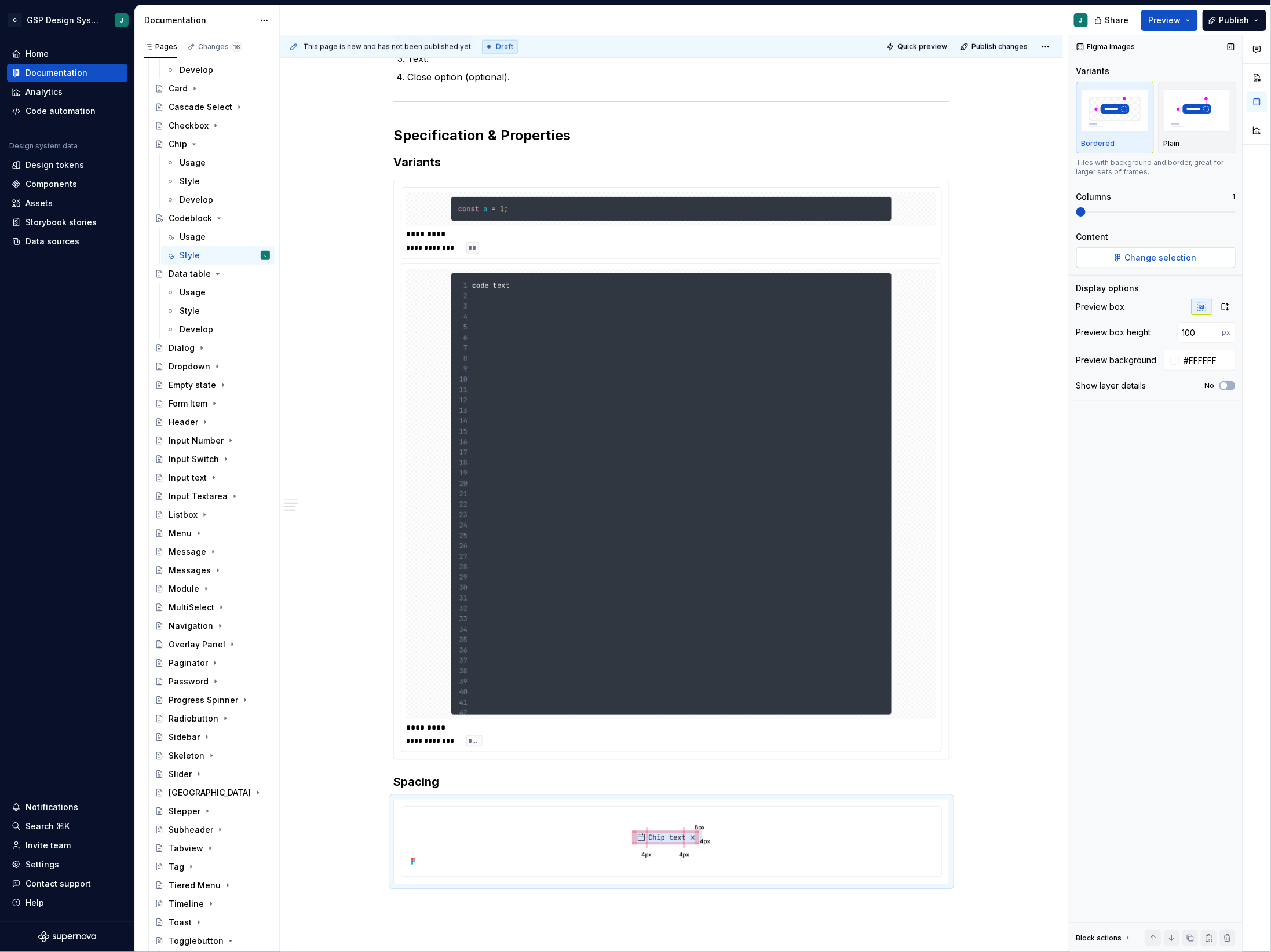
click at [1166, 255] on span "Change selection" at bounding box center [1161, 258] width 72 height 12
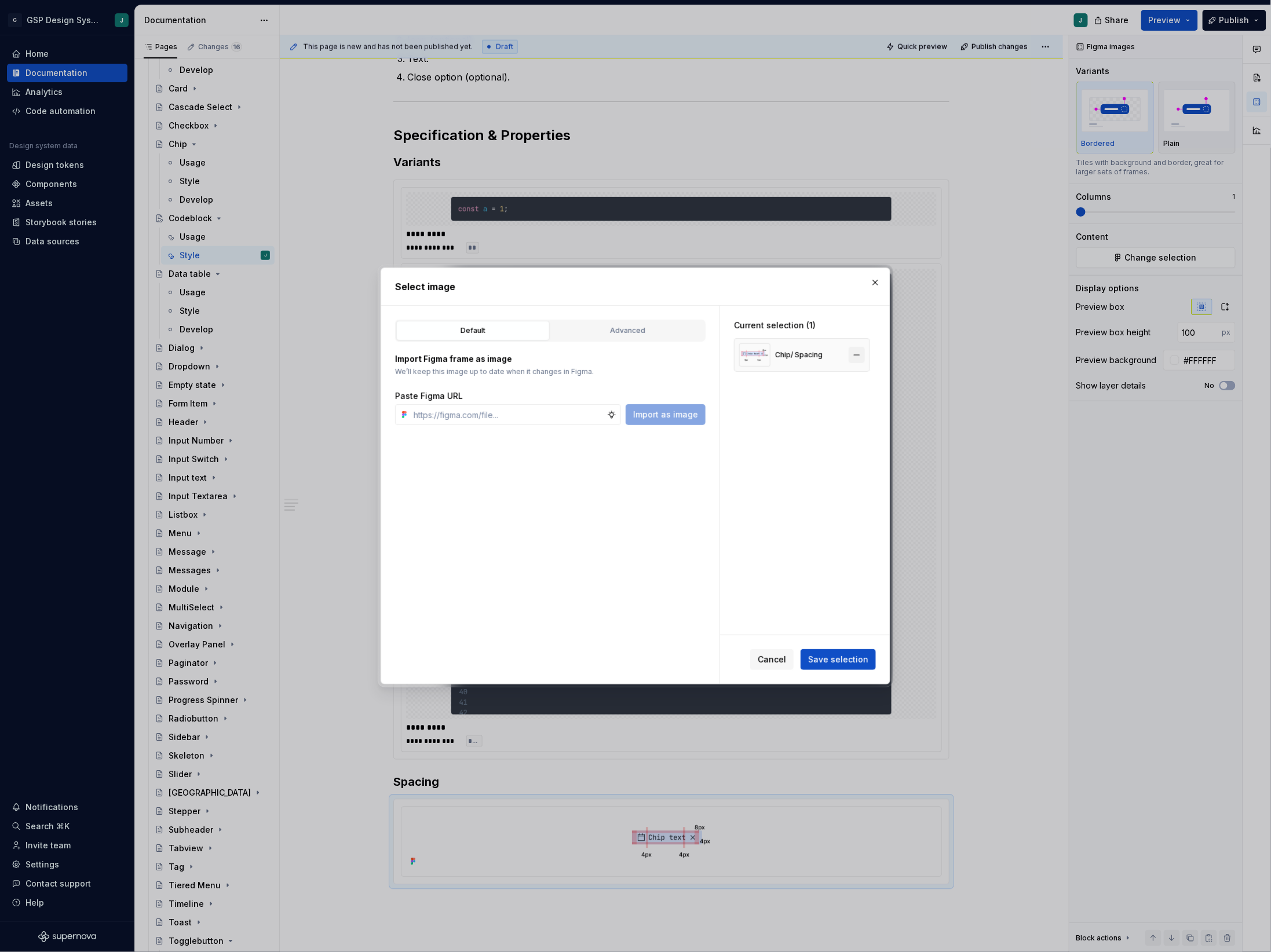
click at [861, 353] on button "button" at bounding box center [856, 355] width 16 height 16
click at [664, 344] on div "Import Figma frame as image We’ll keep this image up to date when it changes in…" at bounding box center [550, 383] width 310 height 84
click at [634, 337] on div "Advanced" at bounding box center [628, 331] width 145 height 12
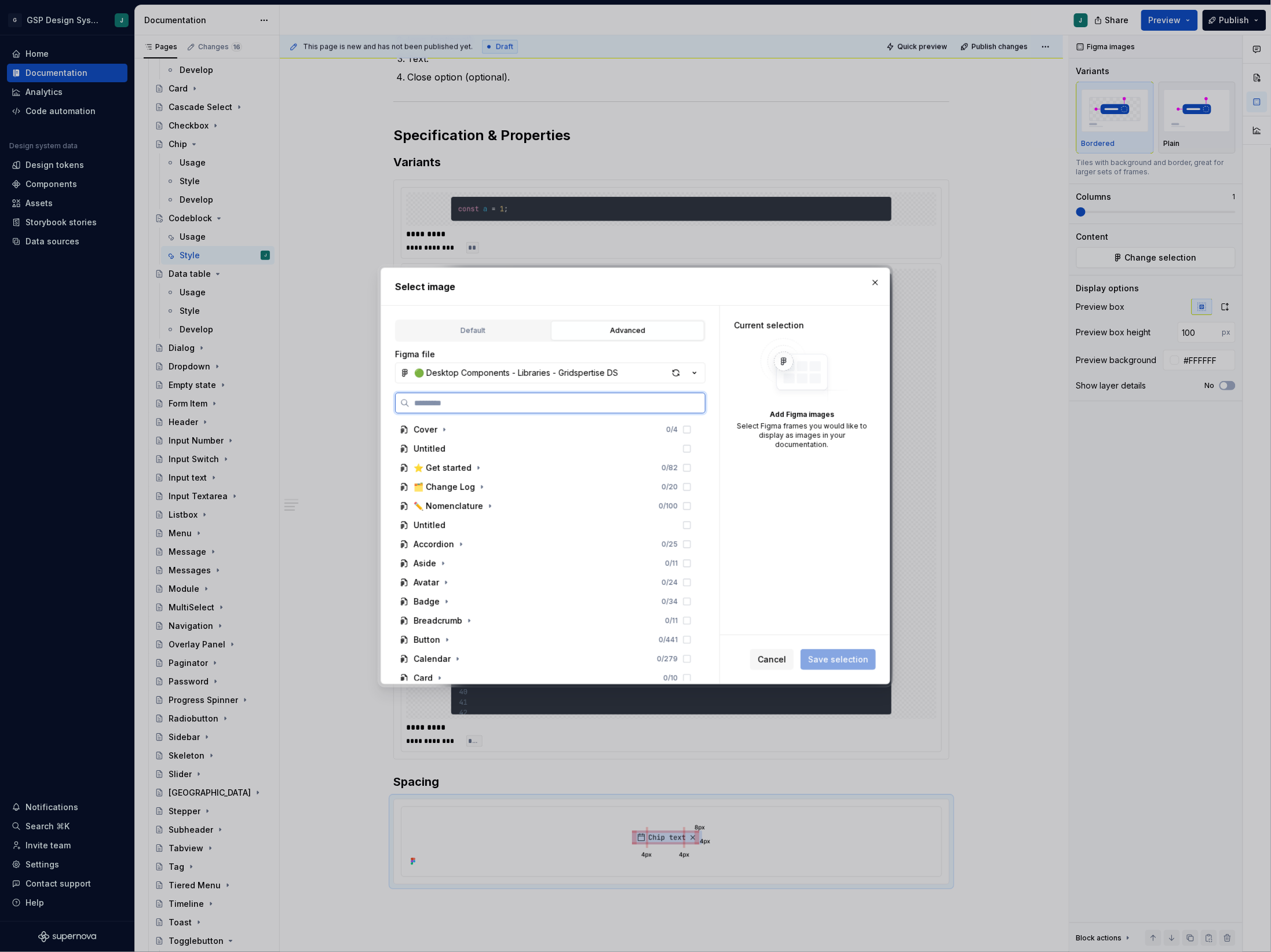
click at [531, 398] on input "search" at bounding box center [557, 403] width 295 height 12
click at [547, 366] on button "🟢 Desktop Components - Libraries - Gridspertise DS" at bounding box center [550, 373] width 310 height 21
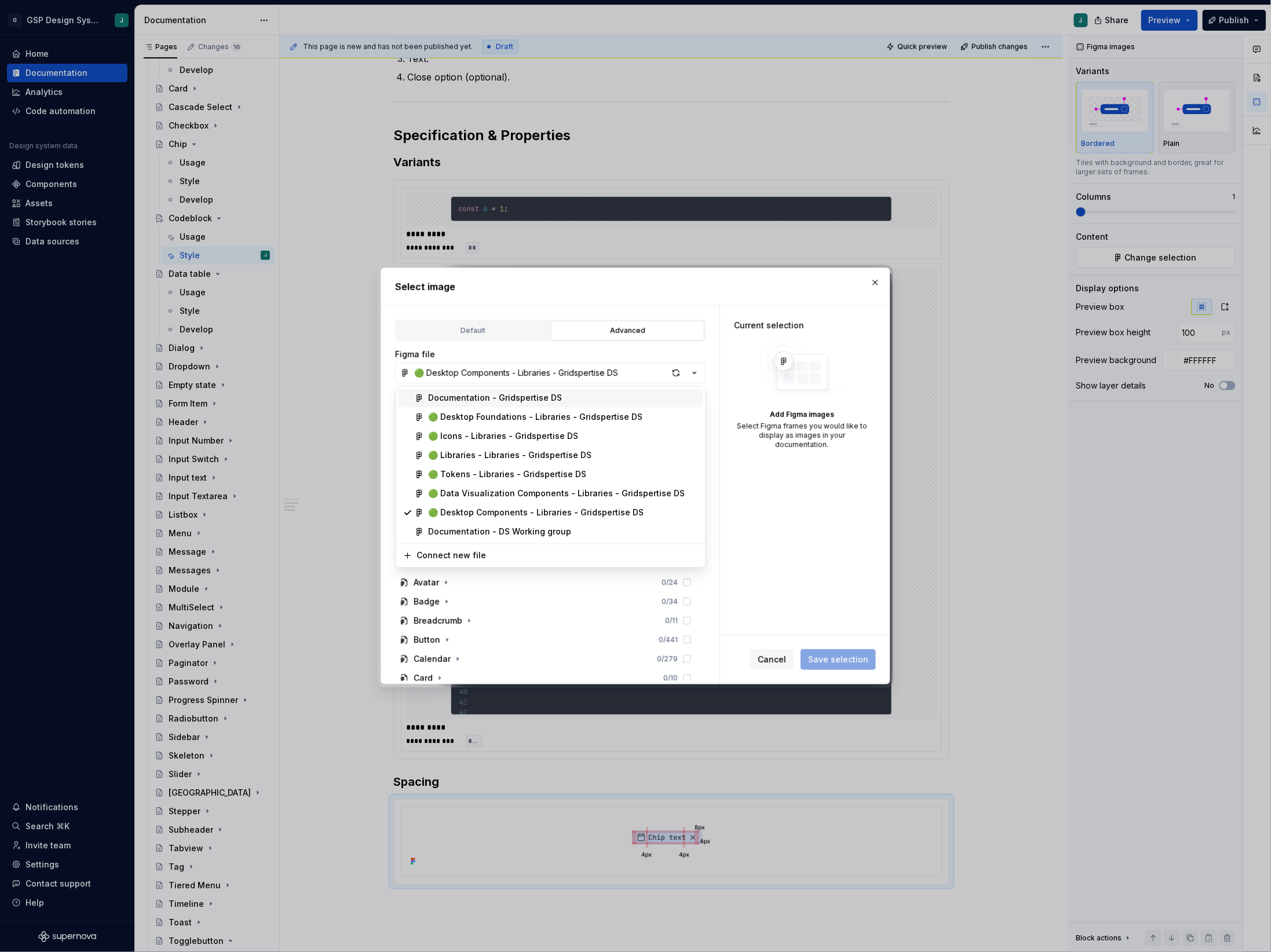
click at [520, 396] on div "Documentation - Gridspertise DS" at bounding box center [495, 399] width 134 height 12
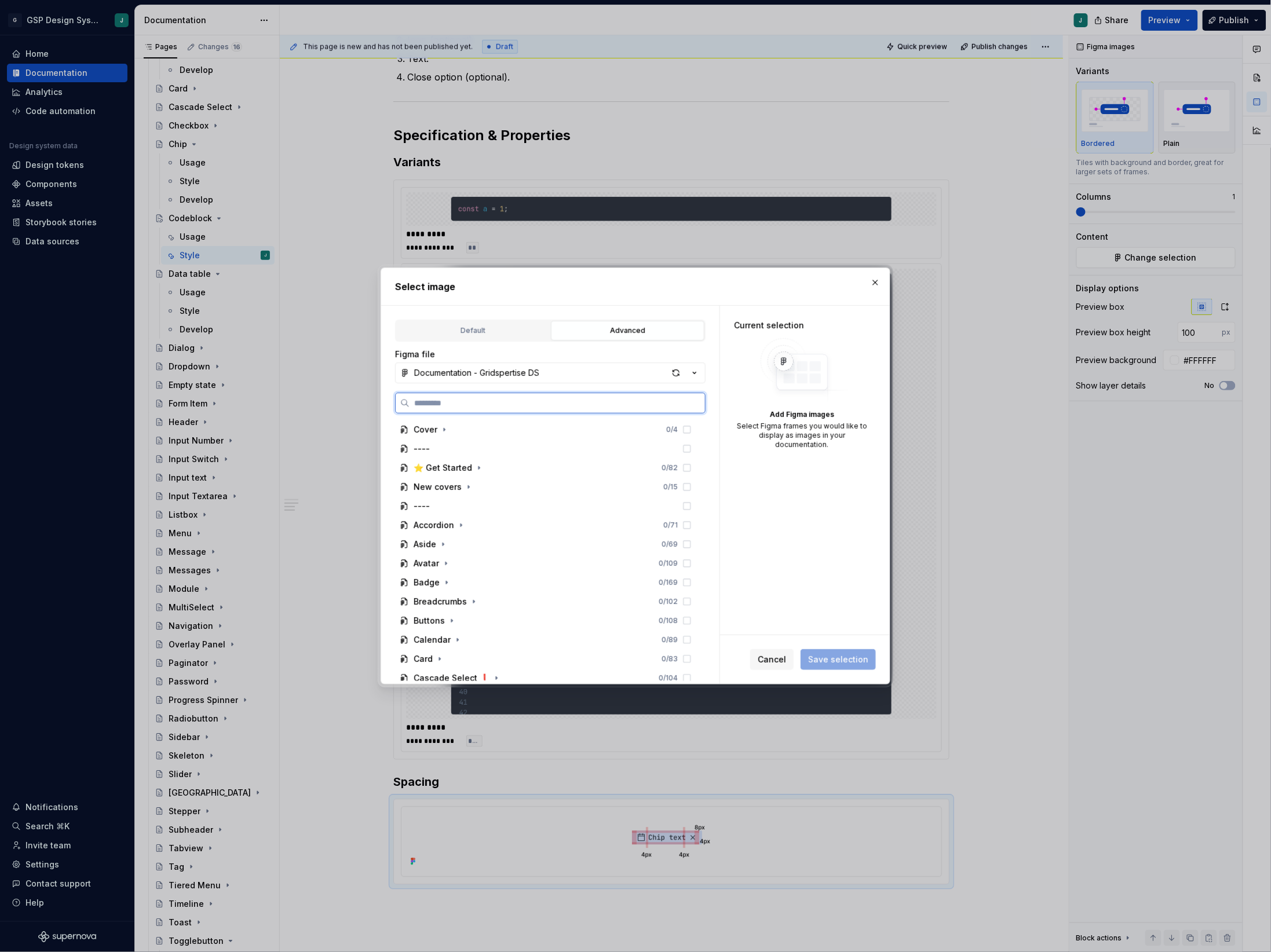
click at [489, 403] on input "search" at bounding box center [557, 403] width 295 height 12
type input "*********"
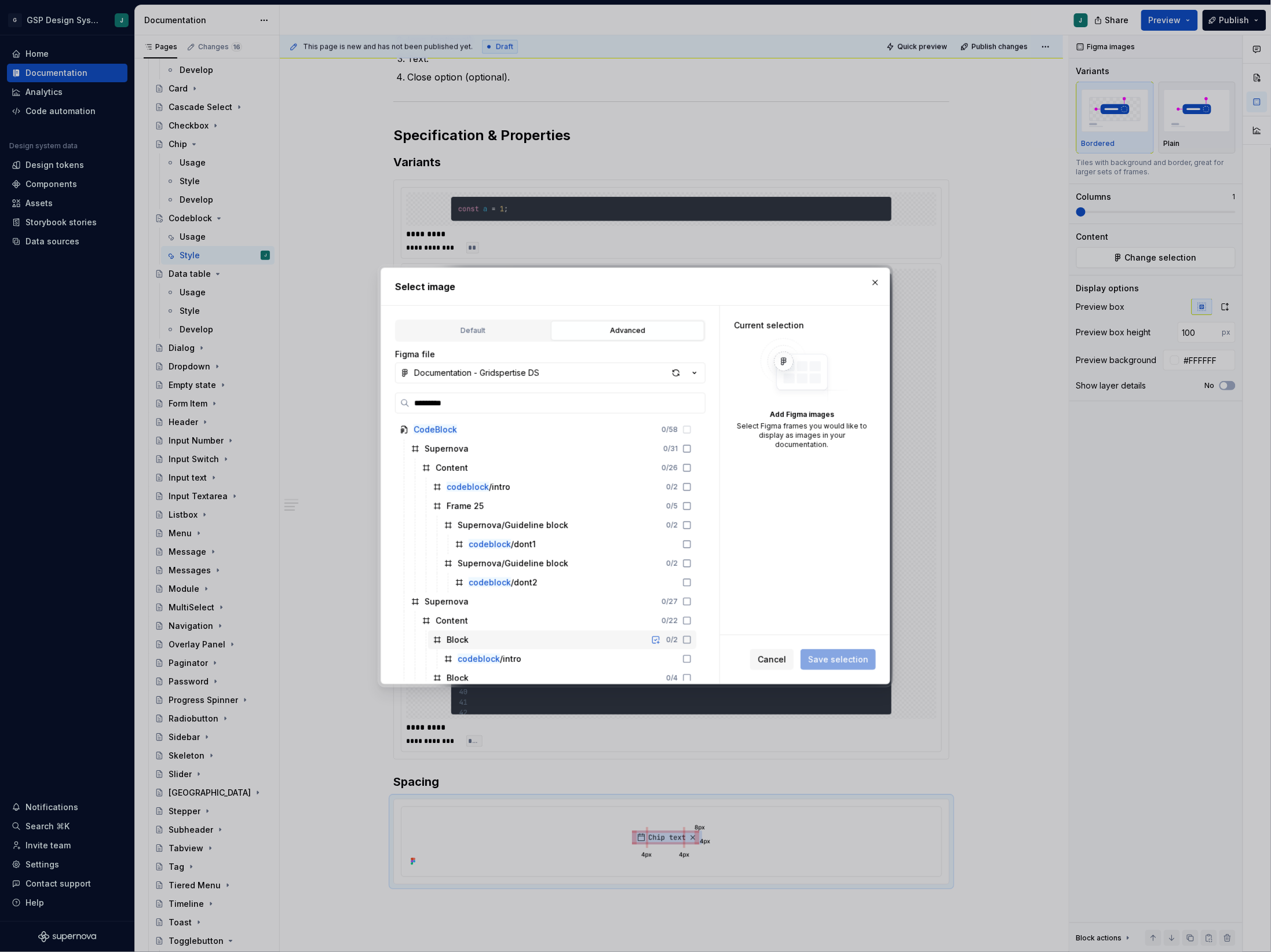
scroll to position [198, 0]
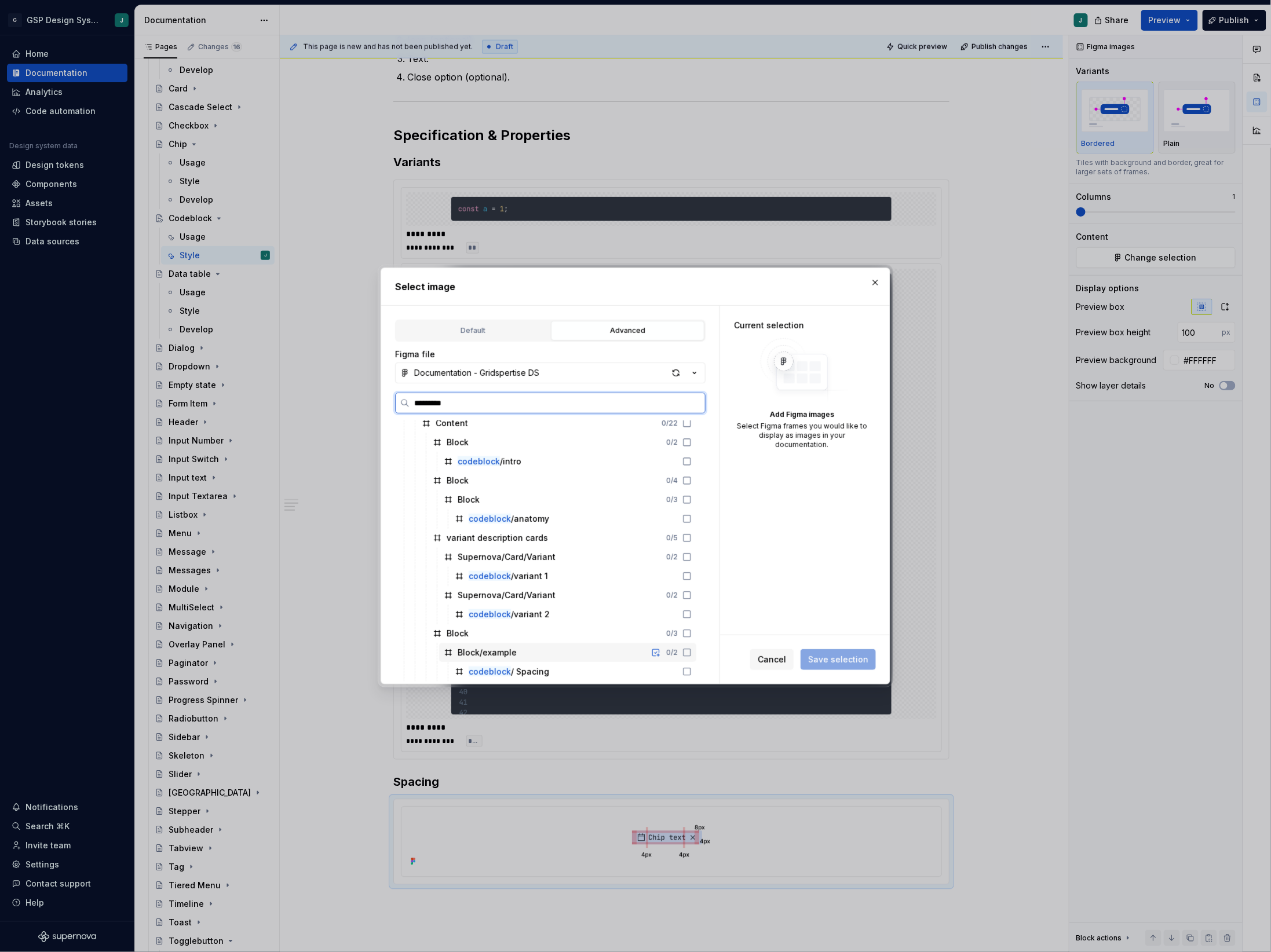
click at [534, 658] on div "Block/example 0 / 2" at bounding box center [567, 652] width 257 height 19
click at [534, 666] on div "codeblock / Spacing" at bounding box center [509, 672] width 81 height 12
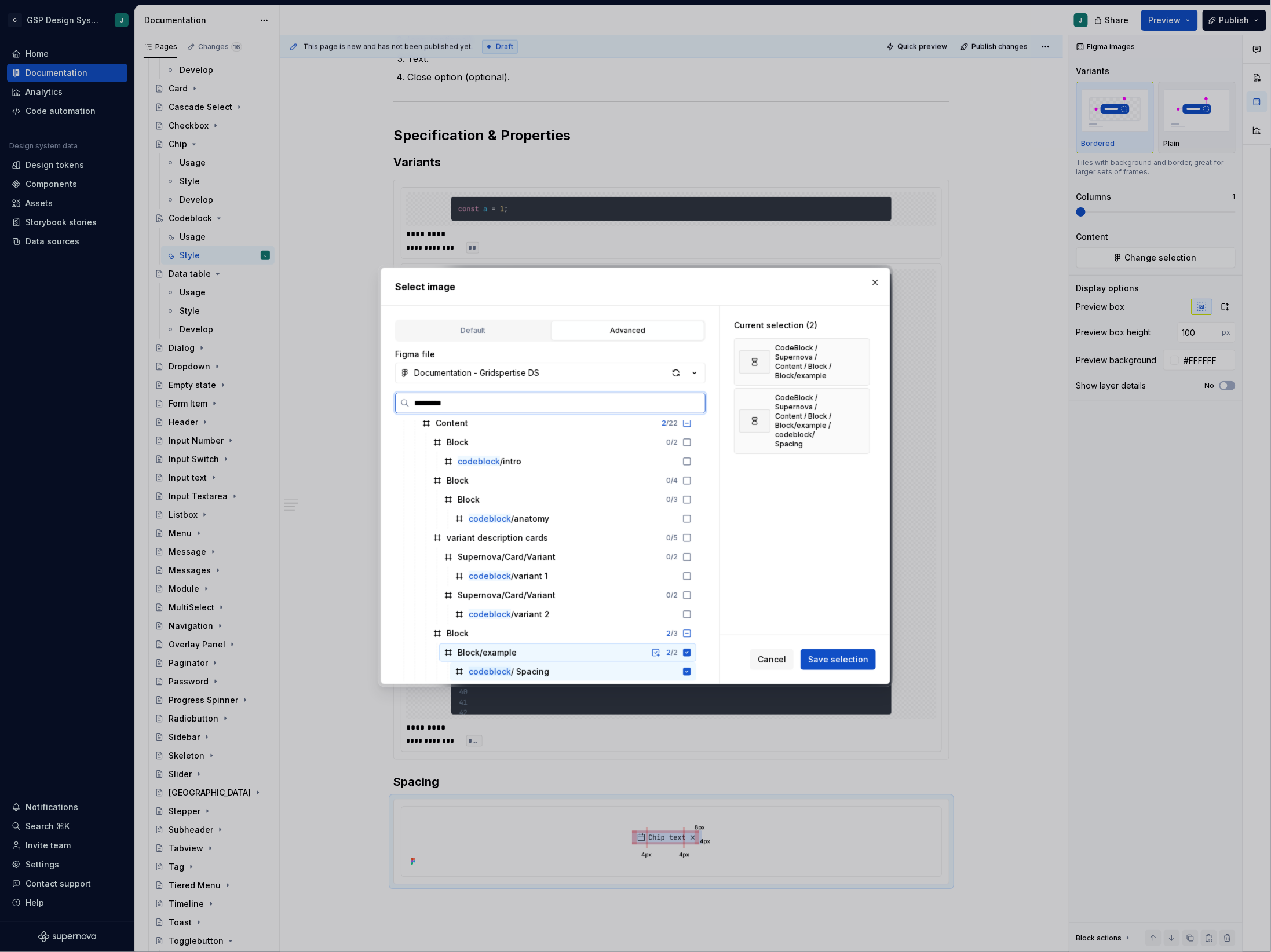
click at [691, 653] on icon at bounding box center [687, 653] width 10 height 10
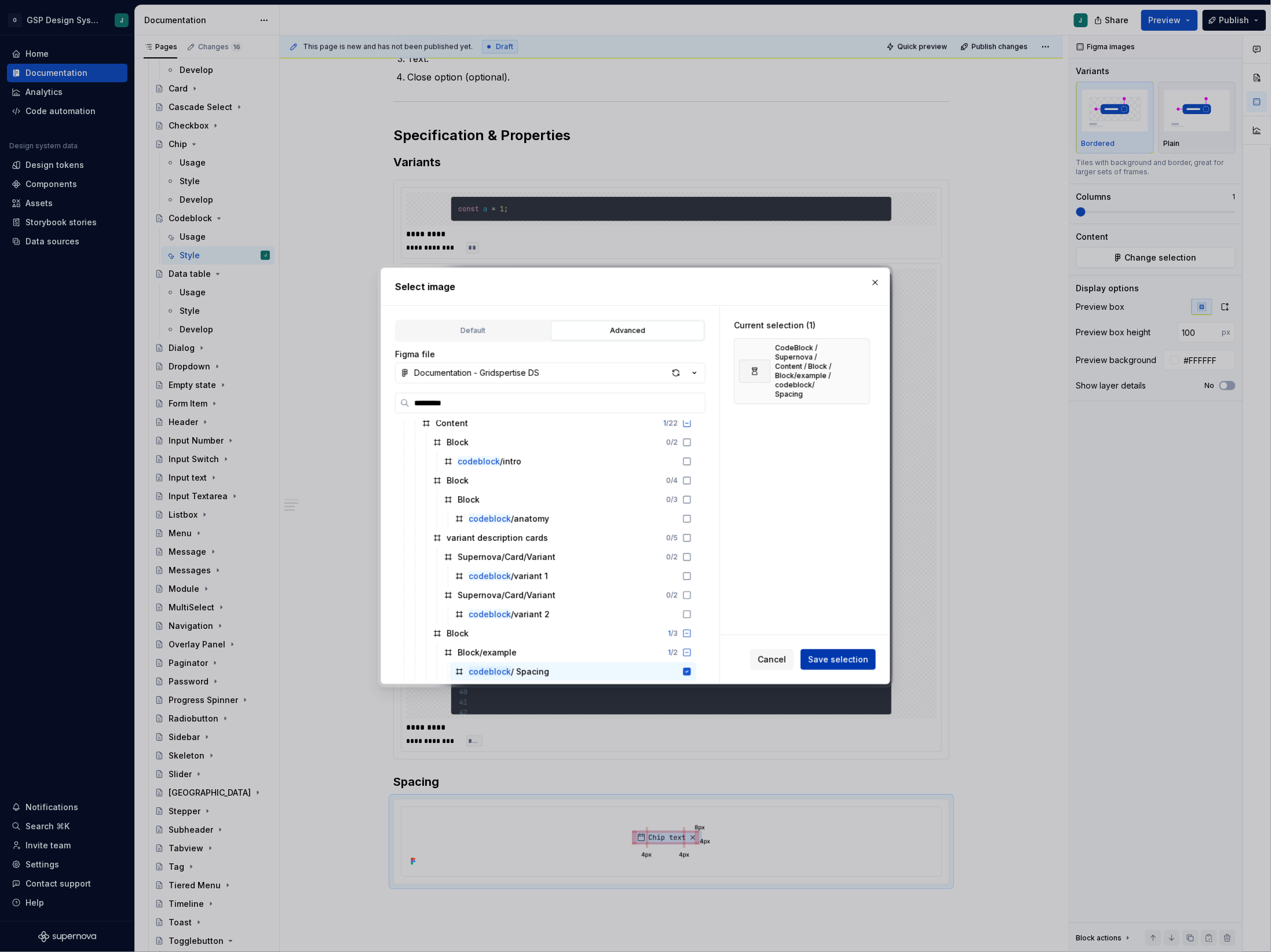
click at [828, 659] on span "Save selection" at bounding box center [838, 660] width 60 height 12
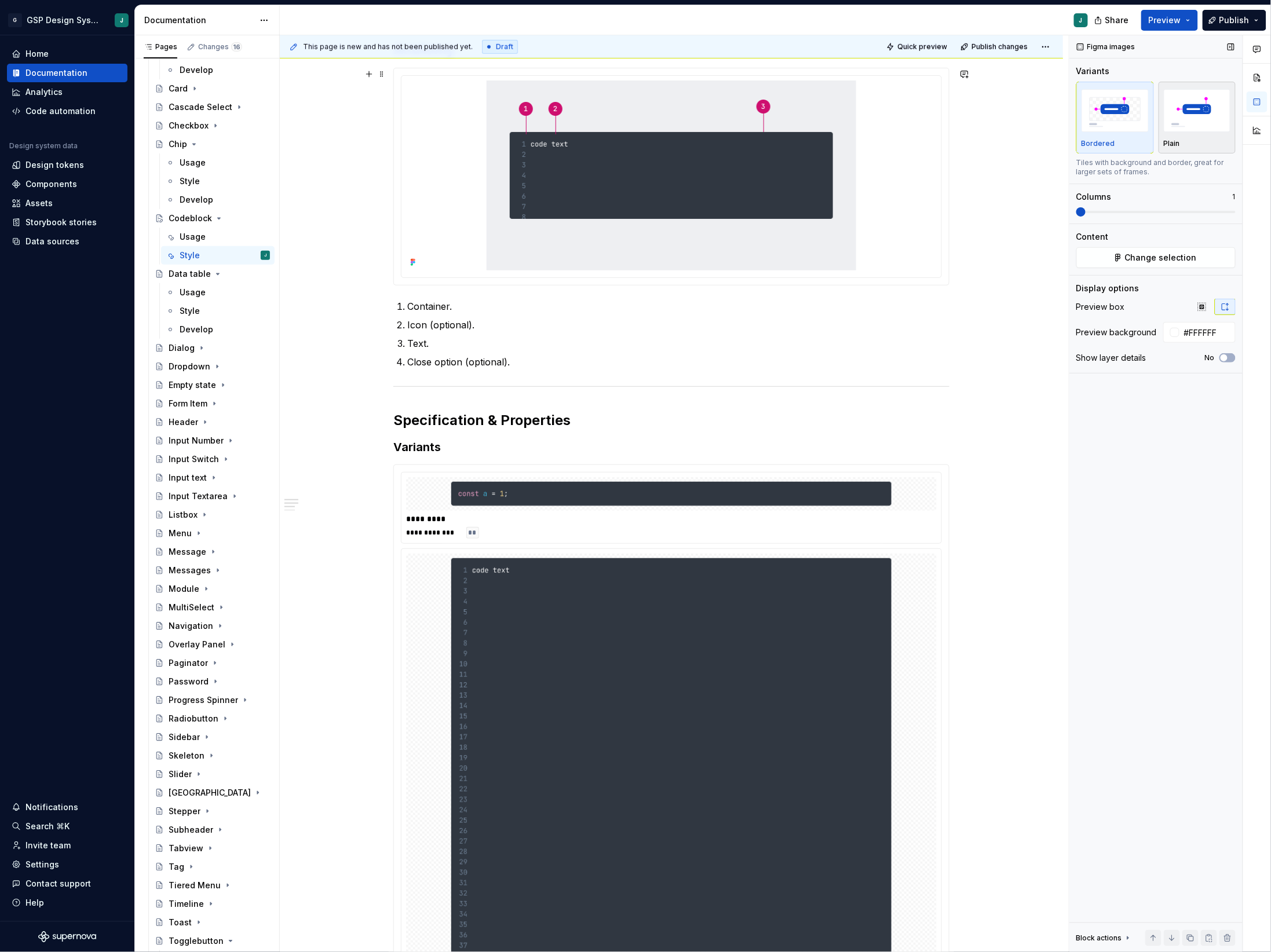
scroll to position [239, 0]
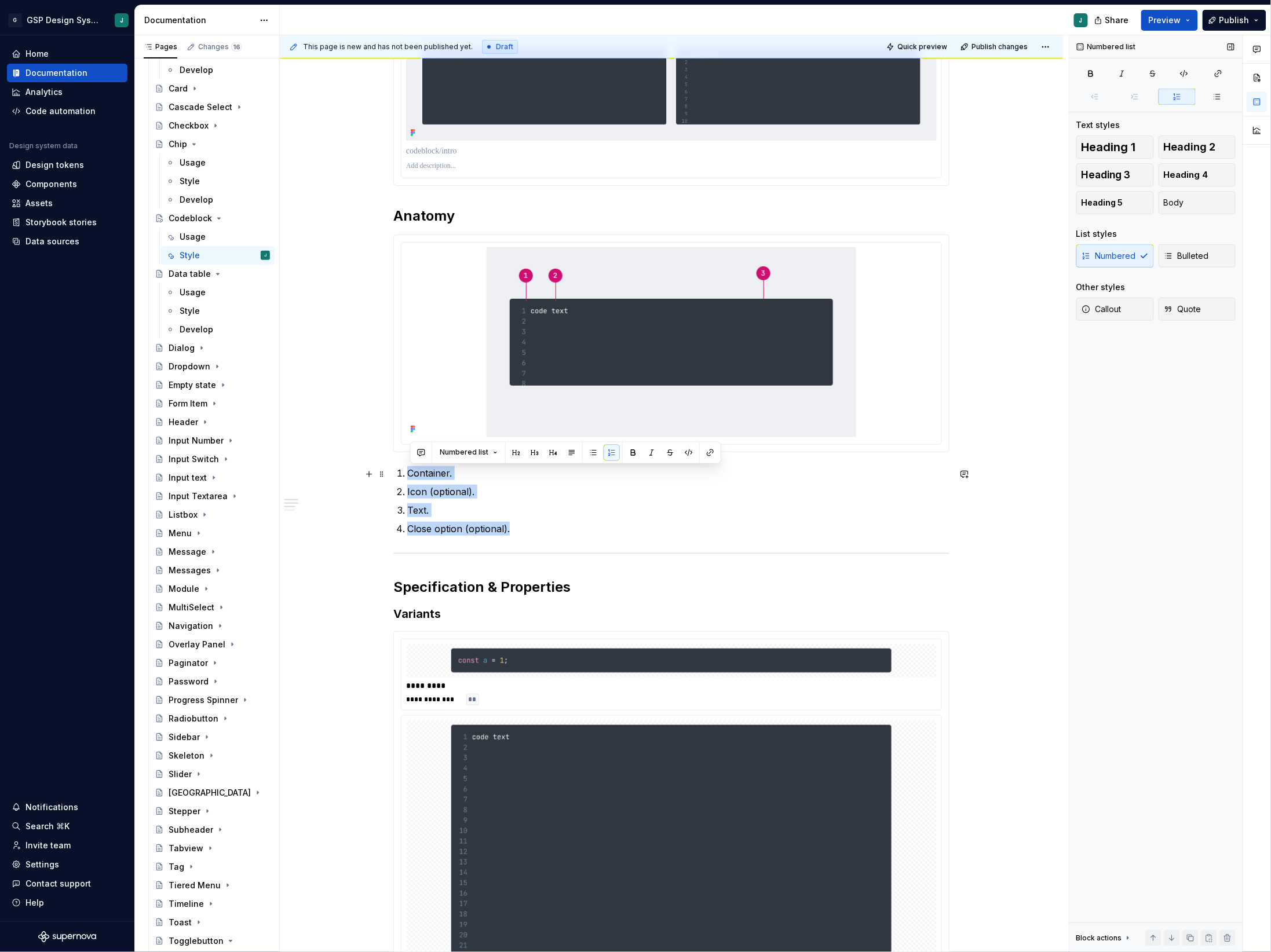
drag, startPoint x: 528, startPoint y: 535, endPoint x: 399, endPoint y: 468, distance: 145.4
click at [407, 468] on ol "Container. Icon (optional). Text. Close option (optional)." at bounding box center [678, 501] width 542 height 70
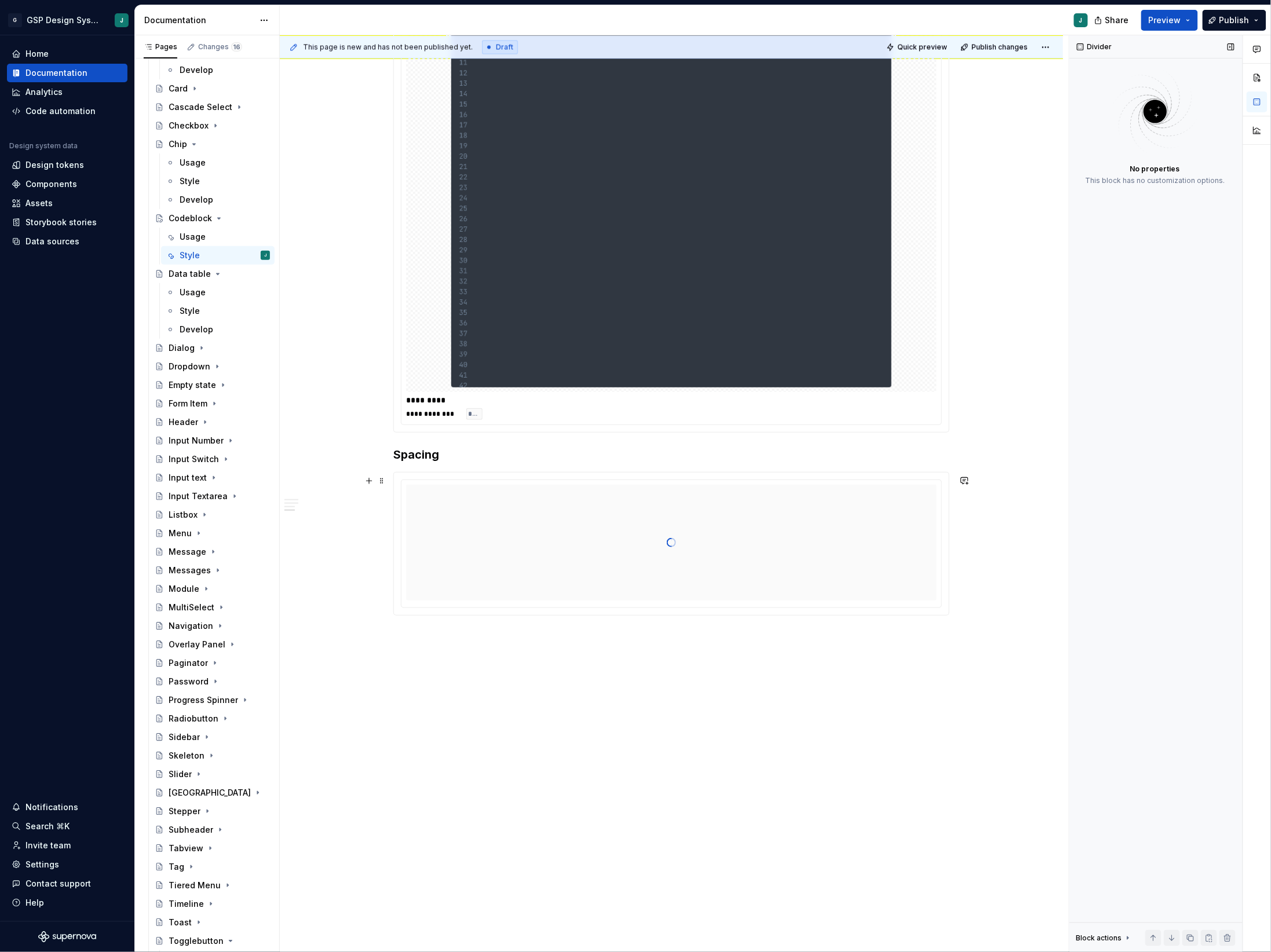
scroll to position [1015, 0]
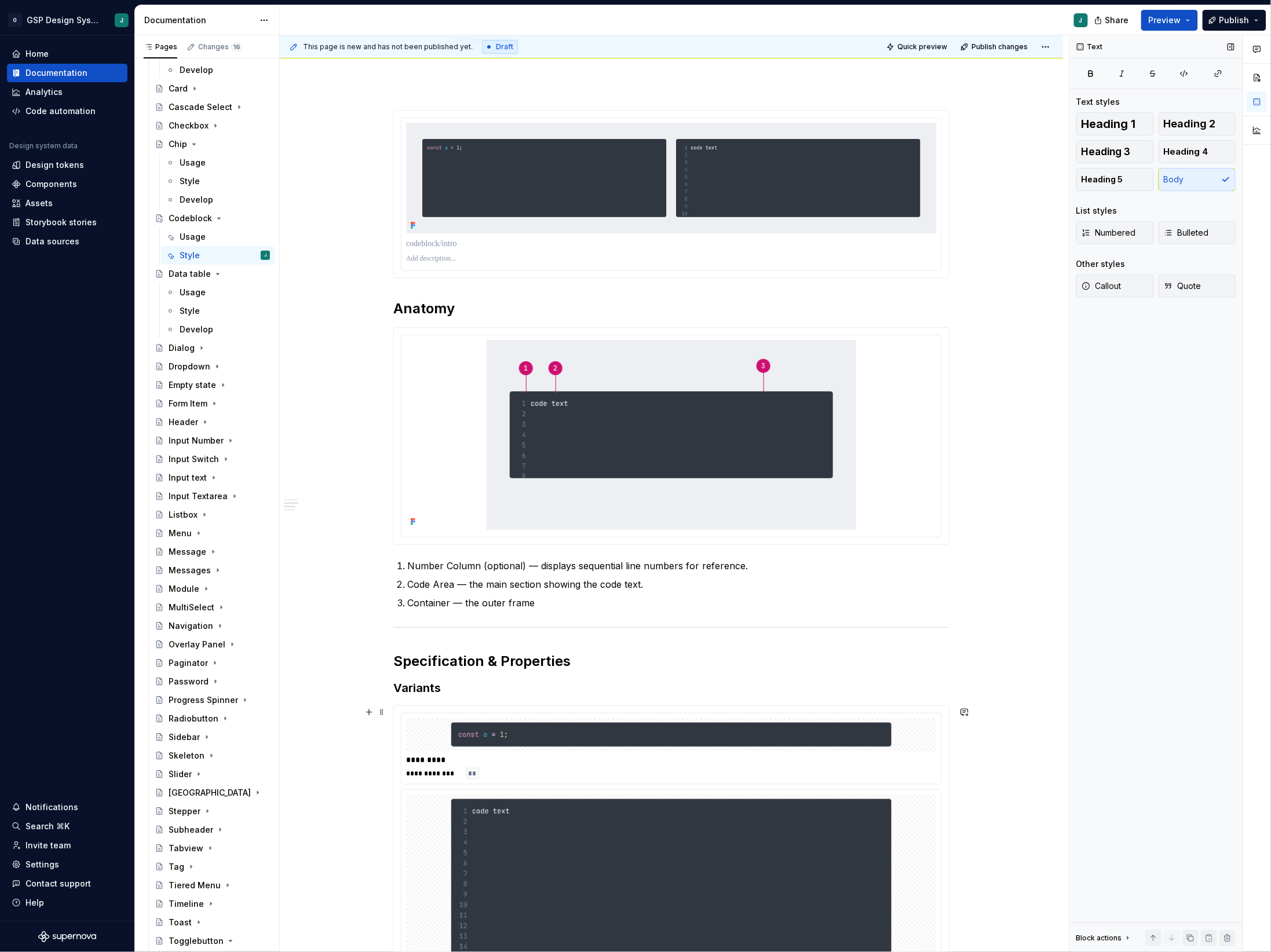
scroll to position [0, 0]
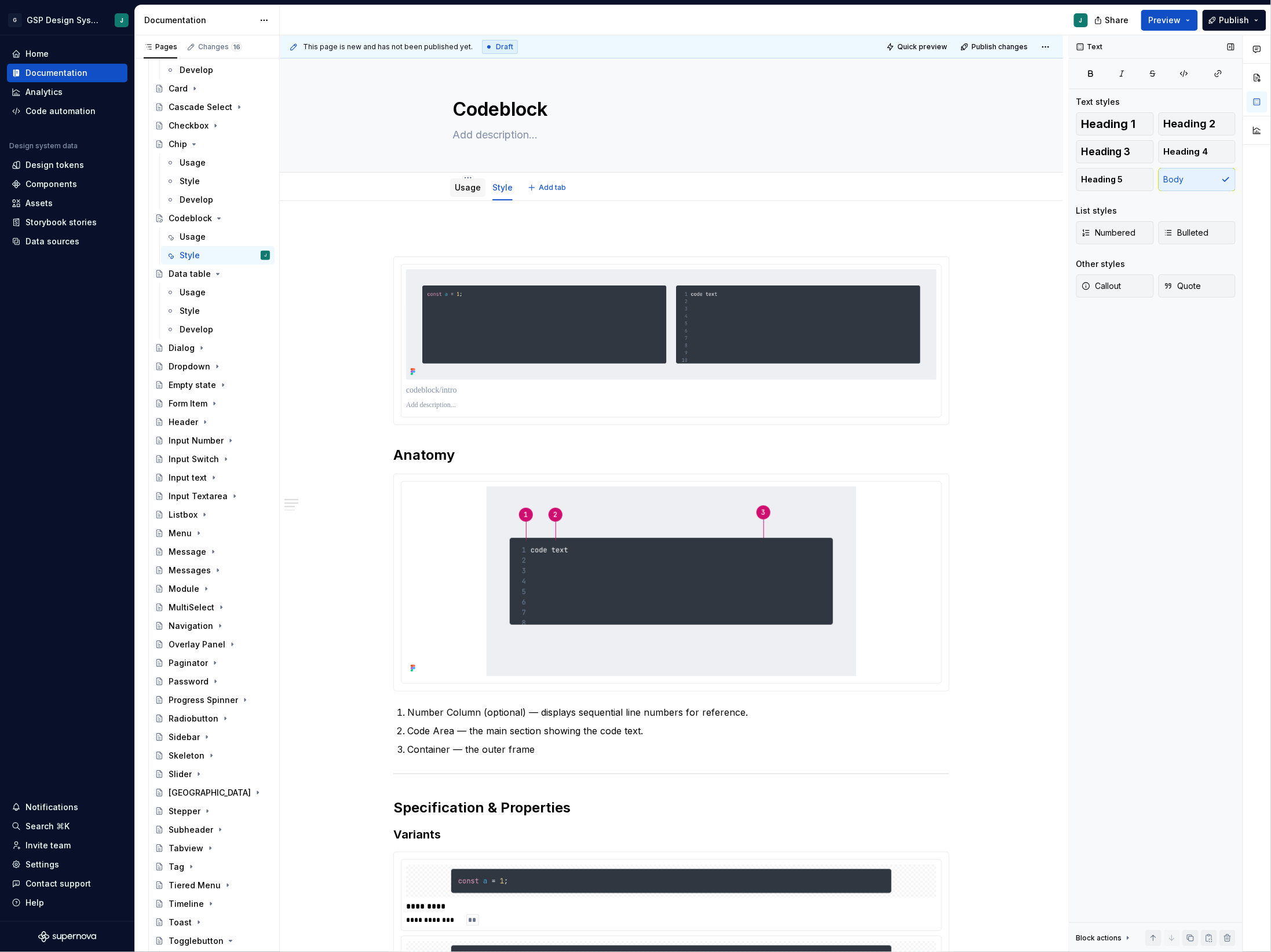
click at [467, 188] on link "Usage" at bounding box center [467, 187] width 26 height 10
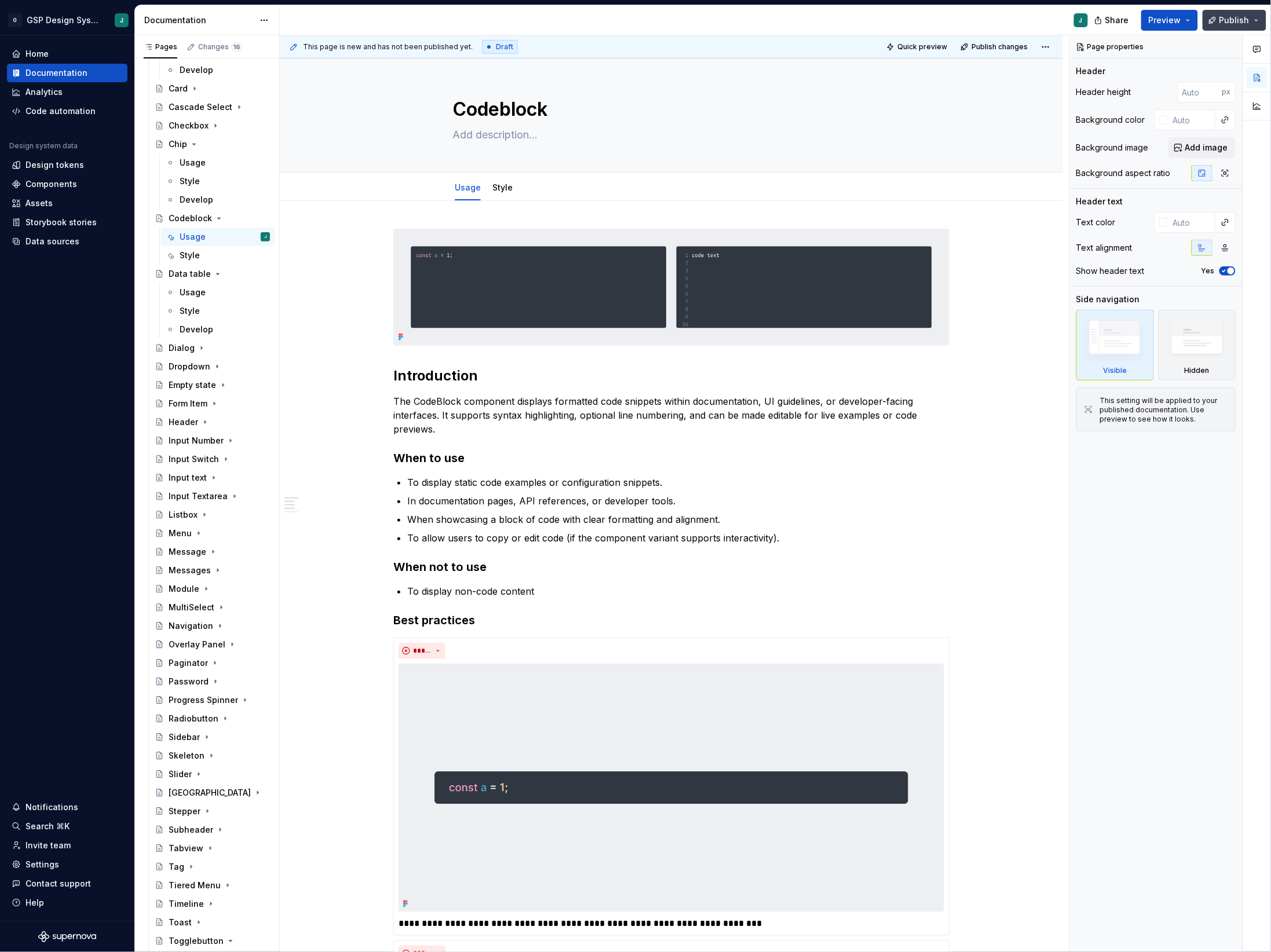
click at [1233, 18] on span "Publish" at bounding box center [1234, 21] width 30 height 12
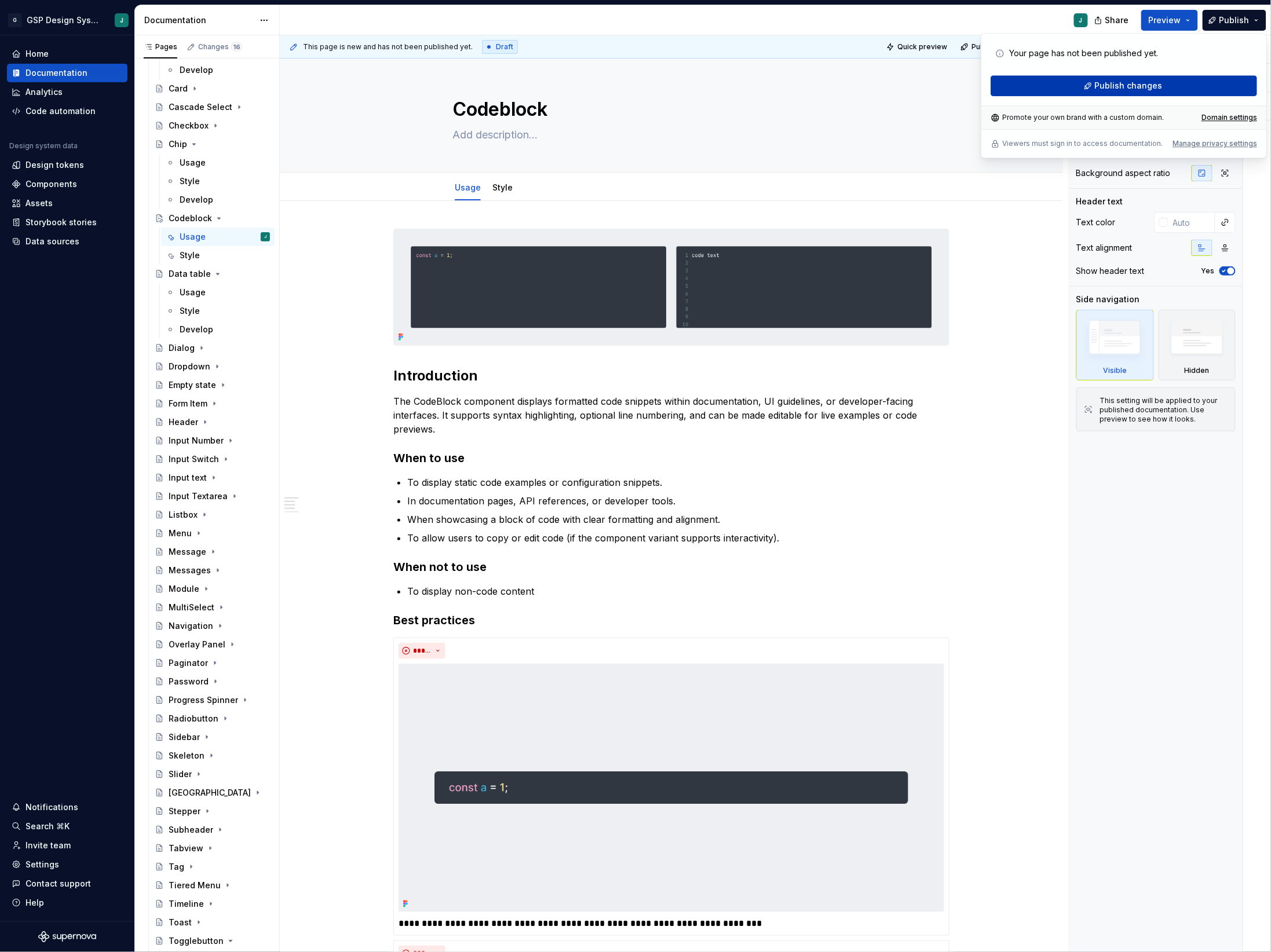
click at [1163, 78] on button "Publish changes" at bounding box center [1124, 86] width 266 height 21
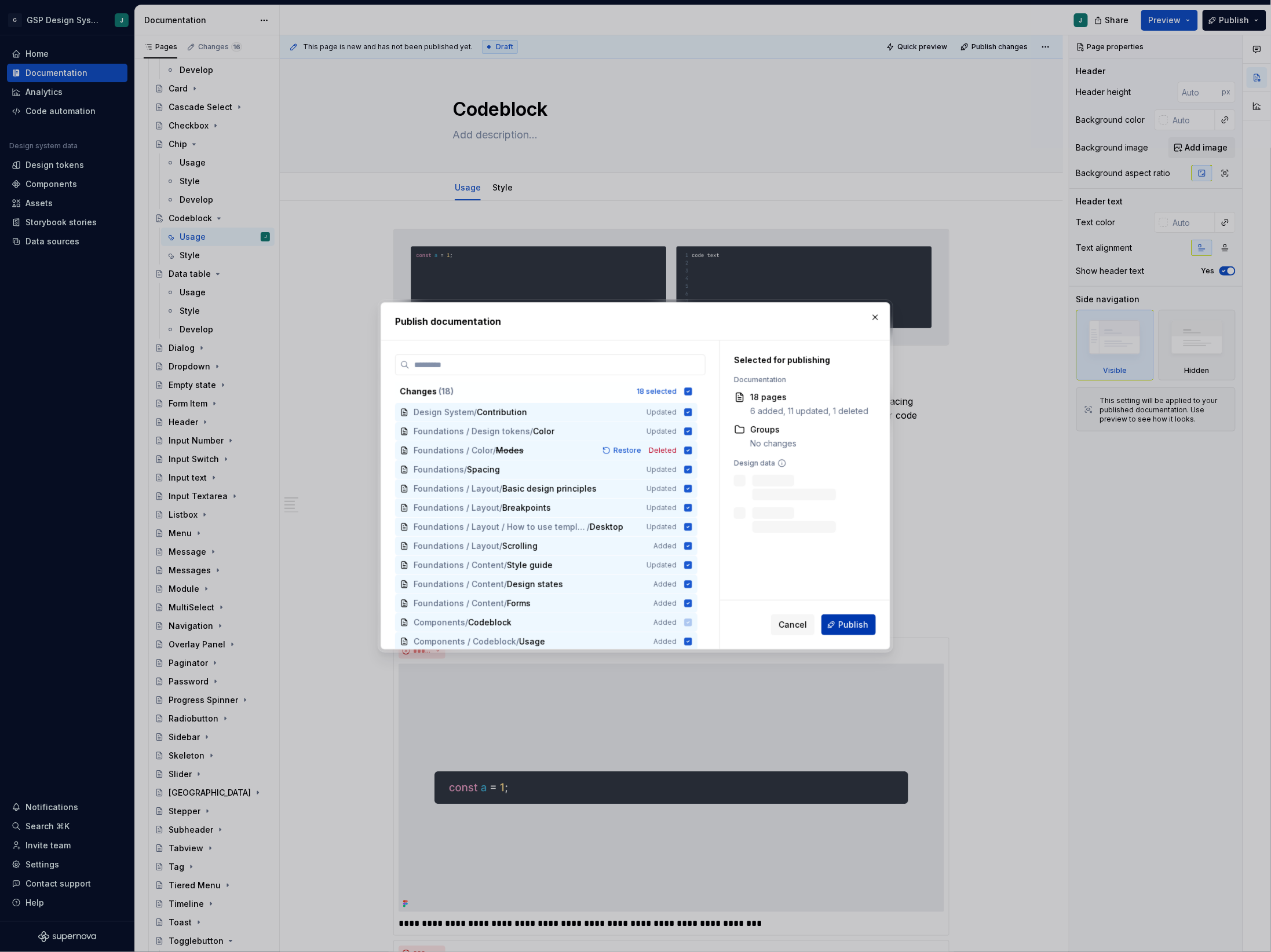
click at [835, 625] on button "Publish" at bounding box center [849, 625] width 55 height 21
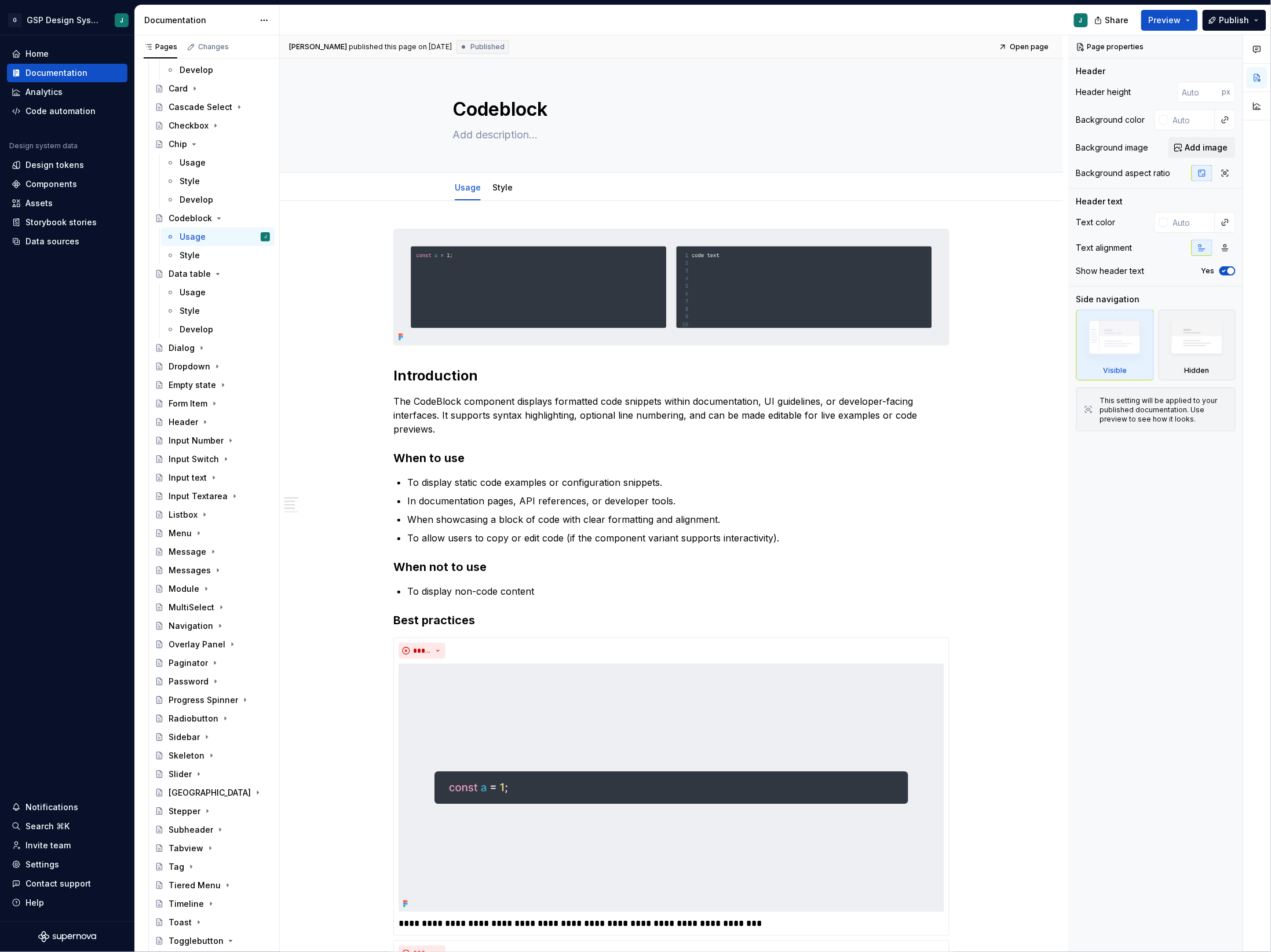
type textarea "*"
